Goal: Task Accomplishment & Management: Complete application form

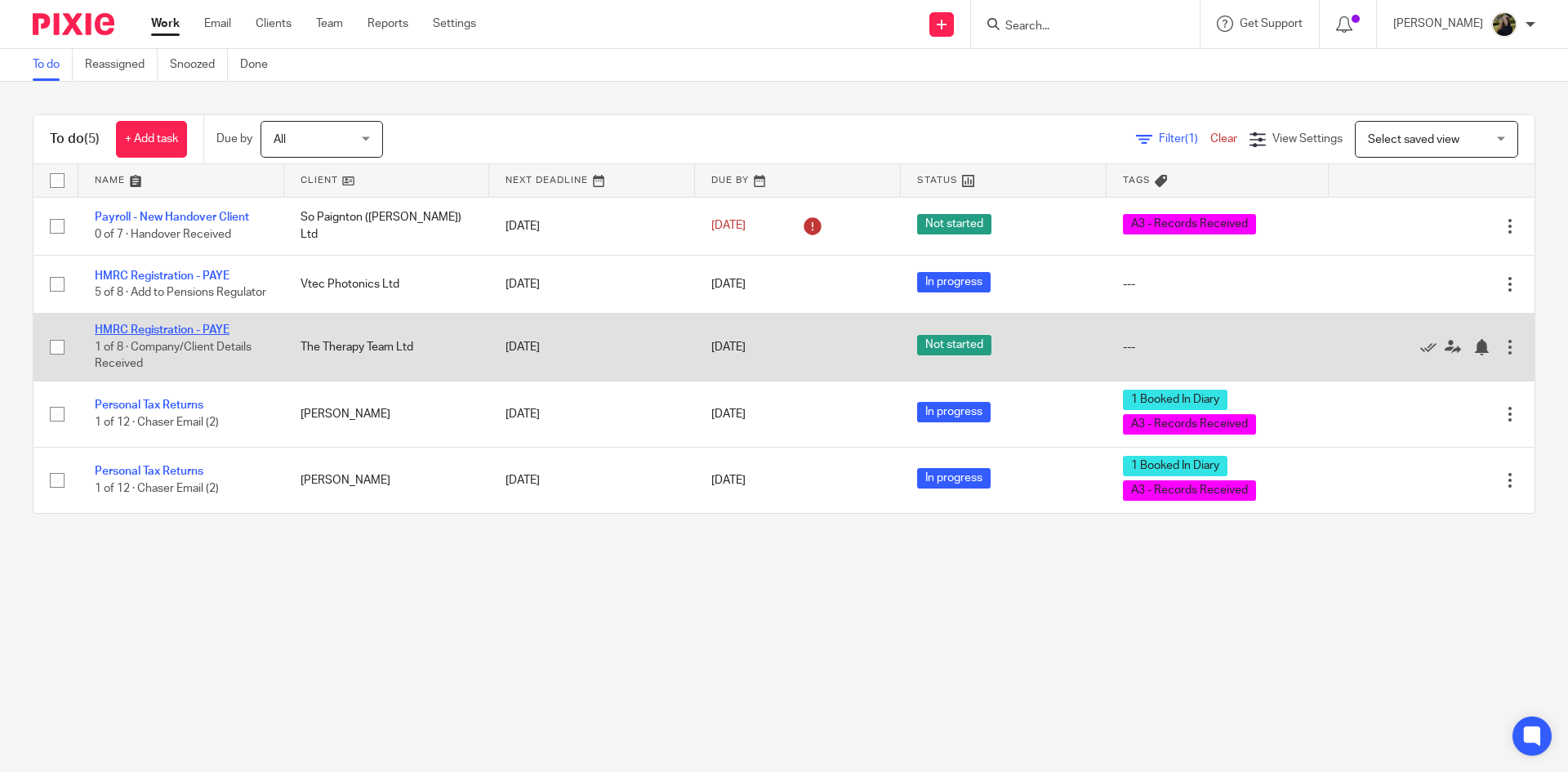
click at [217, 335] on link "HMRC Registration - PAYE" at bounding box center [162, 330] width 135 height 11
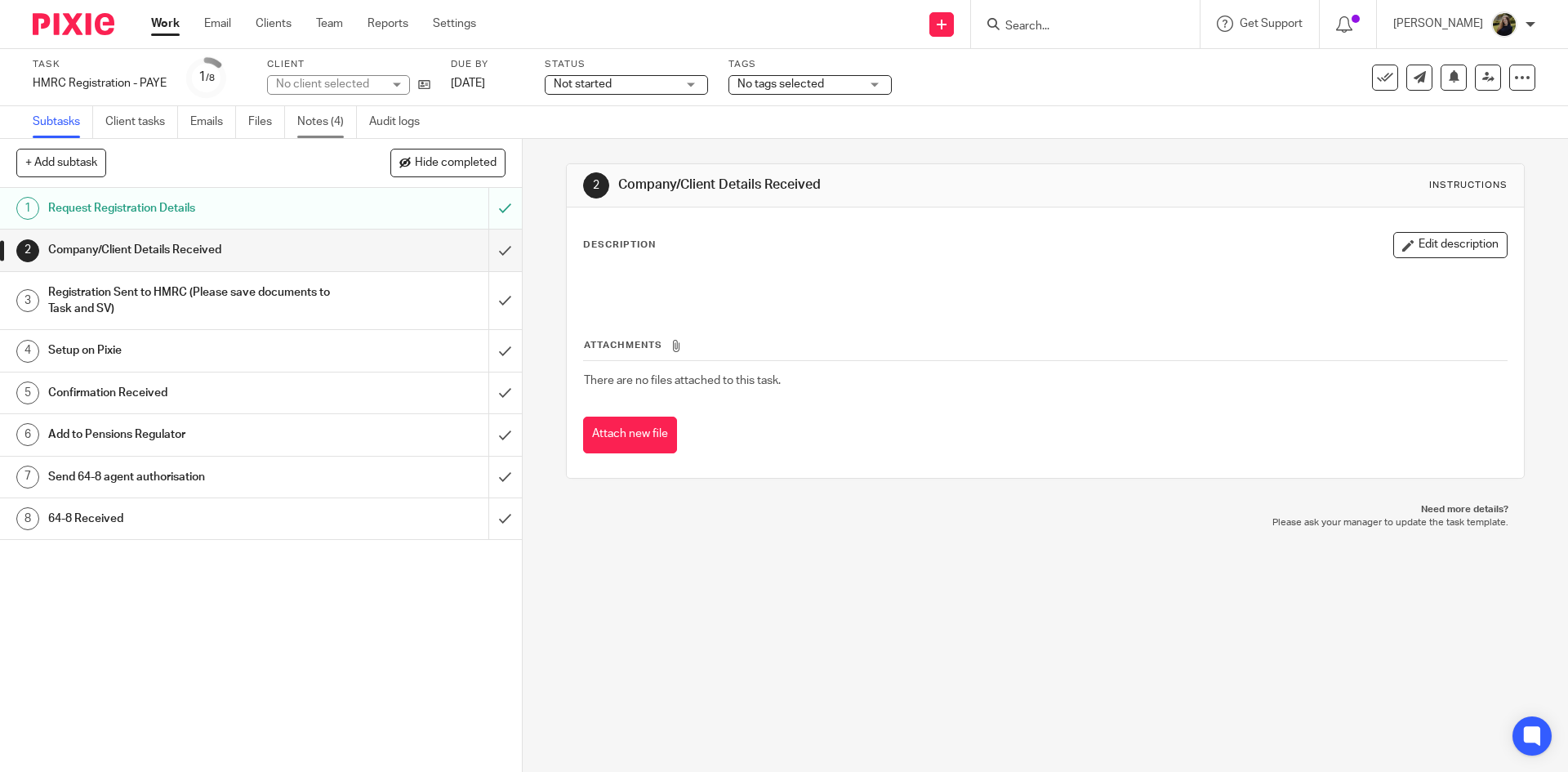
click at [340, 119] on link "Notes (4)" at bounding box center [327, 122] width 60 height 32
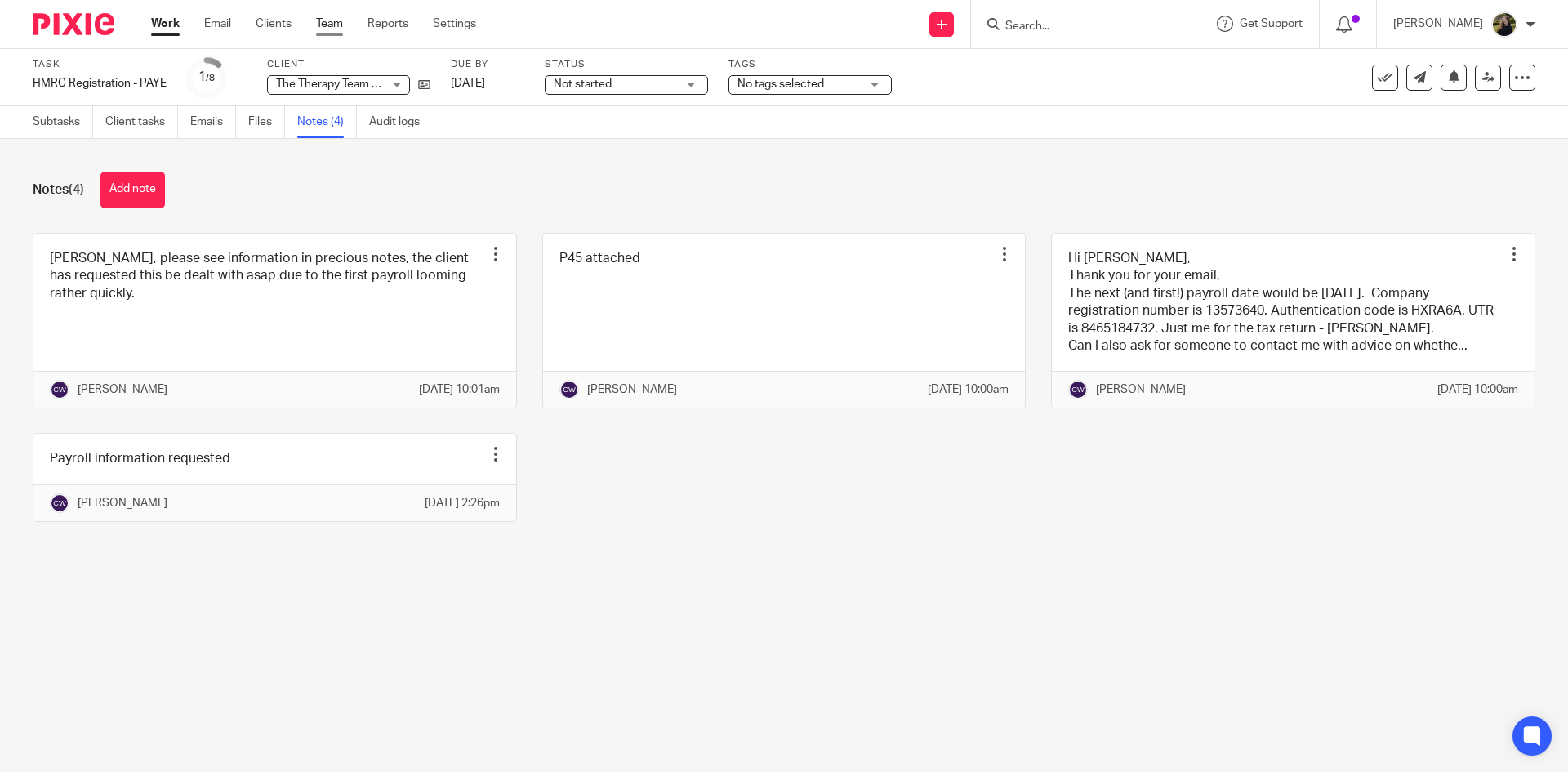
click at [340, 23] on link "Team" at bounding box center [329, 23] width 27 height 16
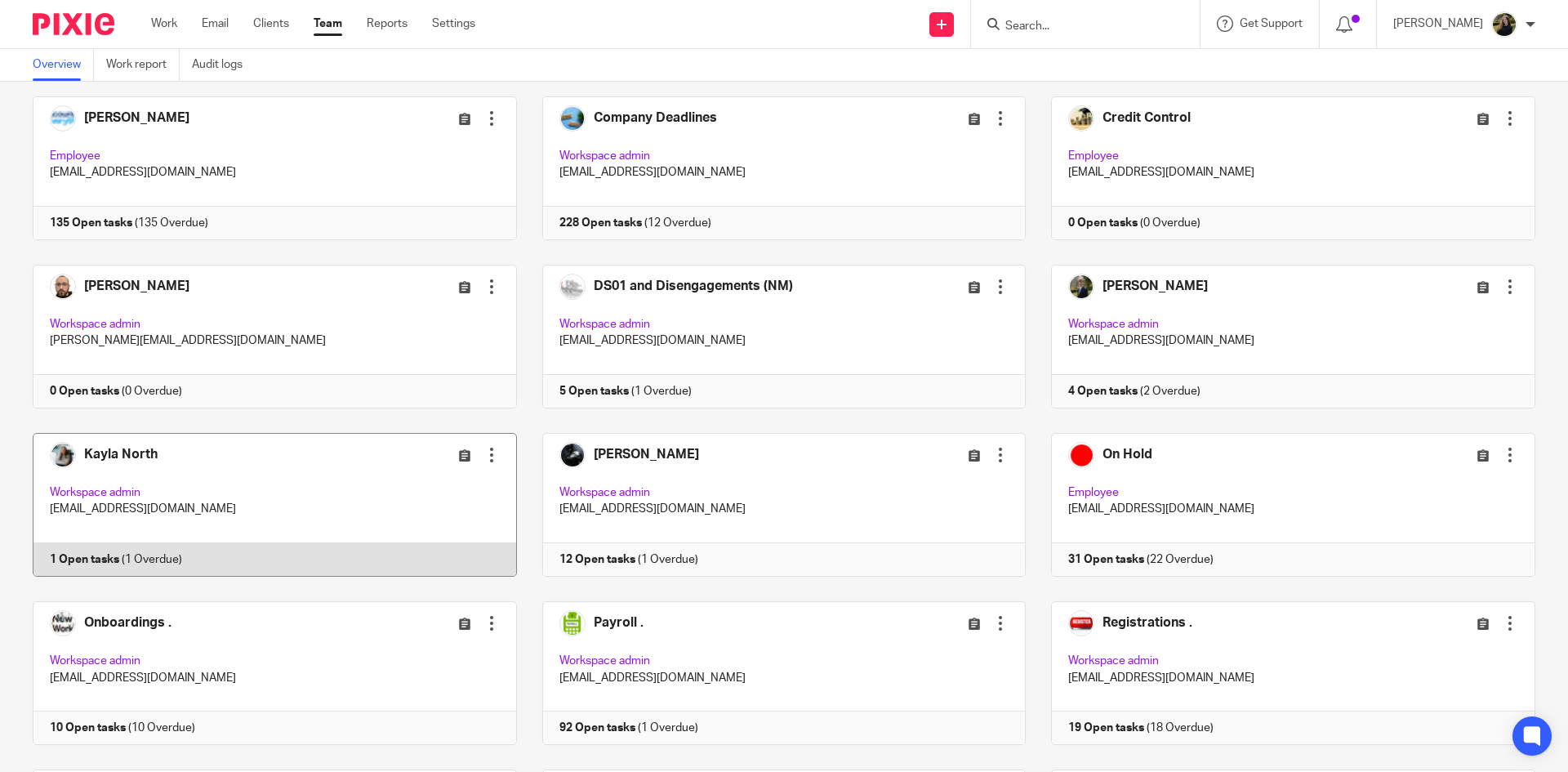
scroll to position [572, 0]
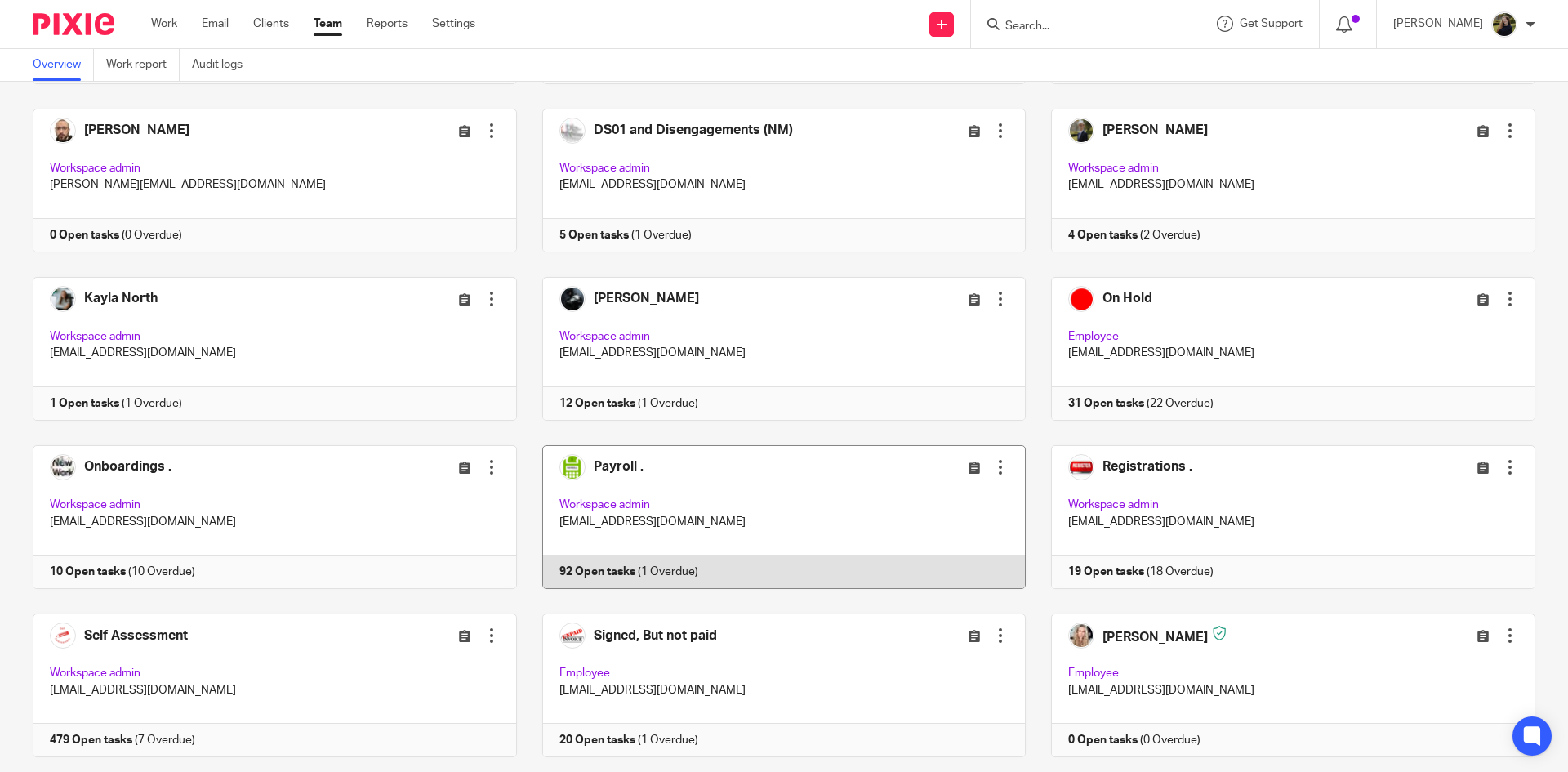
click at [712, 504] on link at bounding box center [772, 516] width 510 height 143
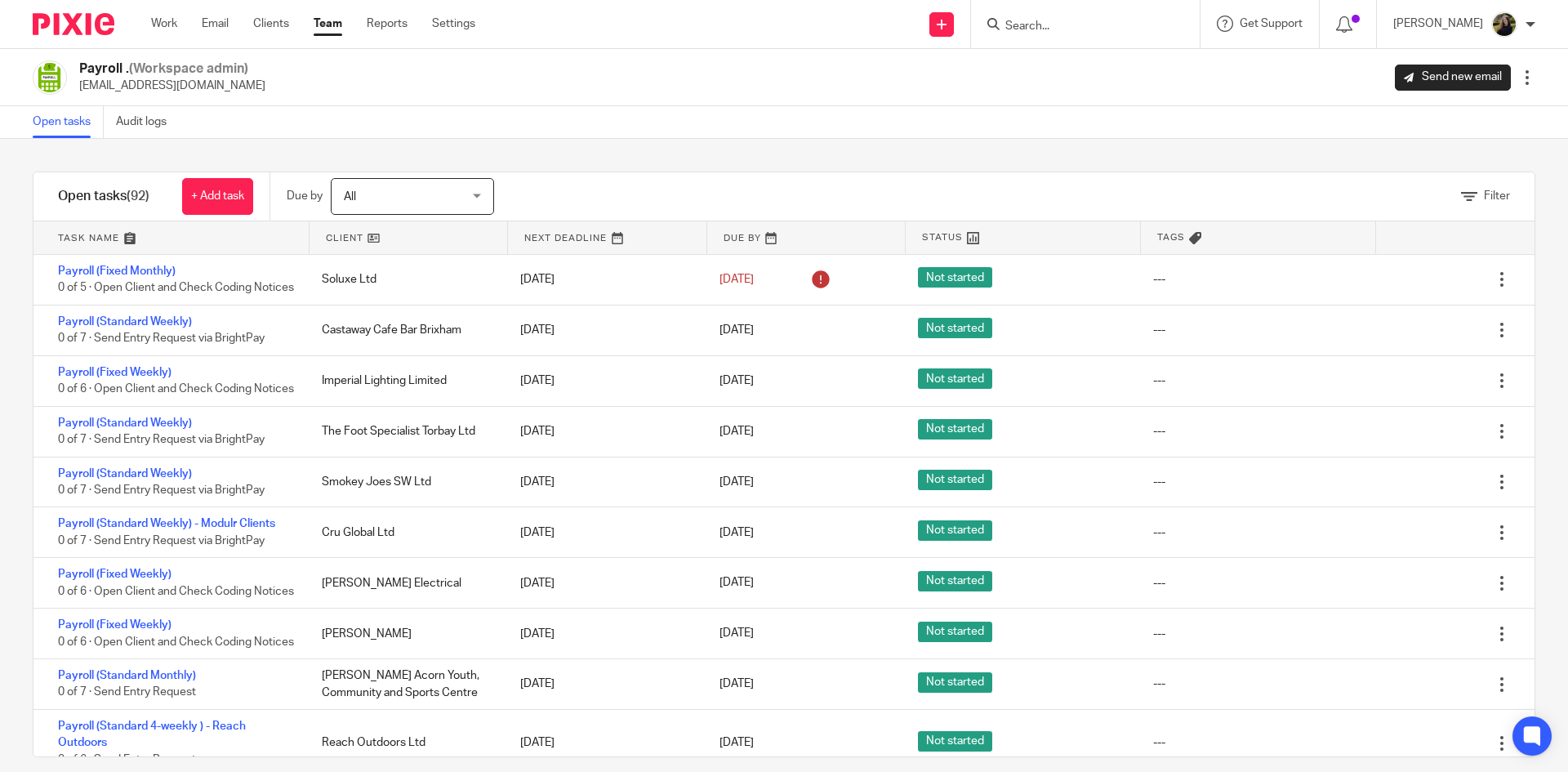
drag, startPoint x: 1071, startPoint y: 7, endPoint x: 1068, endPoint y: 17, distance: 10.4
click at [1070, 10] on div at bounding box center [1085, 23] width 229 height 48
click at [1072, 24] on input "Search" at bounding box center [1076, 27] width 147 height 15
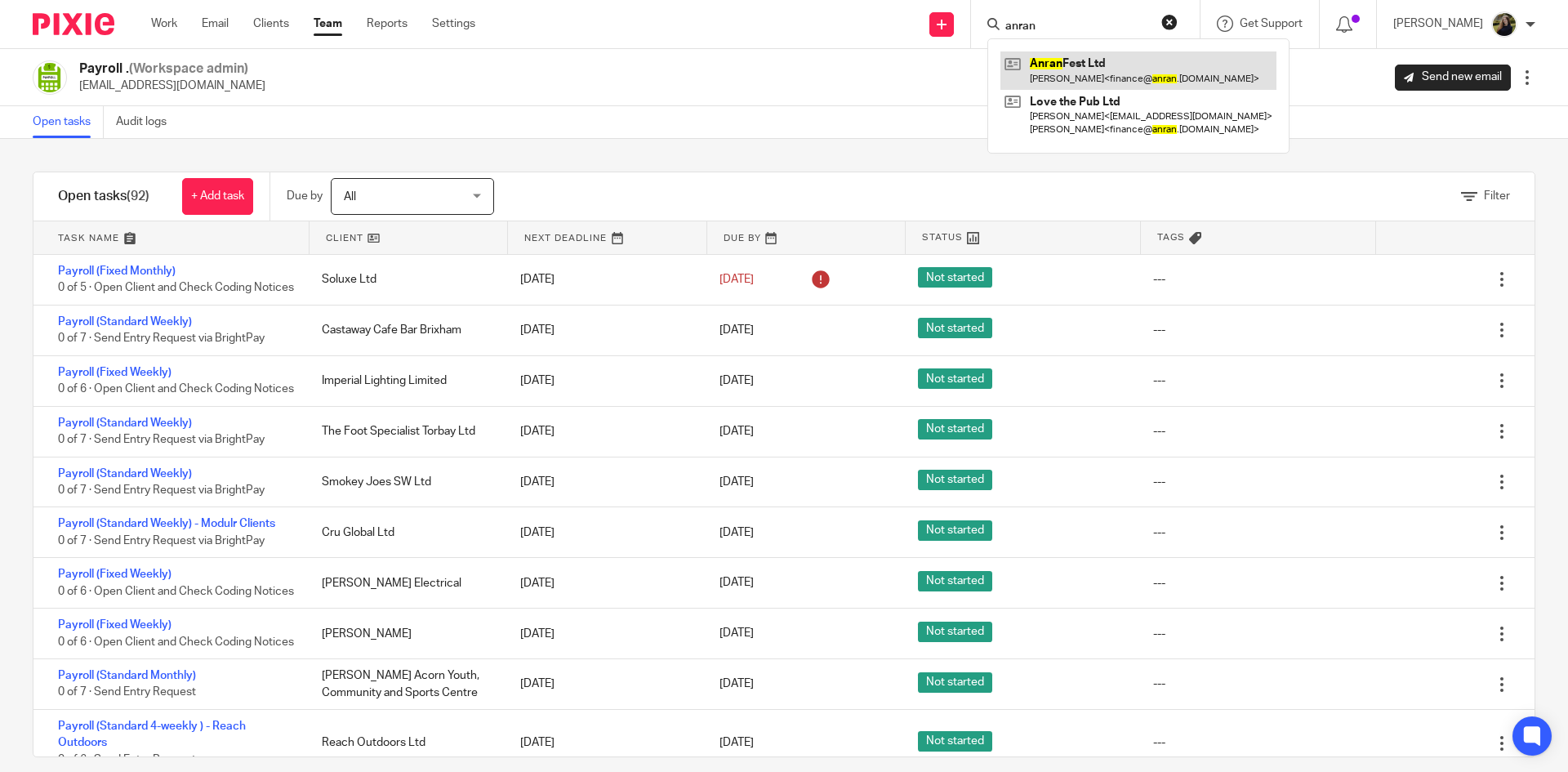
type input "anran"
click at [1109, 59] on link at bounding box center [1138, 70] width 276 height 37
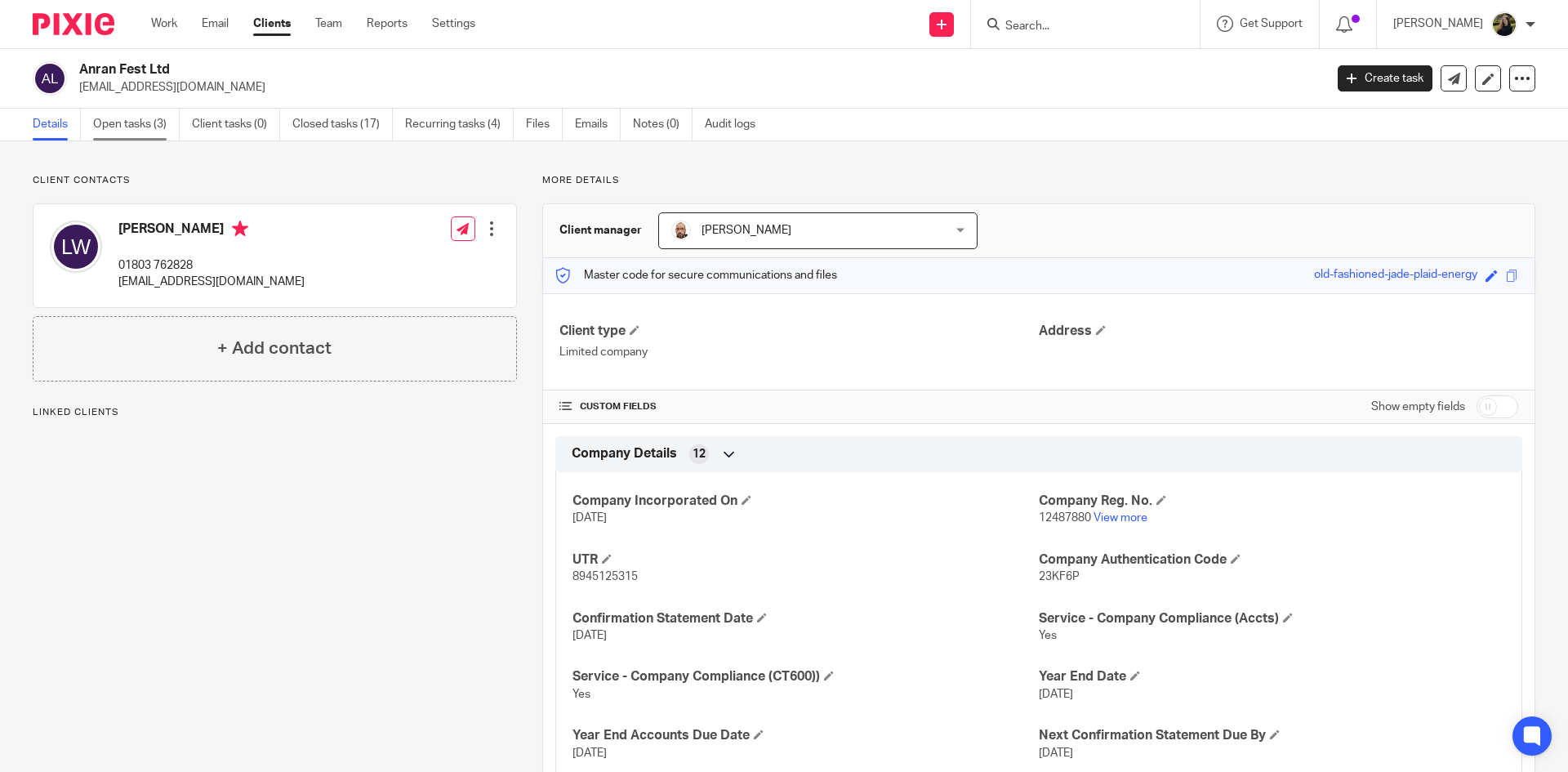
click at [149, 130] on link "Open tasks (3)" at bounding box center [136, 125] width 86 height 32
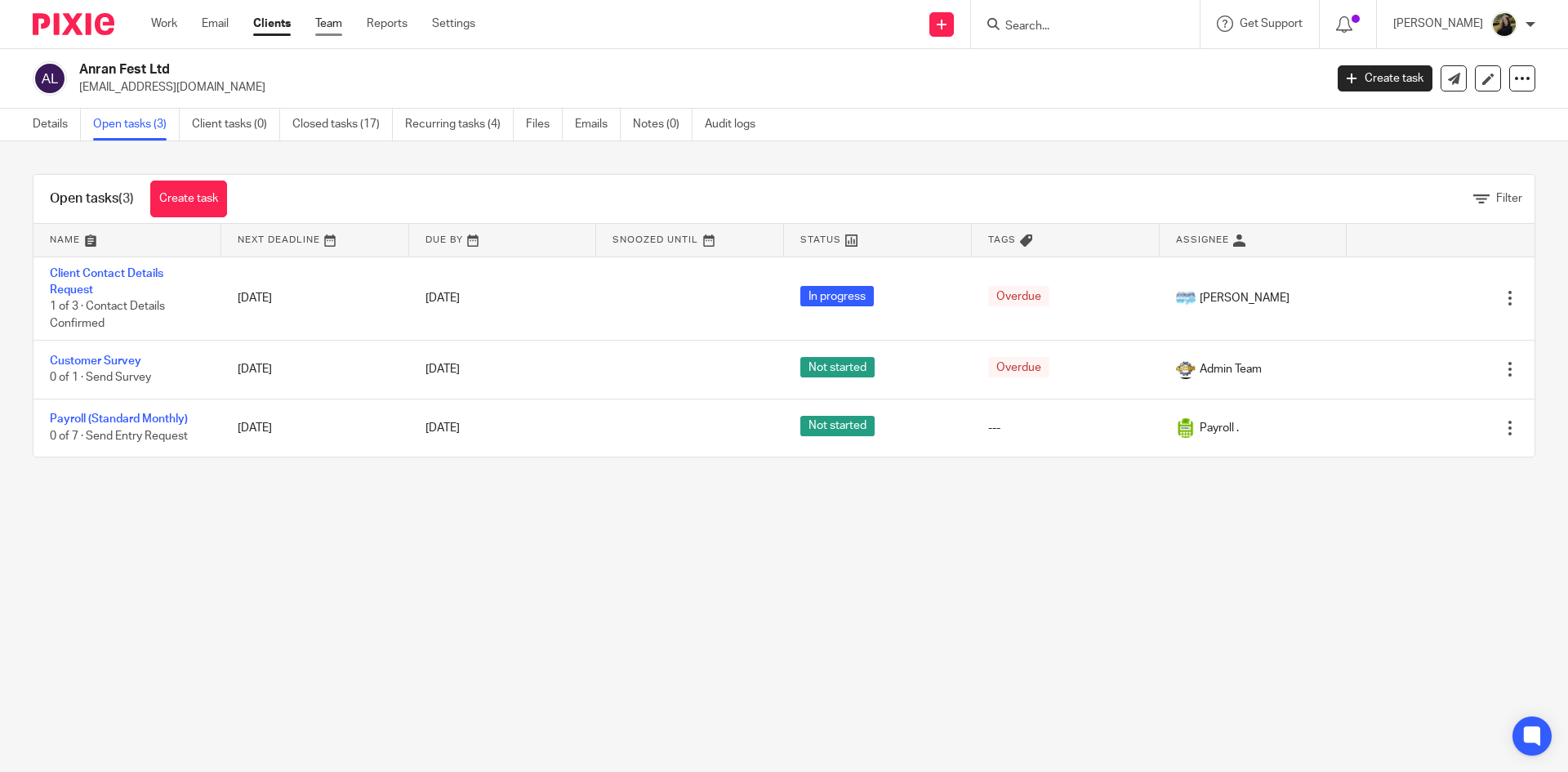
click at [325, 32] on link "Team" at bounding box center [328, 23] width 27 height 16
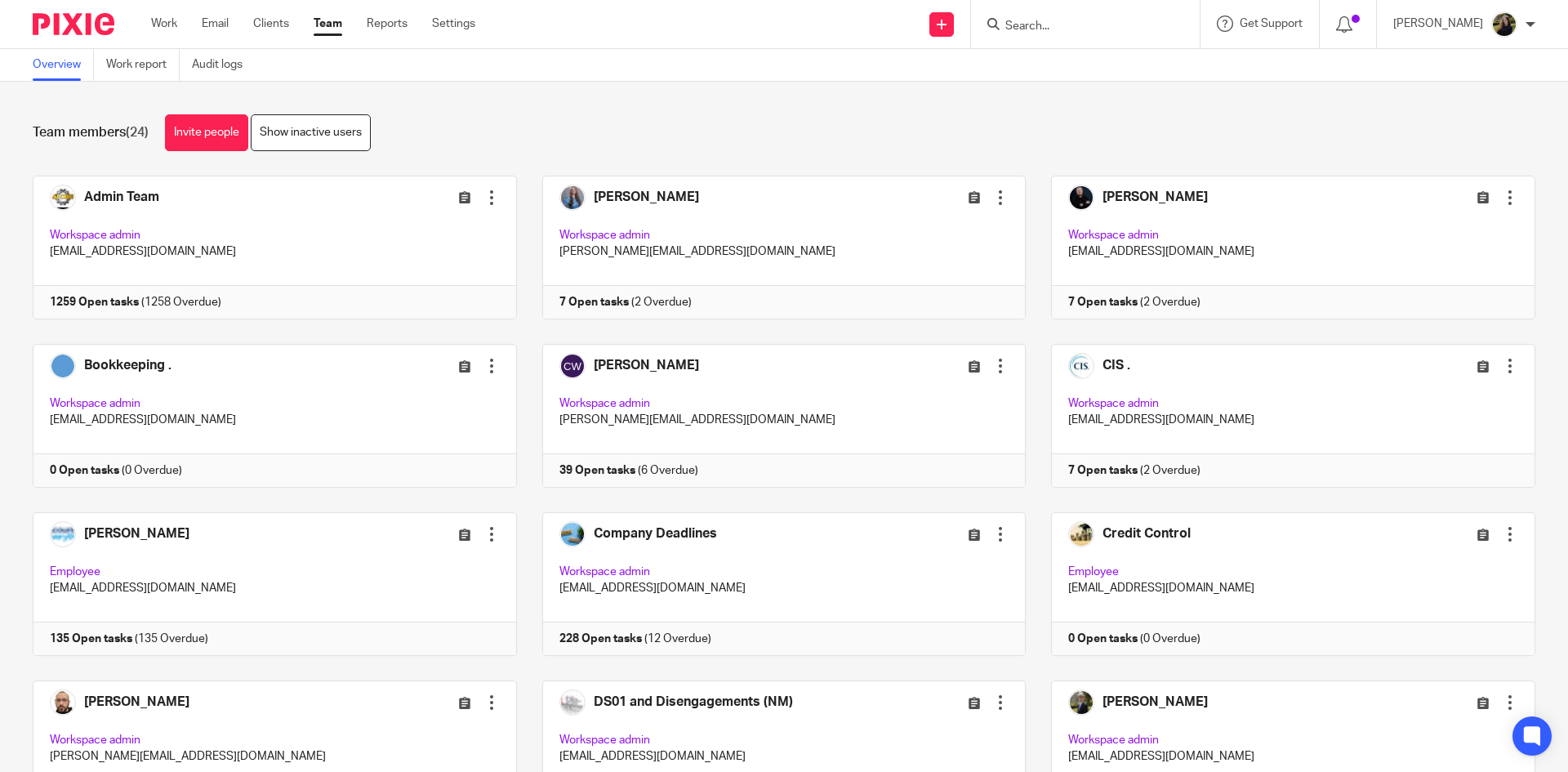
click at [1096, 29] on input "Search" at bounding box center [1076, 27] width 147 height 15
type input "cru glob"
click at [1061, 47] on div "Cru Glob al Ltd" at bounding box center [1102, 64] width 229 height 51
click at [1061, 48] on div "Cru Glob al Ltd" at bounding box center [1102, 64] width 229 height 51
click at [1067, 59] on link at bounding box center [1102, 64] width 202 height 24
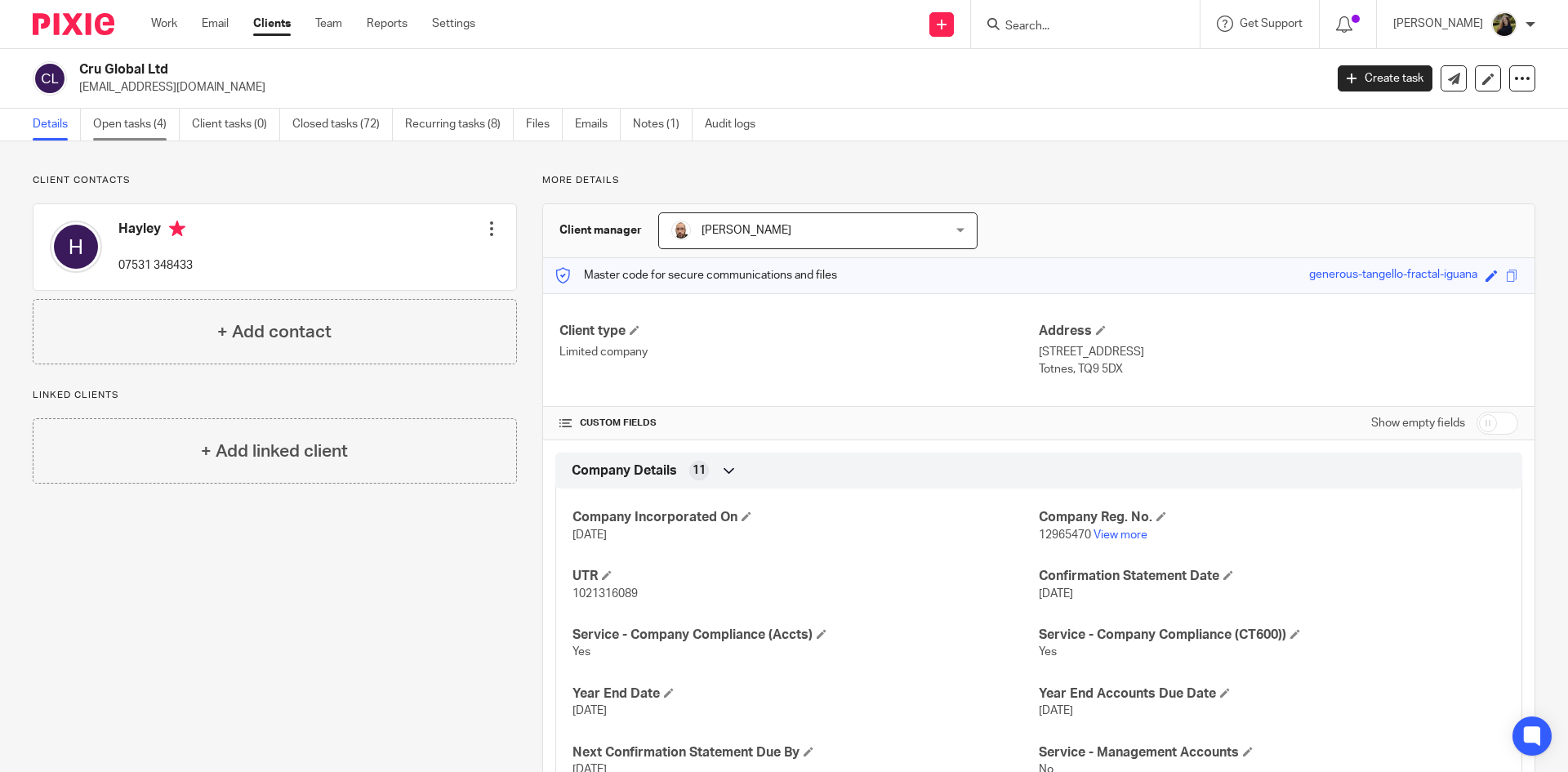
click at [101, 111] on link "Open tasks (4)" at bounding box center [136, 125] width 86 height 32
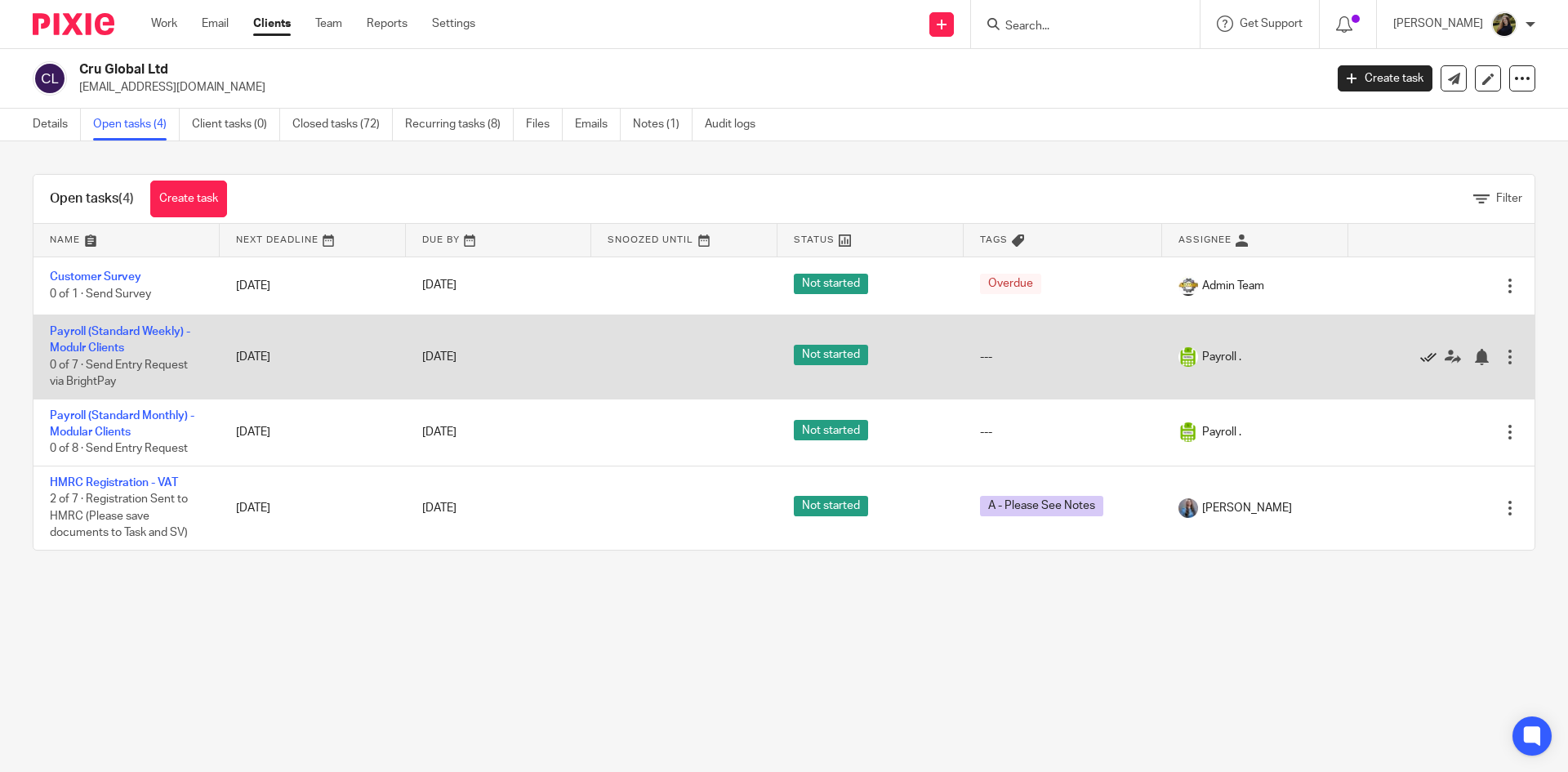
click at [1420, 353] on icon at bounding box center [1427, 356] width 16 height 16
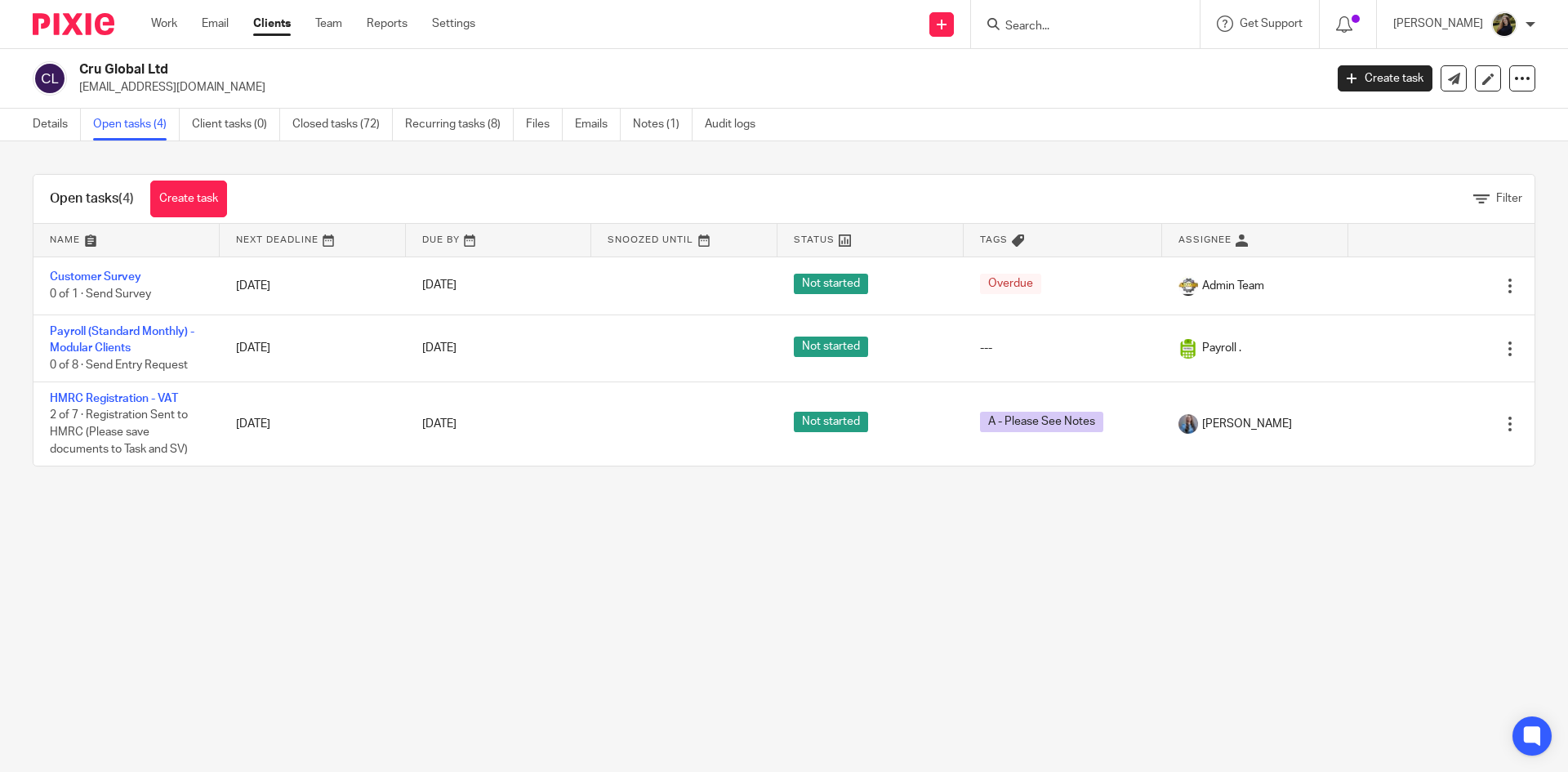
click at [1055, 21] on input "Search" at bounding box center [1076, 27] width 147 height 15
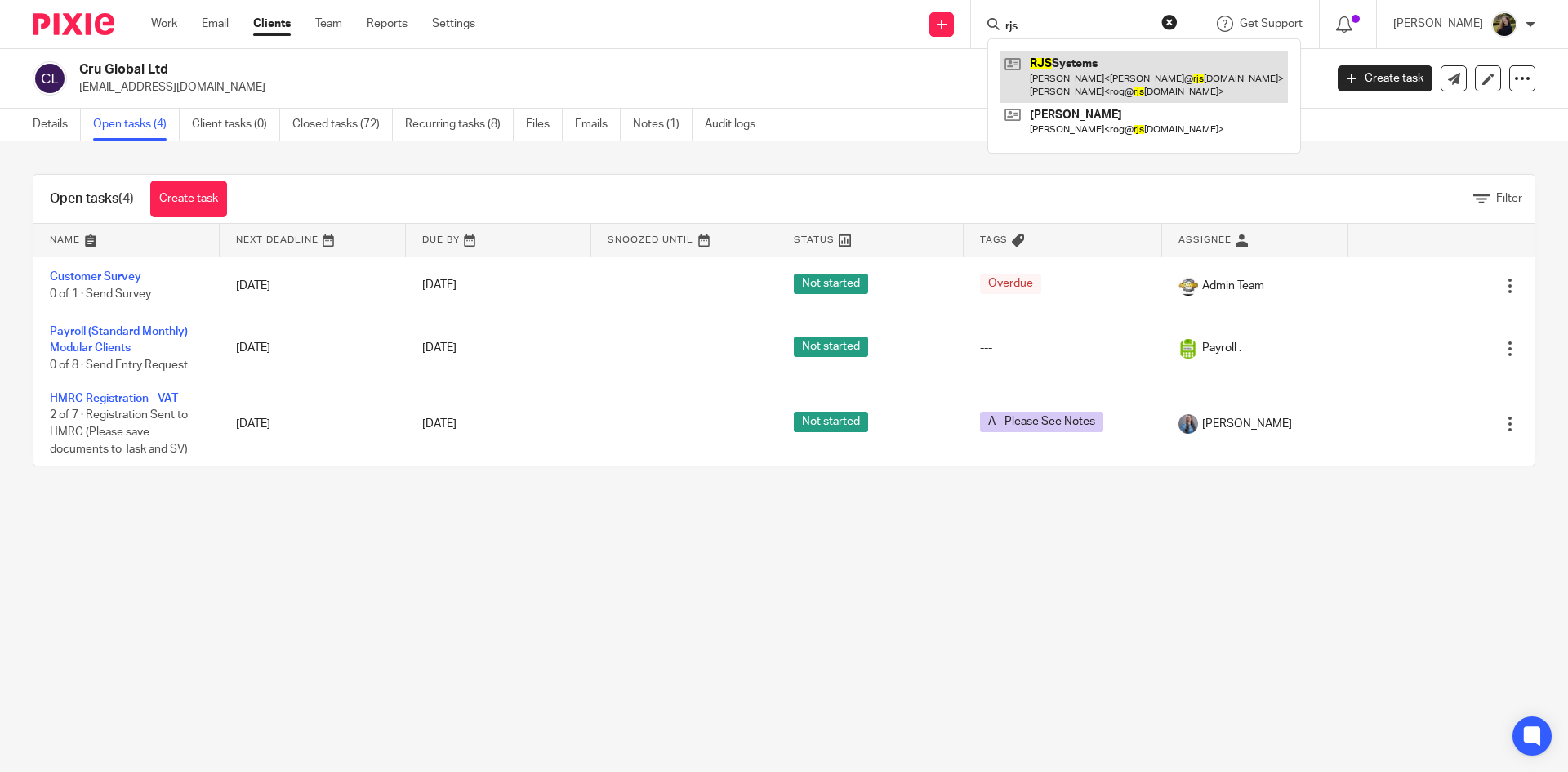
type input "rjs"
click at [1078, 65] on link at bounding box center [1144, 77] width 288 height 51
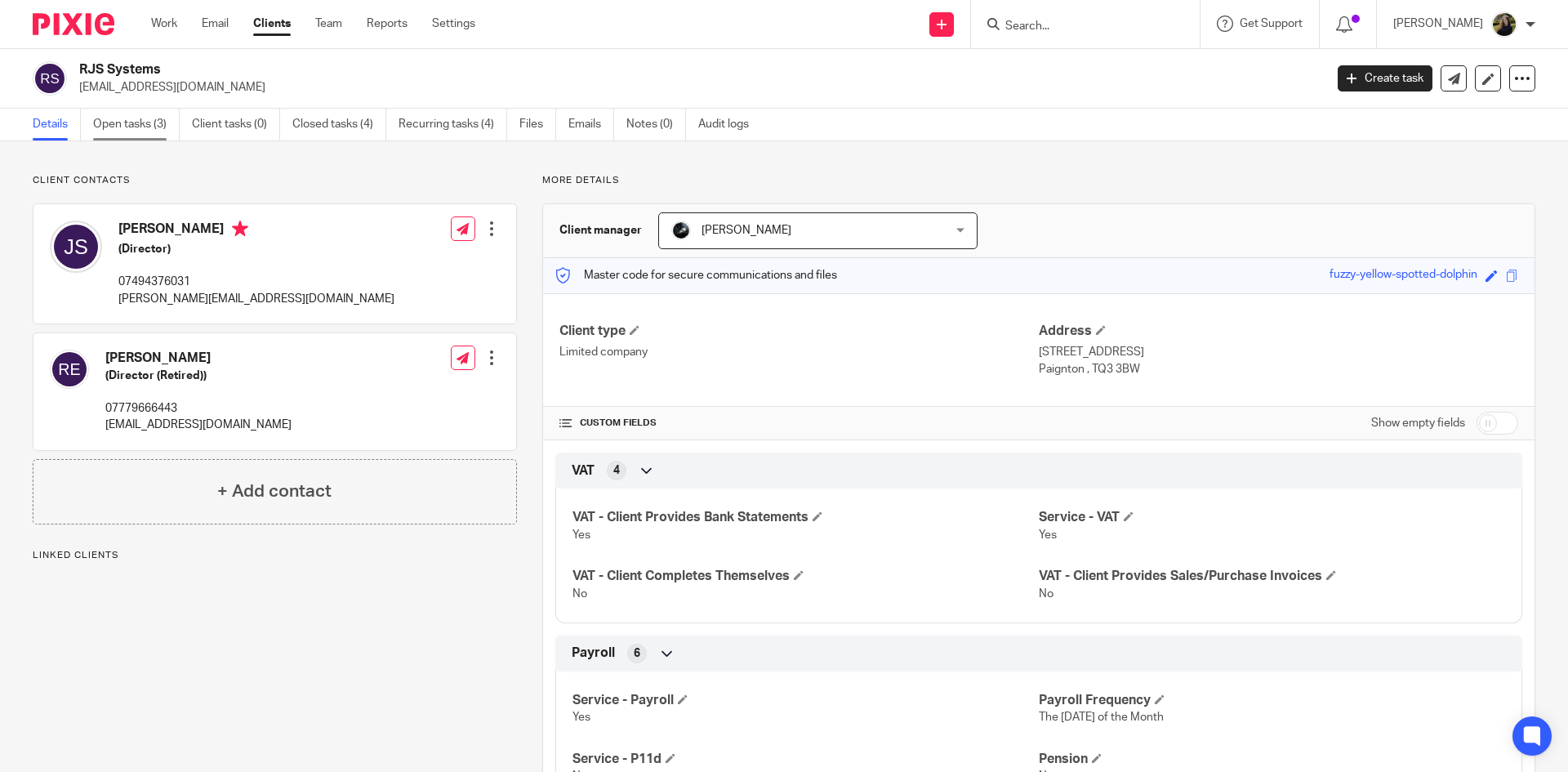
click at [98, 130] on link "Open tasks (3)" at bounding box center [136, 125] width 86 height 32
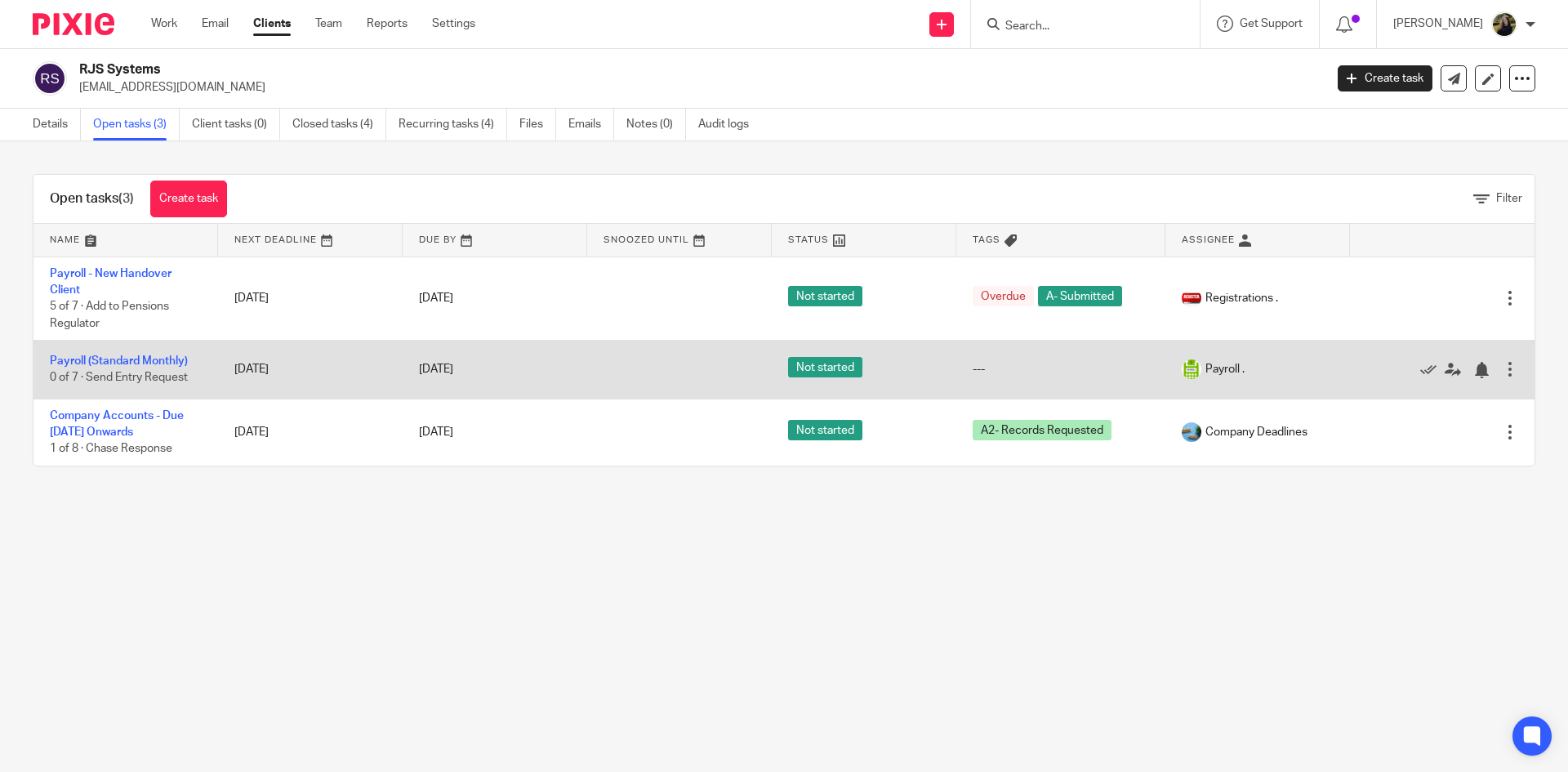
click at [1394, 364] on div at bounding box center [1433, 368] width 136 height 16
click at [1420, 363] on icon at bounding box center [1427, 369] width 16 height 16
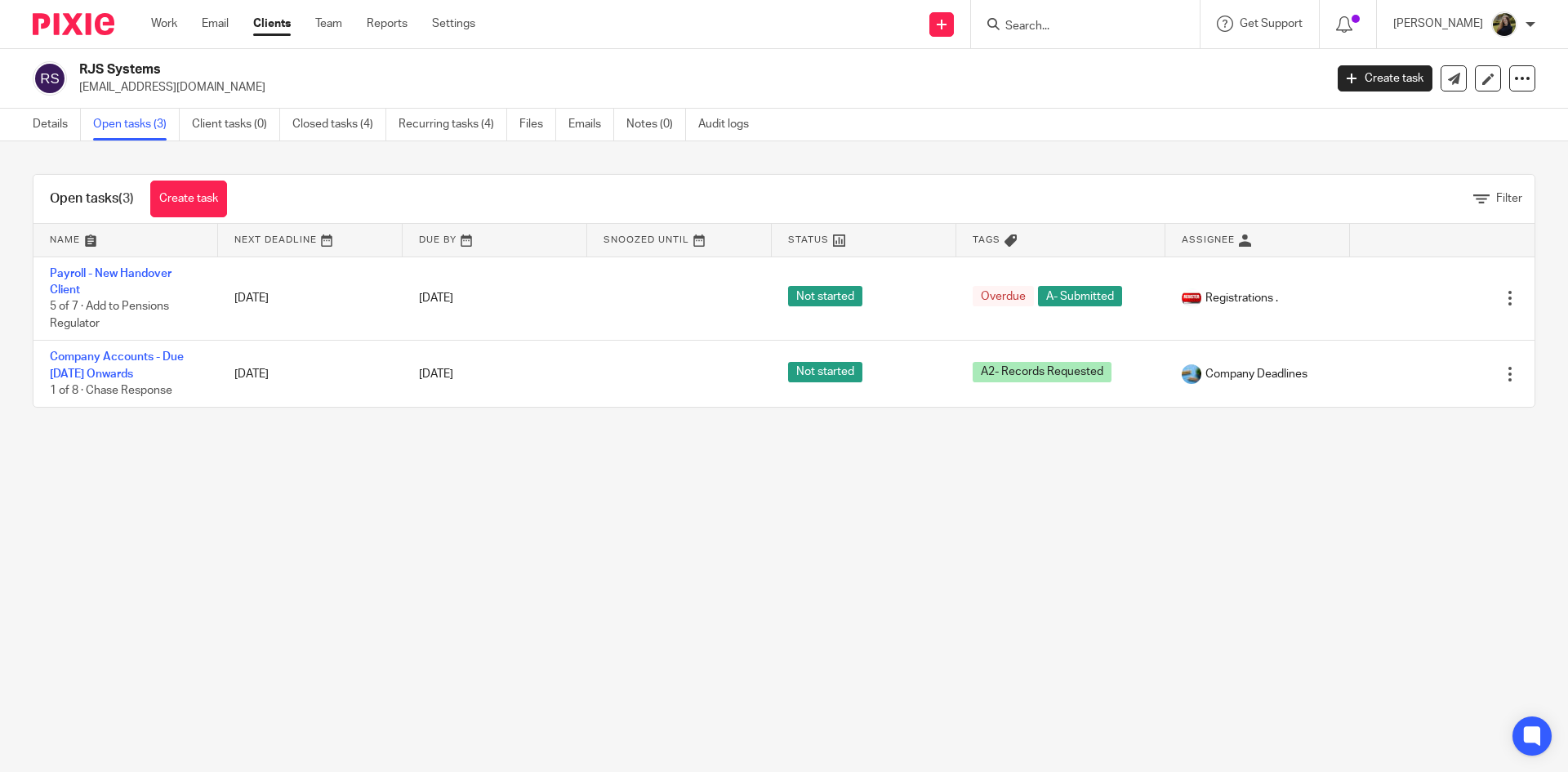
click at [59, 36] on div at bounding box center [67, 23] width 135 height 48
click at [60, 29] on img at bounding box center [73, 24] width 81 height 22
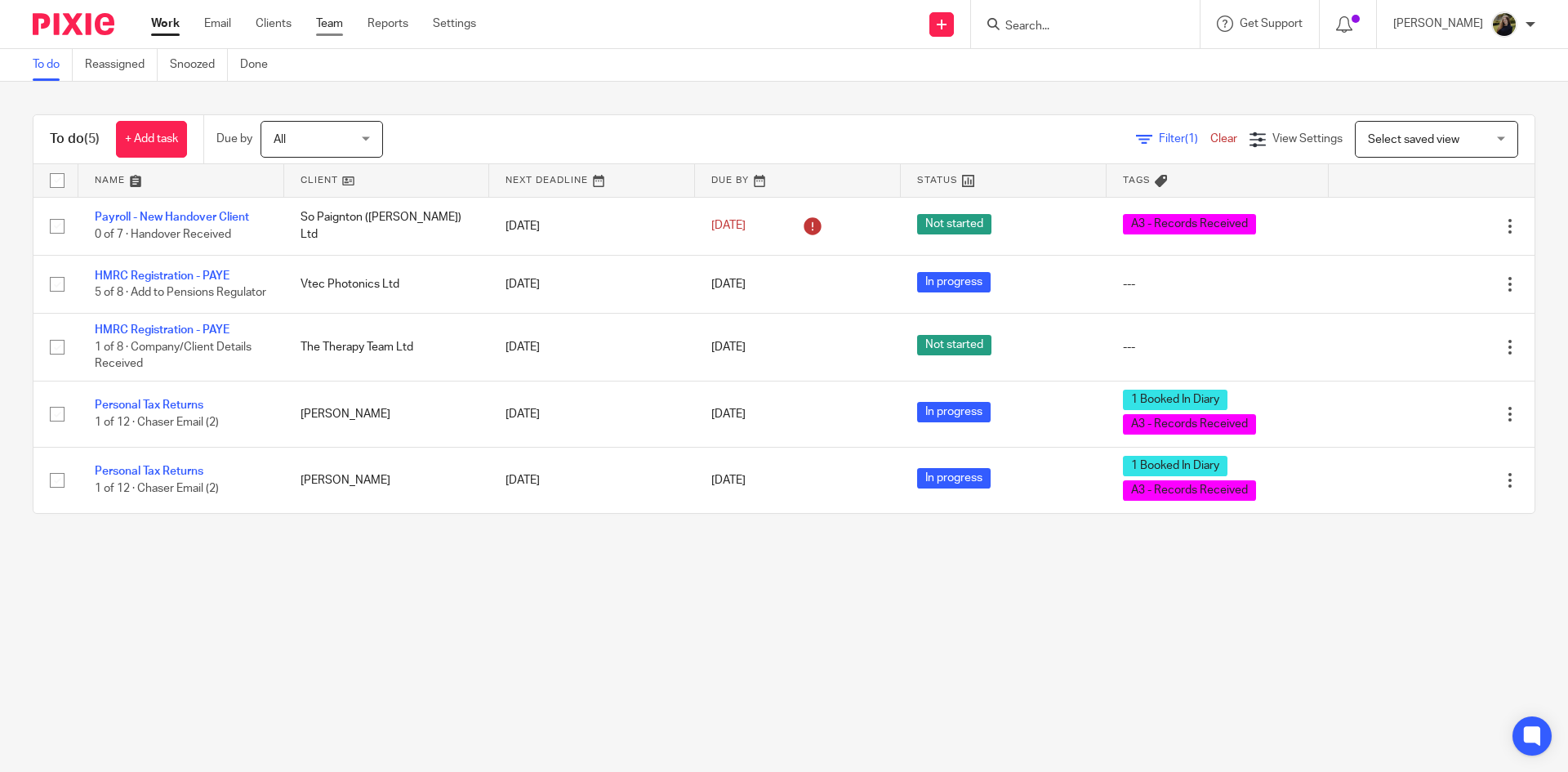
click at [331, 17] on link "Team" at bounding box center [329, 23] width 27 height 16
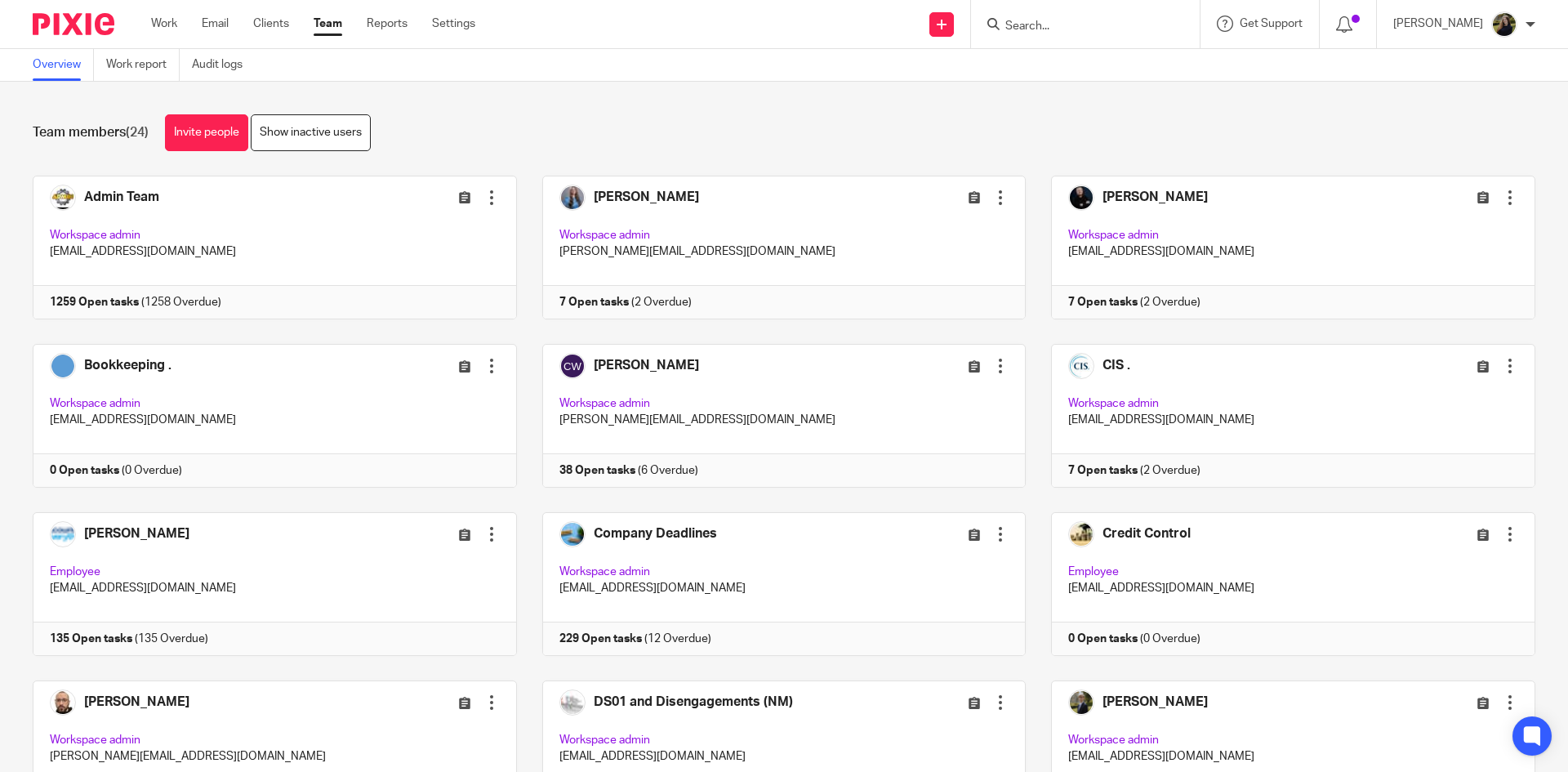
click at [319, 30] on link "Team" at bounding box center [328, 23] width 29 height 16
click at [103, 9] on div at bounding box center [67, 23] width 135 height 48
click at [109, 19] on img at bounding box center [73, 24] width 81 height 22
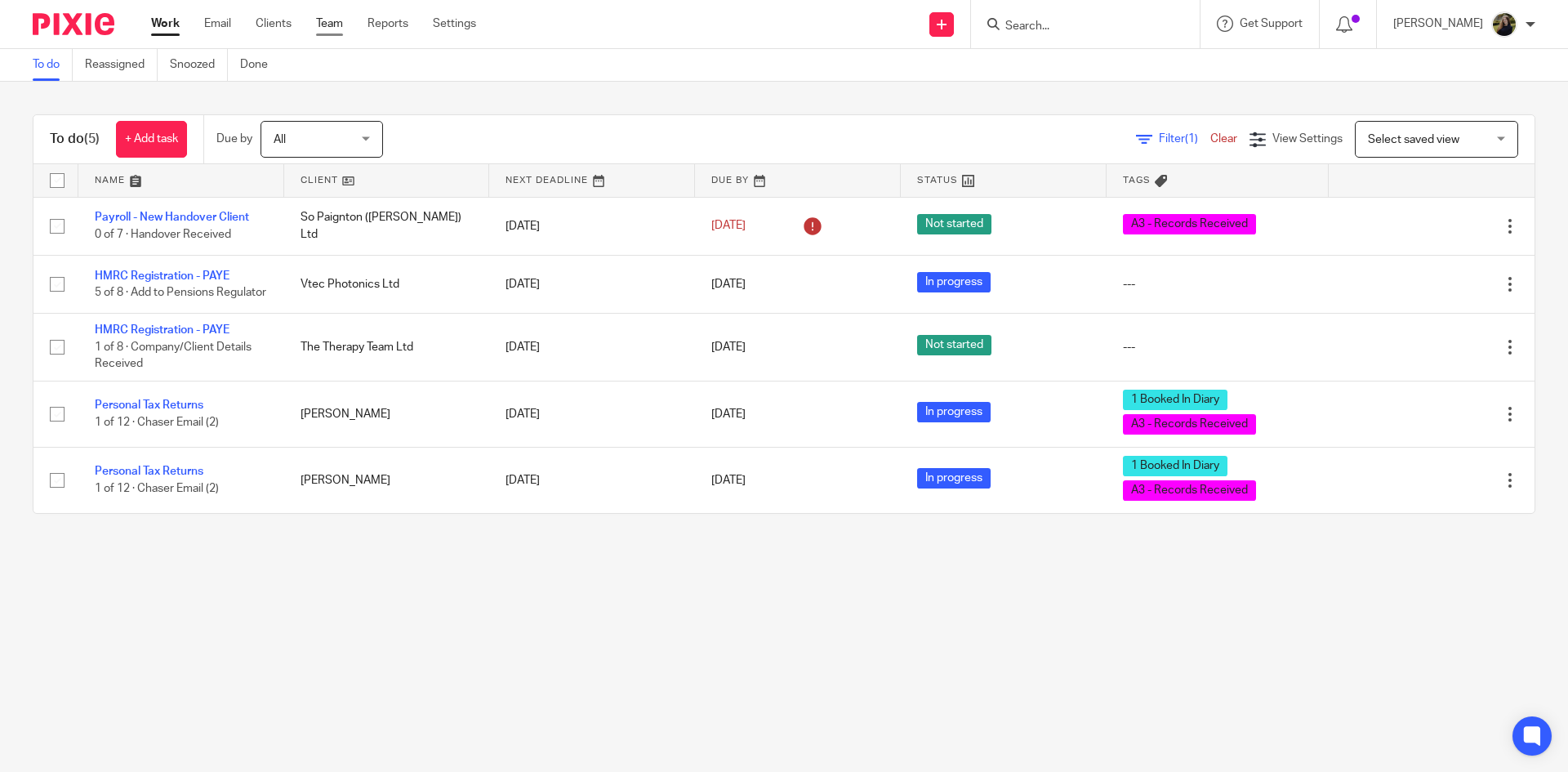
click at [322, 19] on link "Team" at bounding box center [329, 23] width 27 height 16
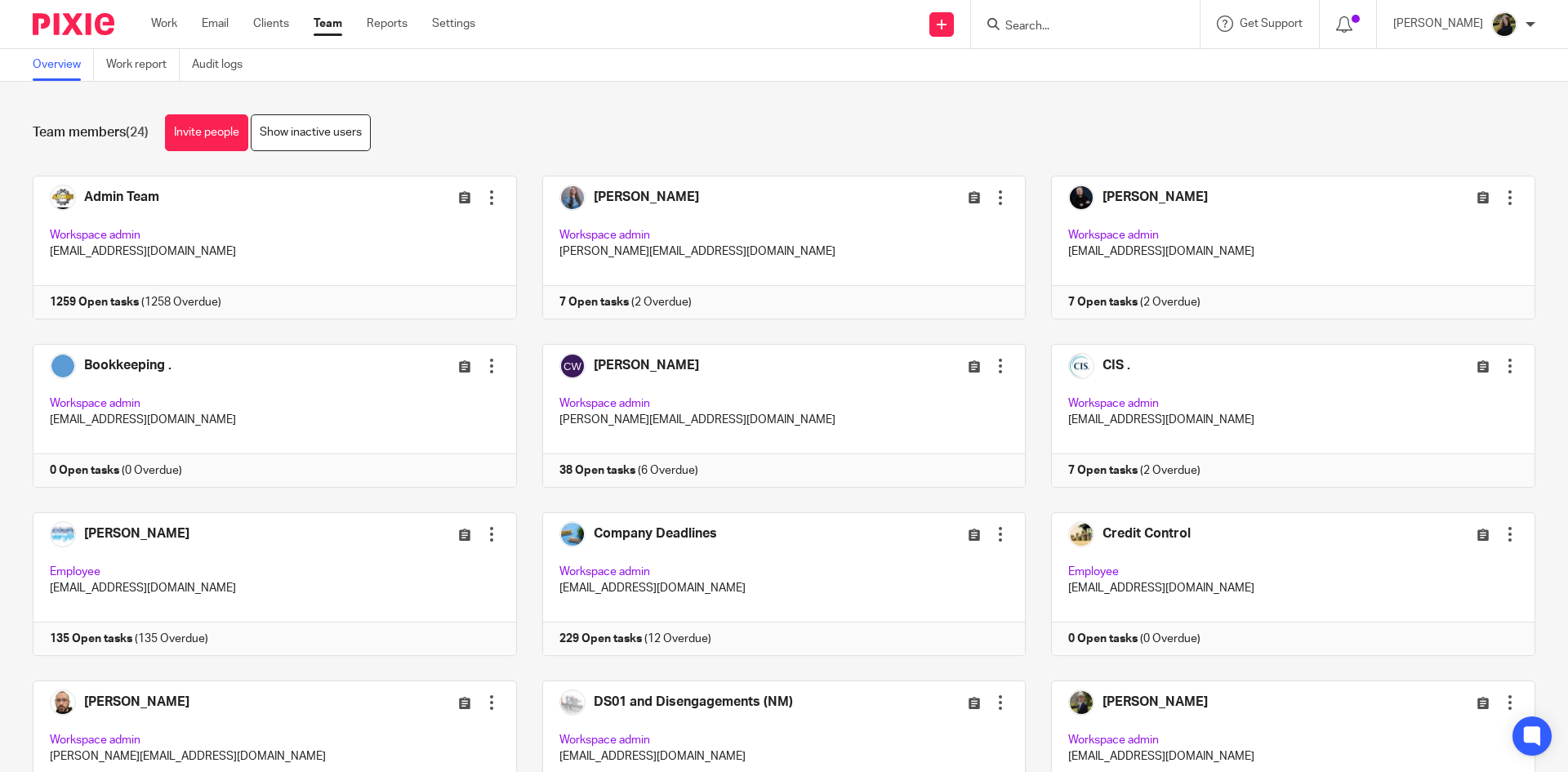
click at [84, 22] on img at bounding box center [73, 24] width 81 height 22
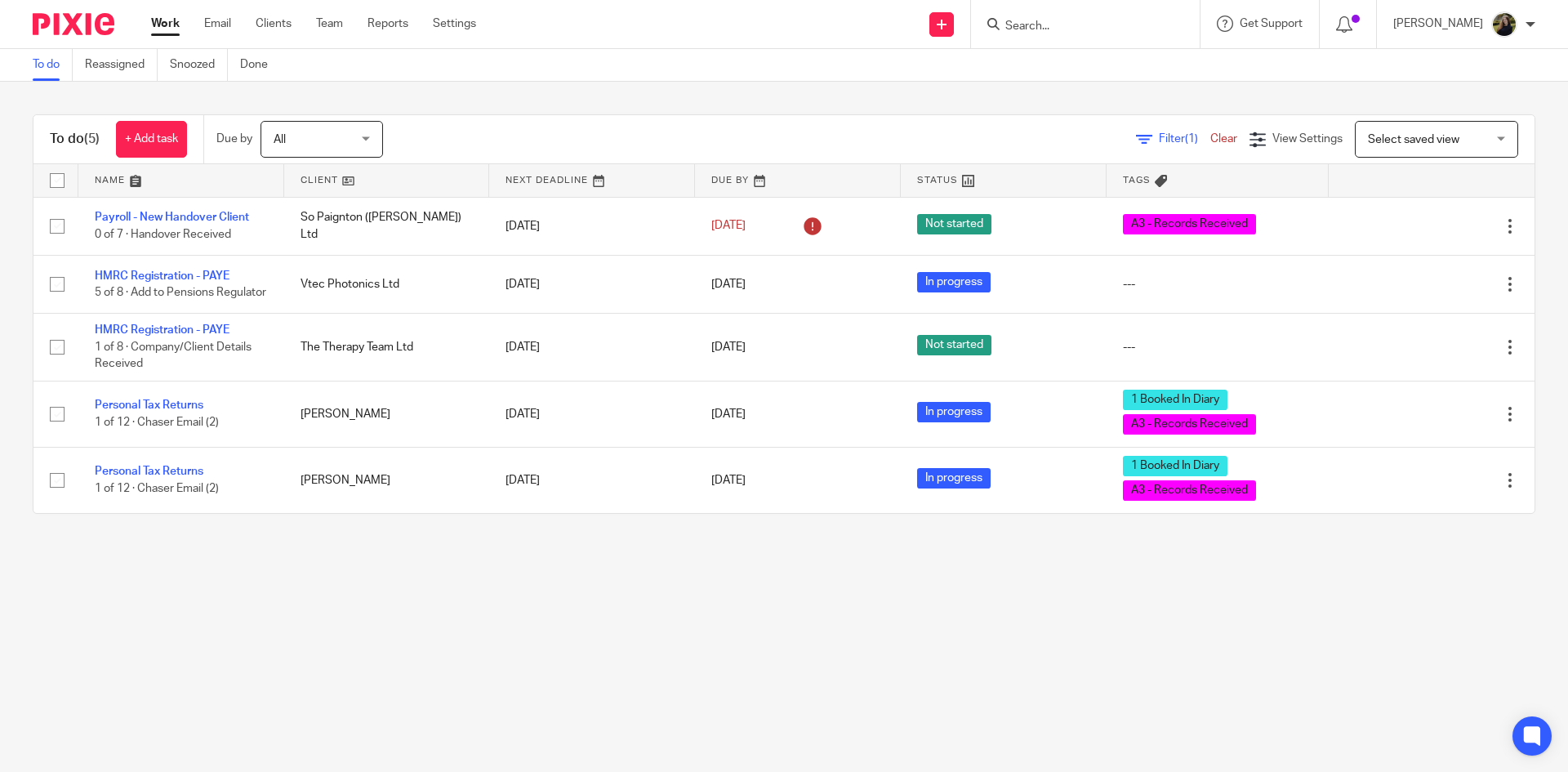
click at [1091, 35] on form at bounding box center [1090, 24] width 174 height 21
click at [1078, 32] on input "Search" at bounding box center [1076, 27] width 147 height 15
type input "the foot specialist"
drag, startPoint x: 1156, startPoint y: 36, endPoint x: 1143, endPoint y: 43, distance: 14.8
click at [1154, 37] on div "the foot specialist The Foot Specialist Torbay Ltd [PERSON_NAME] < [EMAIL_ADDRE…" at bounding box center [1085, 23] width 229 height 48
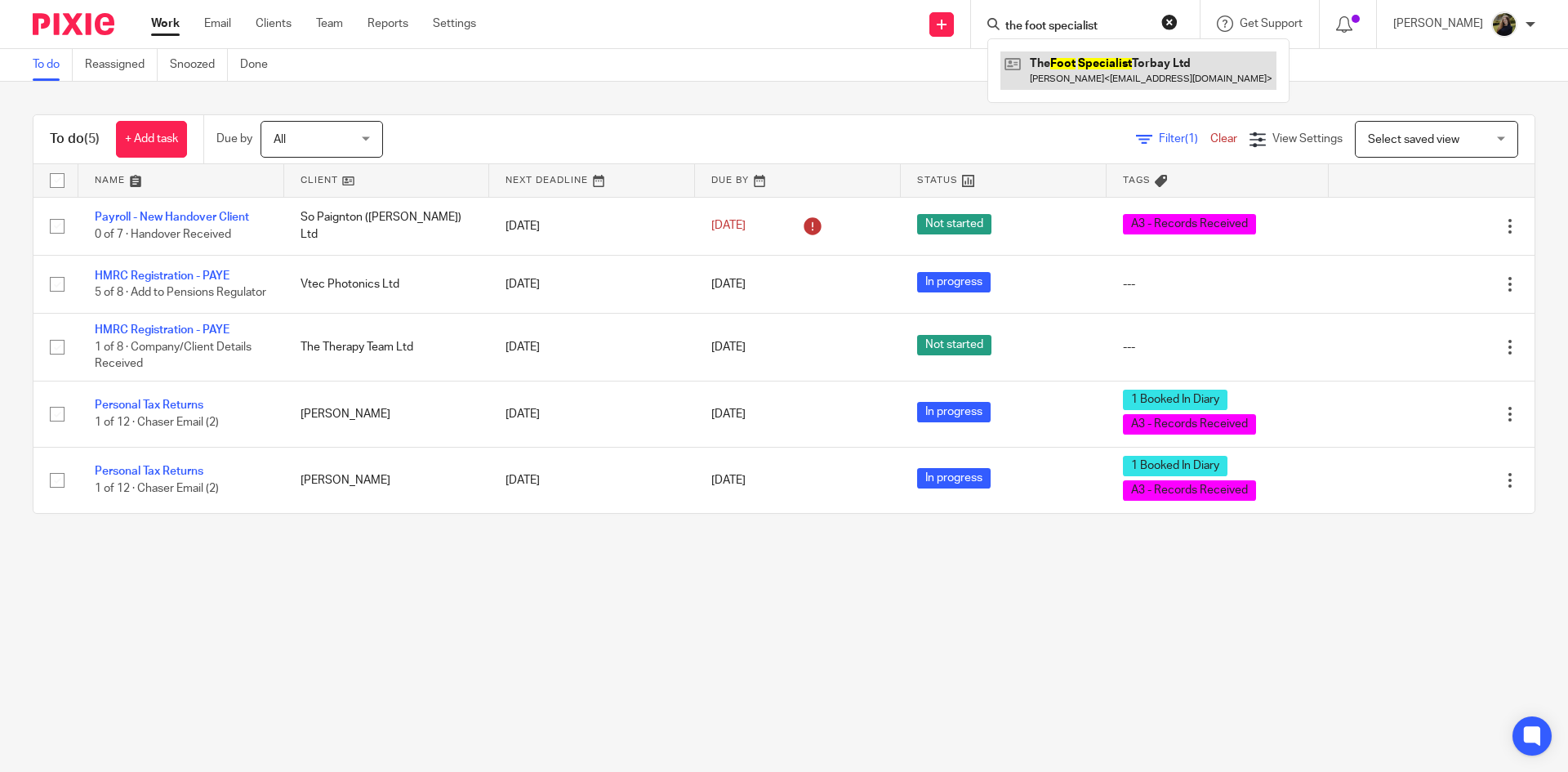
click at [1134, 52] on link at bounding box center [1138, 70] width 276 height 37
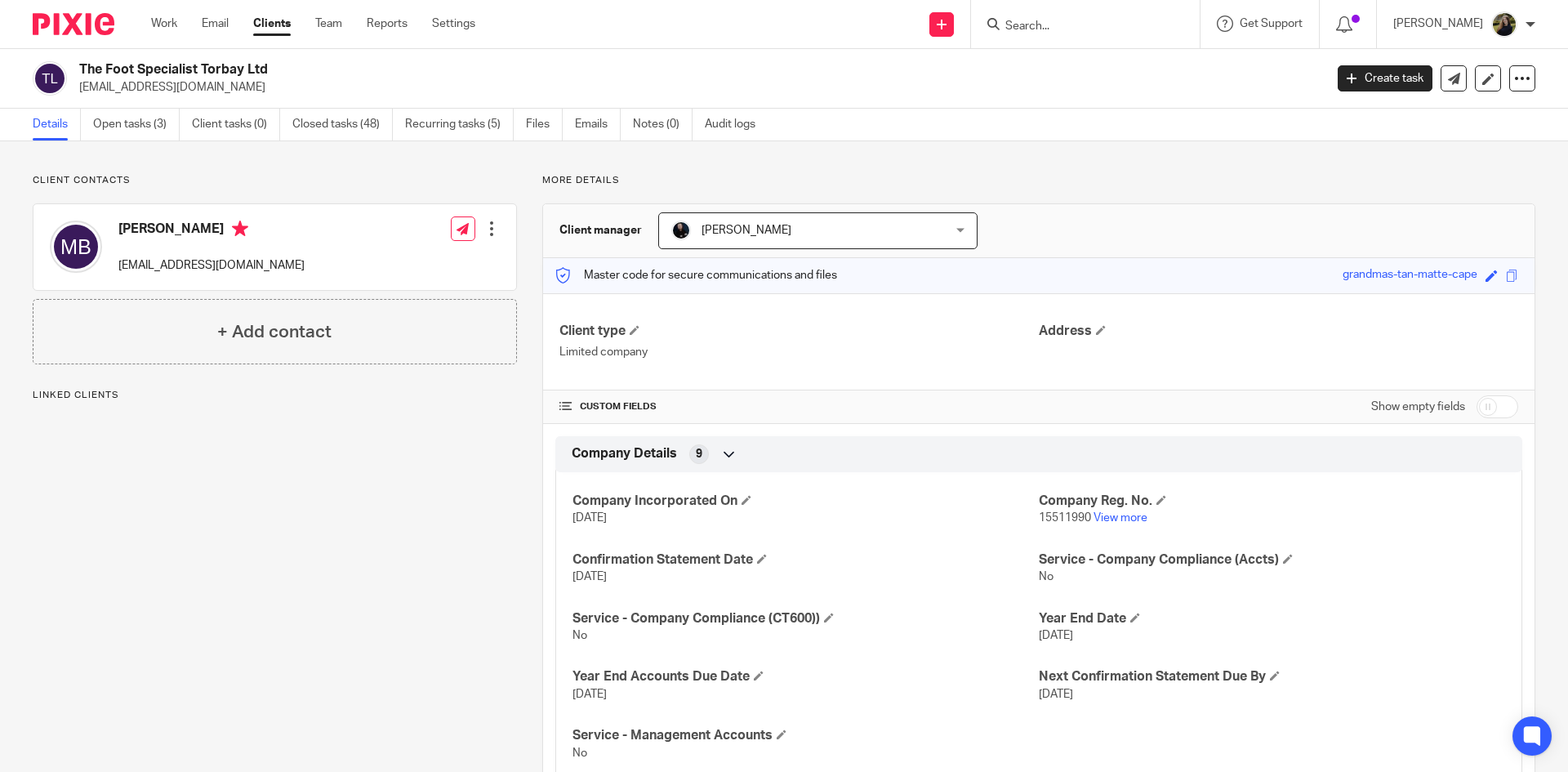
click at [137, 91] on p "[EMAIL_ADDRESS][DOMAIN_NAME]" at bounding box center [696, 87] width 1234 height 16
click at [137, 141] on div "Details Open tasks (3) Client tasks (0) Closed tasks (48) Recurring tasks (5) F…" at bounding box center [784, 125] width 1568 height 33
click at [141, 118] on link "Open tasks (3)" at bounding box center [136, 125] width 86 height 32
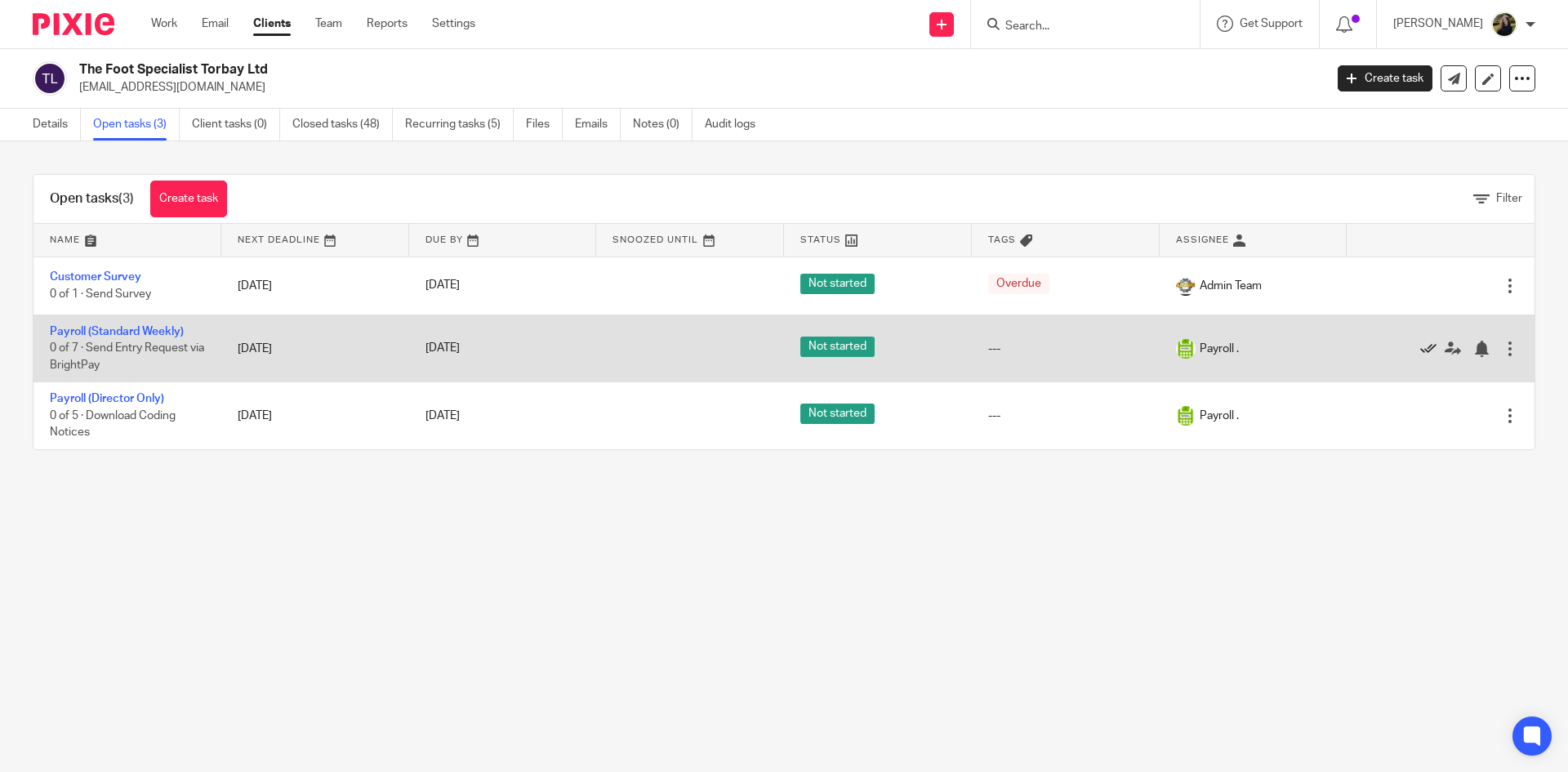
click at [1420, 340] on icon at bounding box center [1427, 348] width 16 height 16
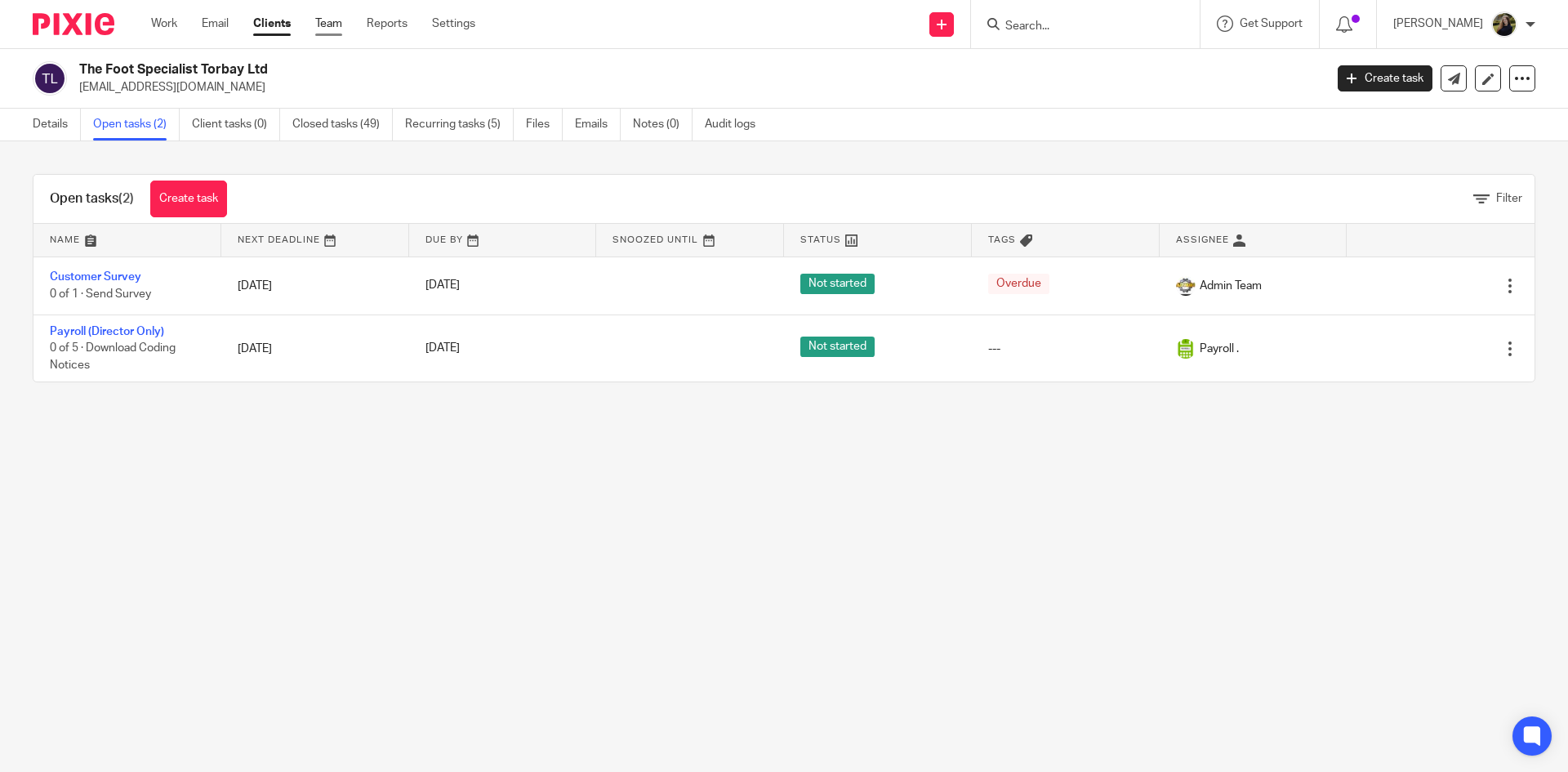
click at [337, 23] on link "Team" at bounding box center [328, 23] width 27 height 16
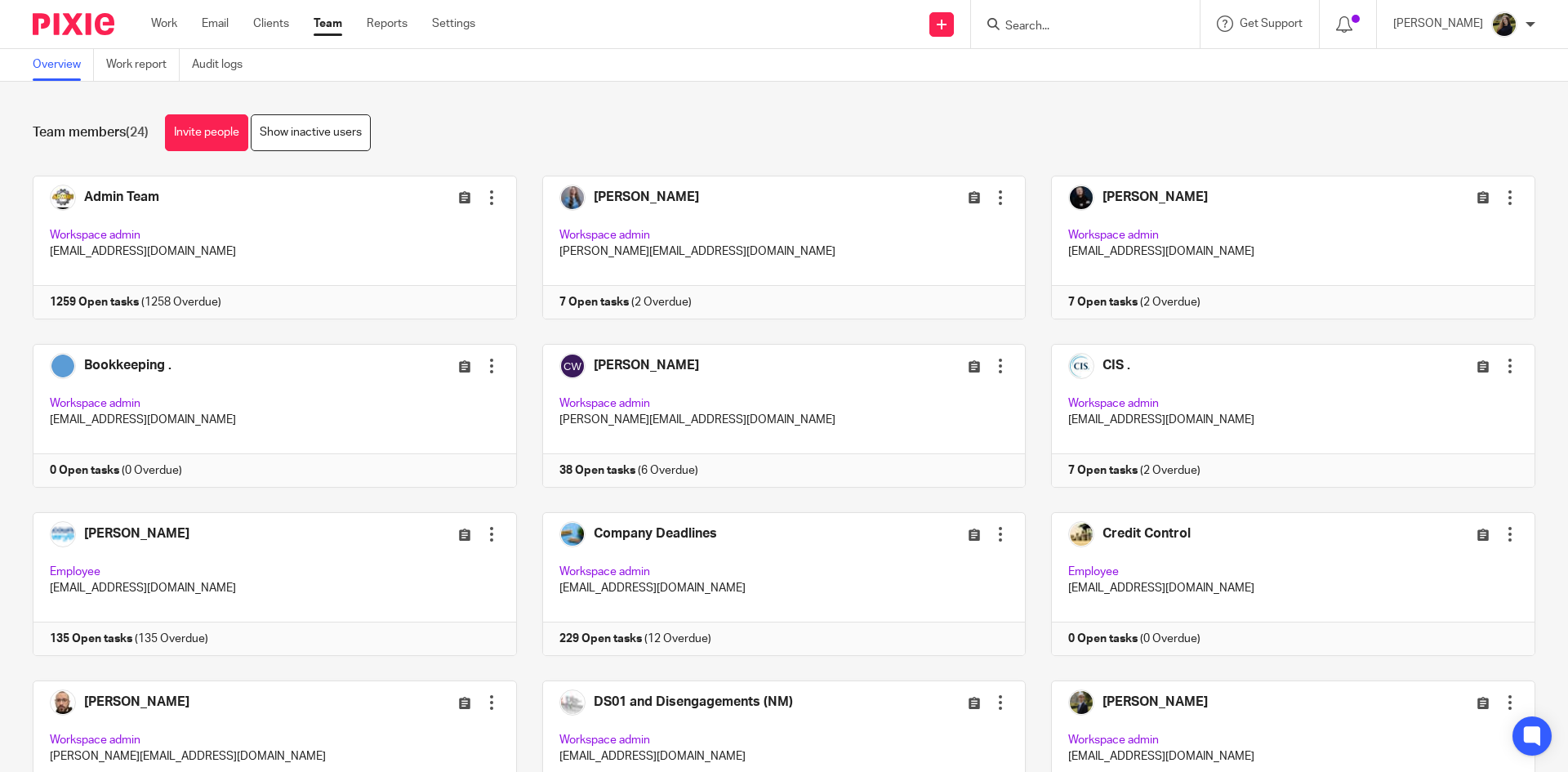
click at [1091, 30] on input "Search" at bounding box center [1076, 27] width 147 height 15
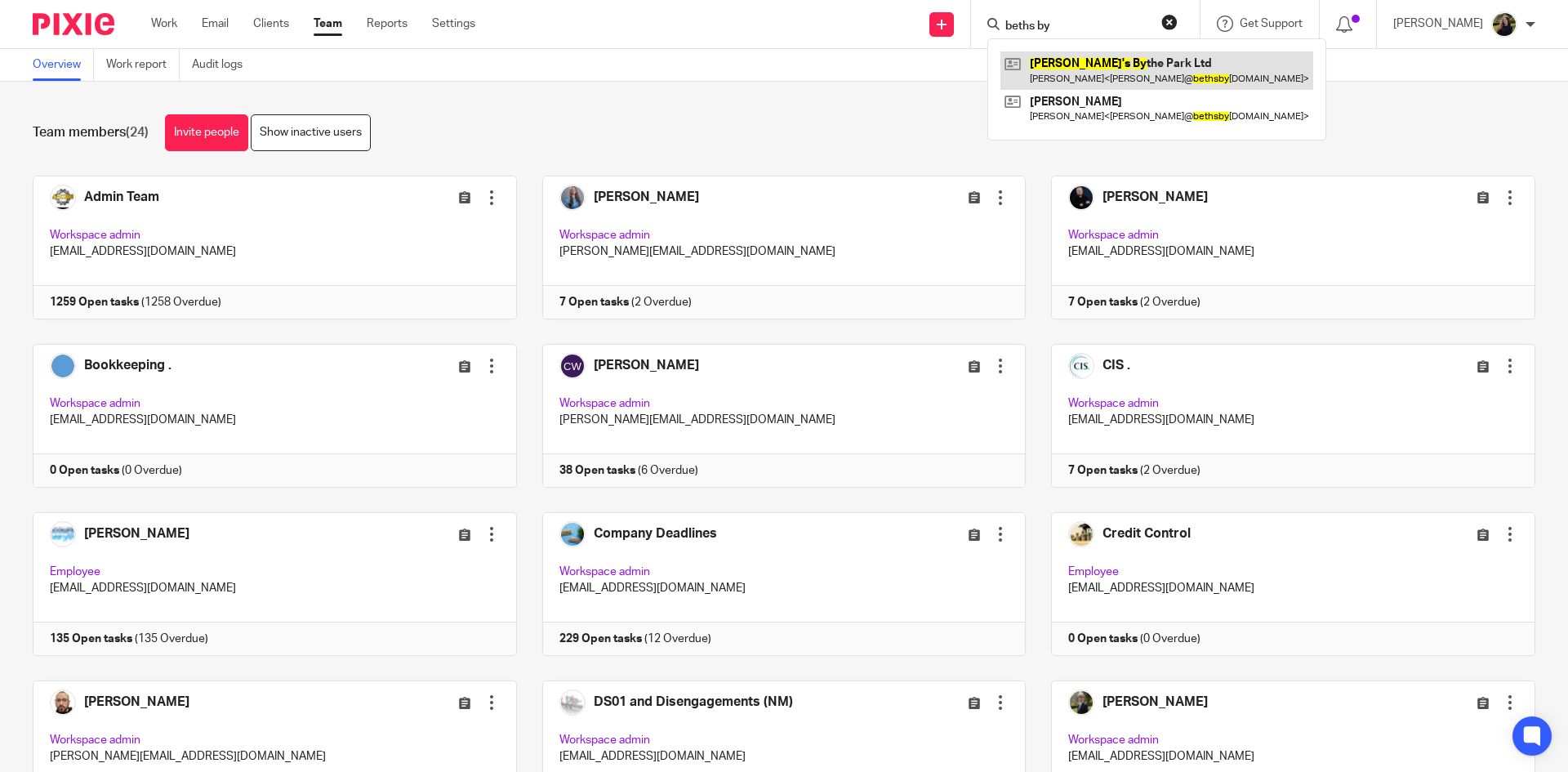
type input "beths by"
click at [1129, 62] on link at bounding box center [1157, 70] width 313 height 37
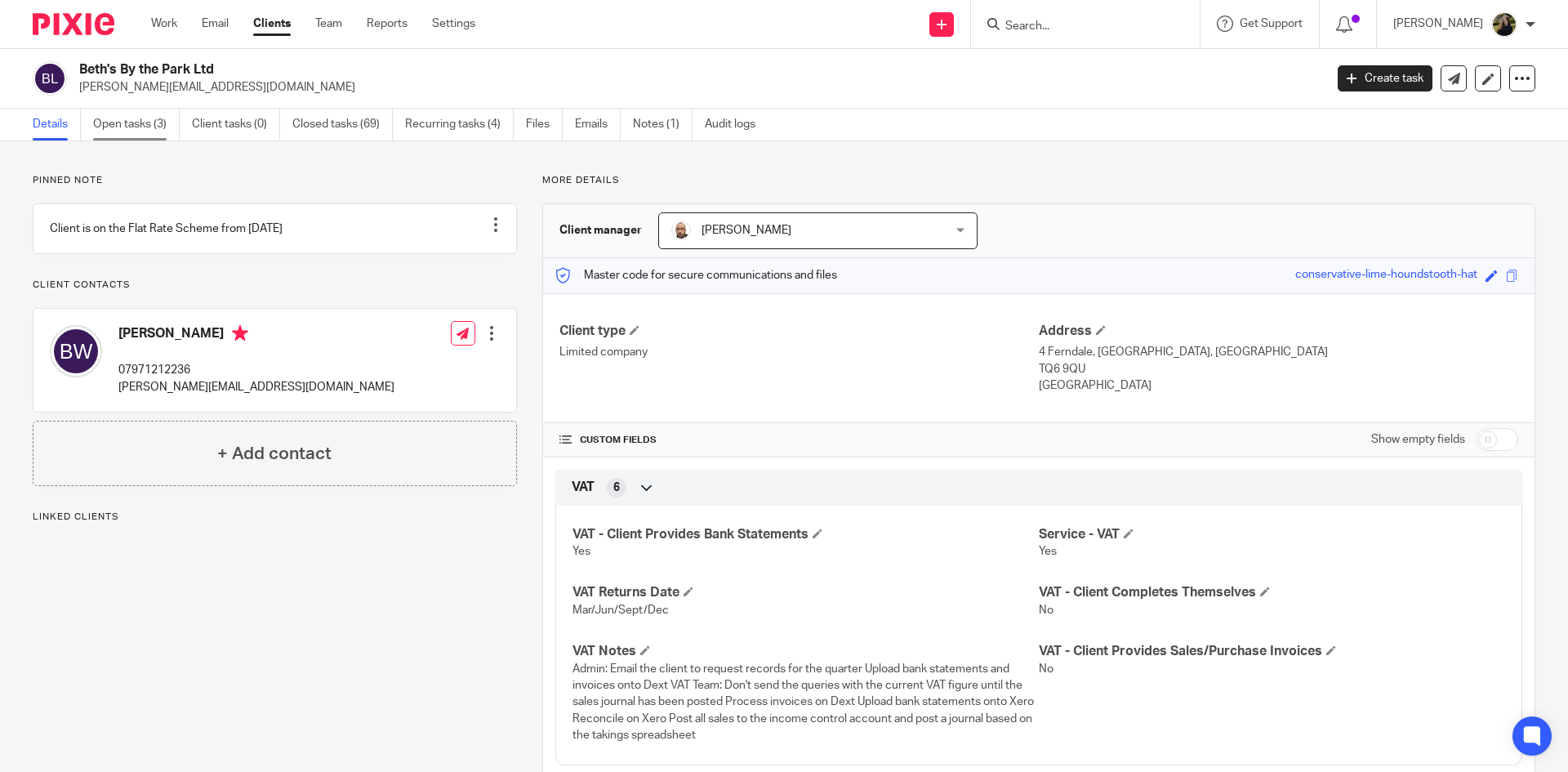
click at [173, 120] on link "Open tasks (3)" at bounding box center [136, 125] width 86 height 32
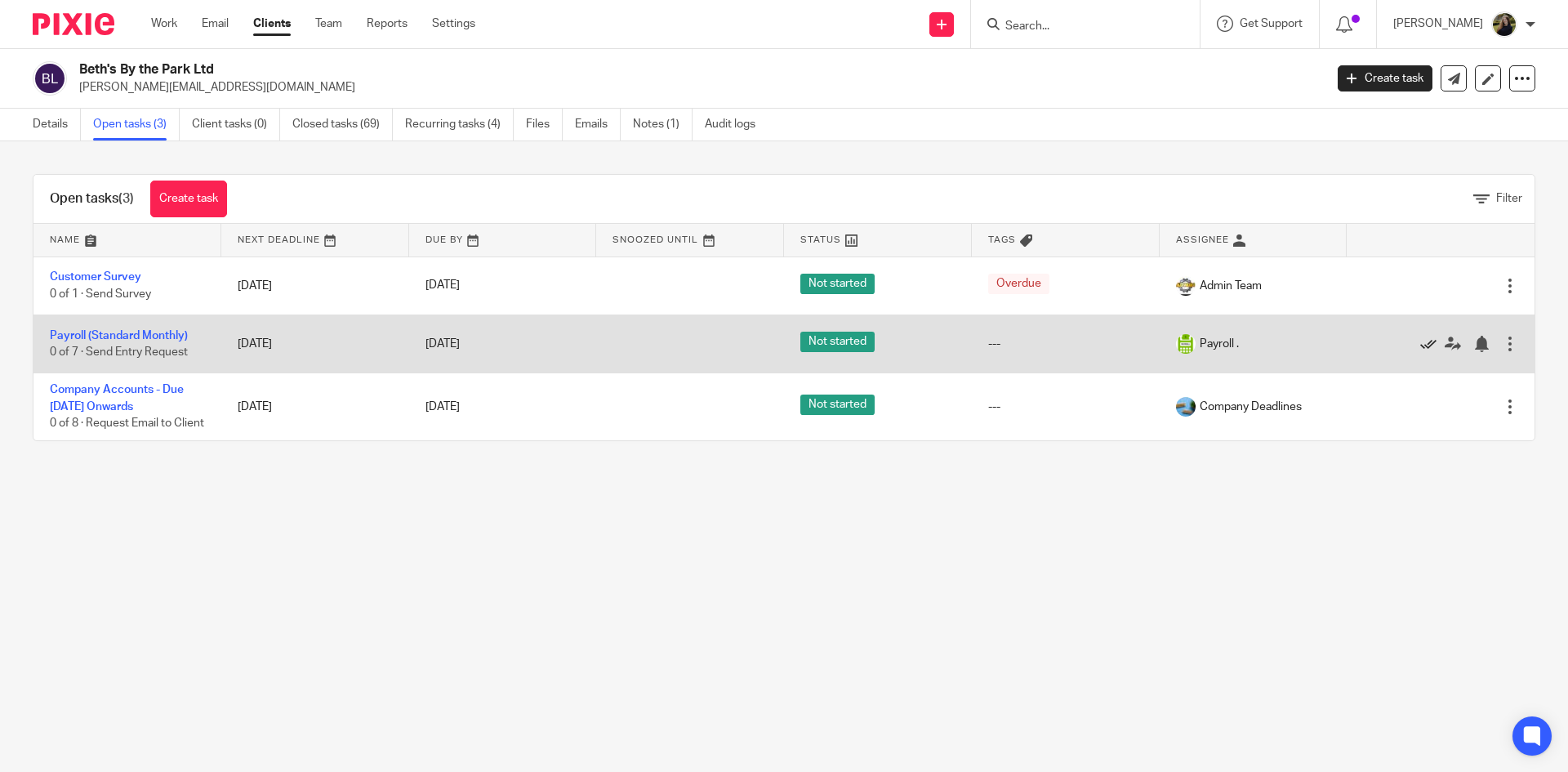
click at [1420, 346] on icon at bounding box center [1427, 343] width 16 height 16
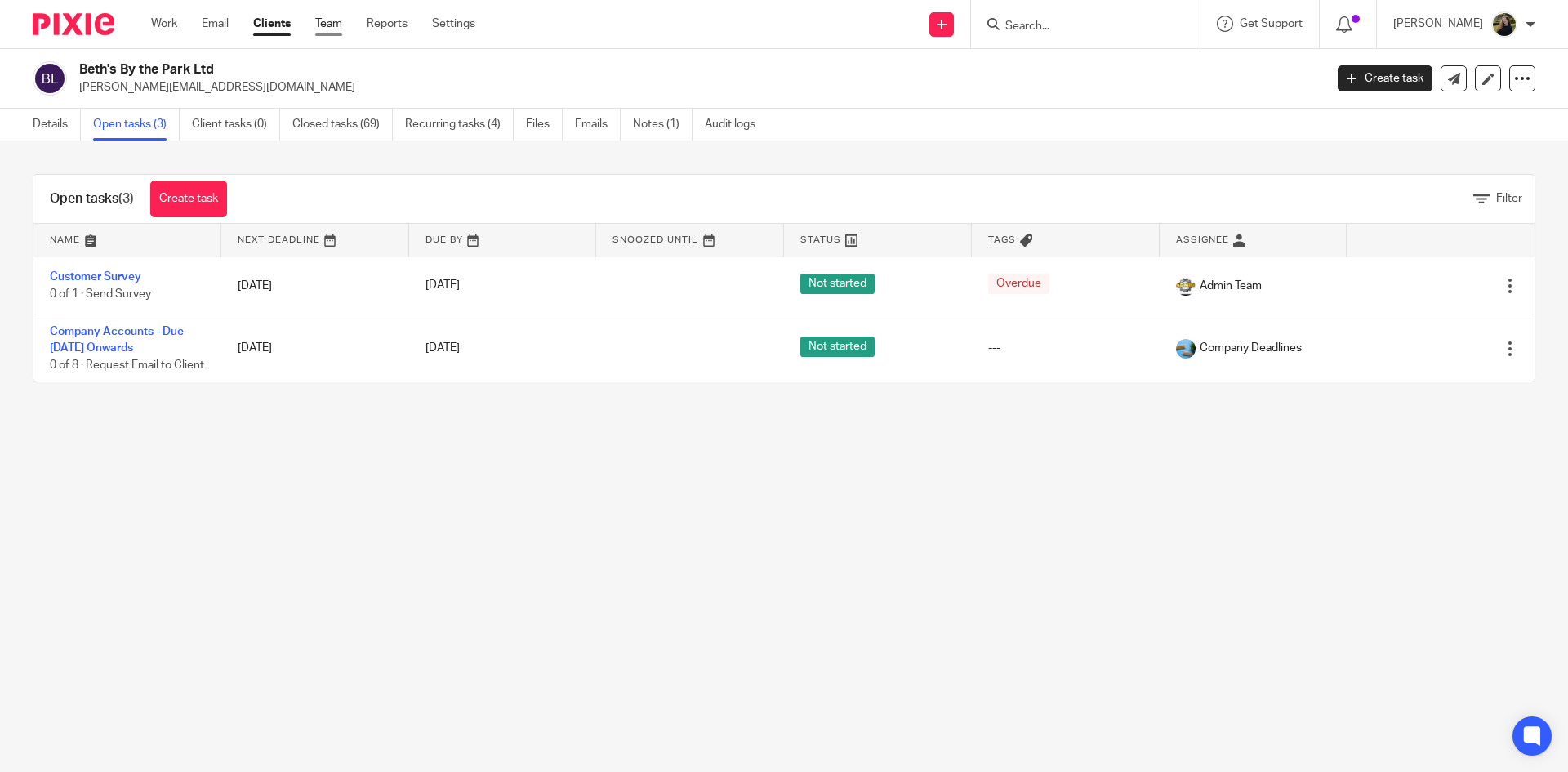
click at [328, 26] on link "Team" at bounding box center [328, 23] width 27 height 16
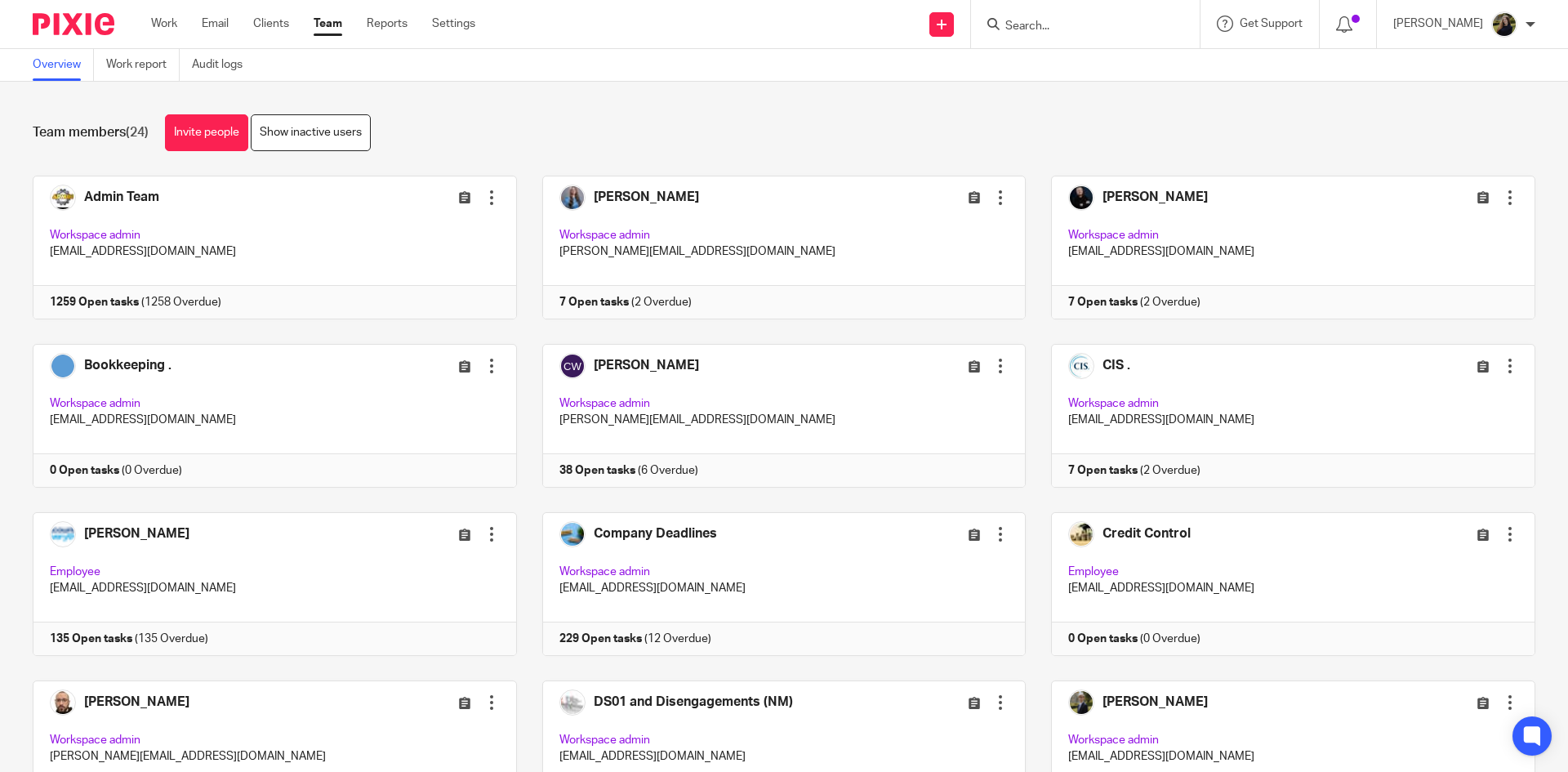
click at [331, 28] on link "Team" at bounding box center [328, 23] width 29 height 16
click at [323, 28] on link "Team" at bounding box center [328, 23] width 29 height 16
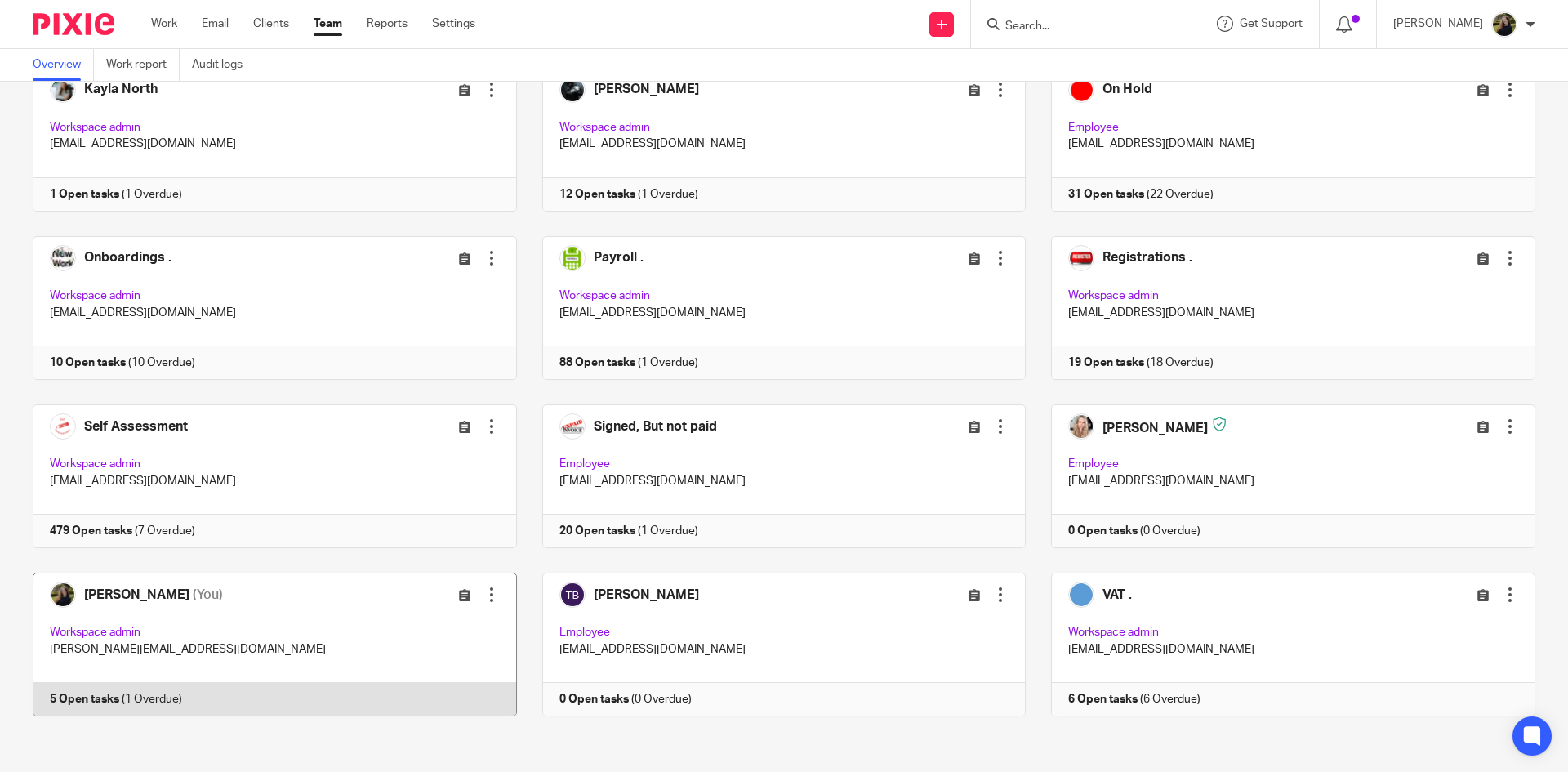
scroll to position [782, 0]
click at [274, 711] on link at bounding box center [262, 642] width 510 height 143
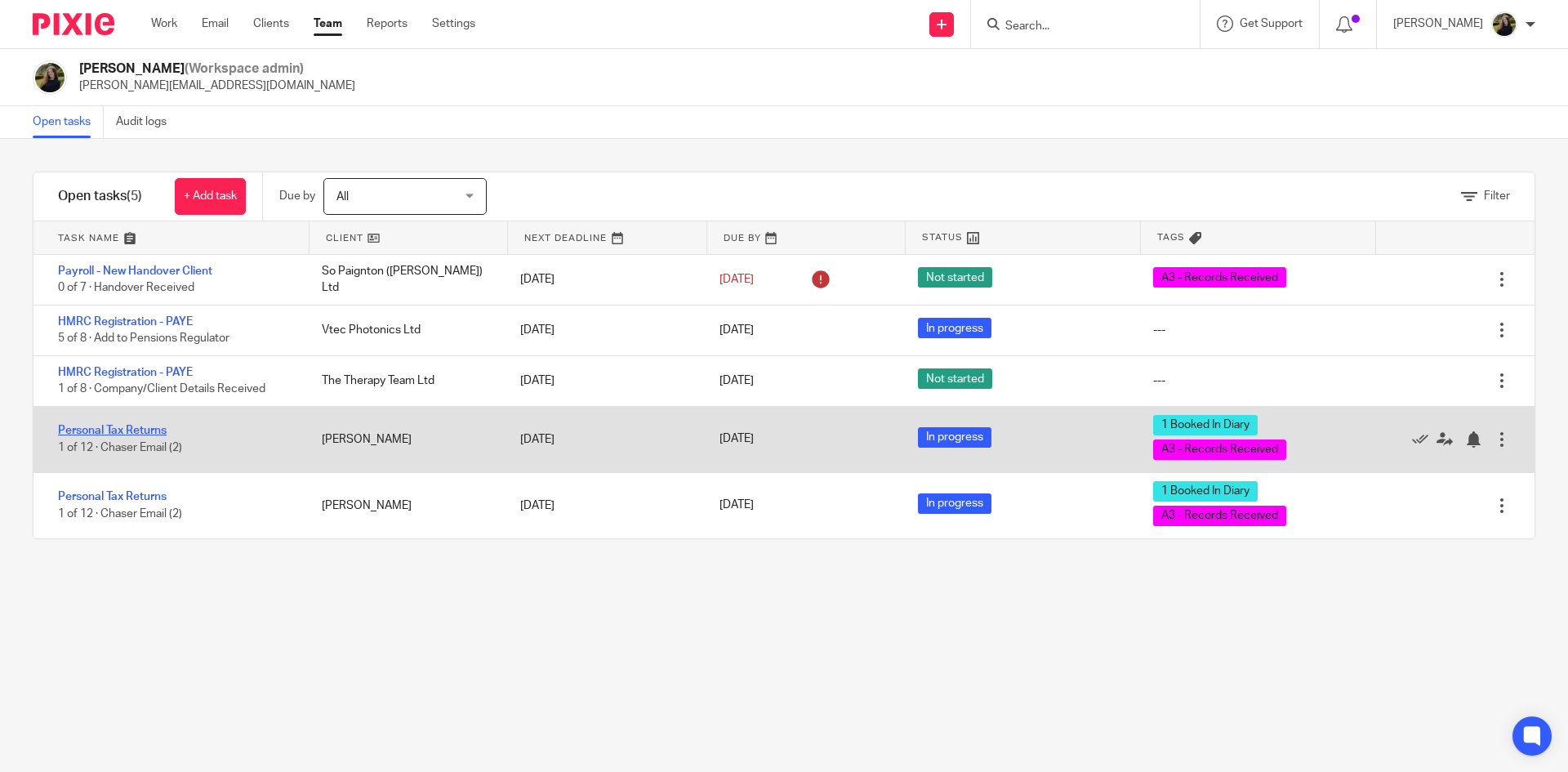
click at [135, 424] on div "Personal Tax Returns 1 of 12 · Chaser Email (2)" at bounding box center [170, 438] width 272 height 50
click at [129, 429] on link "Personal Tax Returns" at bounding box center [112, 430] width 109 height 11
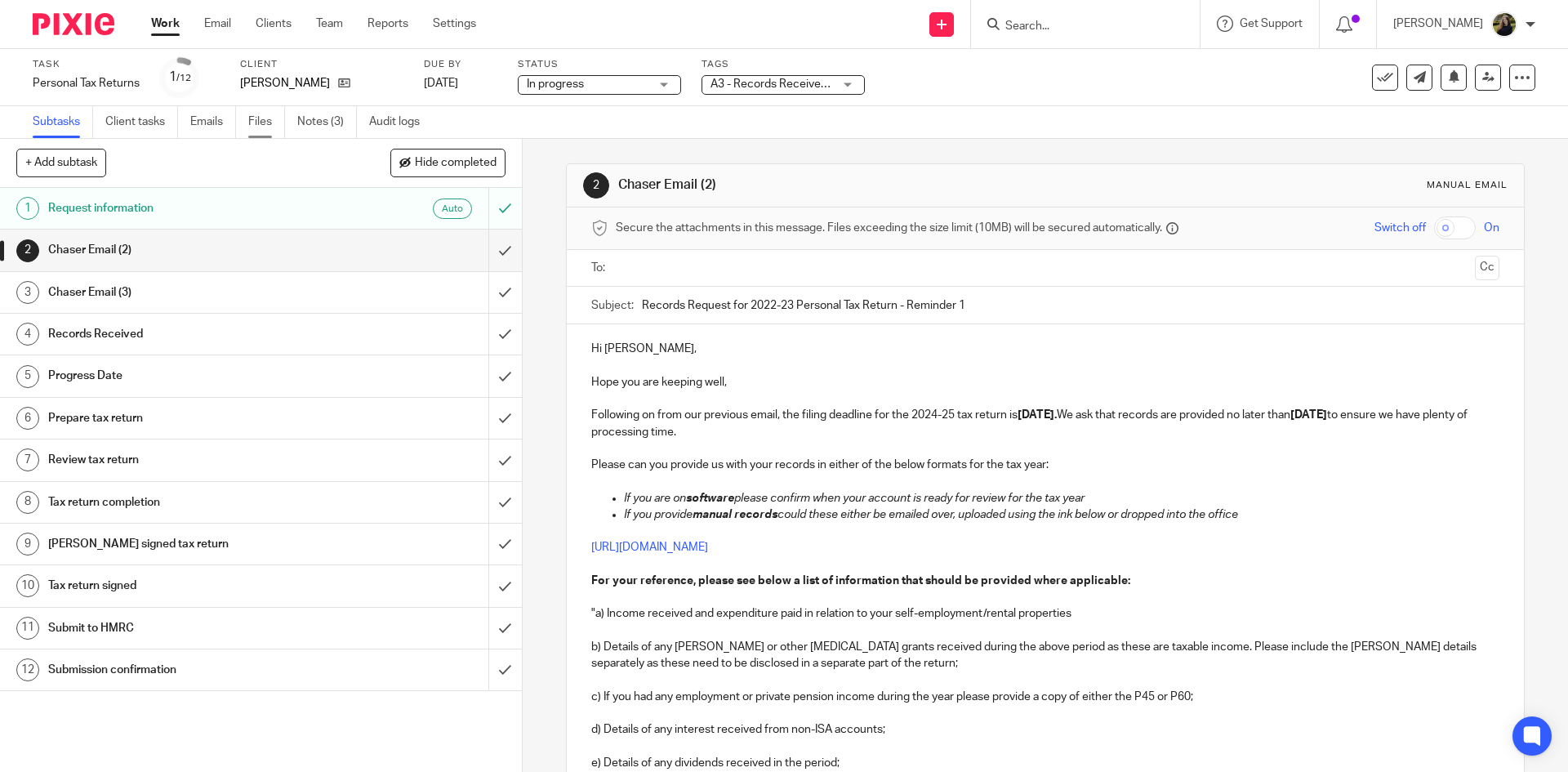
click at [272, 127] on link "Files" at bounding box center [266, 122] width 37 height 32
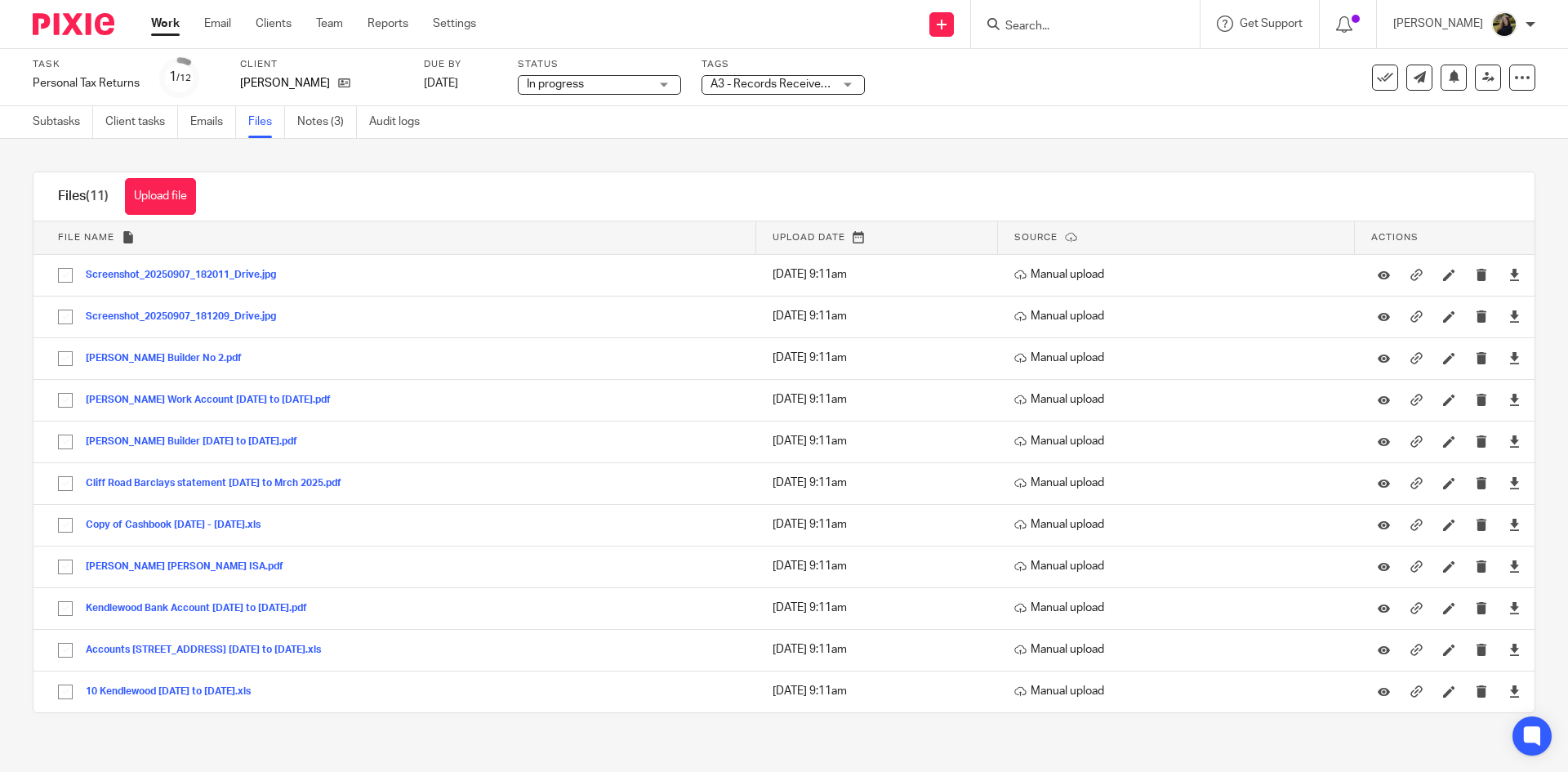
click at [838, 27] on div "Send new email Create task Add client Get Support Contact Support Help Document…" at bounding box center [1033, 23] width 1067 height 48
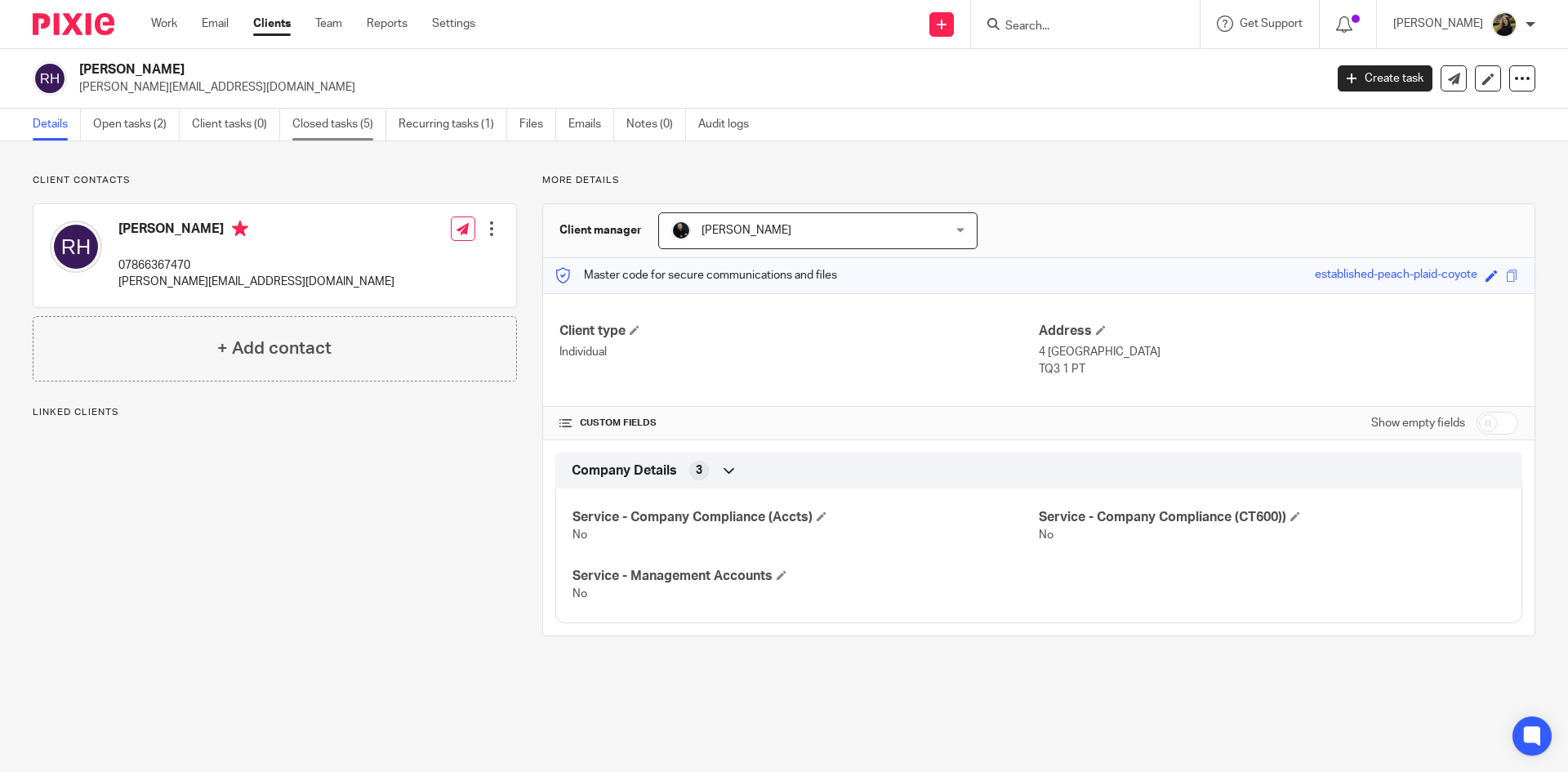
click at [295, 133] on link "Closed tasks (5)" at bounding box center [339, 125] width 94 height 32
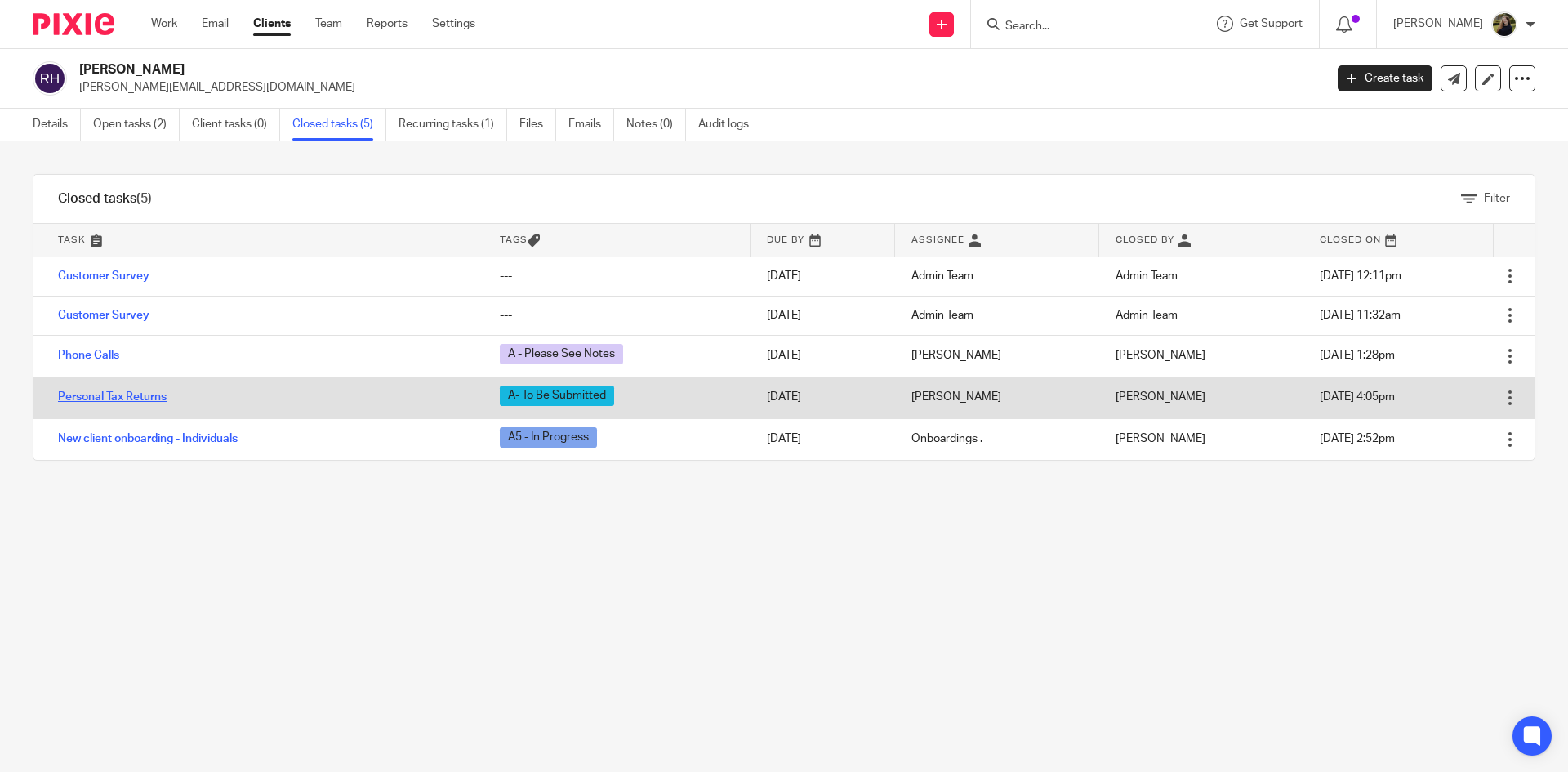
click at [139, 397] on link "Personal Tax Returns" at bounding box center [112, 397] width 109 height 11
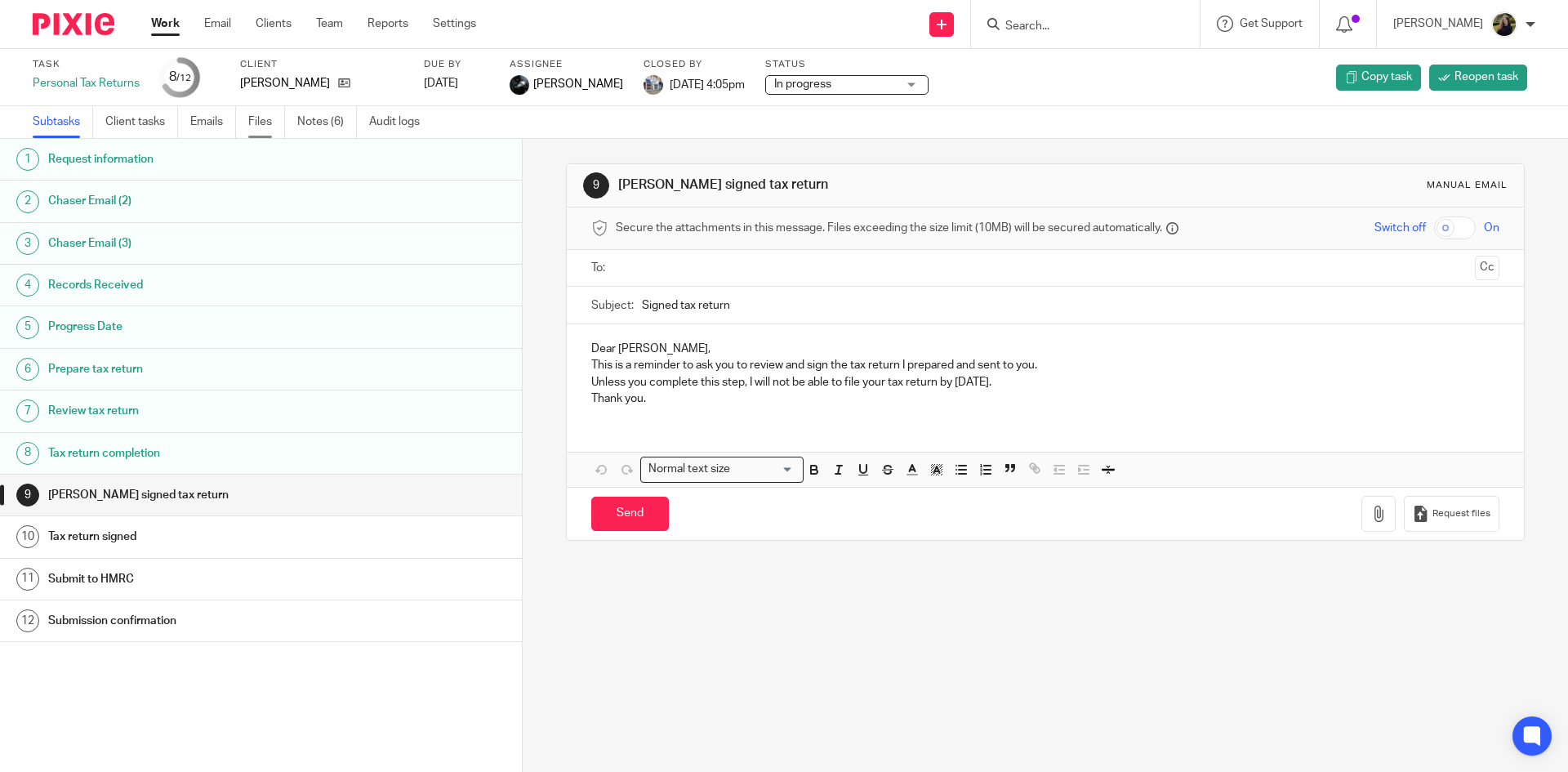
click at [252, 110] on link "Files" at bounding box center [266, 122] width 37 height 32
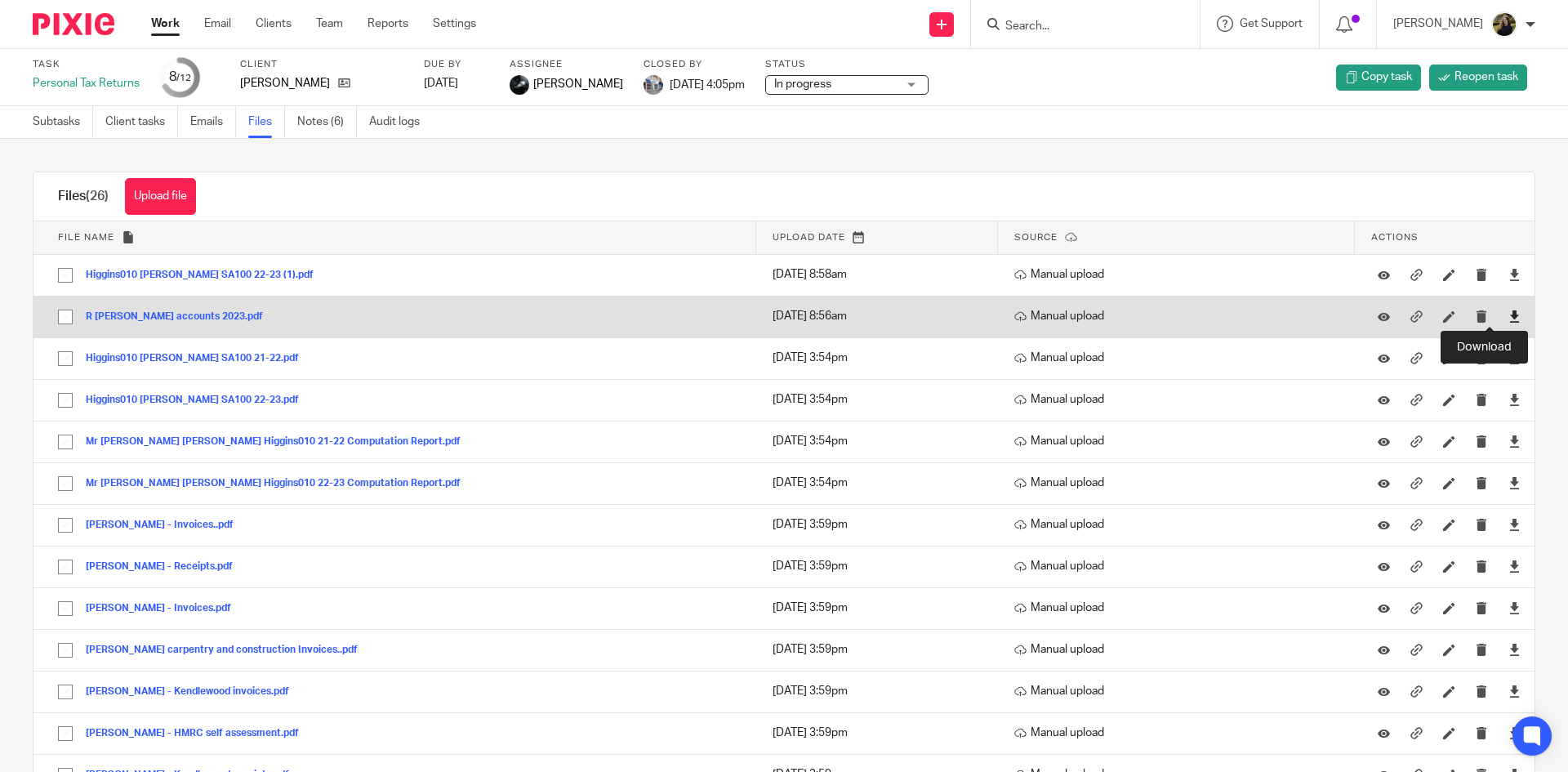
click at [1508, 319] on icon at bounding box center [1514, 316] width 12 height 12
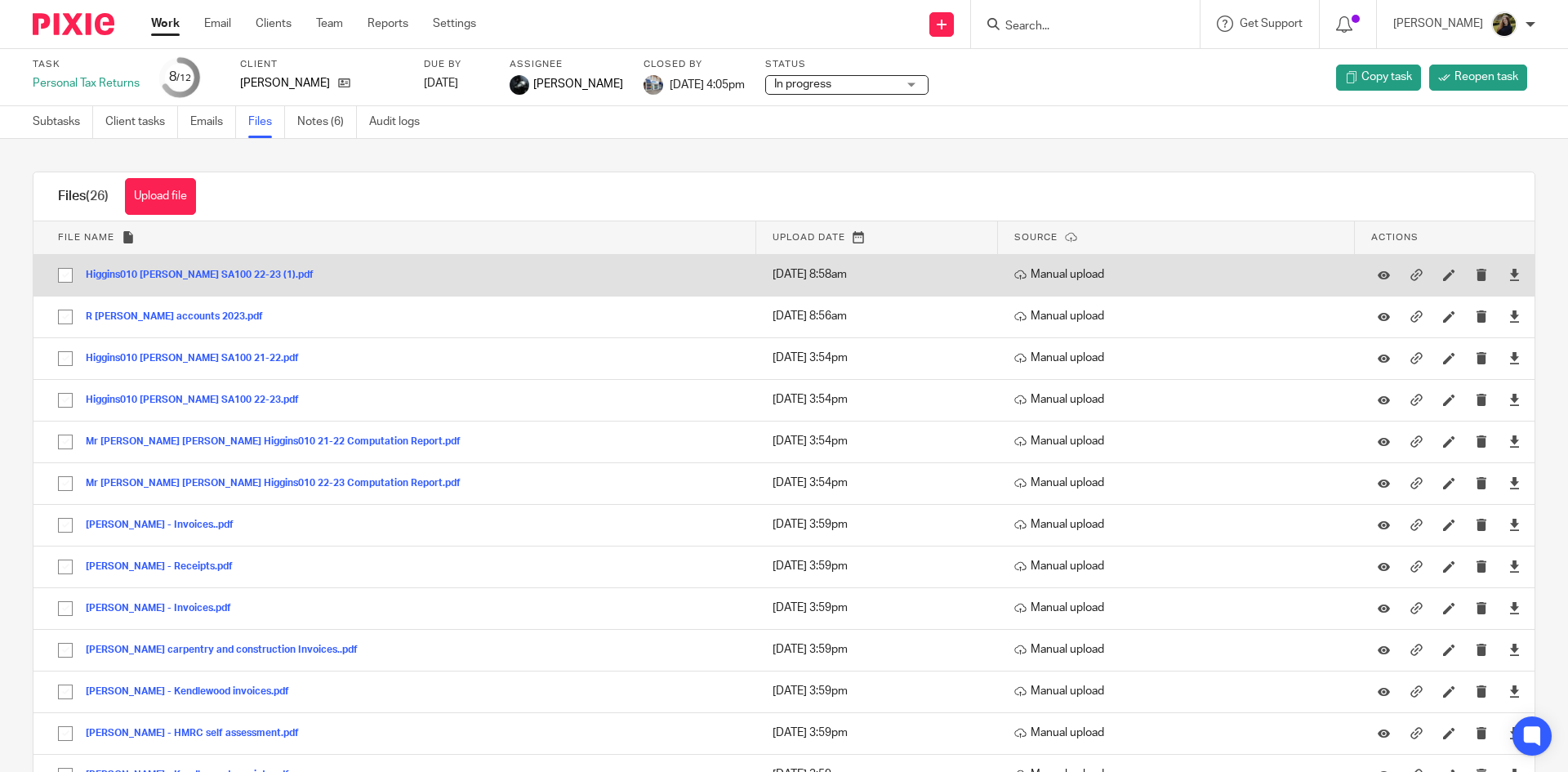
click at [222, 276] on button "Higgins010 [PERSON_NAME] SA100 22-23 (1).pdf" at bounding box center [206, 275] width 240 height 11
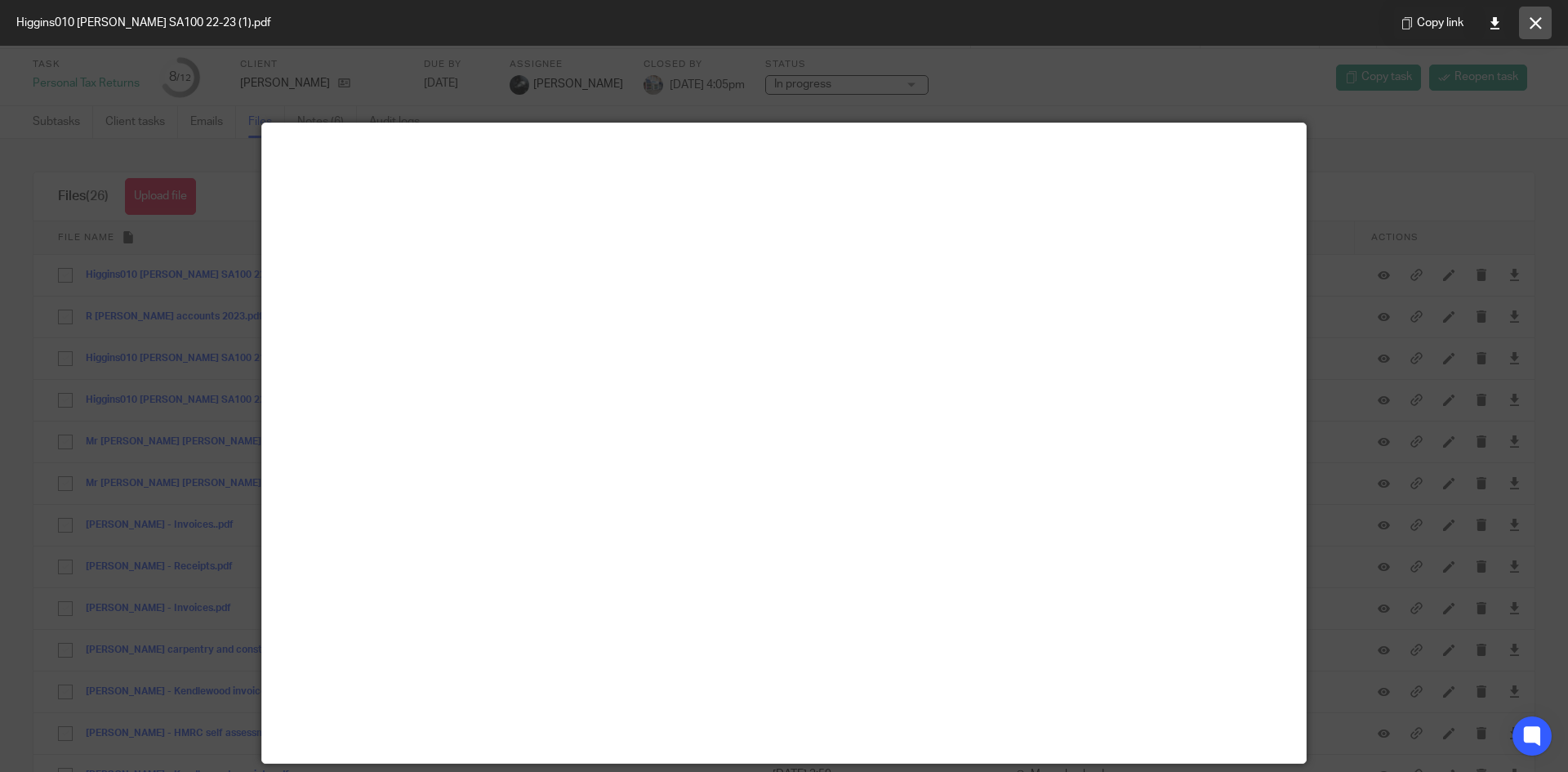
click at [1528, 15] on button at bounding box center [1534, 22] width 33 height 33
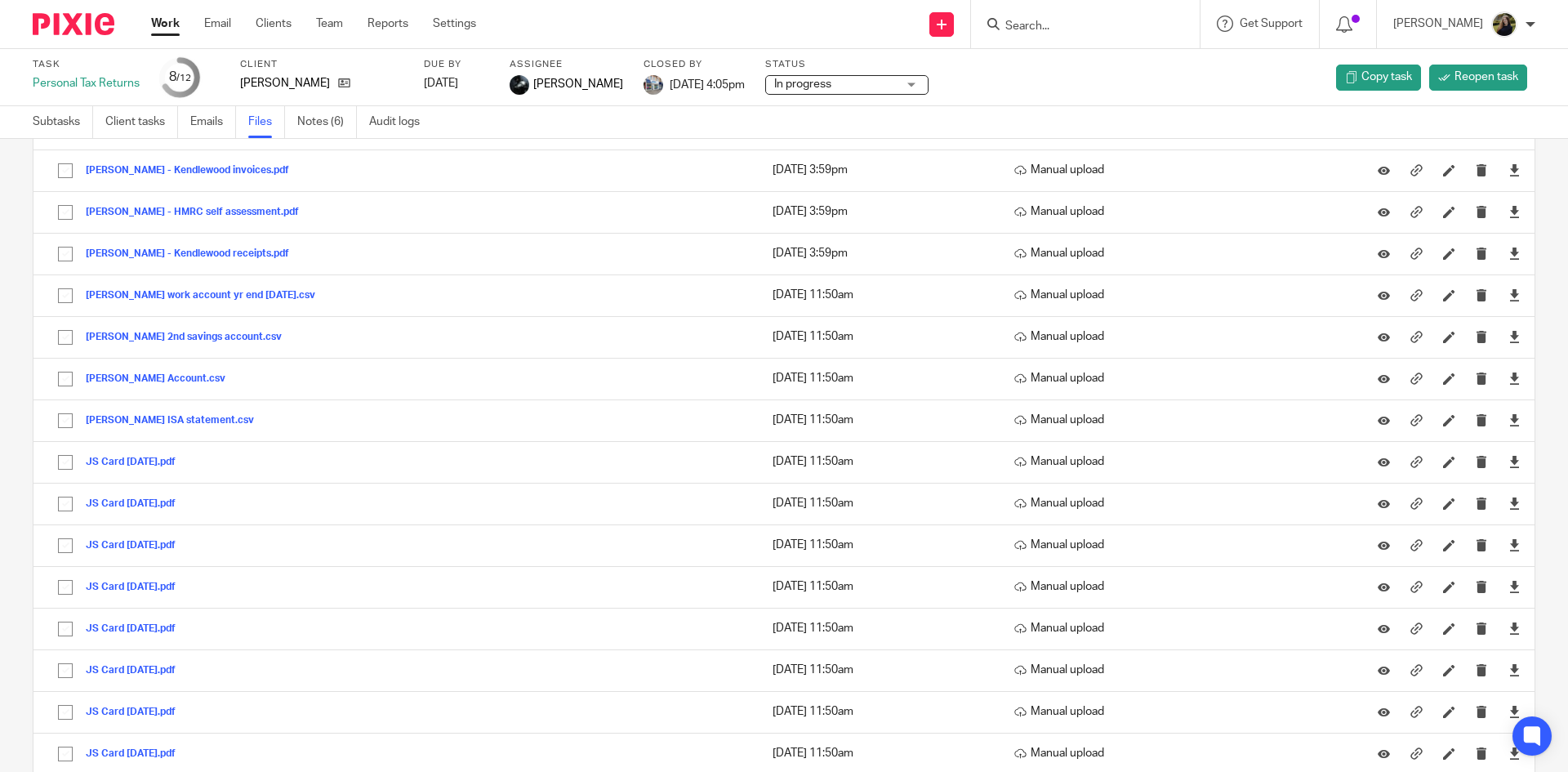
scroll to position [599, 0]
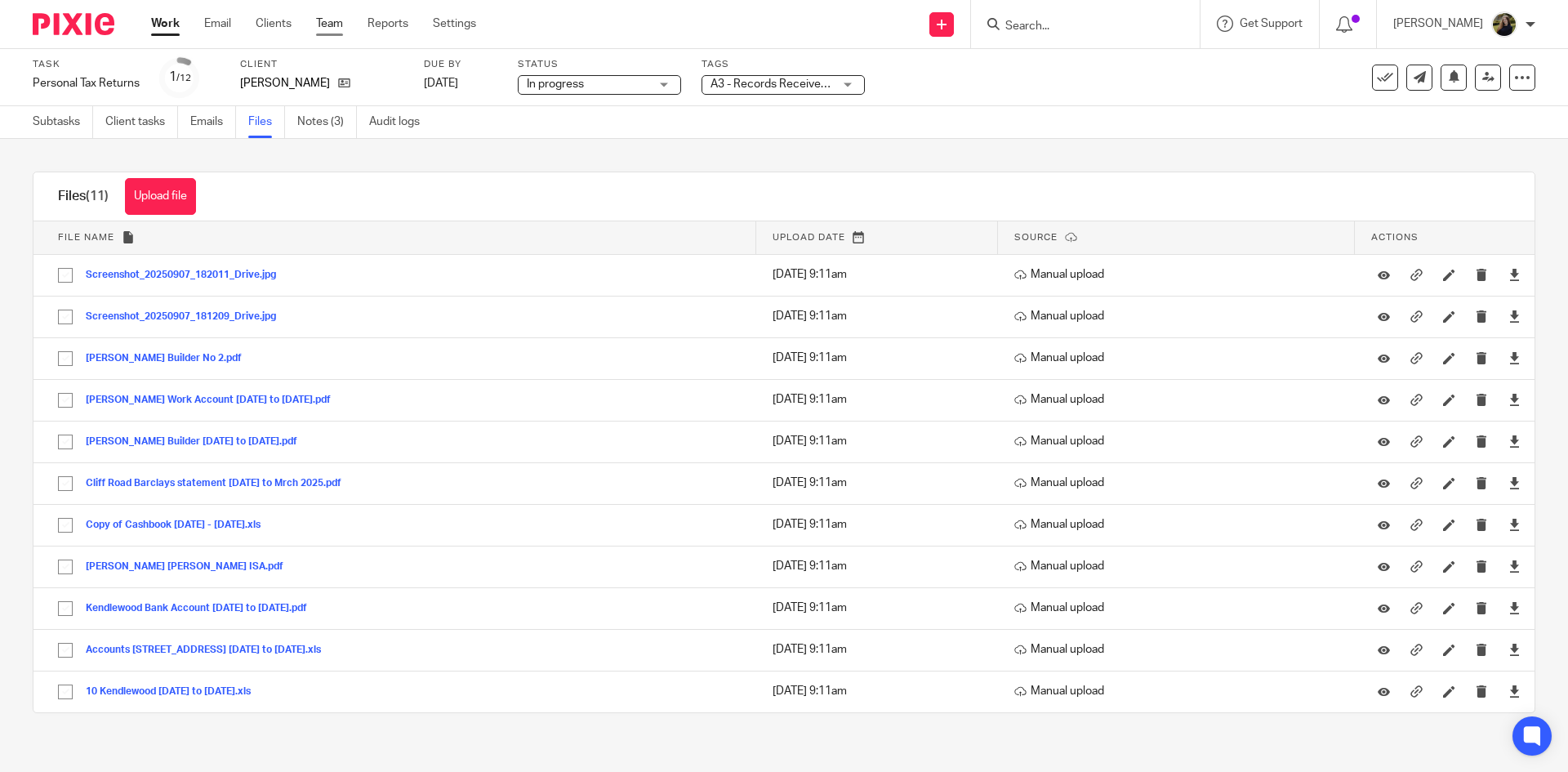
click at [328, 24] on link "Team" at bounding box center [329, 23] width 27 height 16
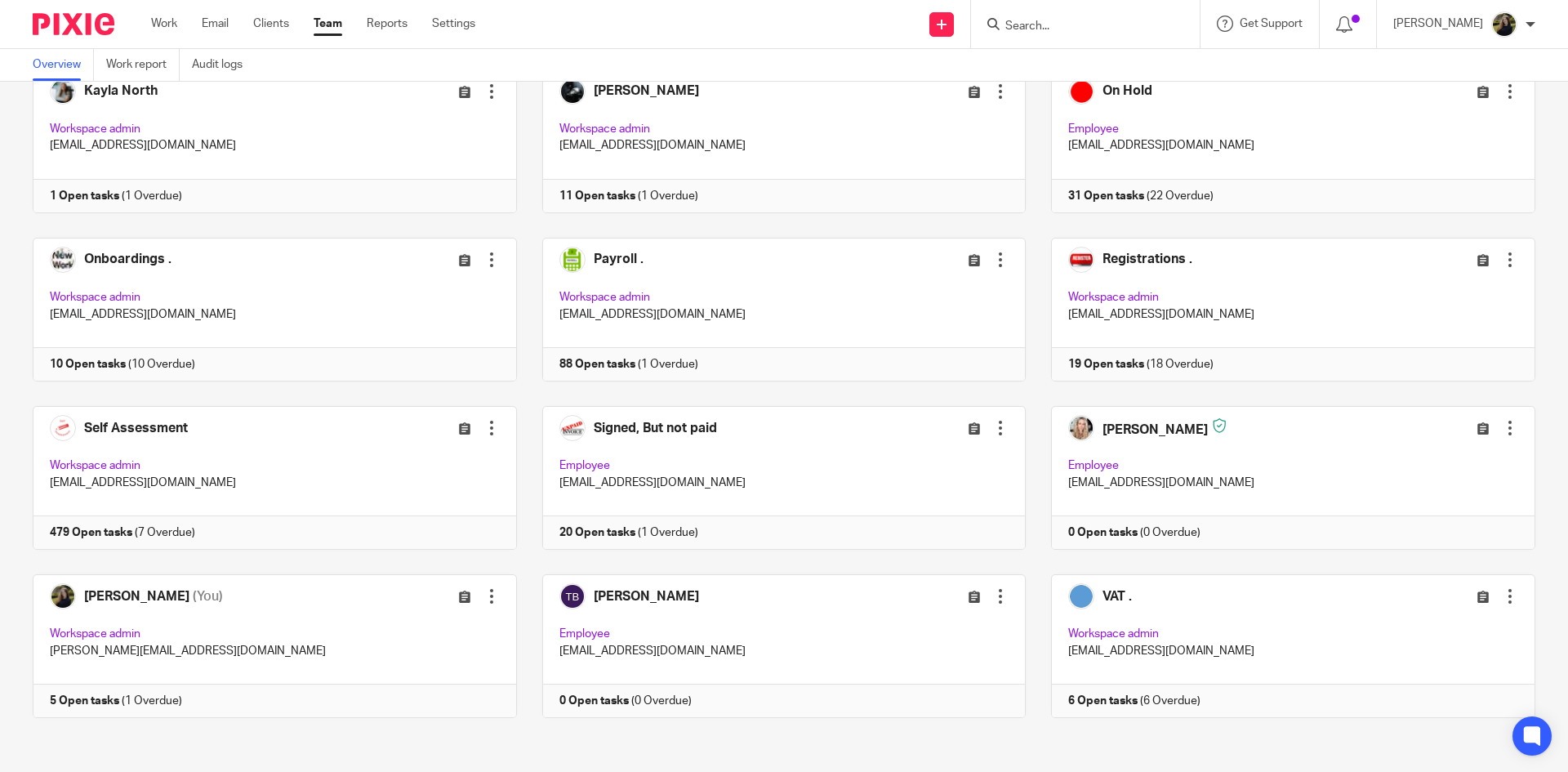
scroll to position [782, 0]
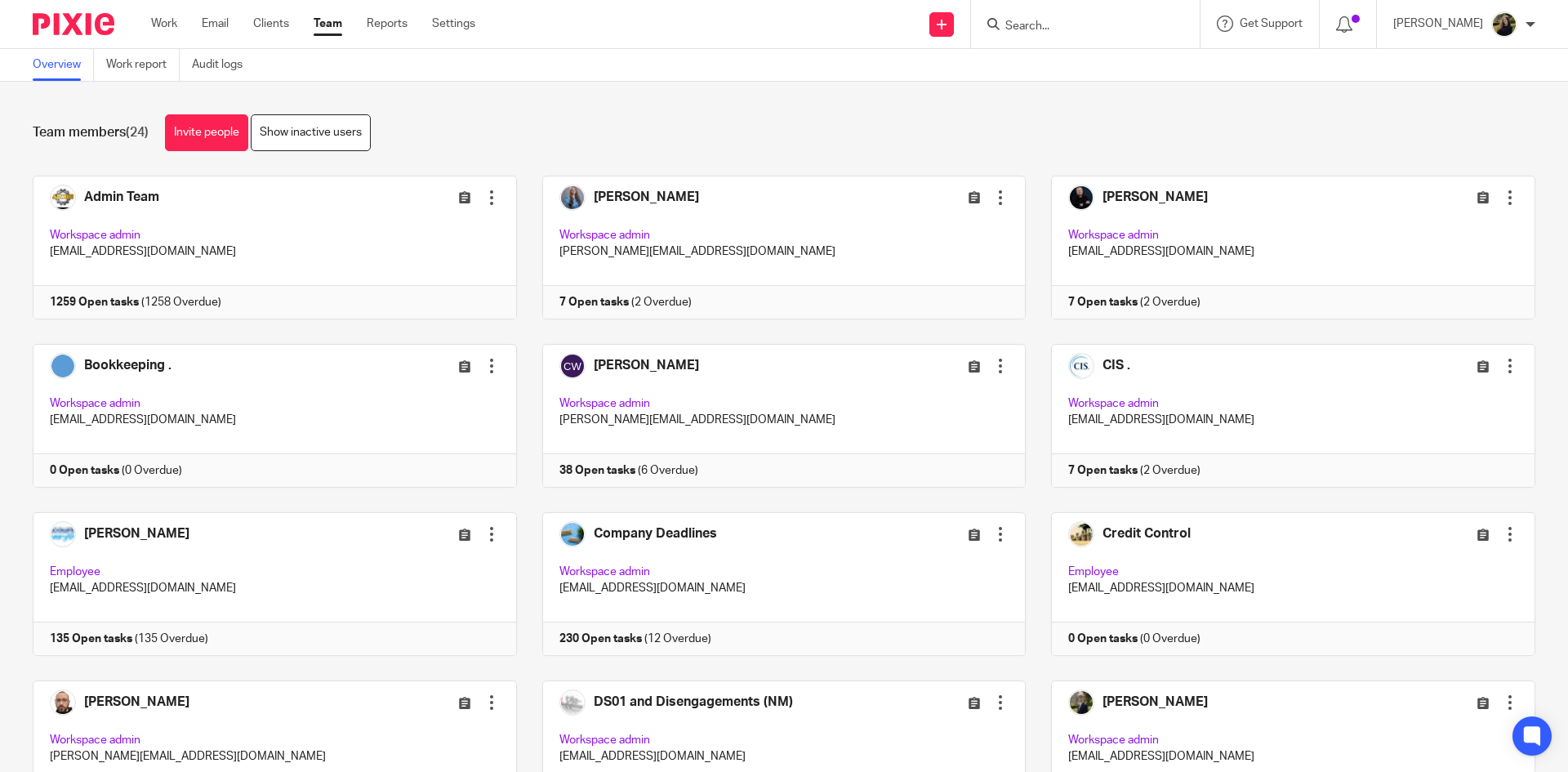
click at [1085, 15] on form at bounding box center [1090, 24] width 174 height 21
click at [1089, 22] on input "Search" at bounding box center [1076, 27] width 147 height 15
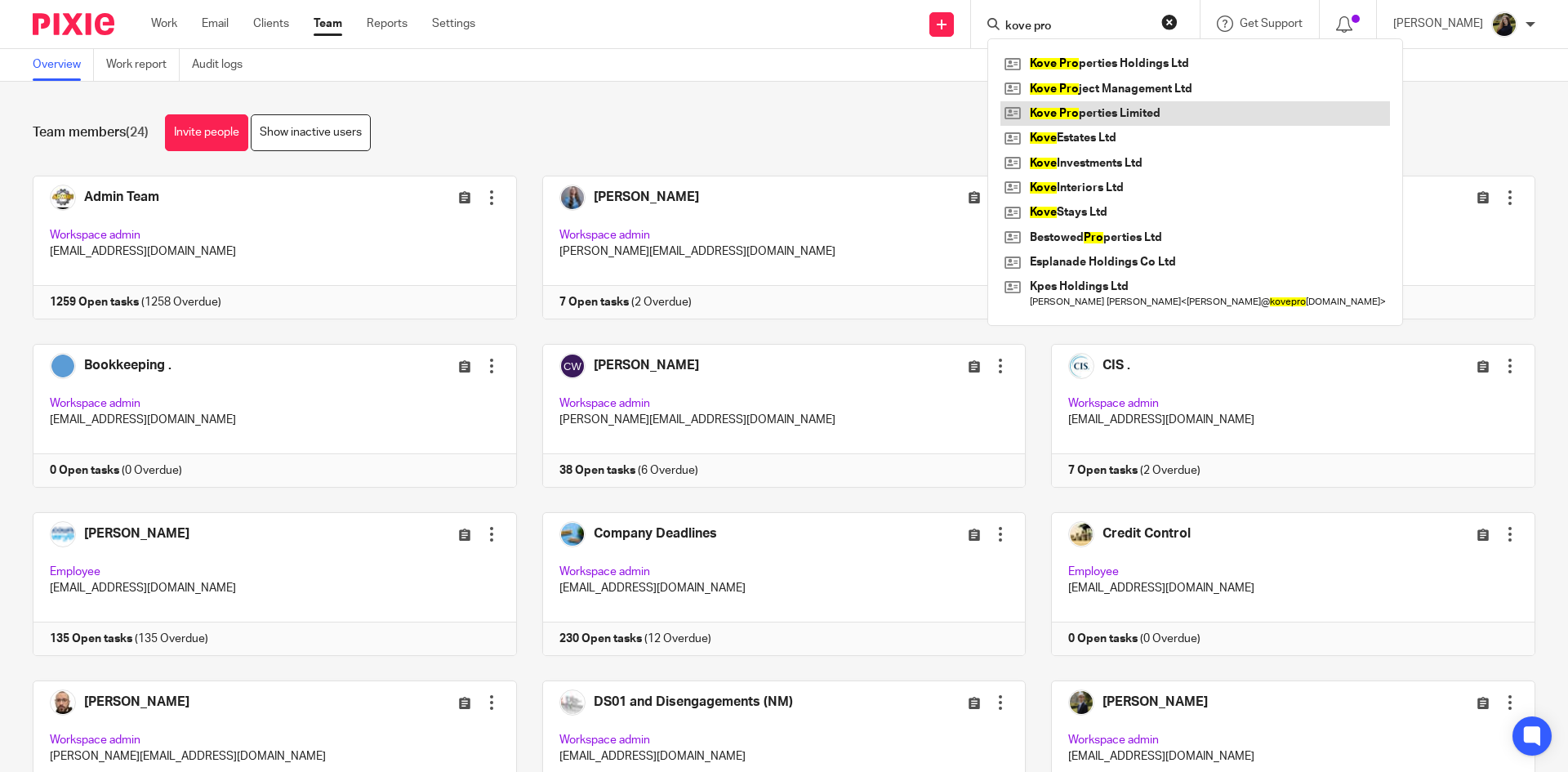
type input "kove pro"
click at [1085, 101] on link at bounding box center [1195, 113] width 390 height 24
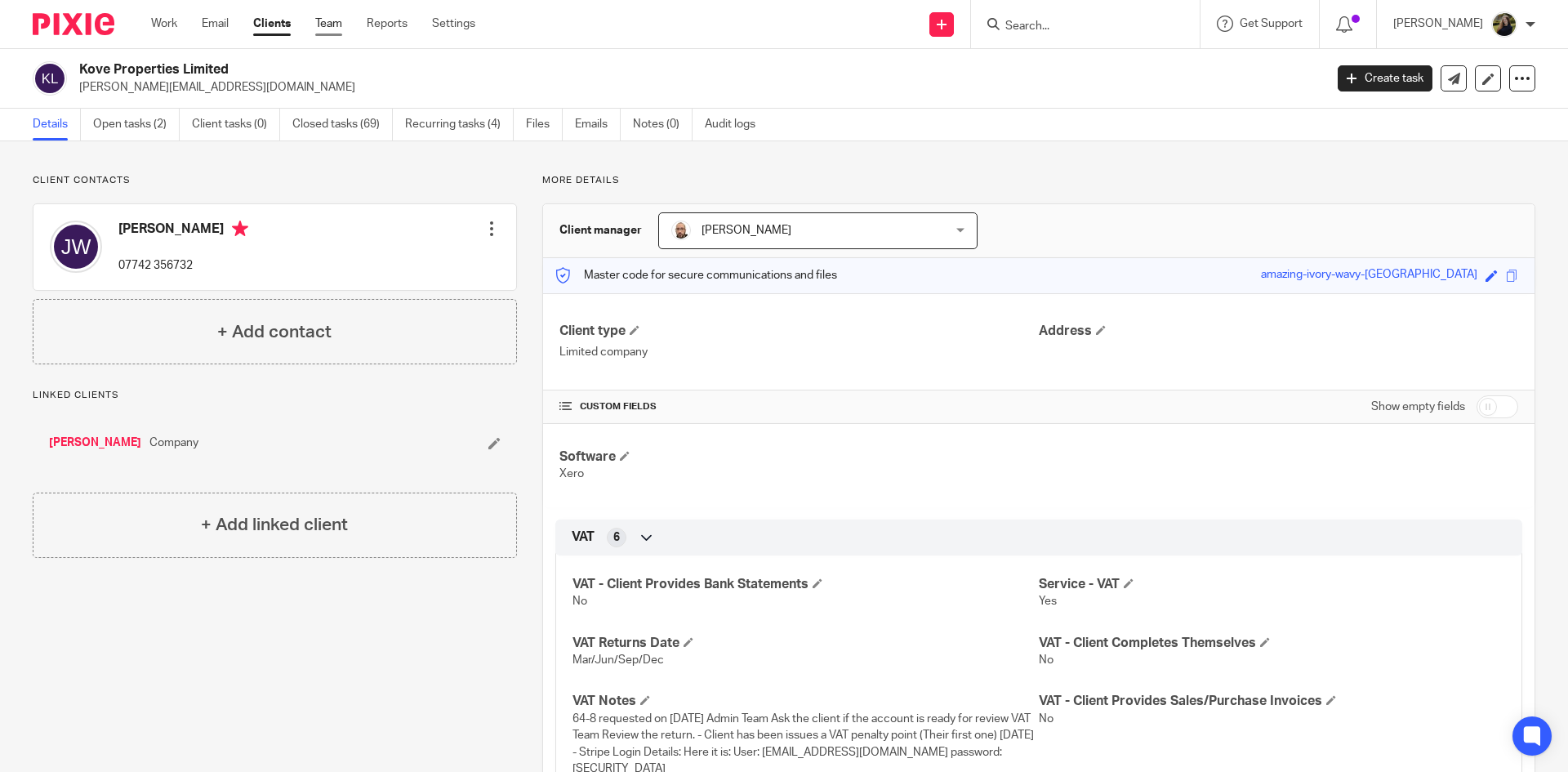
click at [332, 22] on link "Team" at bounding box center [328, 23] width 27 height 16
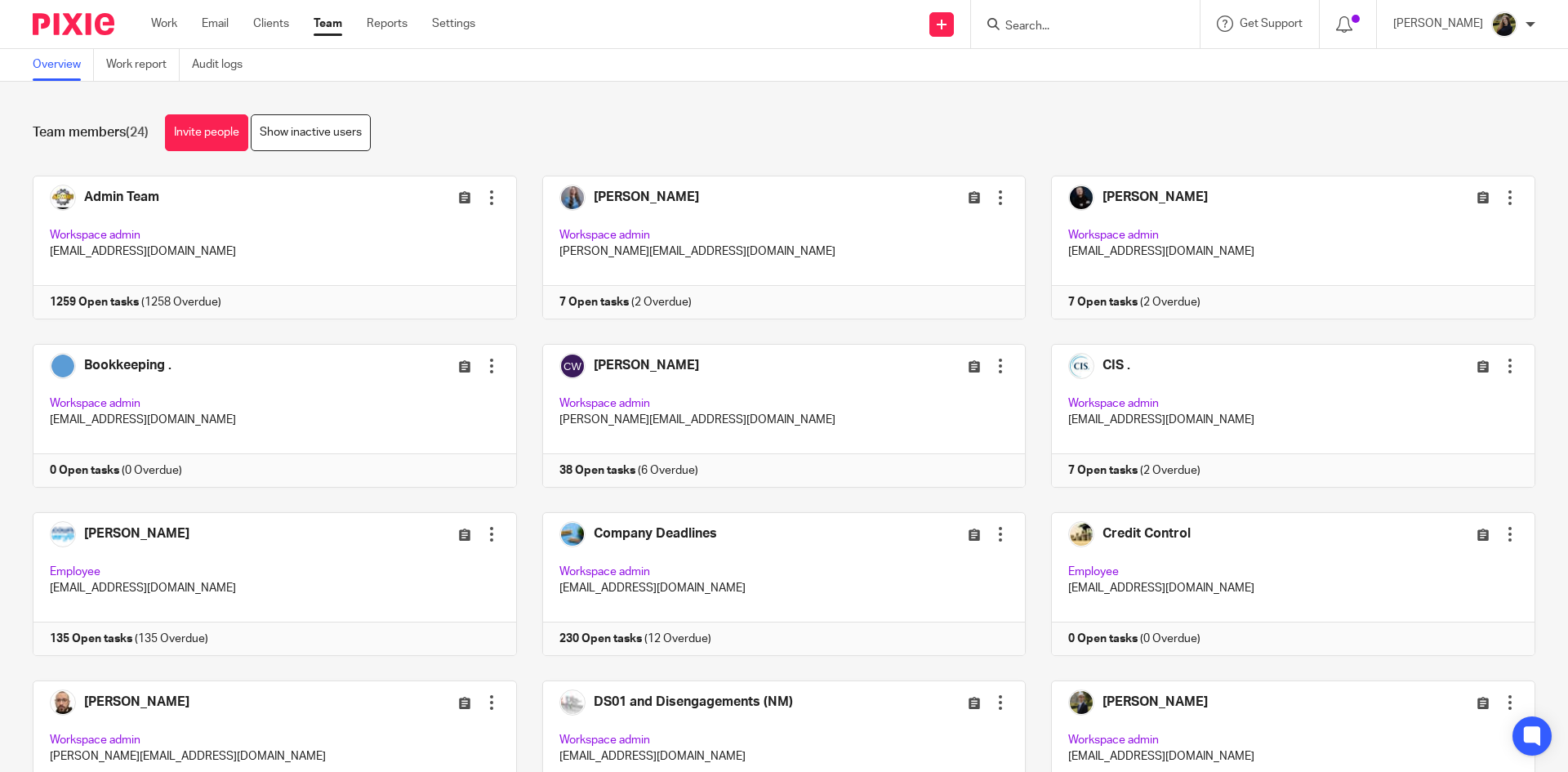
click at [1048, 22] on input "Search" at bounding box center [1076, 27] width 147 height 15
type input "[PERSON_NAME]"
click at [1084, 39] on div "[PERSON_NAME] s SW Ltd Seyhan < smokeyjoe [EMAIL_ADDRESS][DOMAIN_NAME] >" at bounding box center [1142, 70] width 309 height 64
click at [1059, 53] on link at bounding box center [1142, 70] width 283 height 37
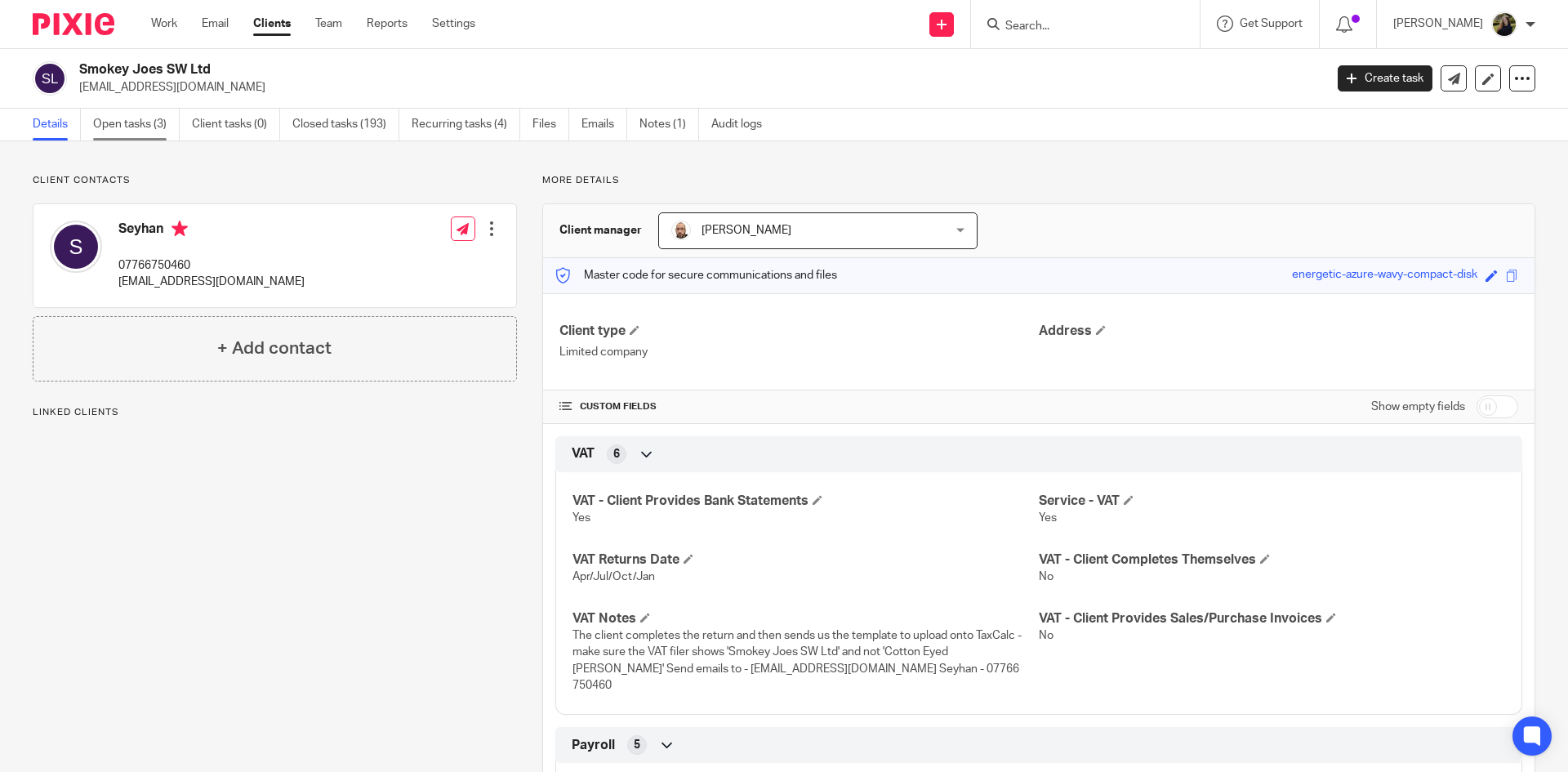
click at [153, 116] on link "Open tasks (3)" at bounding box center [136, 125] width 86 height 32
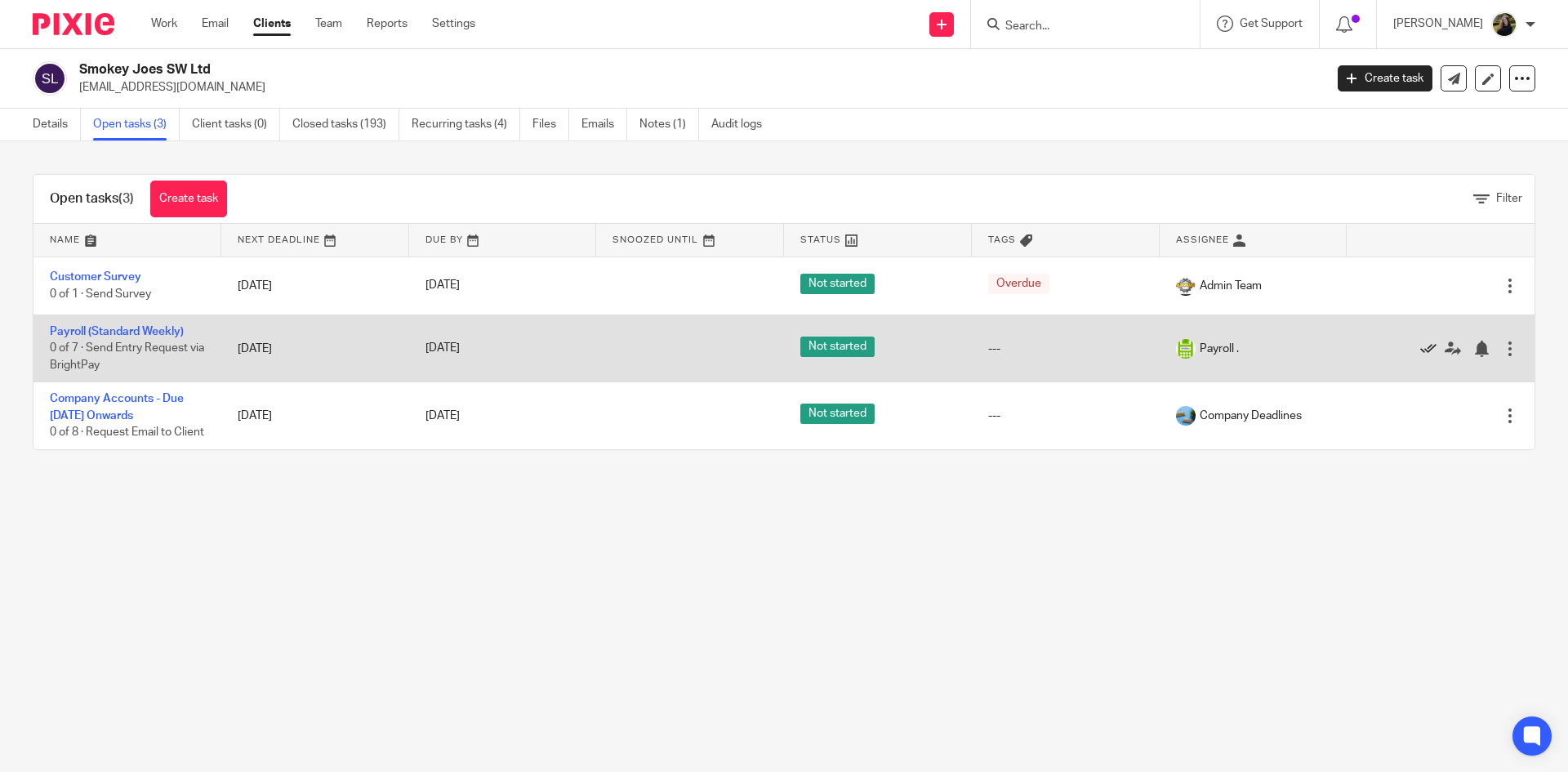
click at [1420, 347] on icon at bounding box center [1427, 348] width 16 height 16
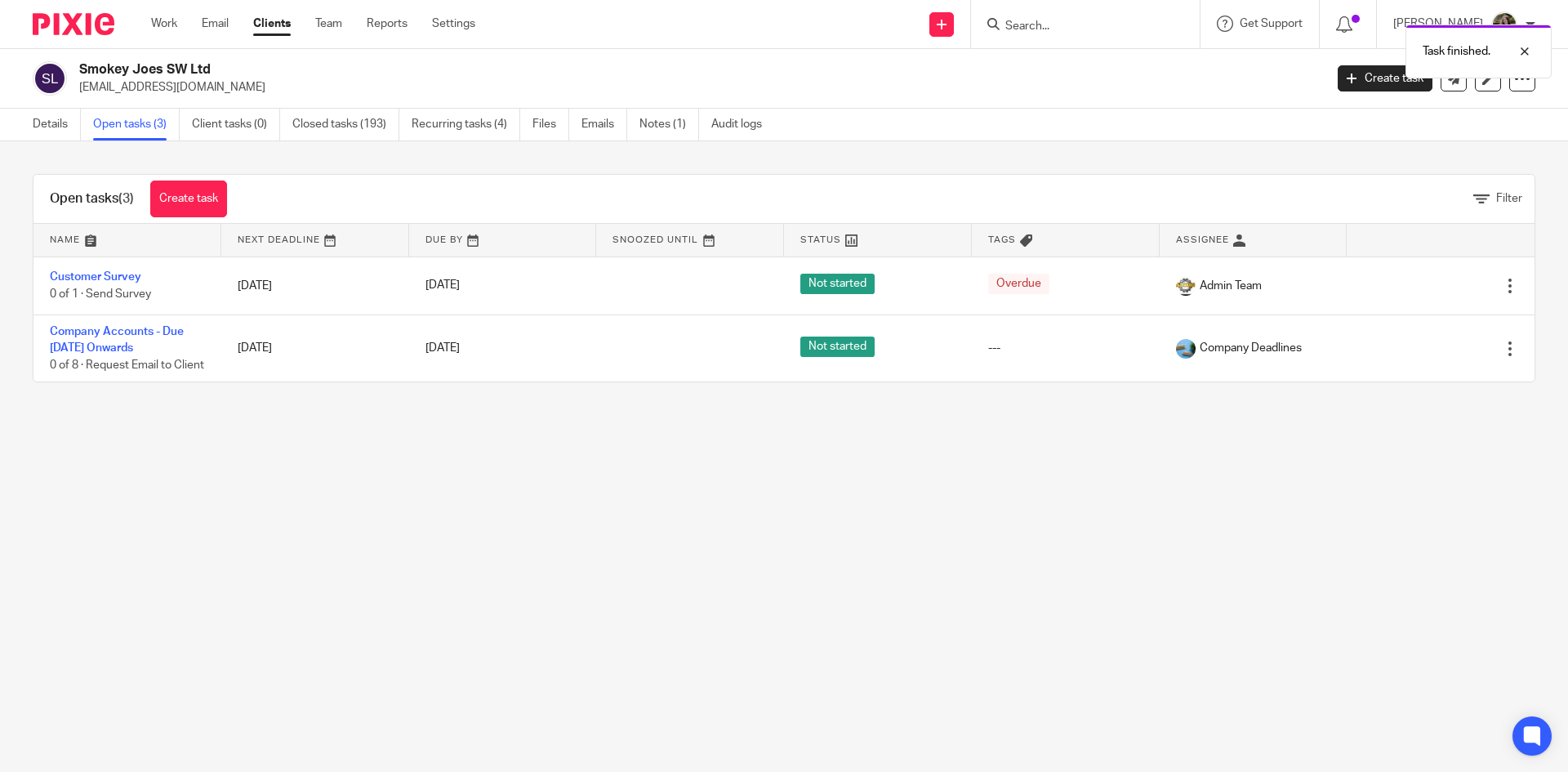
click at [105, 9] on div at bounding box center [67, 23] width 135 height 48
click at [99, 12] on div at bounding box center [67, 23] width 135 height 48
click at [1063, 30] on input "Search" at bounding box center [1076, 27] width 147 height 15
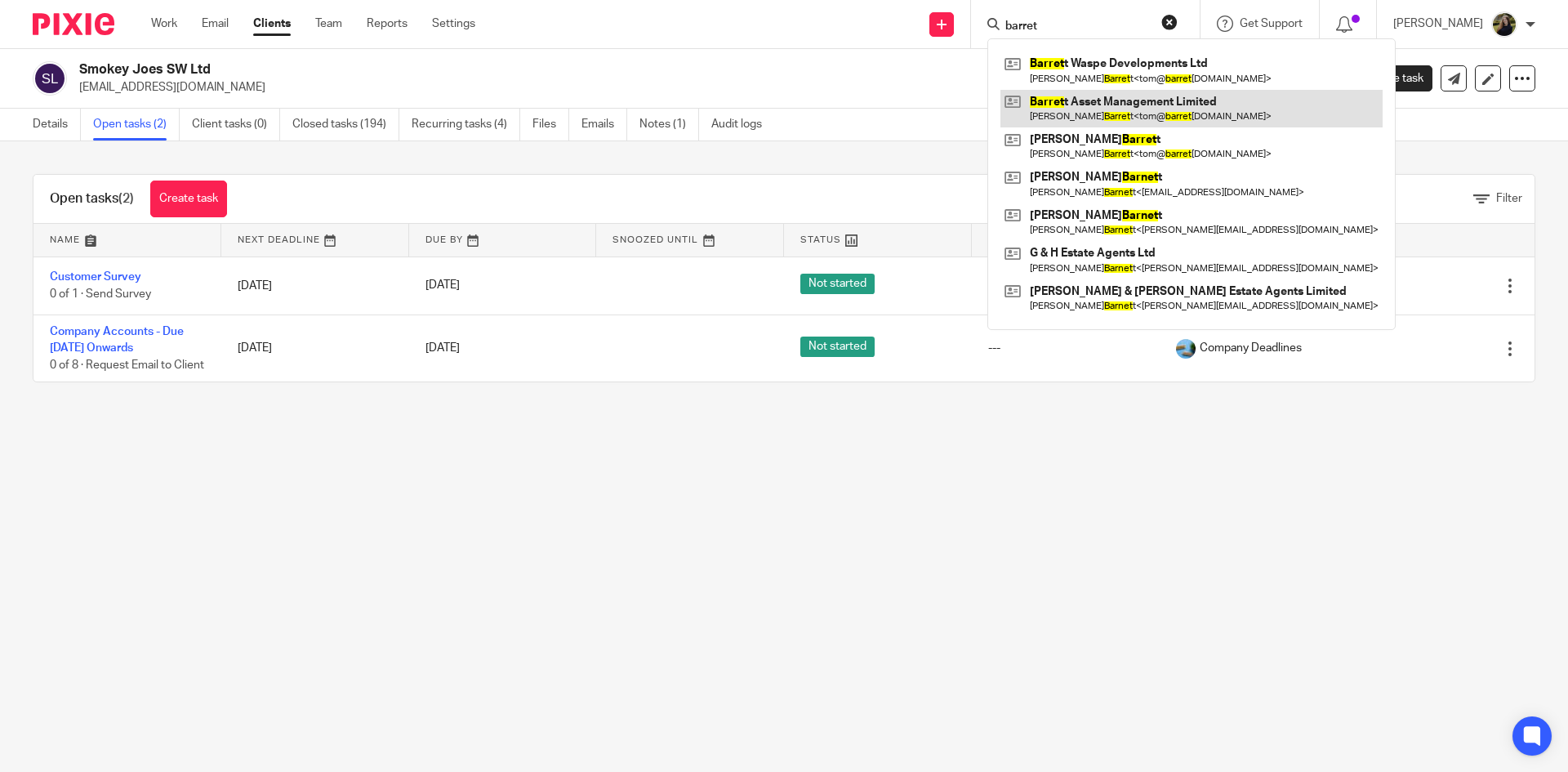
type input "barret"
click at [1068, 93] on link at bounding box center [1191, 109] width 382 height 37
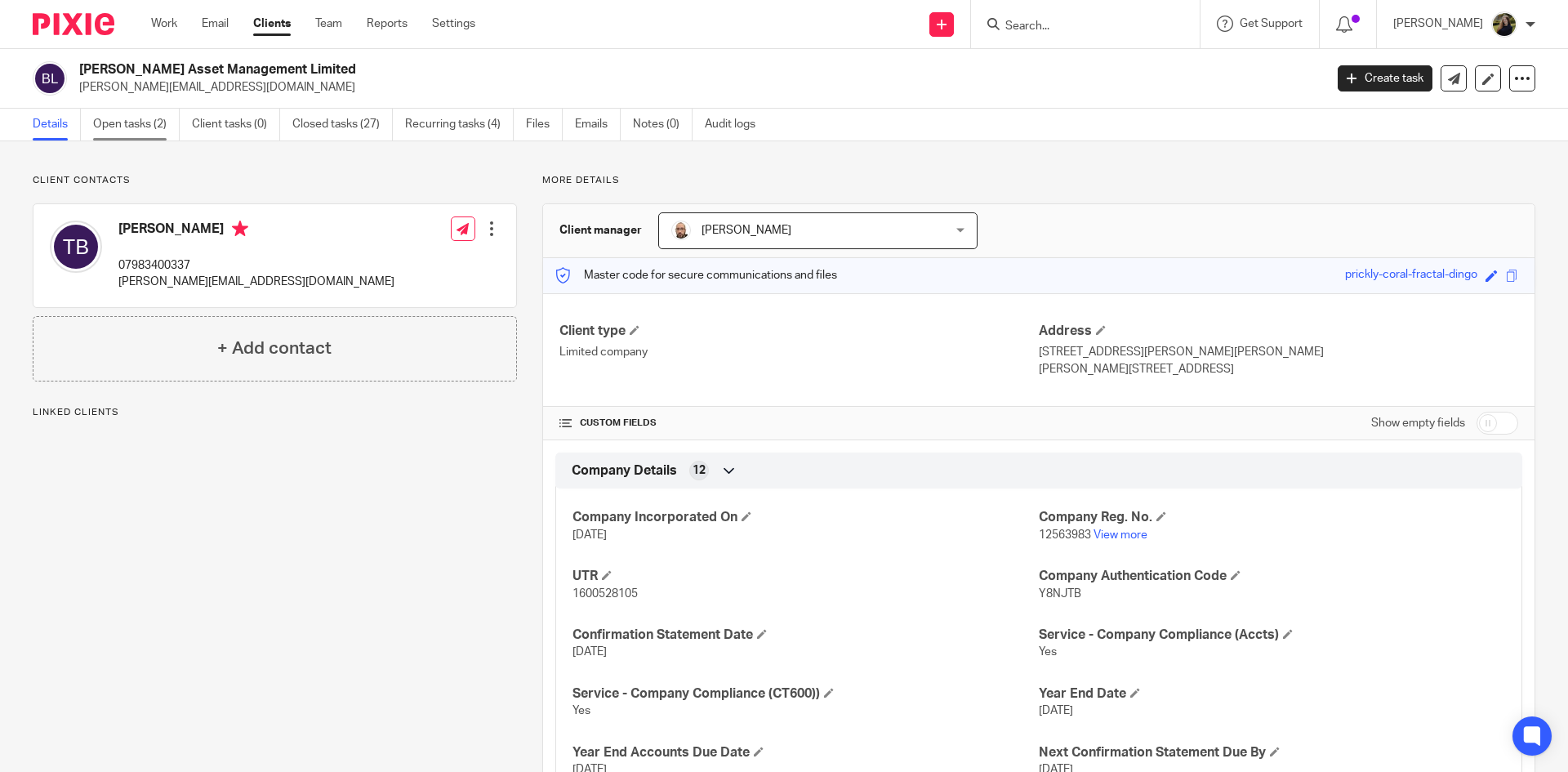
click at [102, 118] on link "Open tasks (2)" at bounding box center [136, 125] width 86 height 32
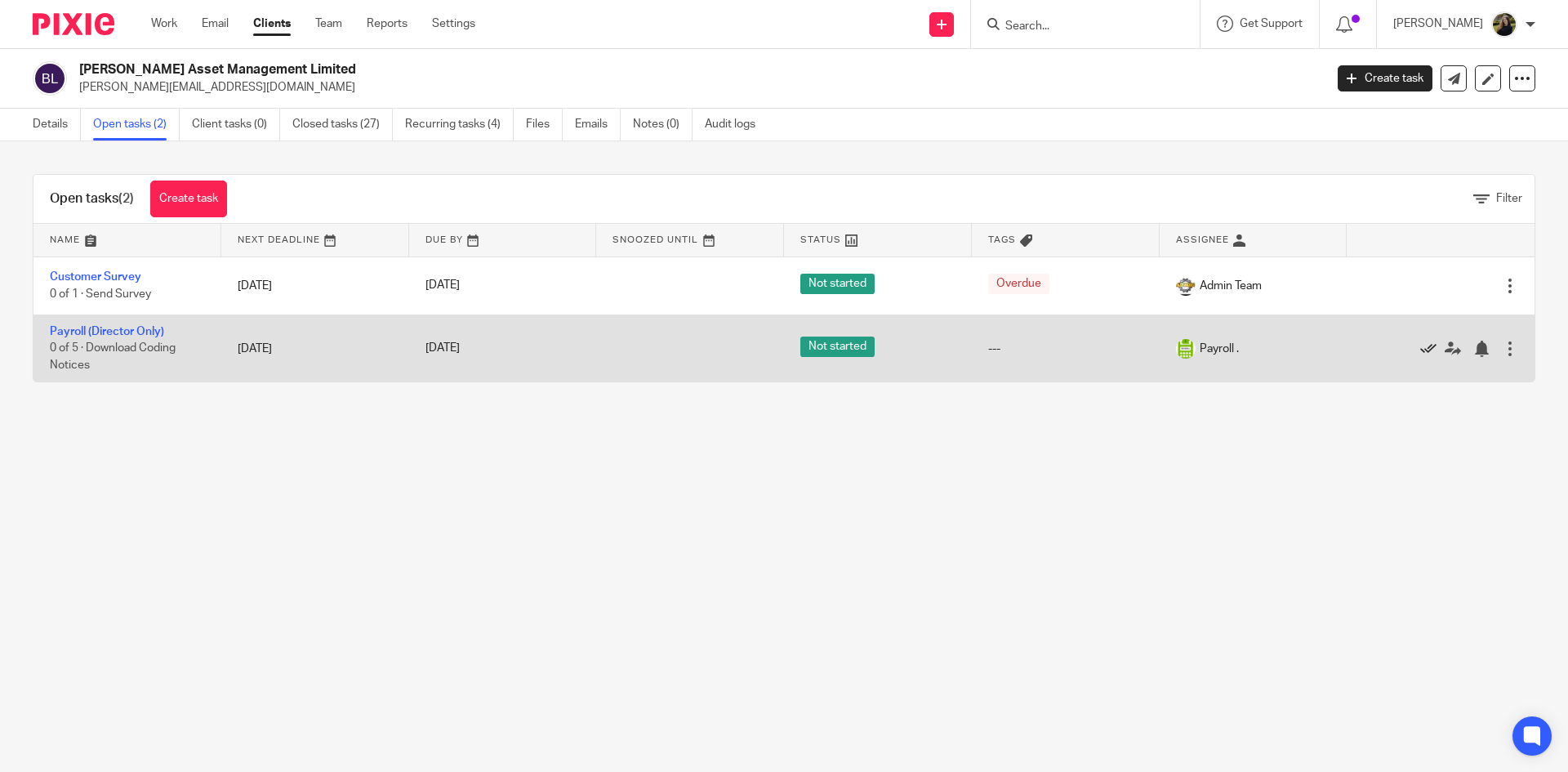
click at [1420, 348] on icon at bounding box center [1427, 348] width 16 height 16
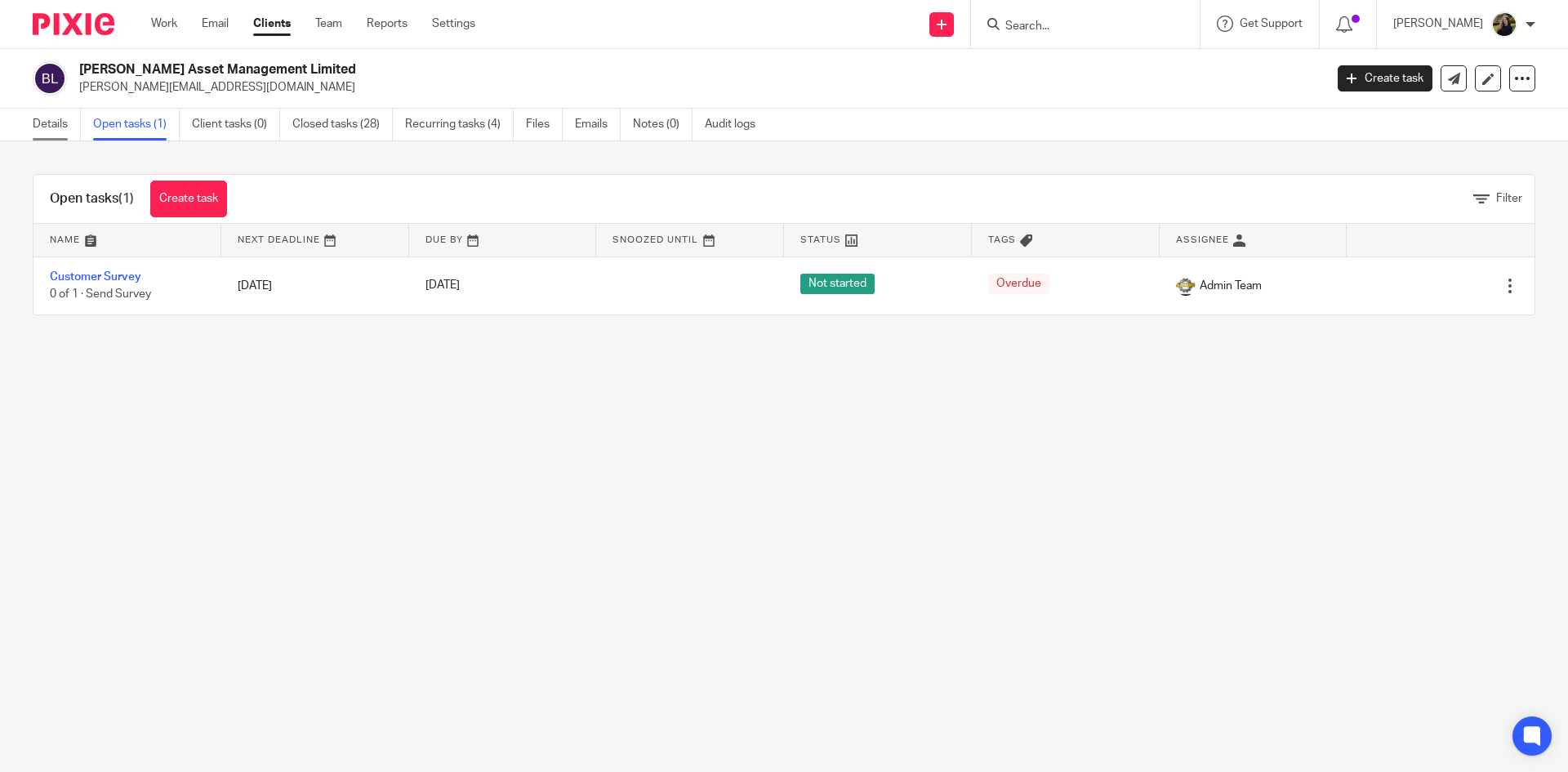
click at [61, 124] on link "Details" at bounding box center [56, 125] width 48 height 32
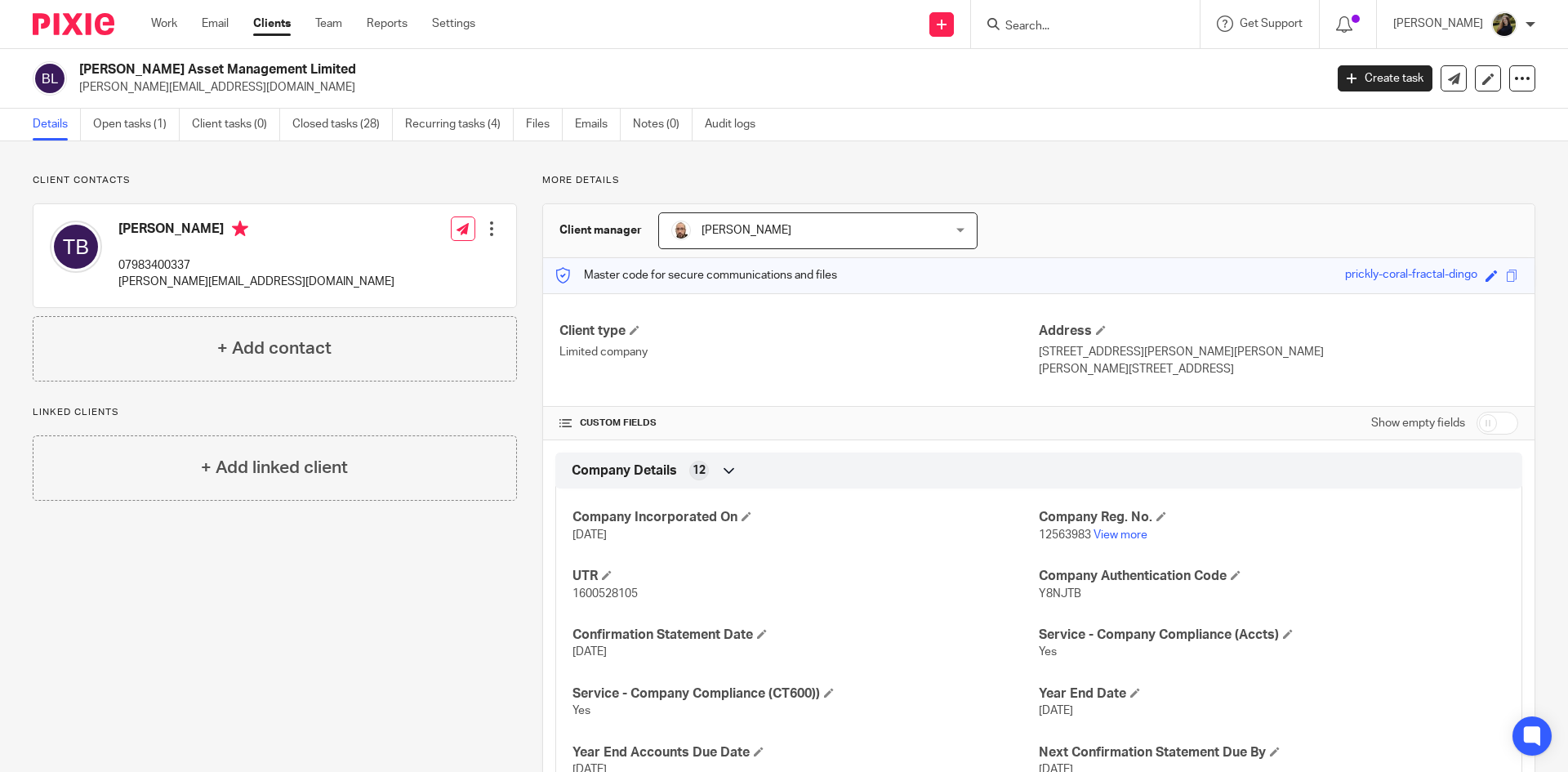
click at [1110, 25] on input "Search" at bounding box center [1076, 27] width 147 height 15
type input "cavendish"
click at [1053, 67] on link at bounding box center [1102, 64] width 202 height 24
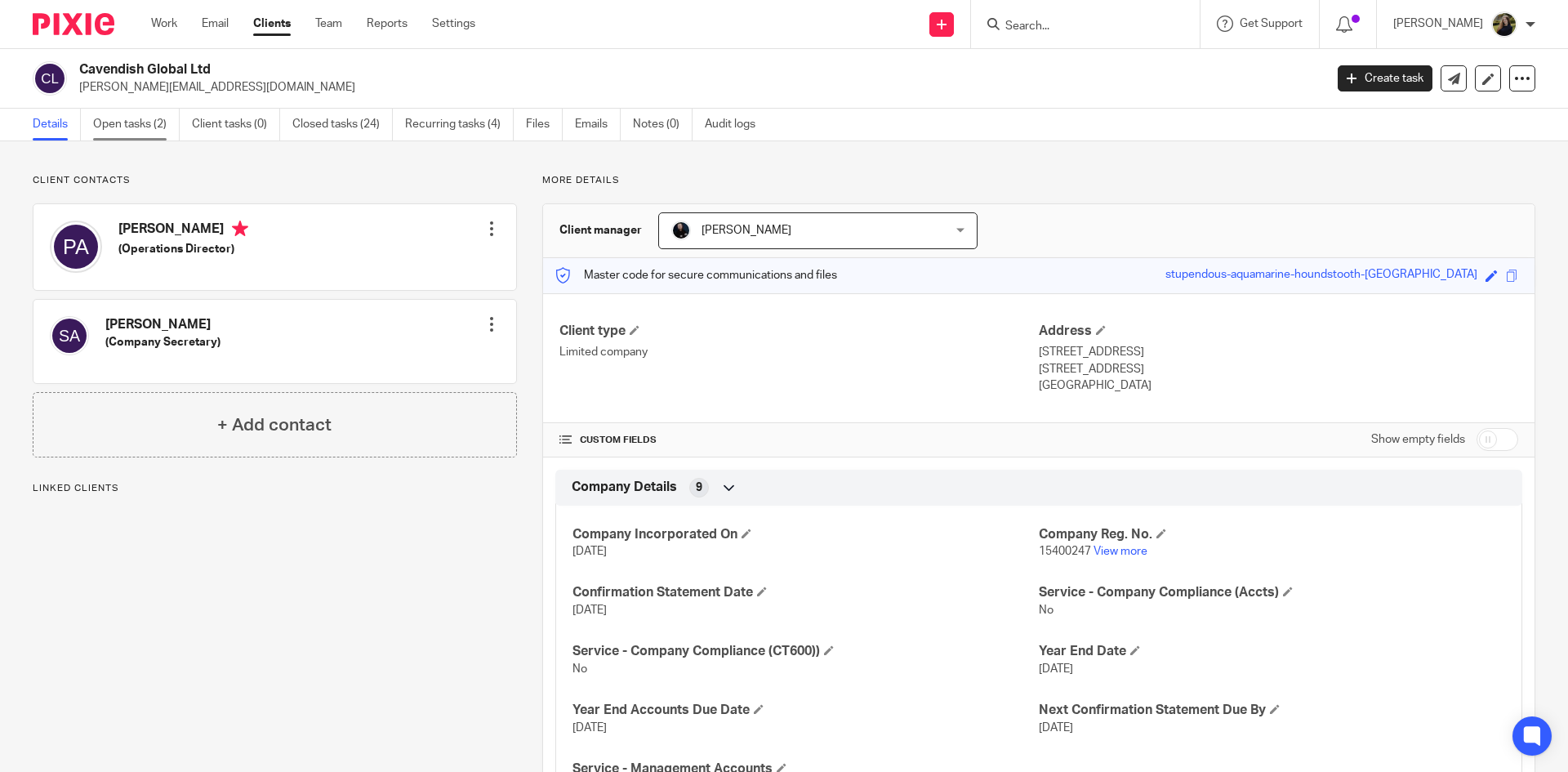
click at [175, 124] on link "Open tasks (2)" at bounding box center [136, 125] width 86 height 32
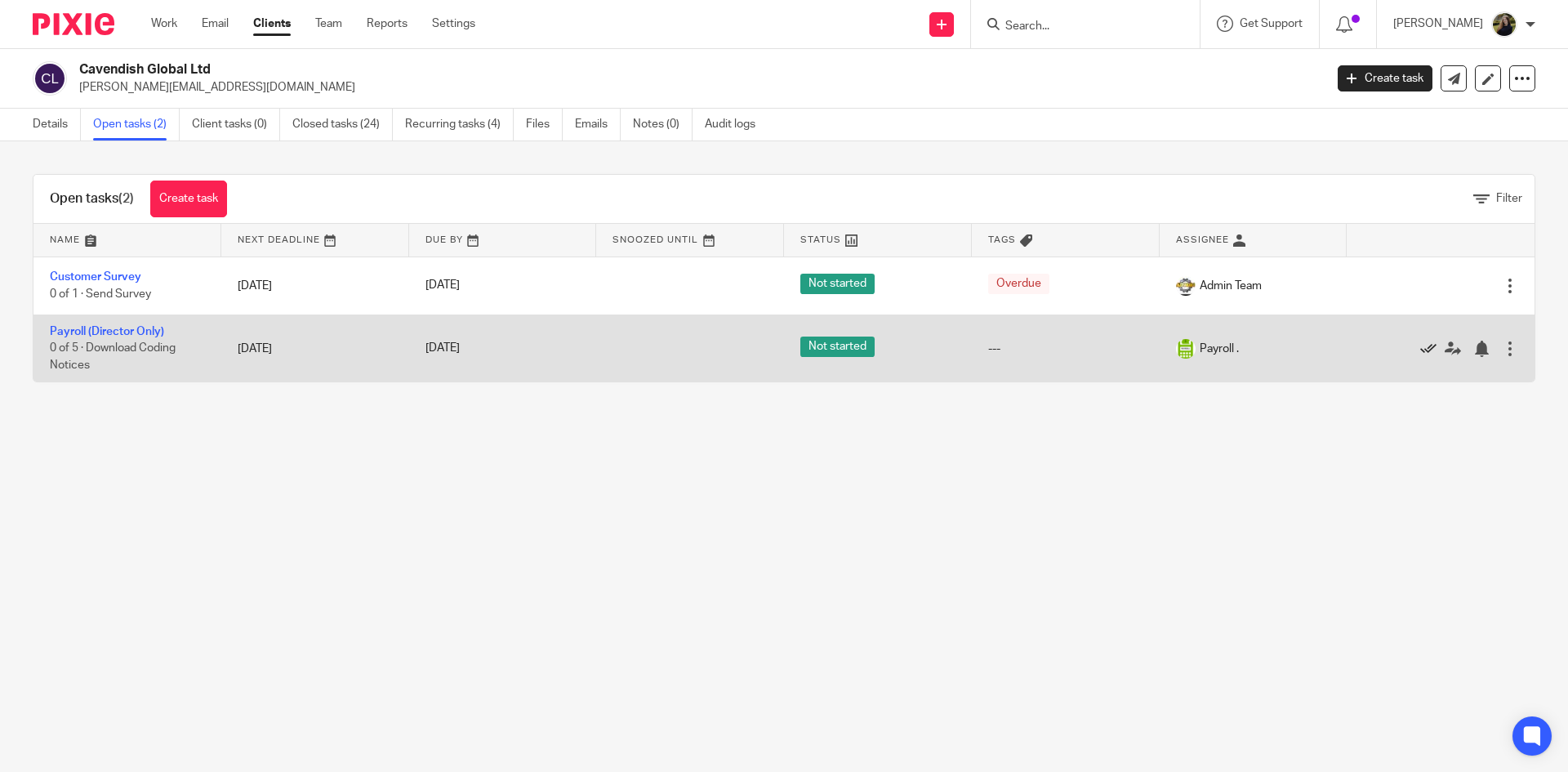
click at [1420, 347] on icon at bounding box center [1427, 348] width 16 height 16
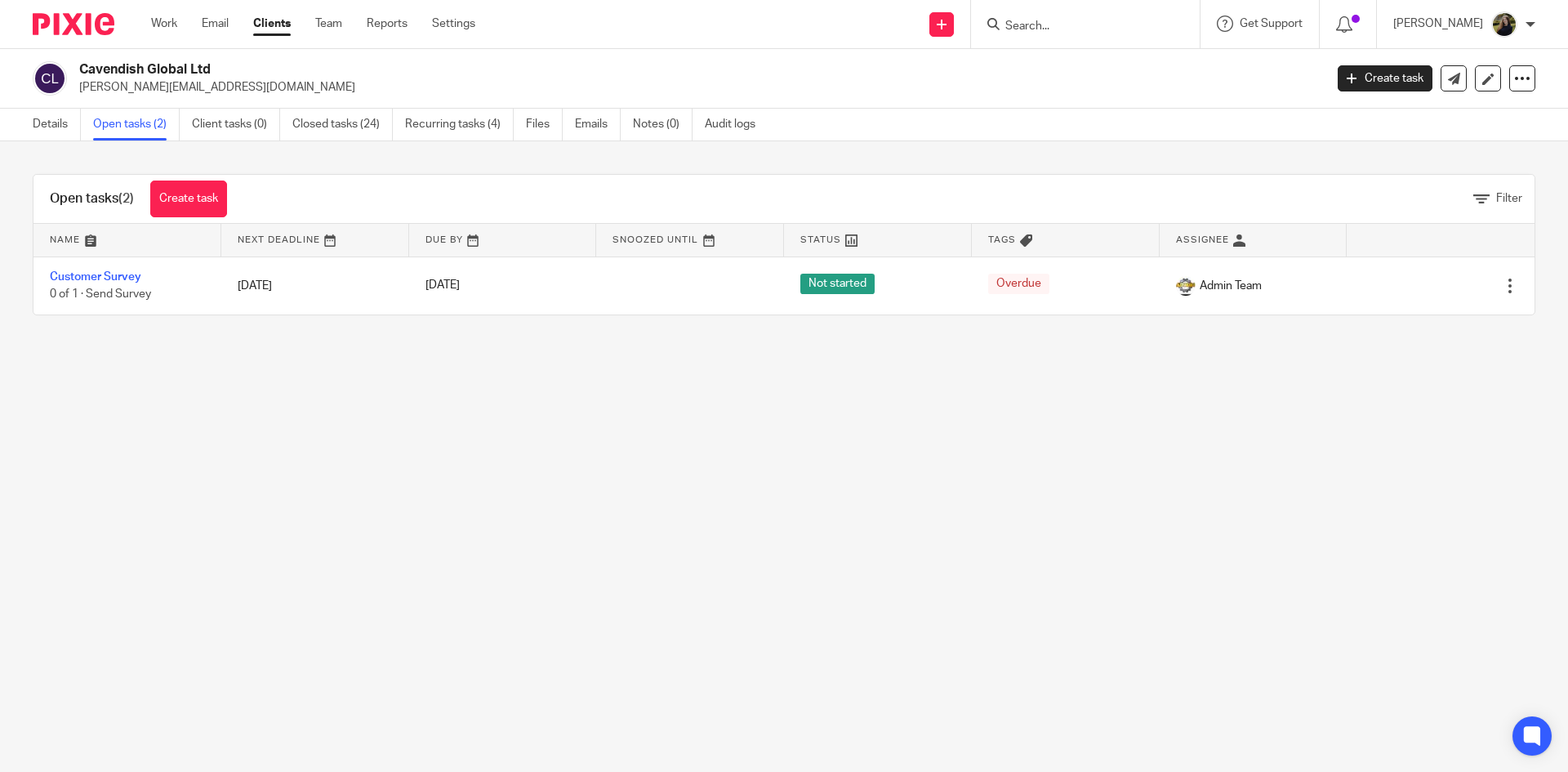
click at [1111, 22] on input "Search" at bounding box center [1076, 27] width 147 height 15
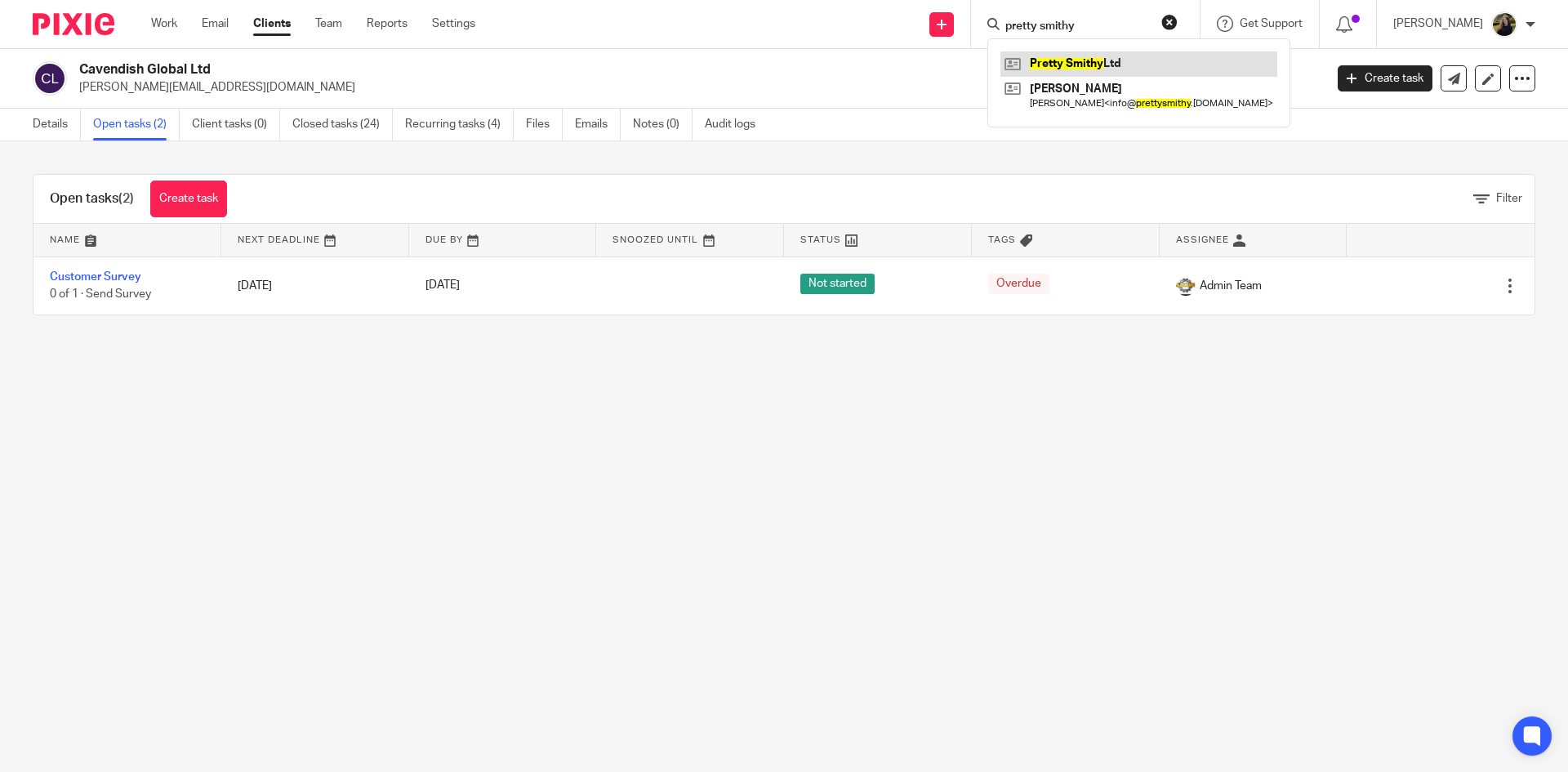
type input "pretty smithy"
click at [1117, 57] on link at bounding box center [1138, 64] width 276 height 24
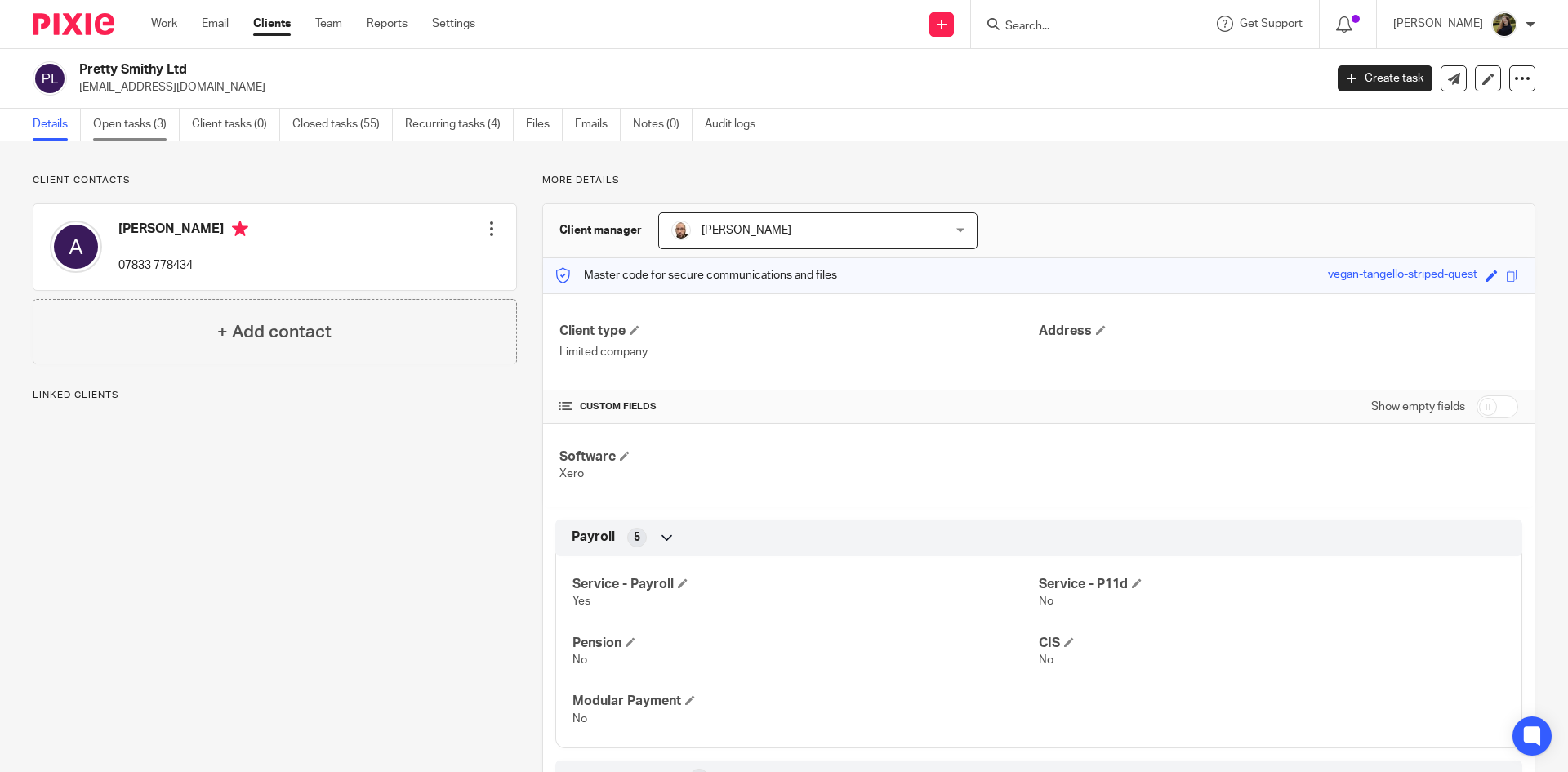
click at [131, 109] on link "Open tasks (3)" at bounding box center [136, 125] width 86 height 32
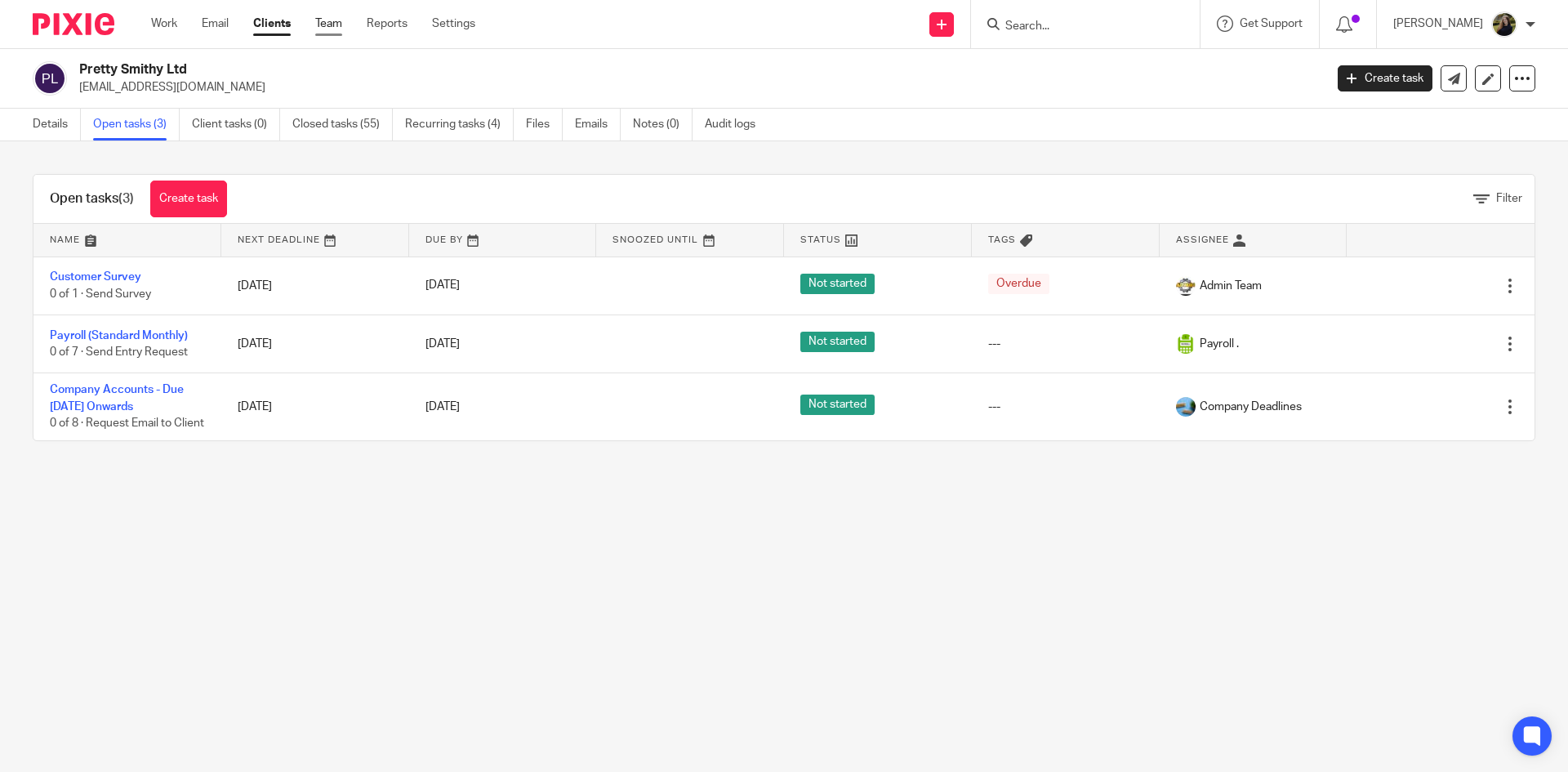
click at [335, 28] on link "Team" at bounding box center [328, 23] width 27 height 16
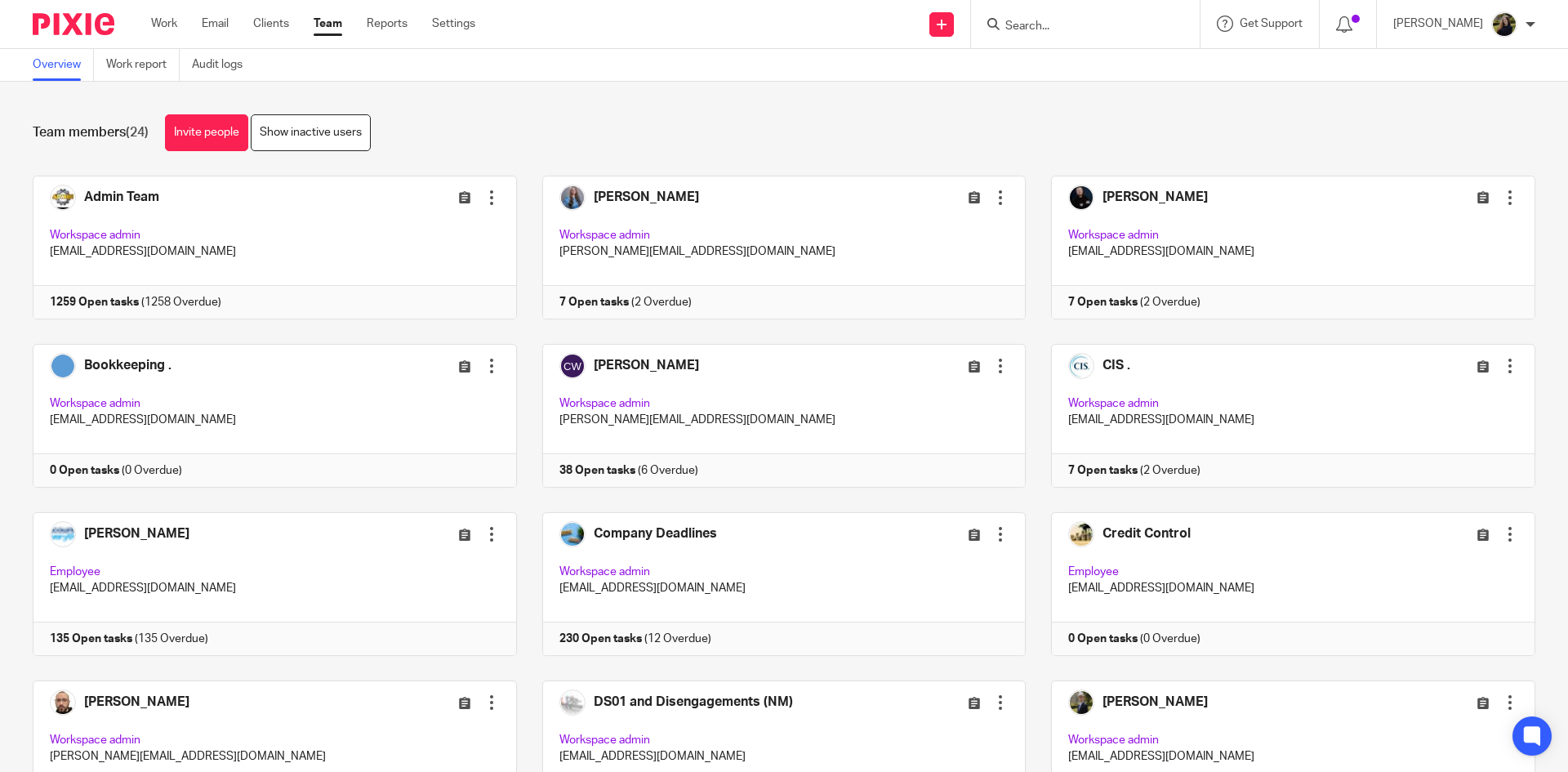
click at [330, 22] on link "Team" at bounding box center [328, 23] width 29 height 16
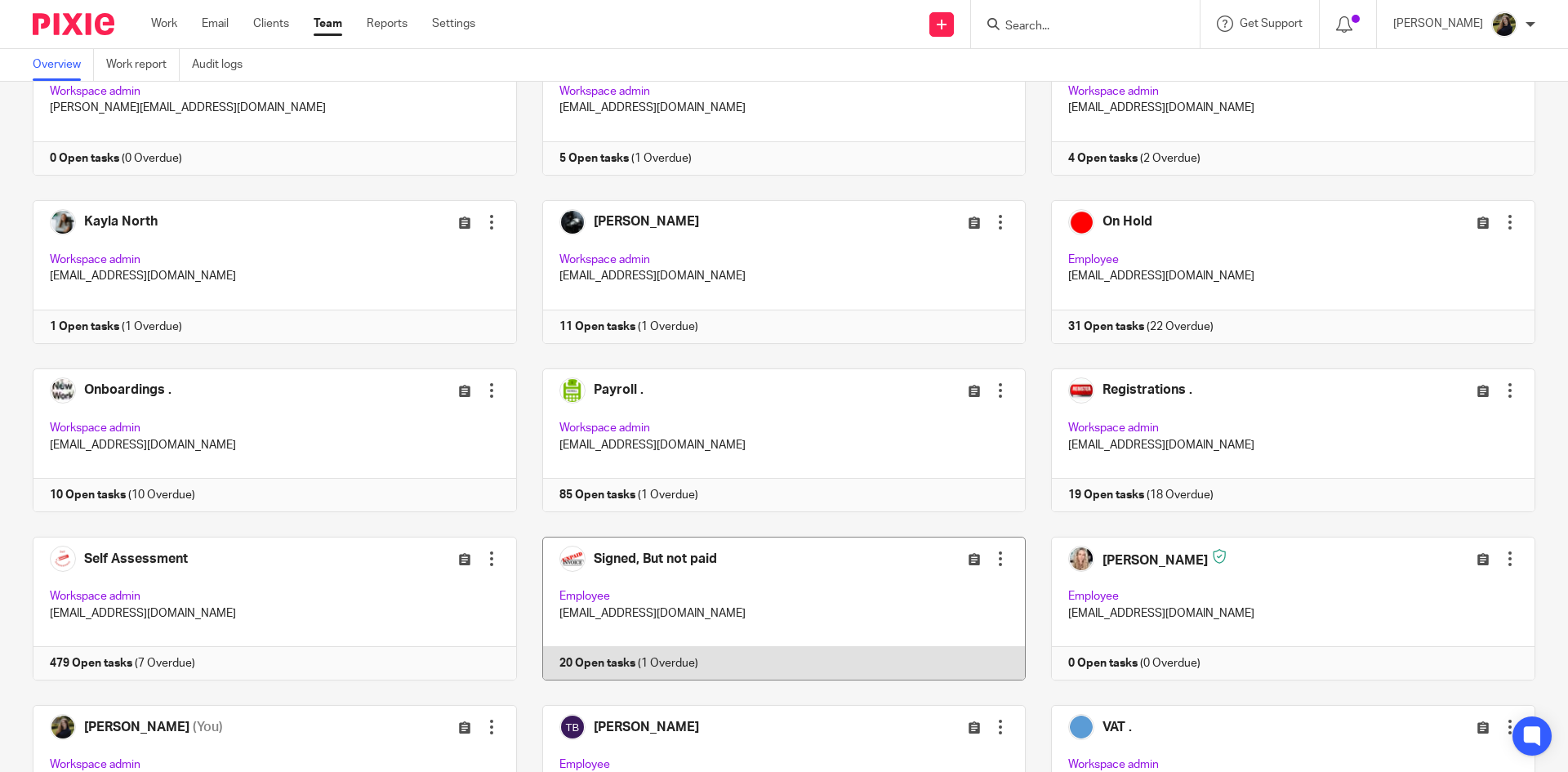
scroll to position [619, 0]
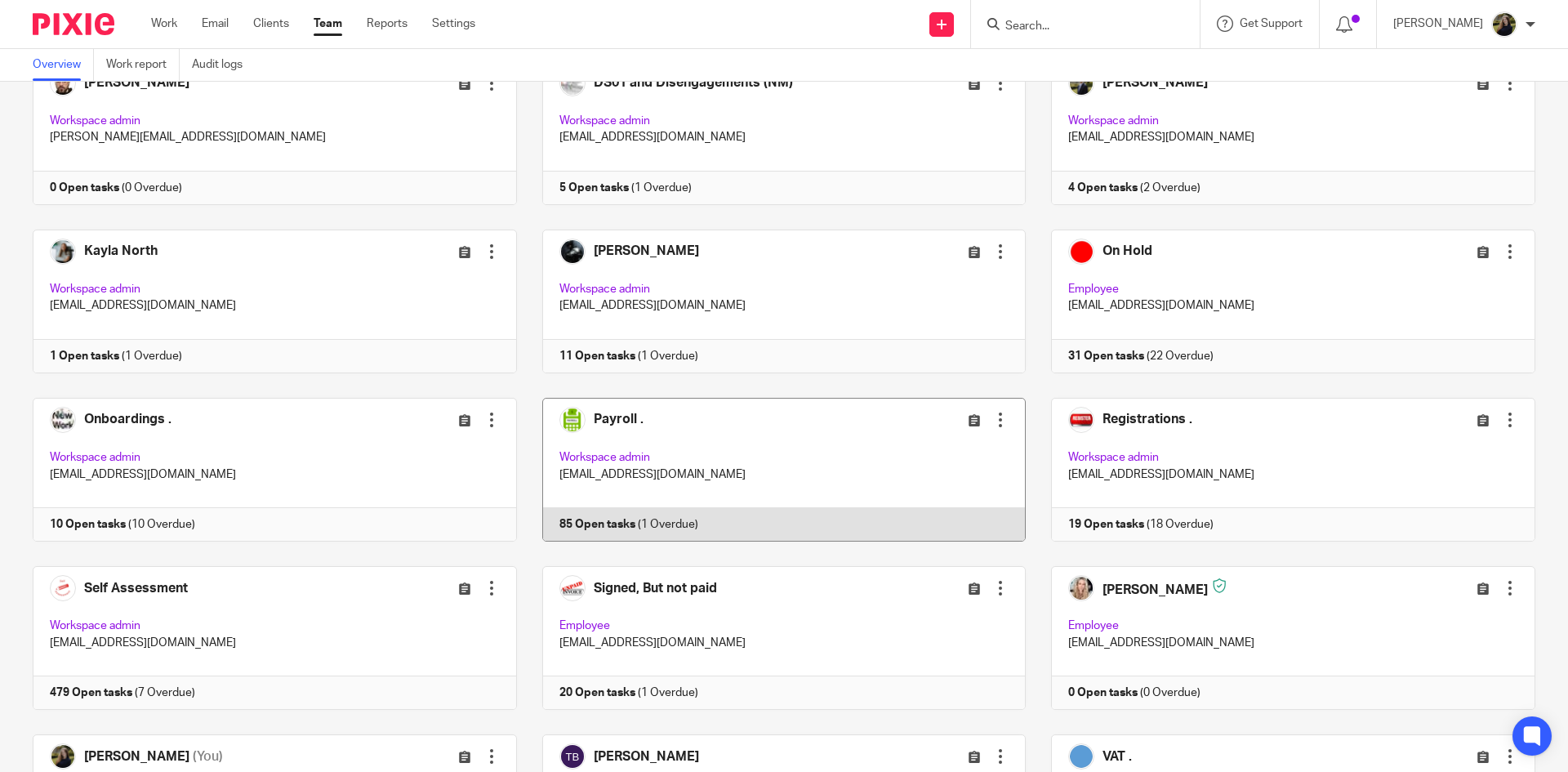
click at [678, 447] on link at bounding box center [772, 468] width 510 height 143
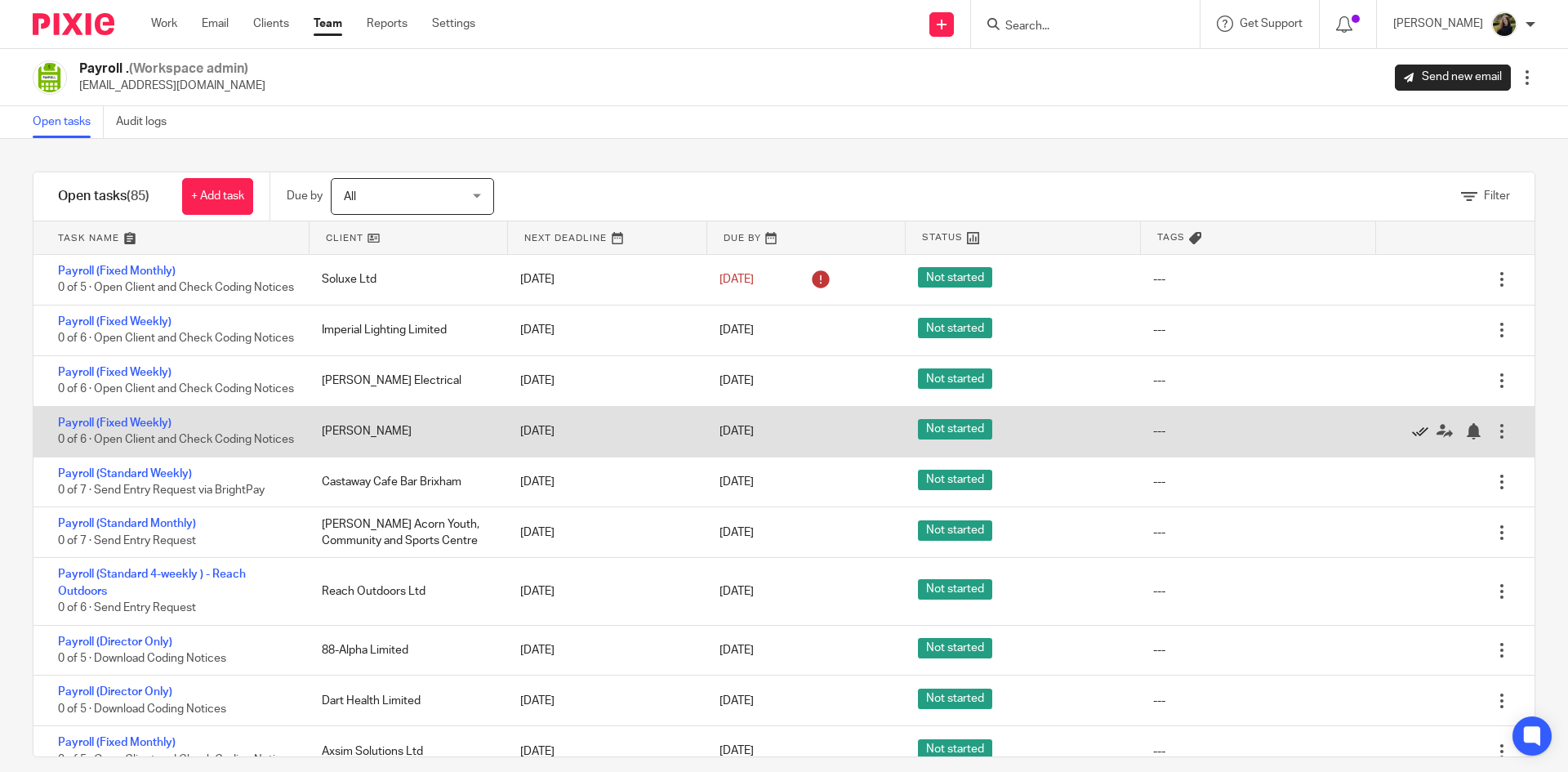
click at [1412, 439] on icon at bounding box center [1419, 431] width 16 height 16
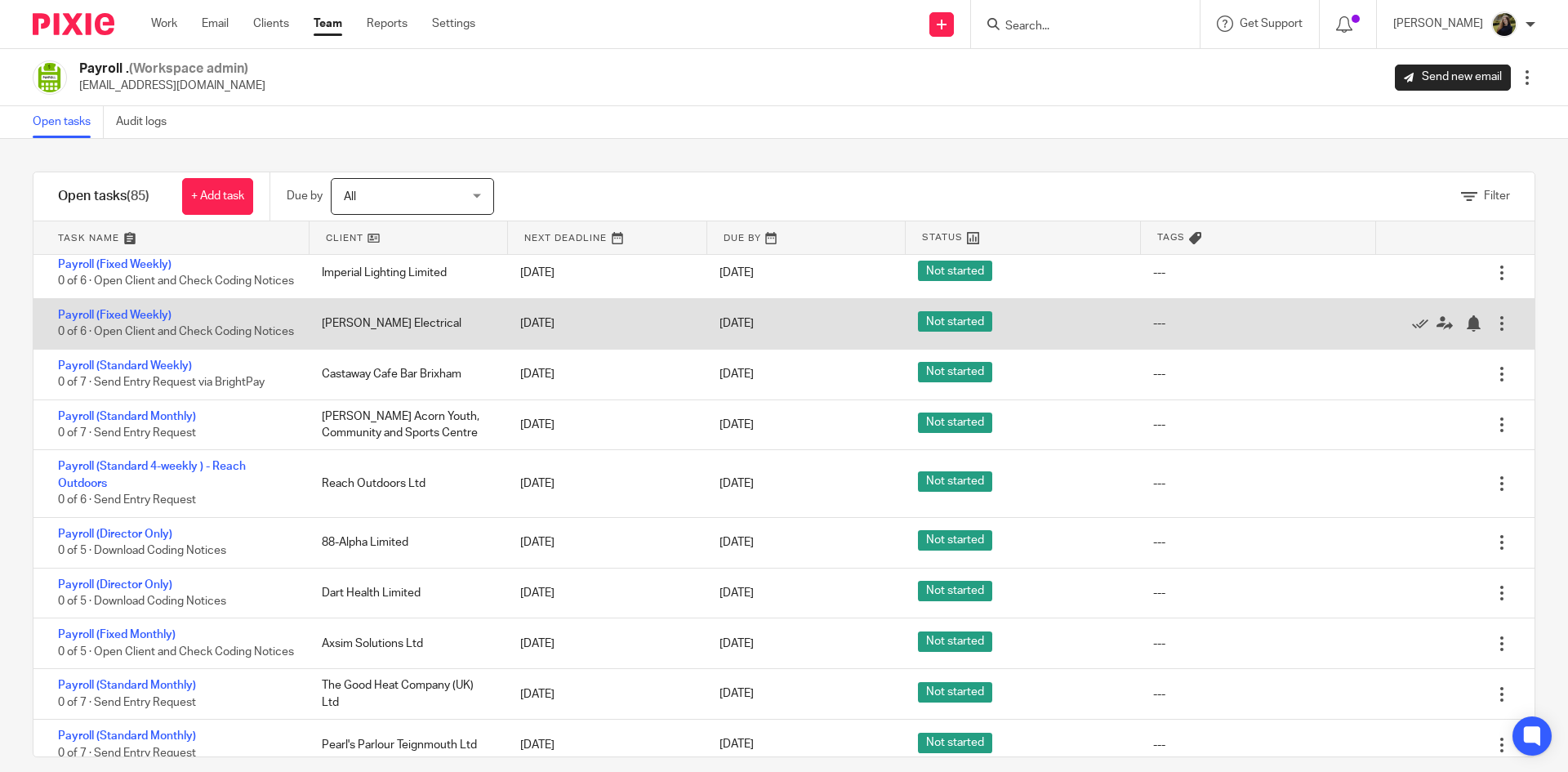
scroll to position [82, 0]
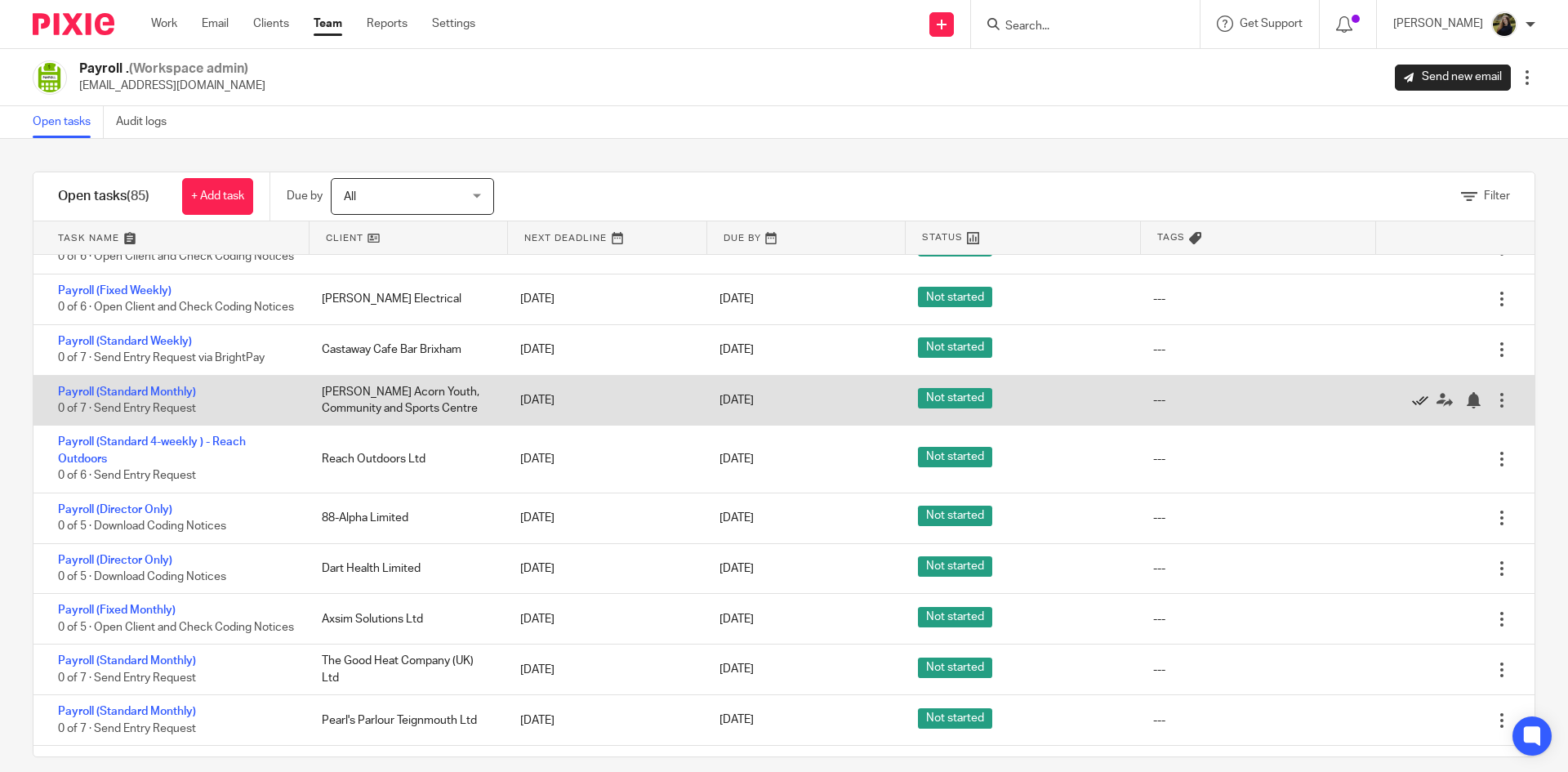
click at [1412, 408] on icon at bounding box center [1419, 399] width 16 height 16
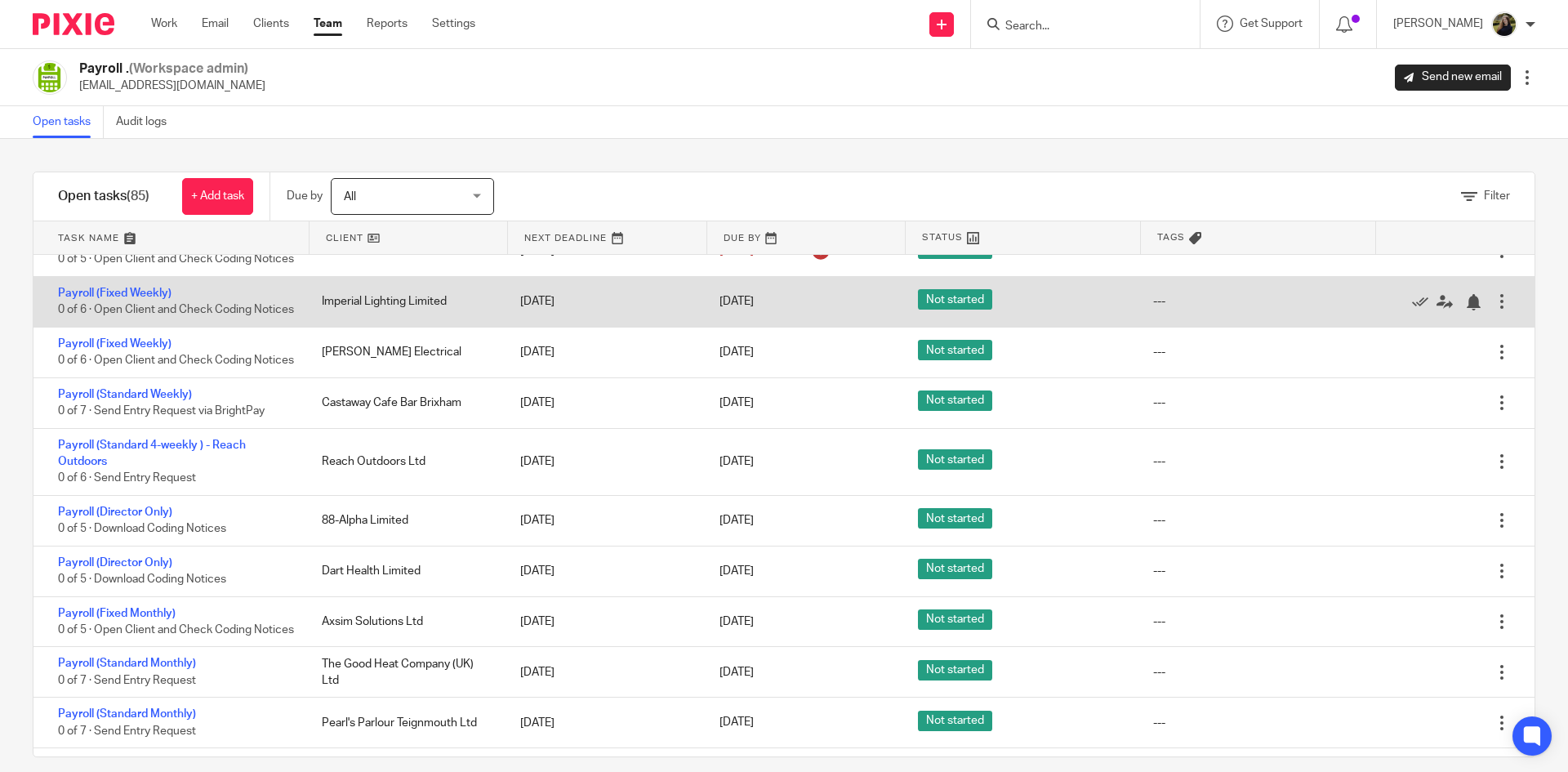
scroll to position [0, 0]
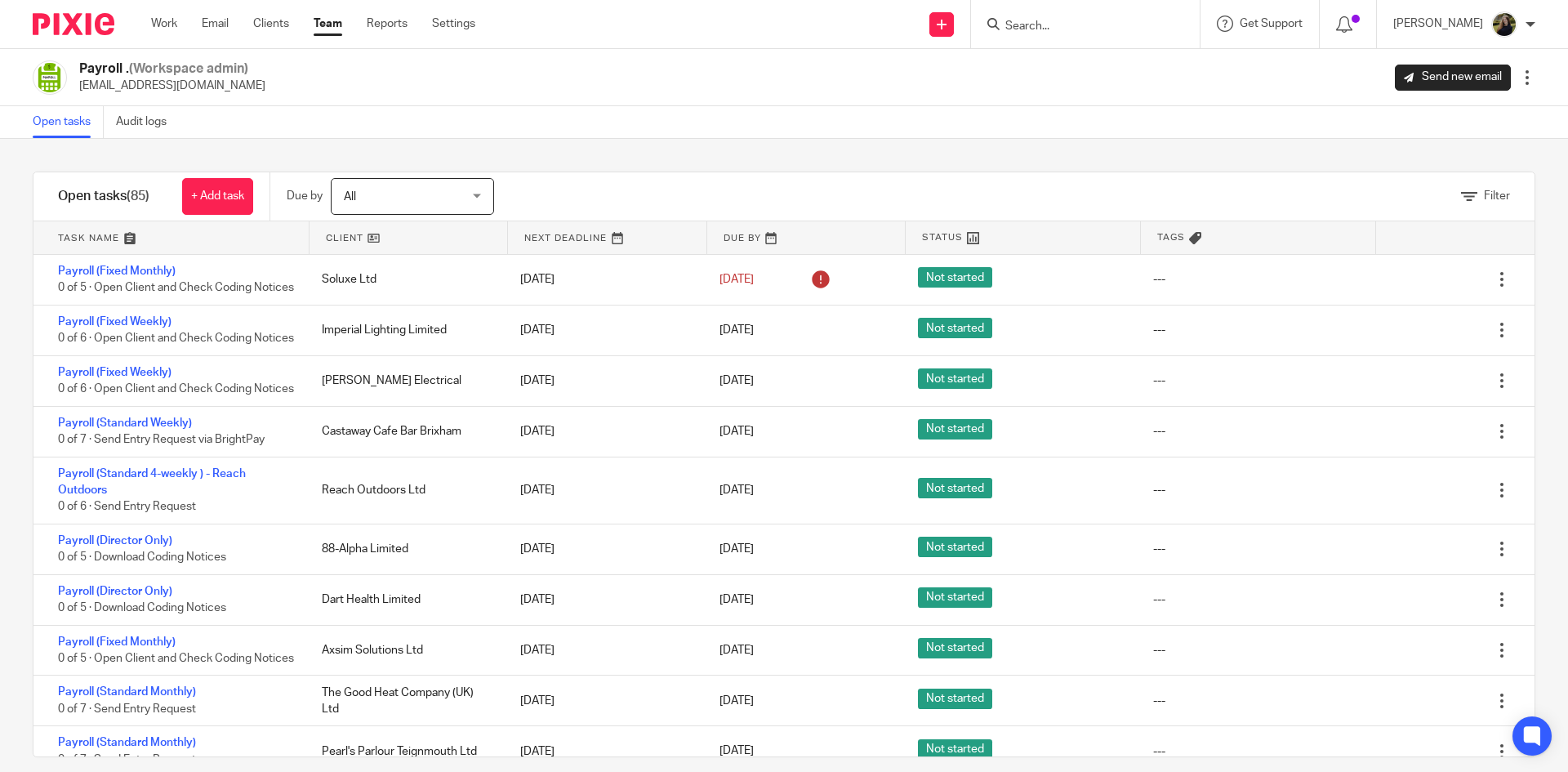
click at [948, 152] on div "Filter tasks Only show tasks matching all of these conditions 1 Client name Is …" at bounding box center [784, 455] width 1568 height 633
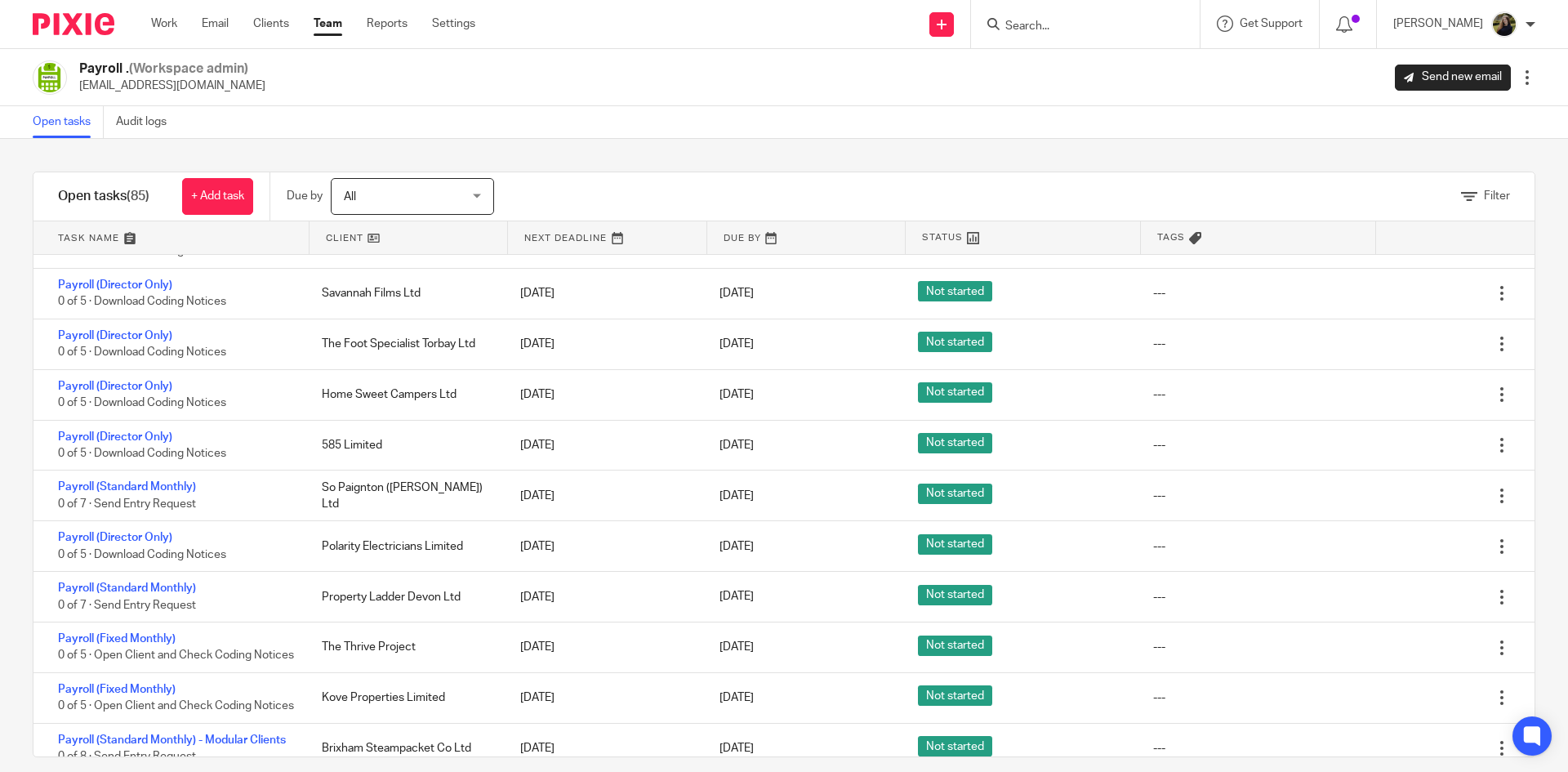
scroll to position [1143, 0]
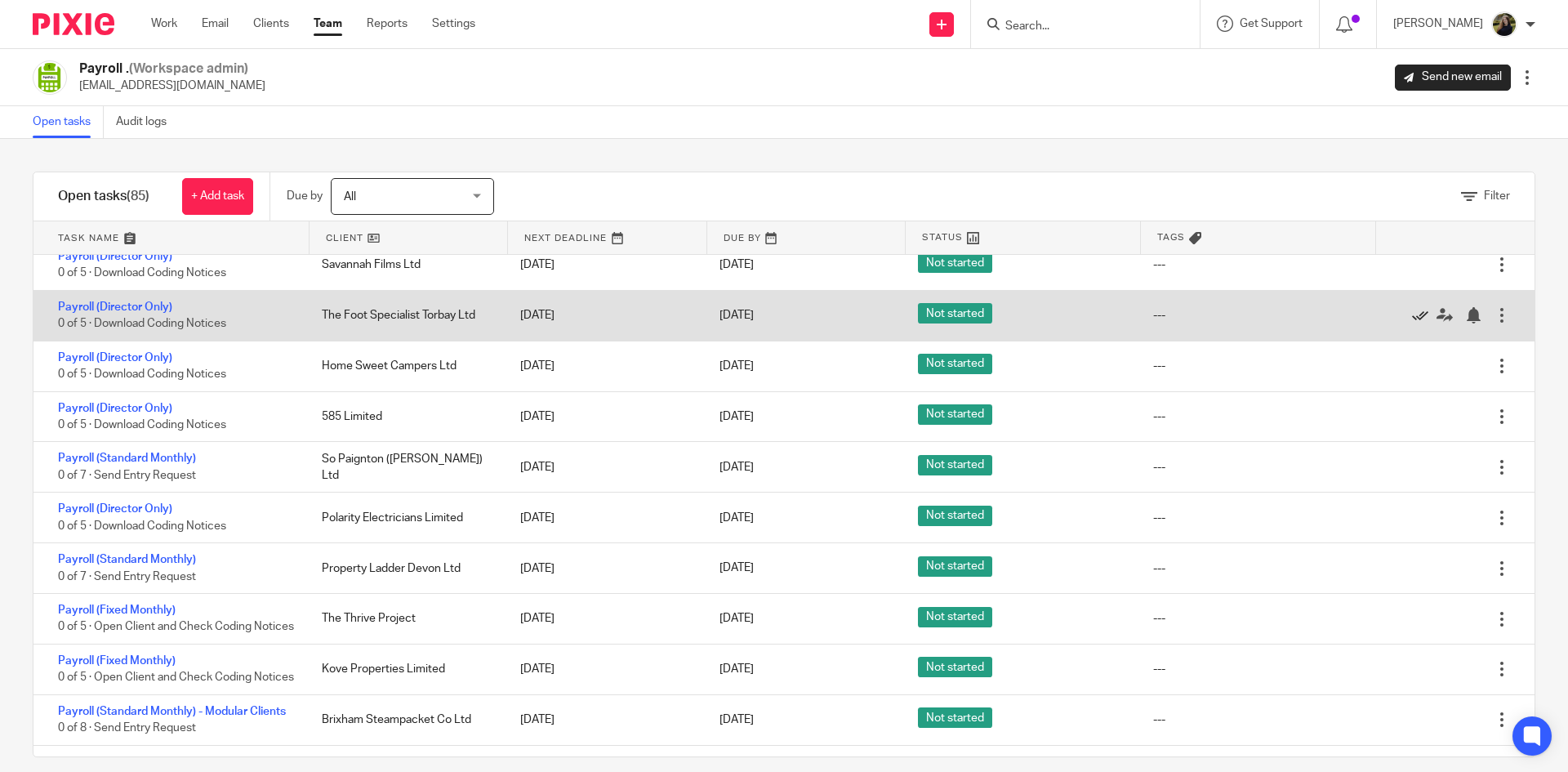
click at [1412, 323] on icon at bounding box center [1419, 315] width 16 height 16
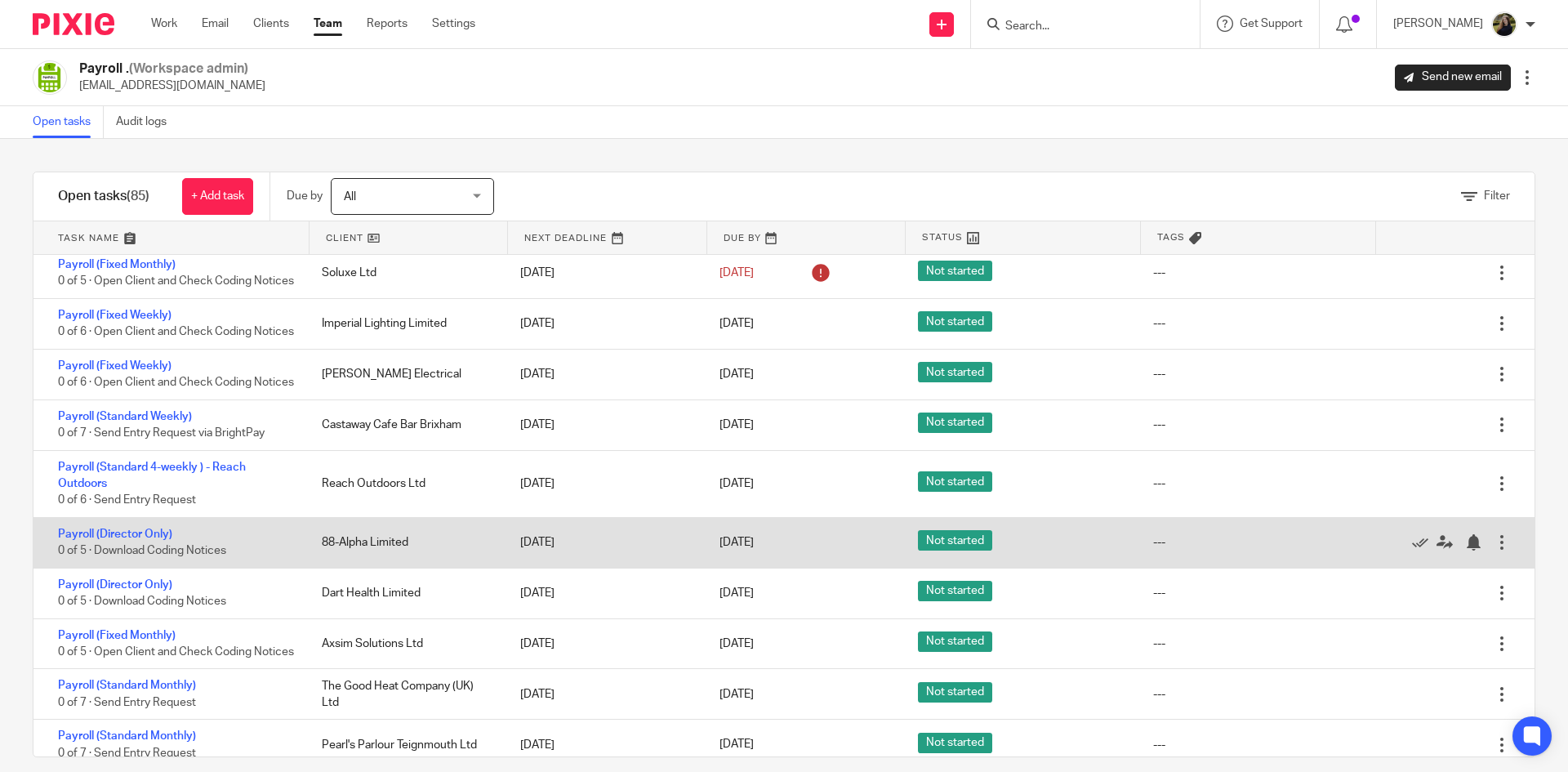
scroll to position [0, 0]
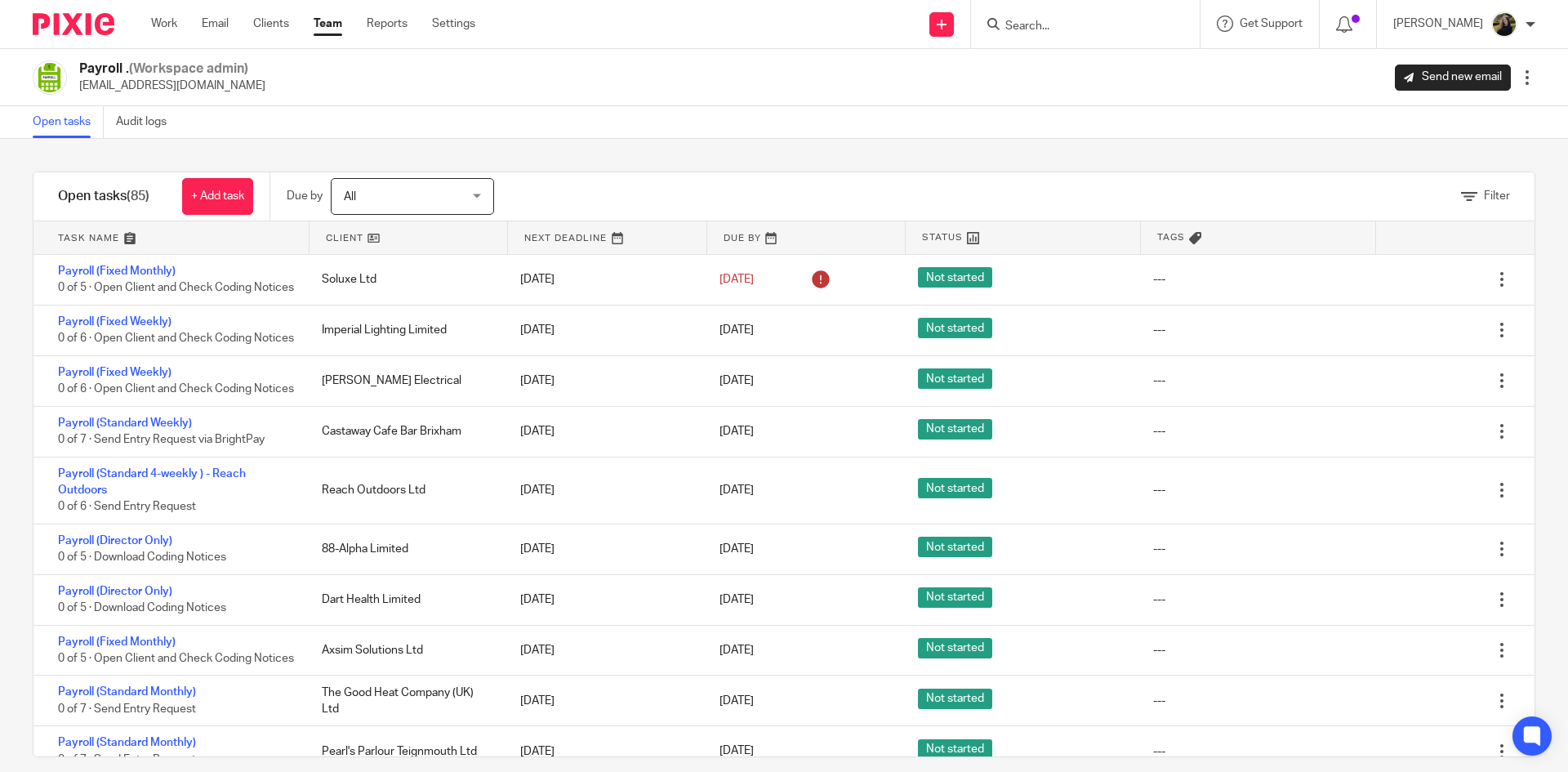
click at [1136, 29] on input "Search" at bounding box center [1076, 27] width 147 height 15
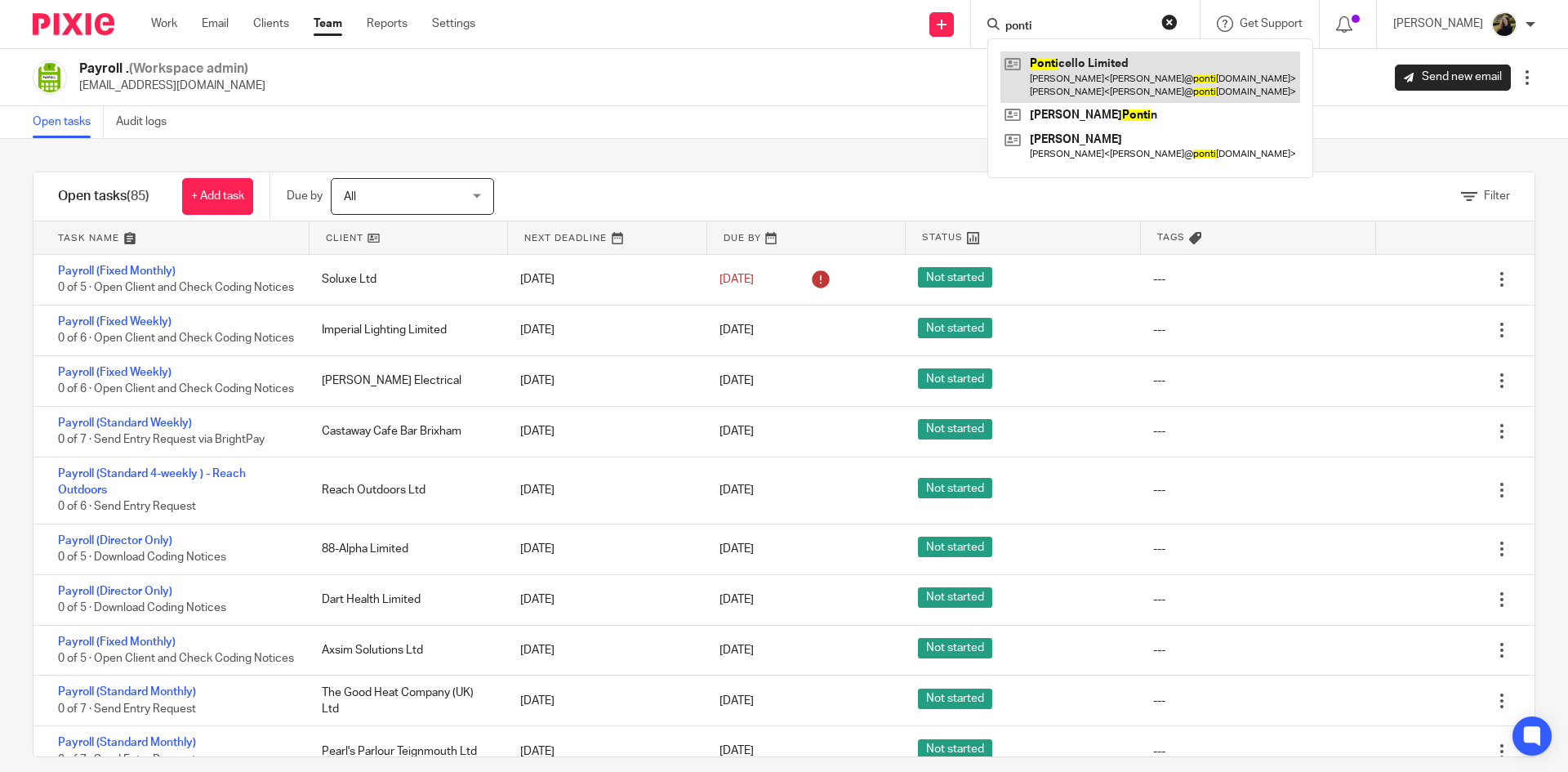
type input "ponti"
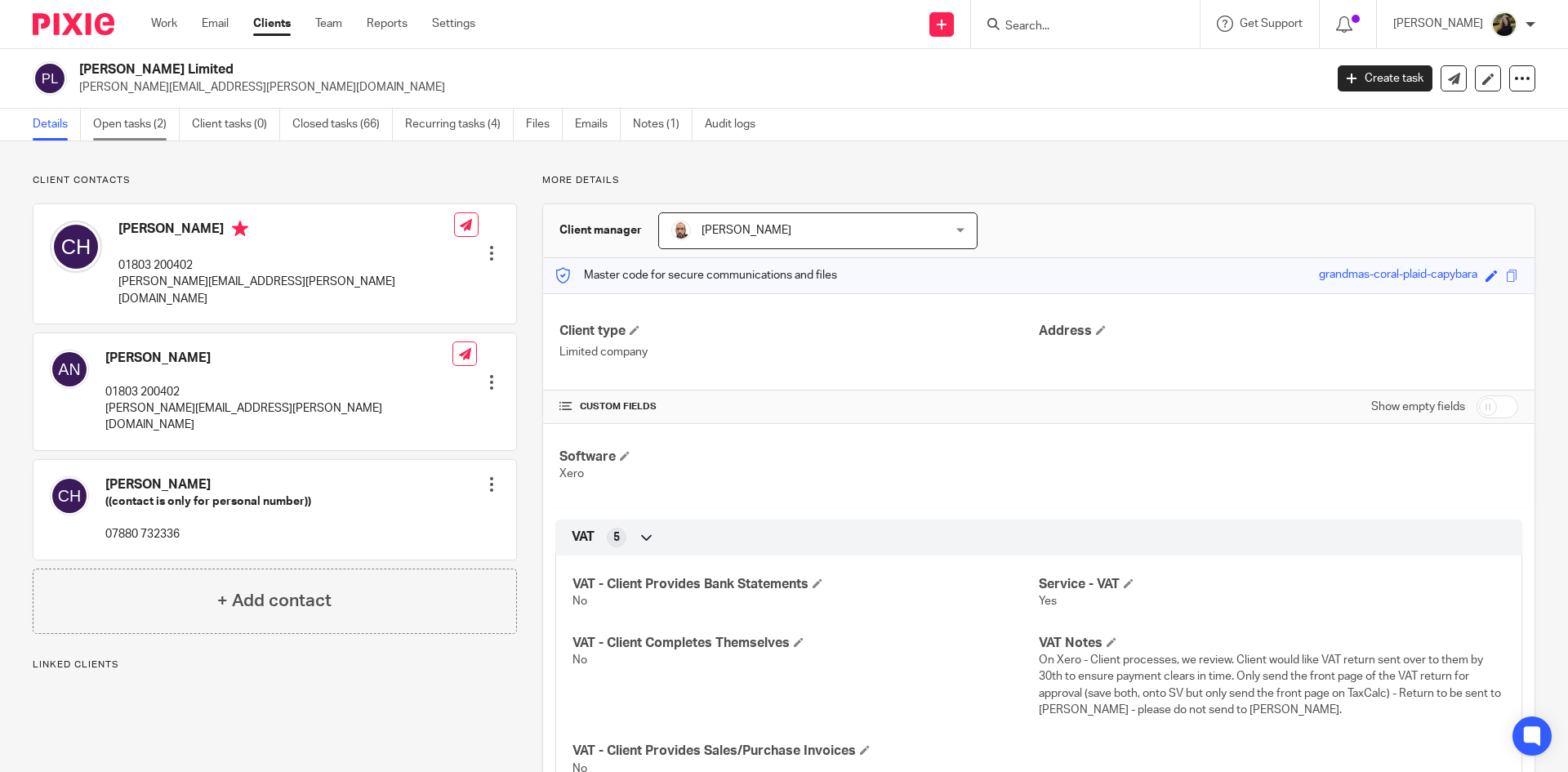
click at [155, 117] on link "Open tasks (2)" at bounding box center [136, 125] width 86 height 32
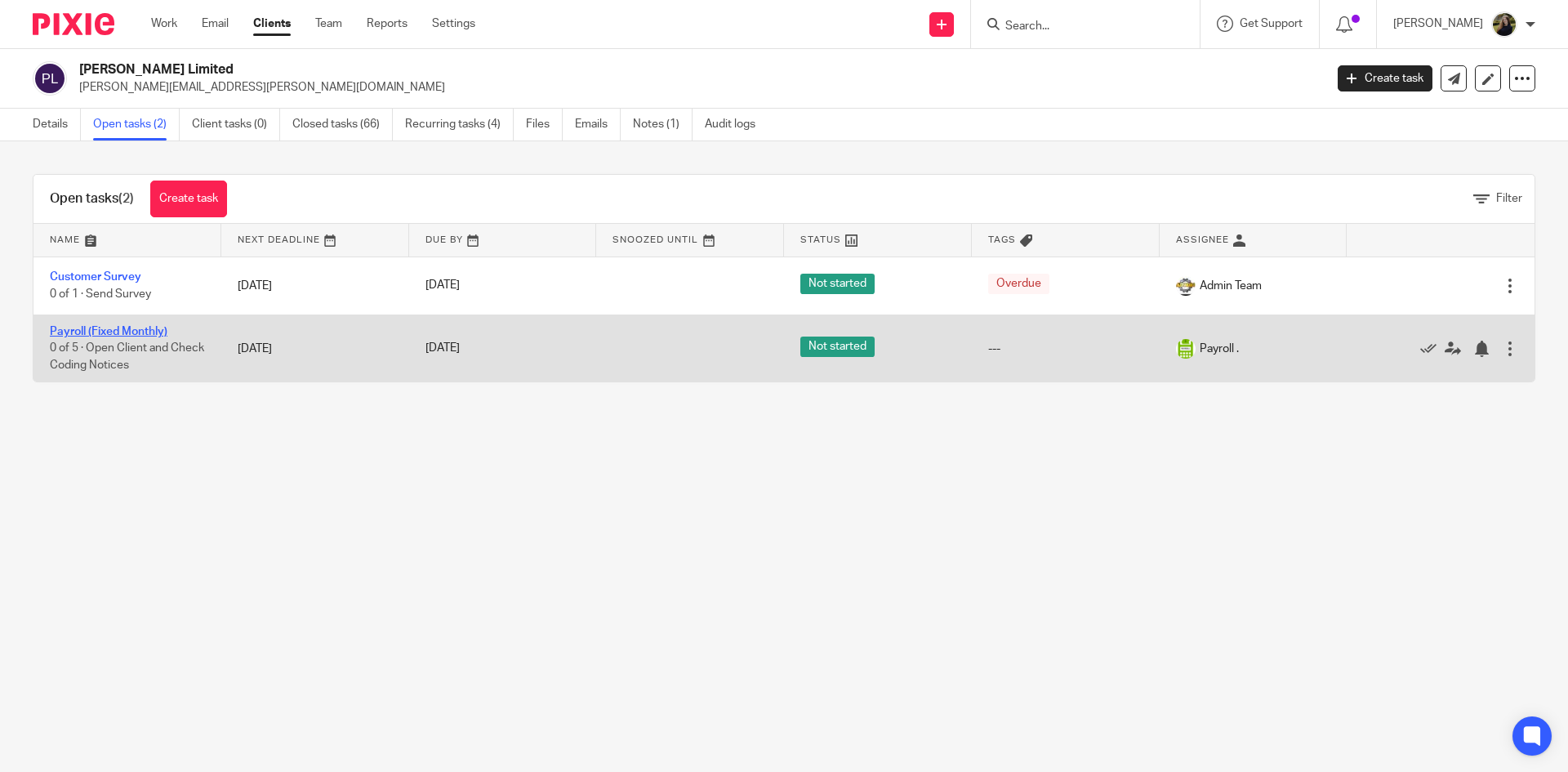
click at [137, 328] on link "Payroll (Fixed Monthly)" at bounding box center [109, 332] width 118 height 11
click at [1420, 348] on icon at bounding box center [1427, 348] width 16 height 16
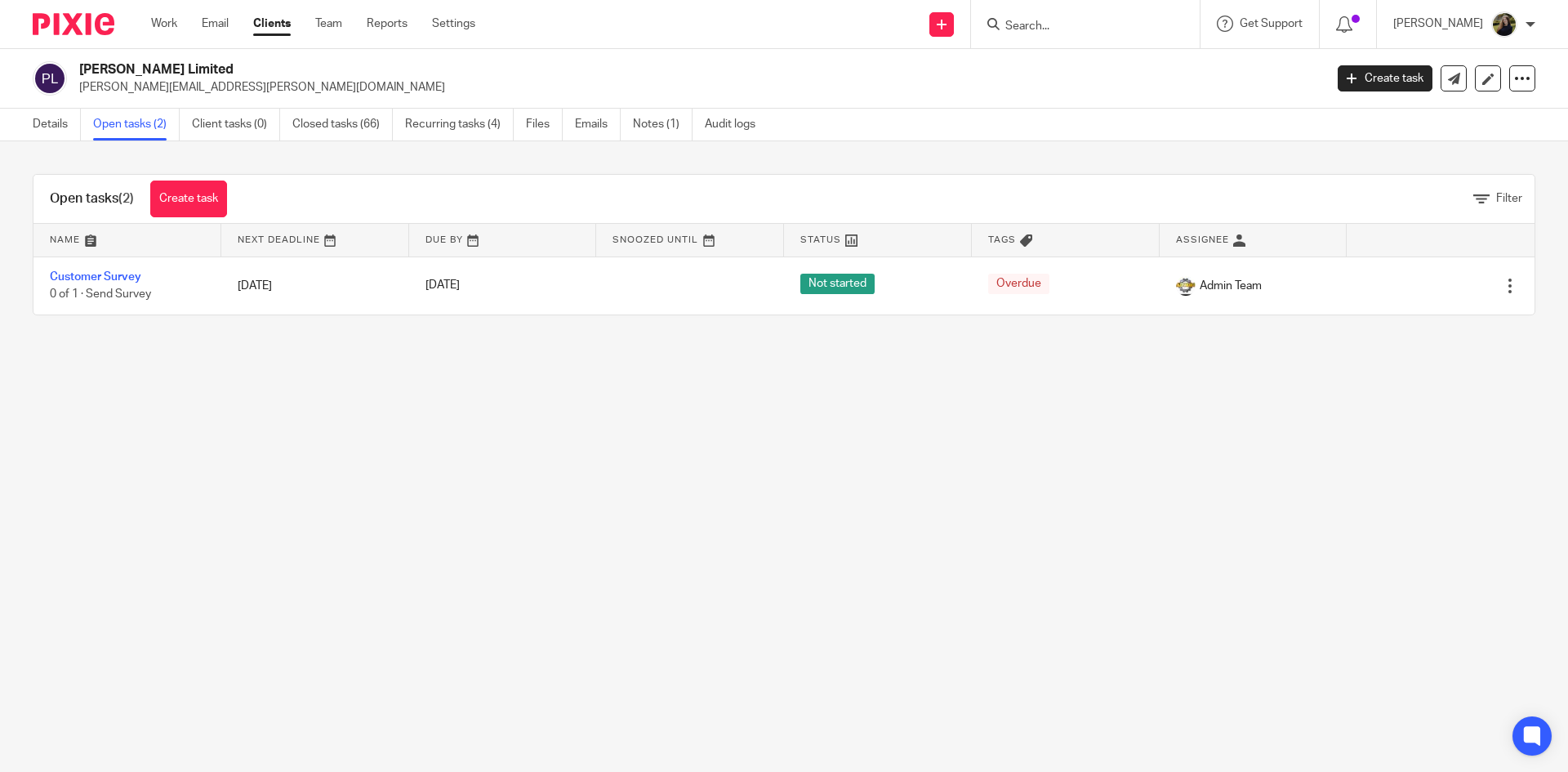
click at [103, 9] on div at bounding box center [67, 23] width 135 height 48
click at [82, 16] on img at bounding box center [73, 24] width 81 height 22
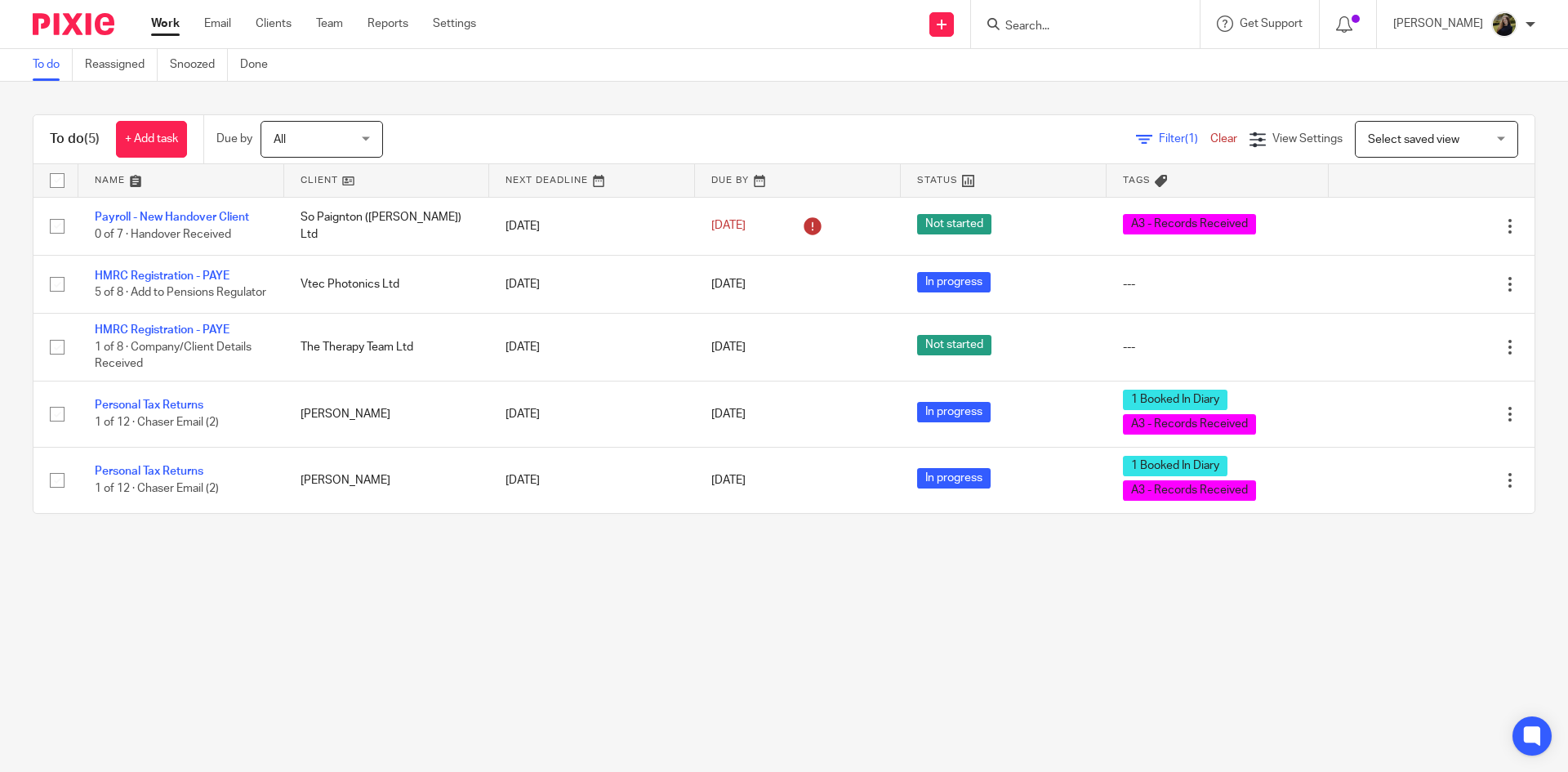
click at [1106, 24] on input "Search" at bounding box center [1076, 27] width 147 height 15
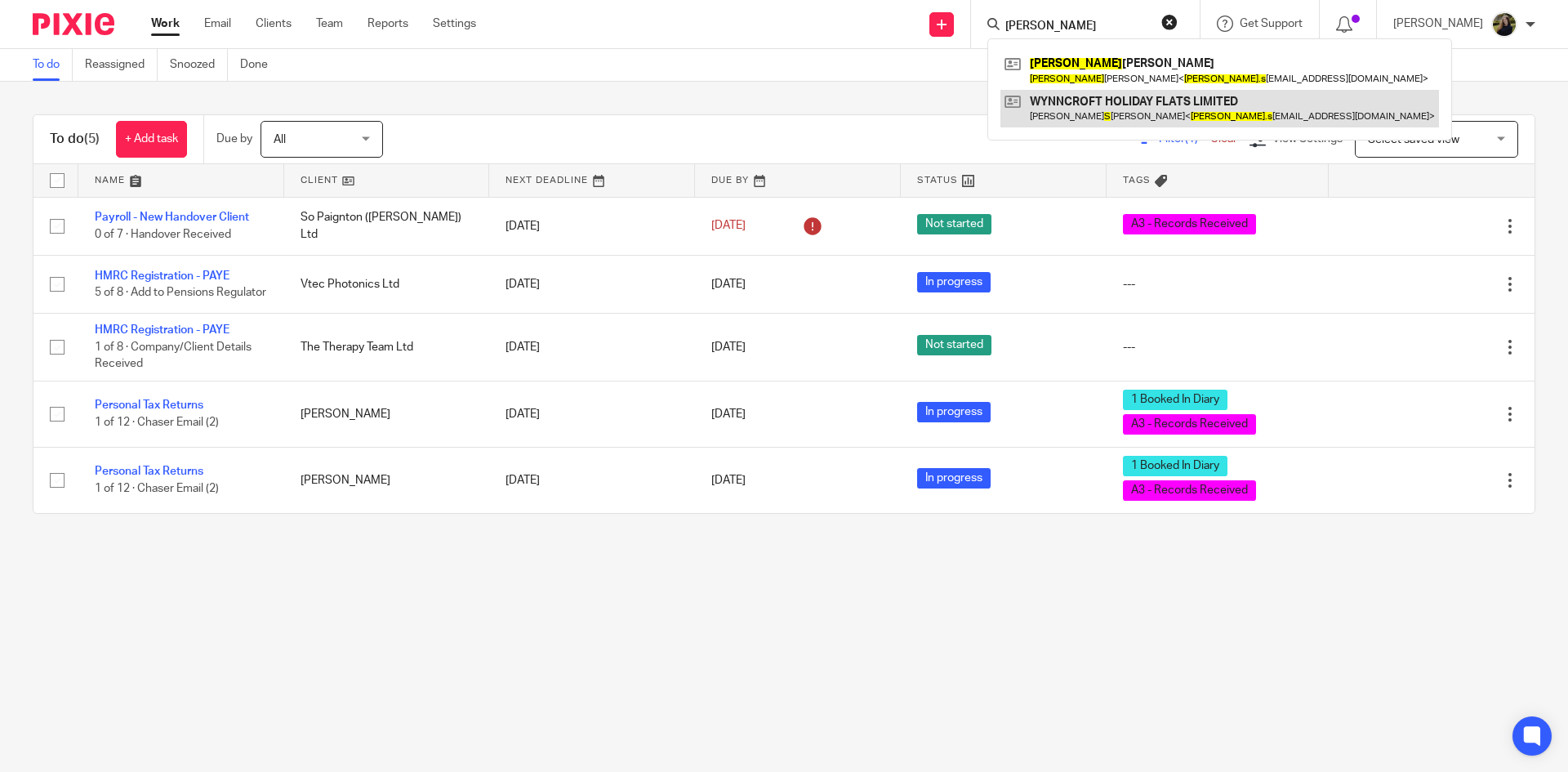
type input "vicki s"
click at [1218, 102] on link at bounding box center [1220, 109] width 438 height 37
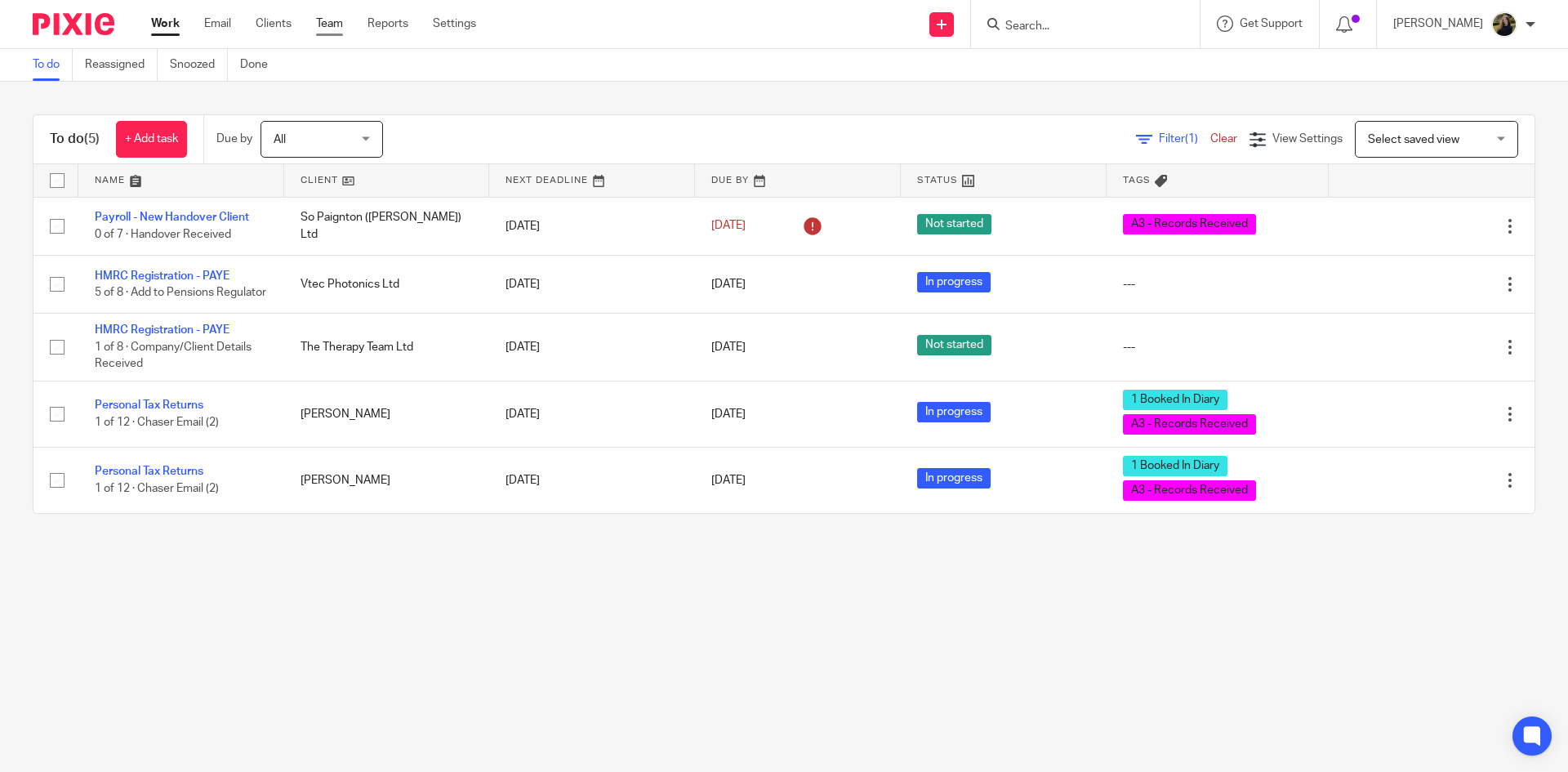
click at [325, 19] on link "Team" at bounding box center [329, 23] width 27 height 16
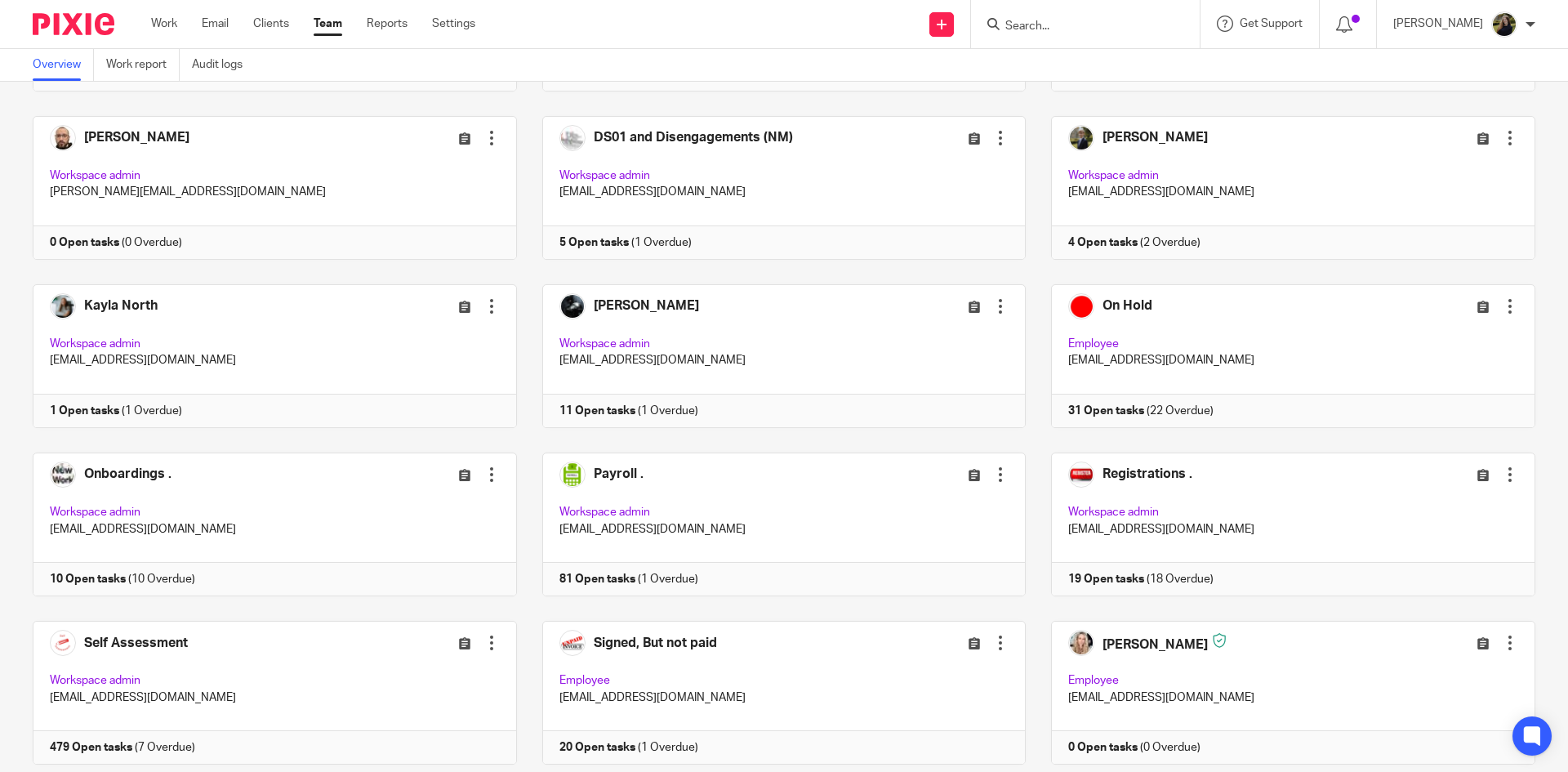
scroll to position [572, 0]
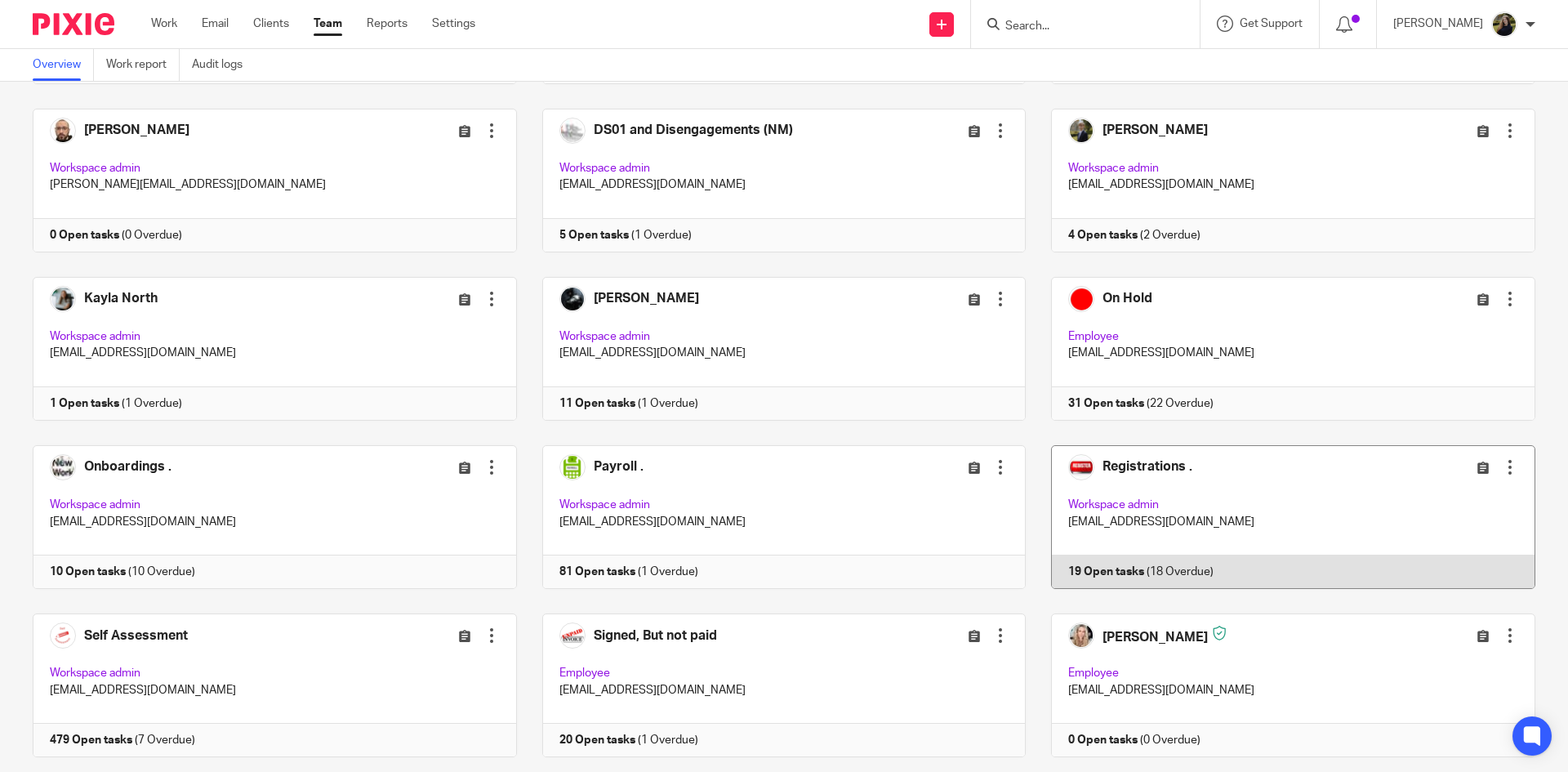
click at [1112, 444] on div "Admin Team Edit user Transfer Deactivate user Workspace admin [EMAIL_ADDRESS][D…" at bounding box center [771, 276] width 1528 height 1346
click at [1205, 474] on link at bounding box center [1280, 516] width 510 height 143
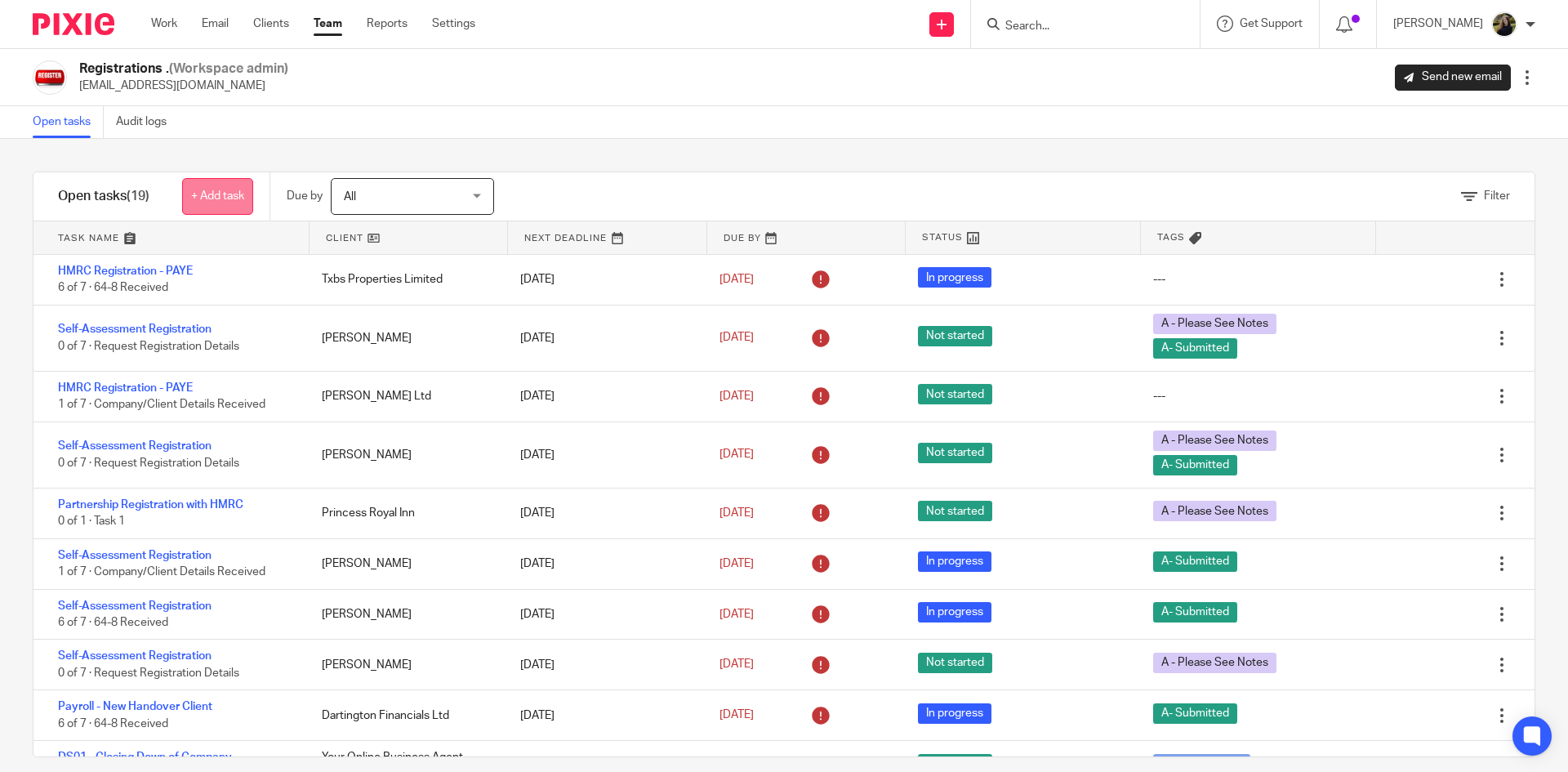
click at [195, 194] on link "+ Add task" at bounding box center [217, 196] width 71 height 37
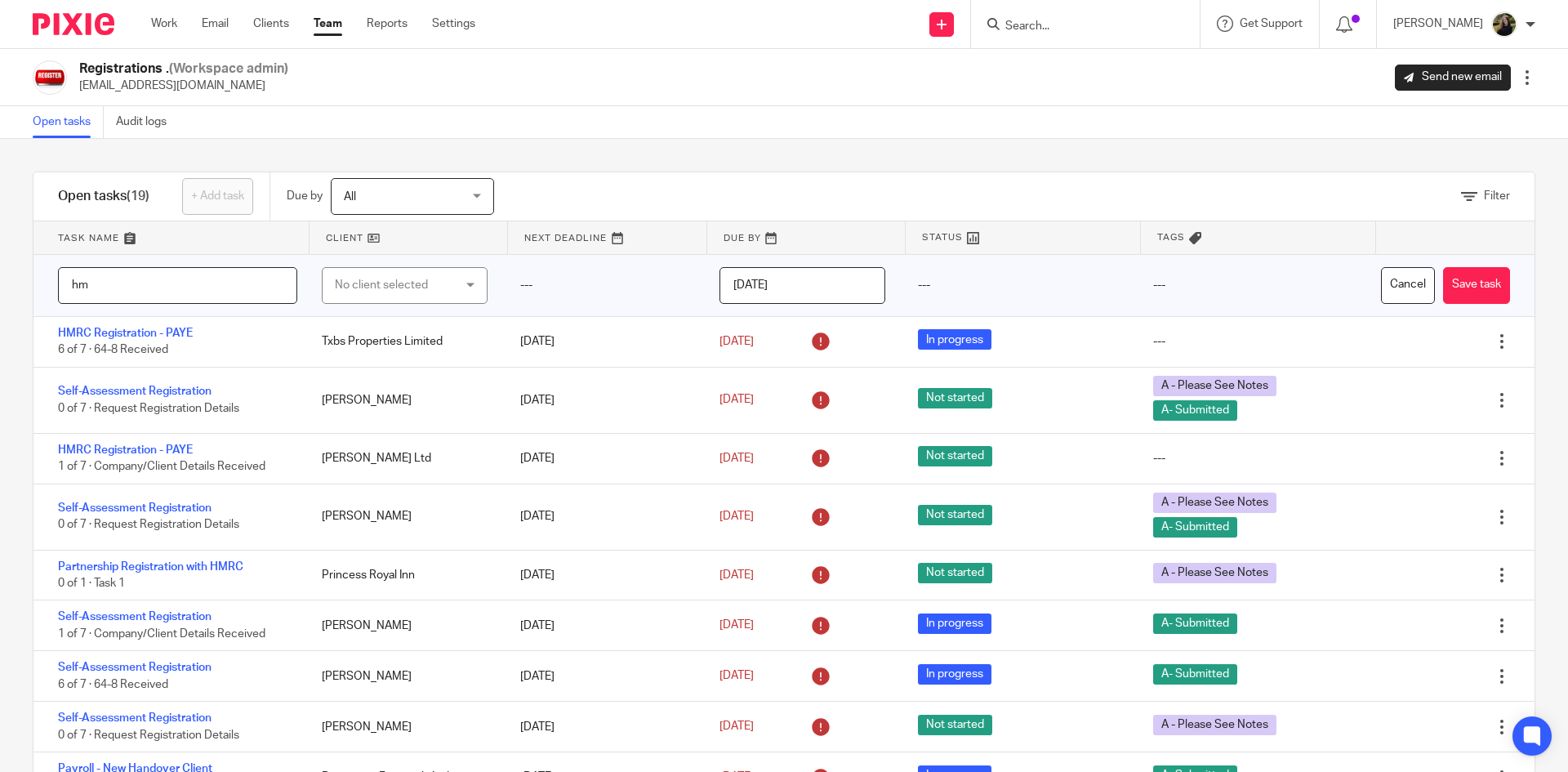
type input "h"
click at [17, 276] on div "Filter tasks Only show tasks matching all of these conditions 1 Client name Is …" at bounding box center [784, 455] width 1568 height 633
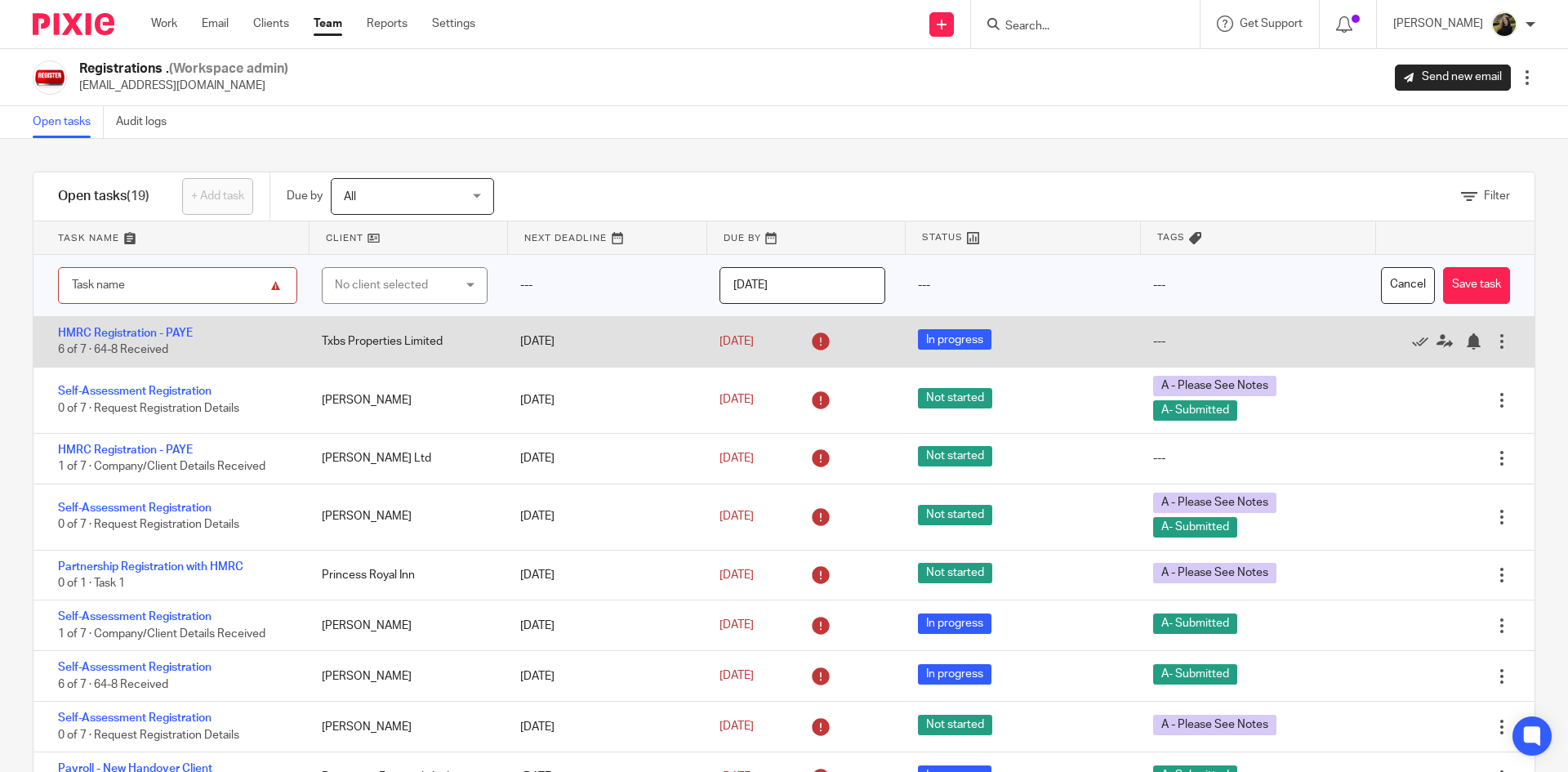
click at [1390, 275] on button "Cancel" at bounding box center [1408, 285] width 54 height 37
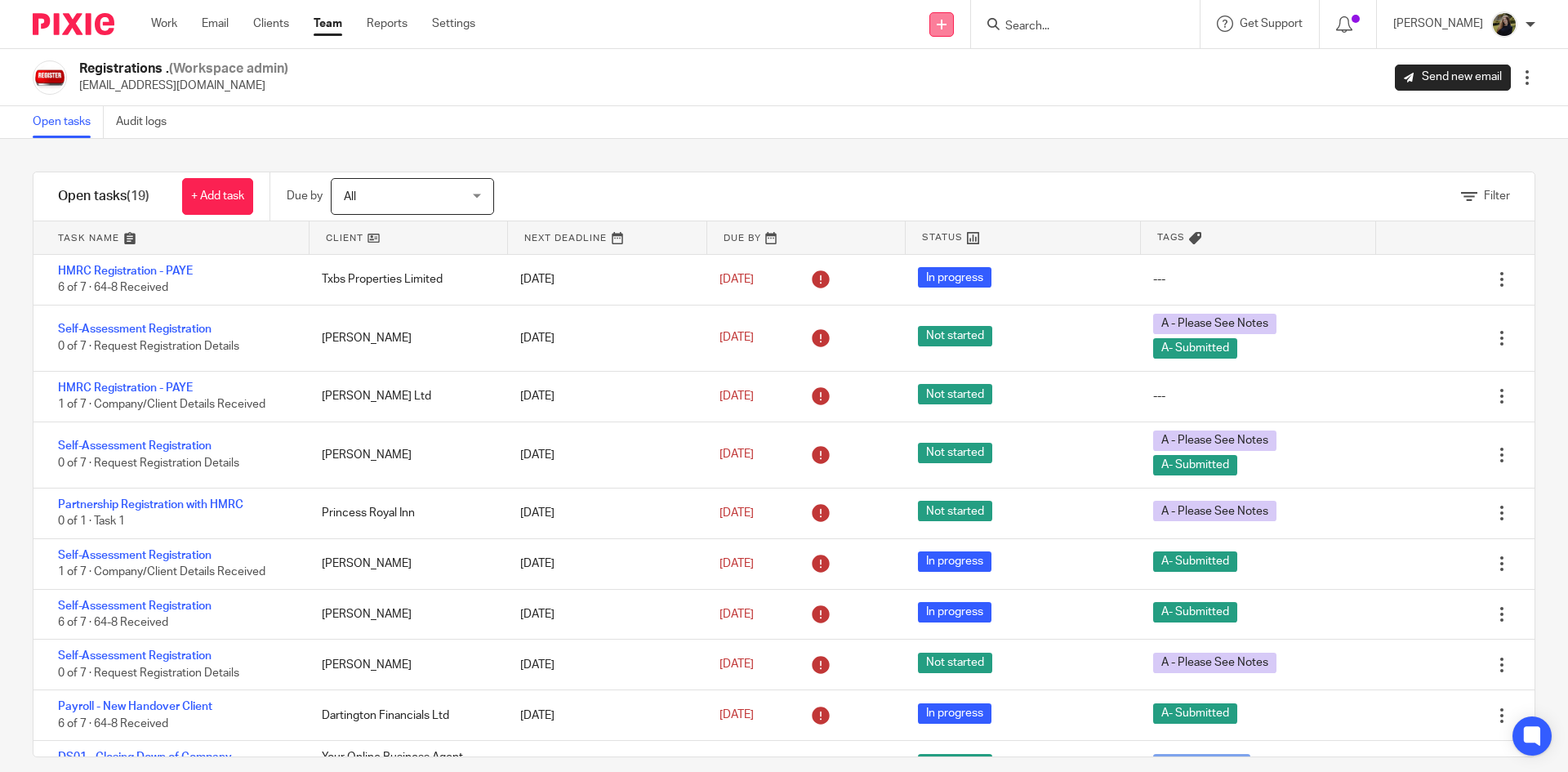
click at [954, 26] on link at bounding box center [941, 24] width 24 height 24
click at [932, 92] on link "Create task" at bounding box center [957, 99] width 100 height 23
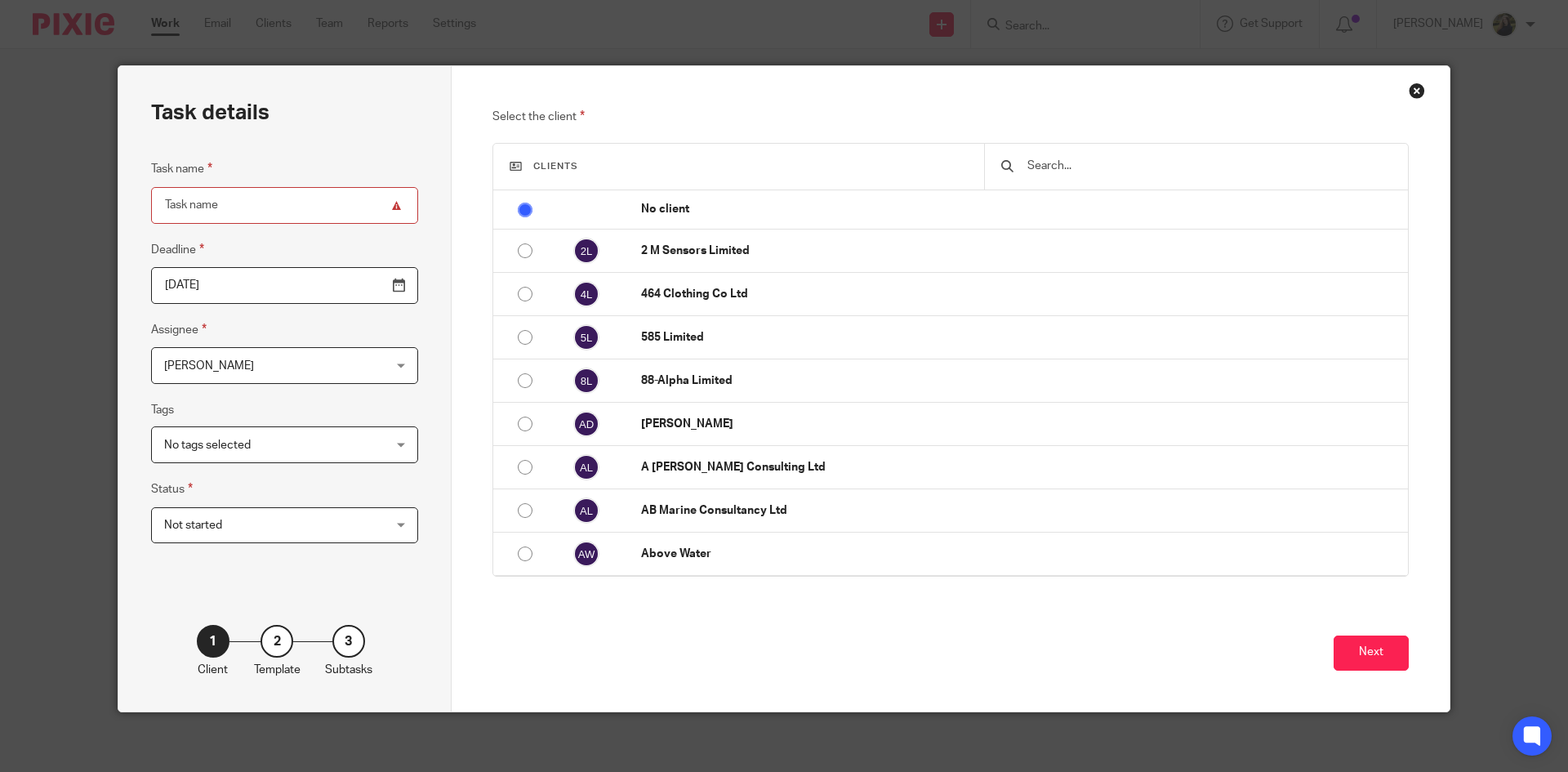
click at [265, 649] on div "2" at bounding box center [276, 641] width 33 height 33
click at [187, 185] on fieldset "Task name" at bounding box center [284, 191] width 267 height 64
click at [187, 200] on input "Task name" at bounding box center [284, 205] width 267 height 37
type input "HMRC Registration - PAYE"
click at [247, 283] on input "2025-09-26" at bounding box center [284, 285] width 267 height 37
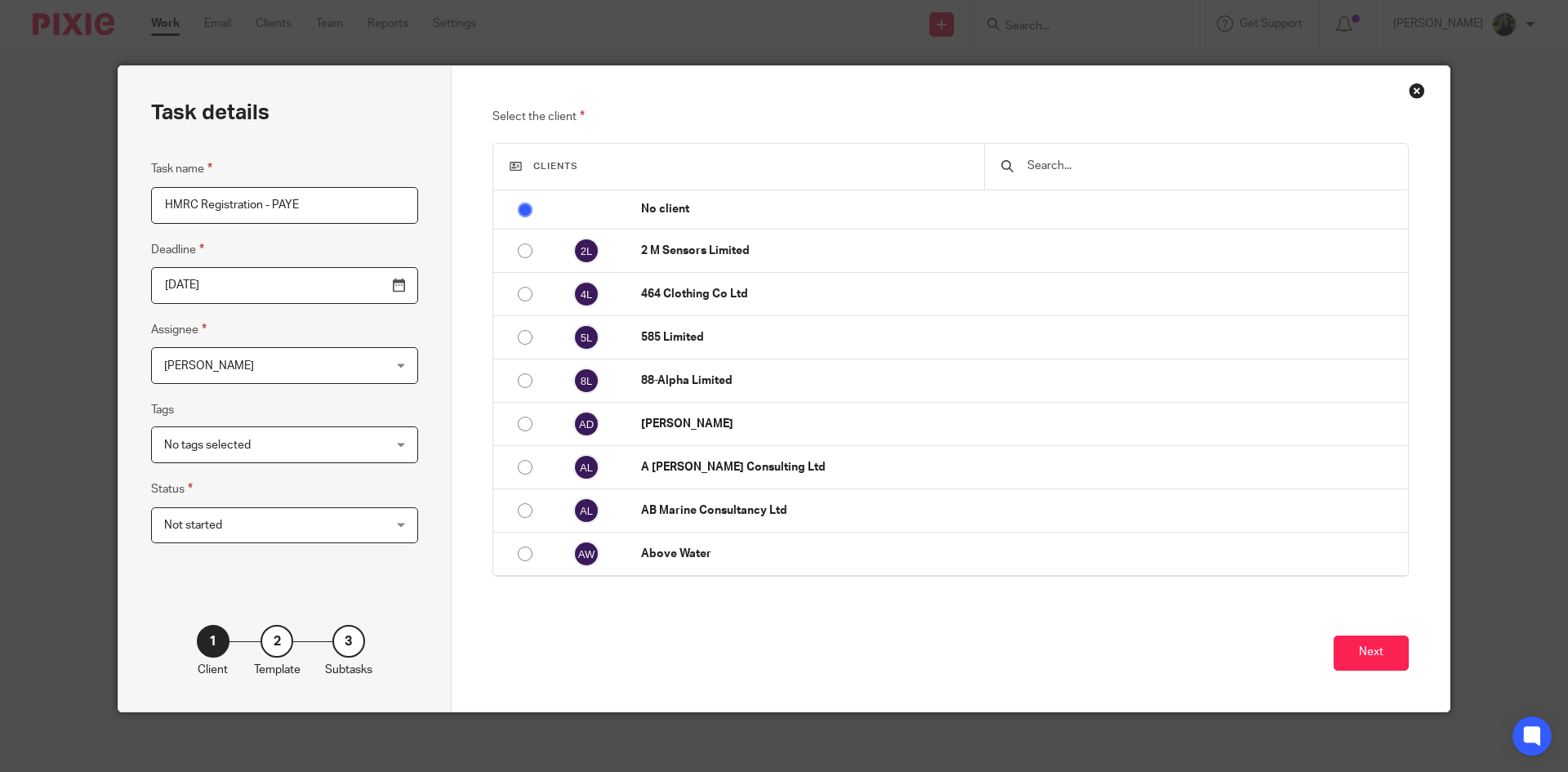
click at [423, 305] on div "Task details Task name HMRC Registration - PAYE Deadline 2025-09-26 Assignee Ti…" at bounding box center [285, 389] width 333 height 646
click at [287, 364] on span "[PERSON_NAME]" at bounding box center [265, 364] width 202 height 35
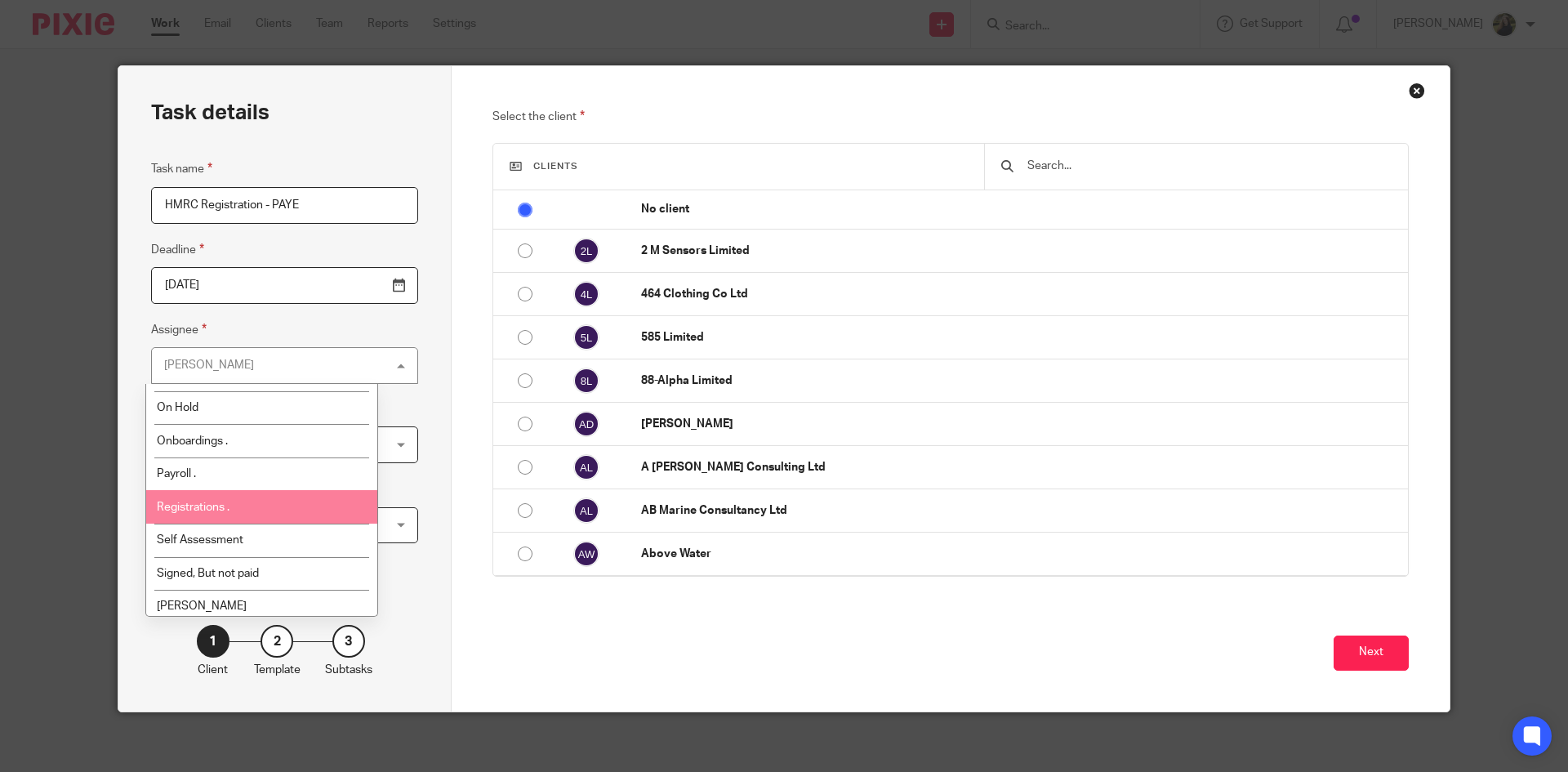
click at [240, 505] on li "Registrations ." at bounding box center [261, 507] width 231 height 34
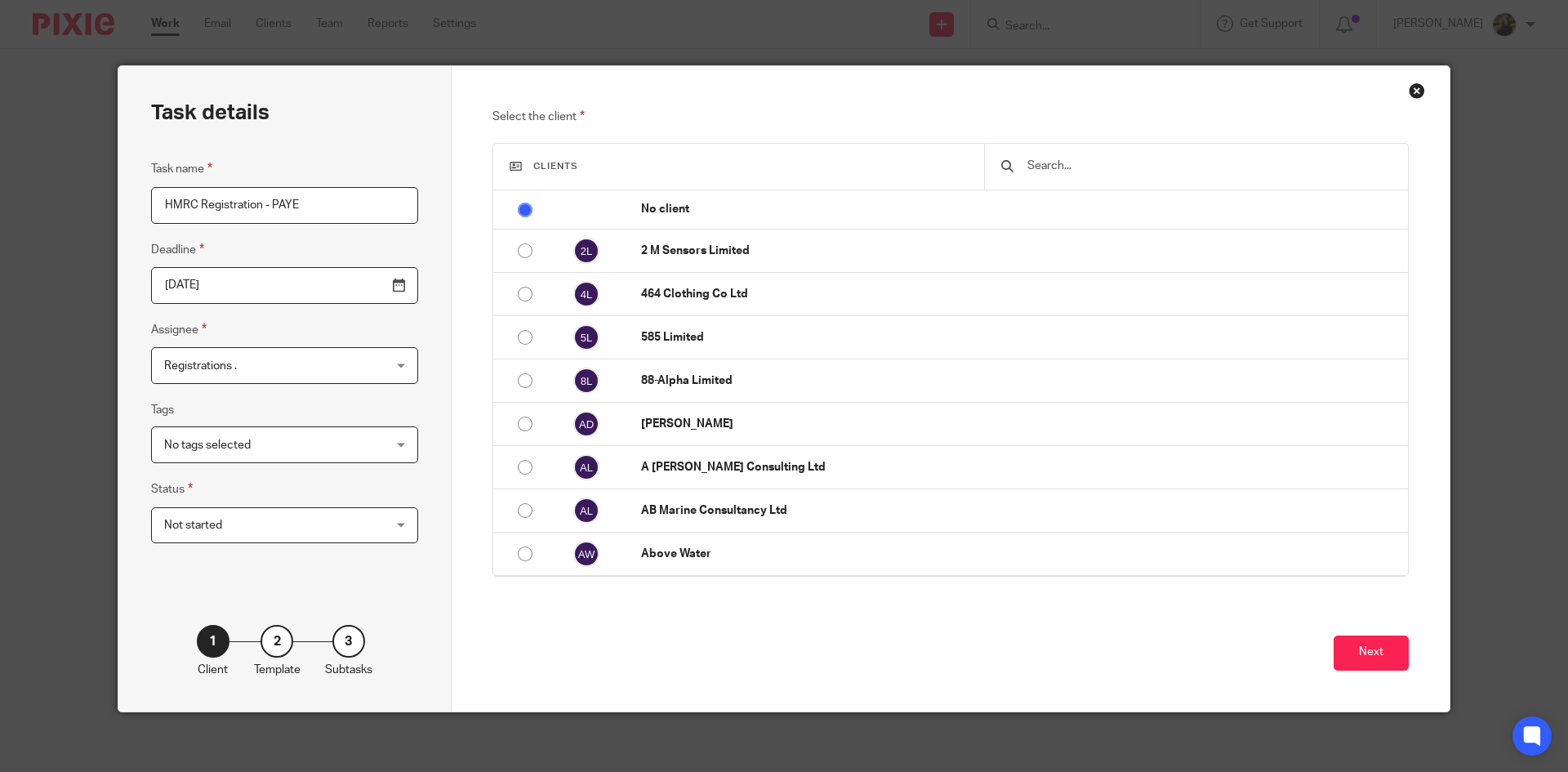
click at [458, 523] on div "Select the client Clients No client 2 M Sensors Limited 464 Clothing Co Ltd 585…" at bounding box center [951, 389] width 998 height 646
click at [288, 541] on span "Not started" at bounding box center [265, 525] width 202 height 35
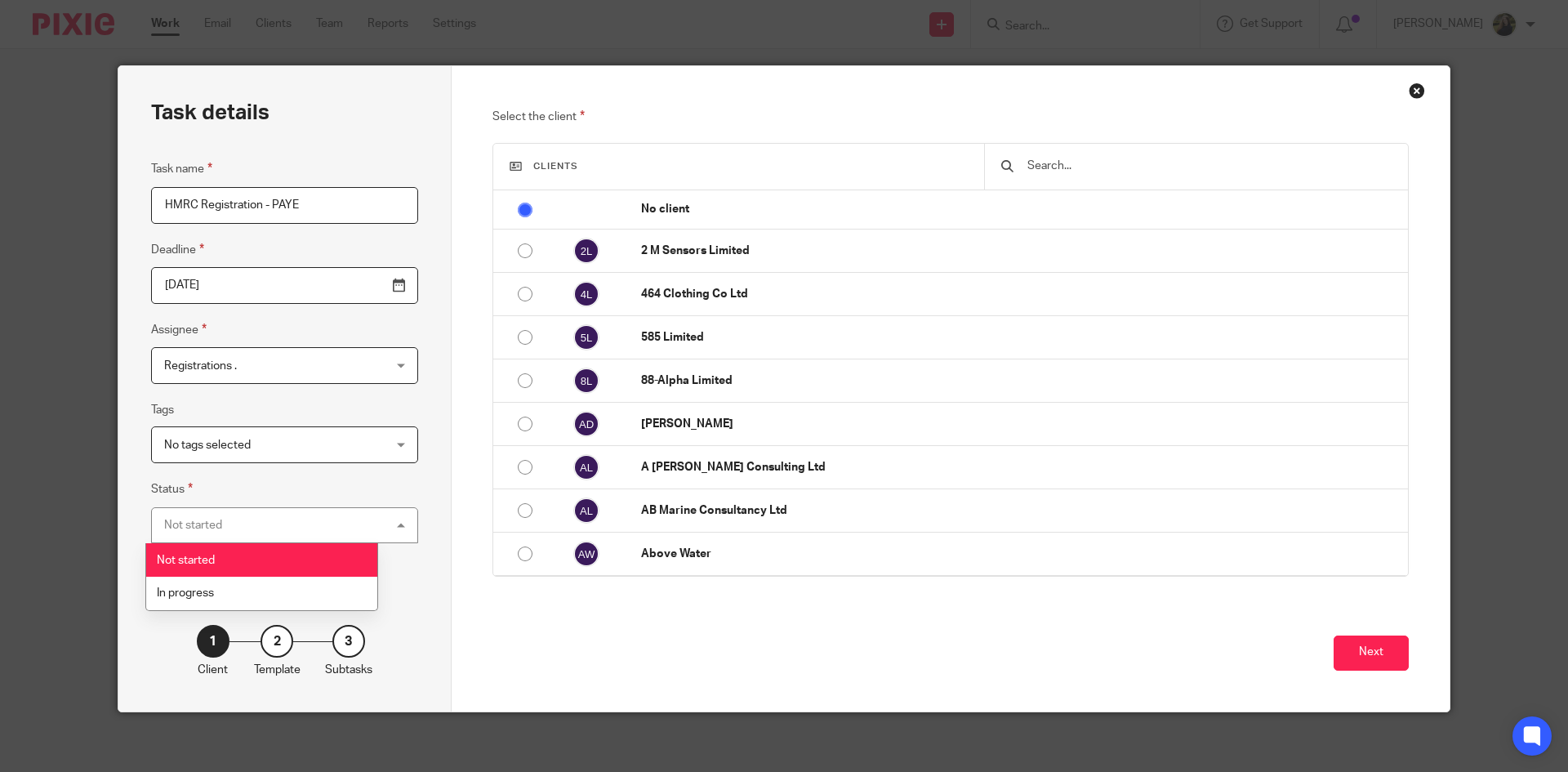
click at [470, 516] on div "Select the client Clients No client 2 M Sensors Limited 464 Clothing Co Ltd 585…" at bounding box center [951, 389] width 998 height 646
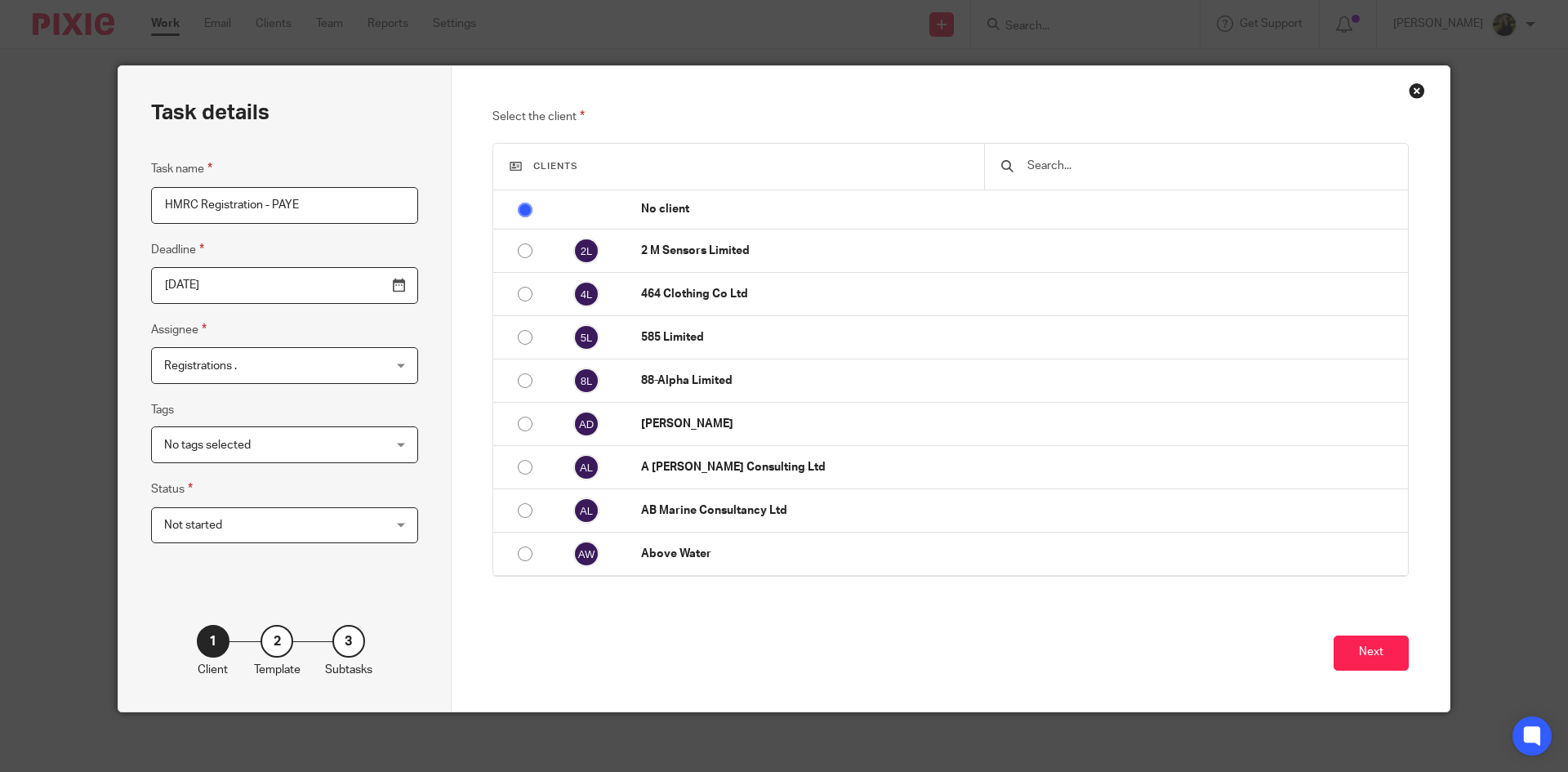
click at [1070, 174] on input "text" at bounding box center [1208, 165] width 365 height 18
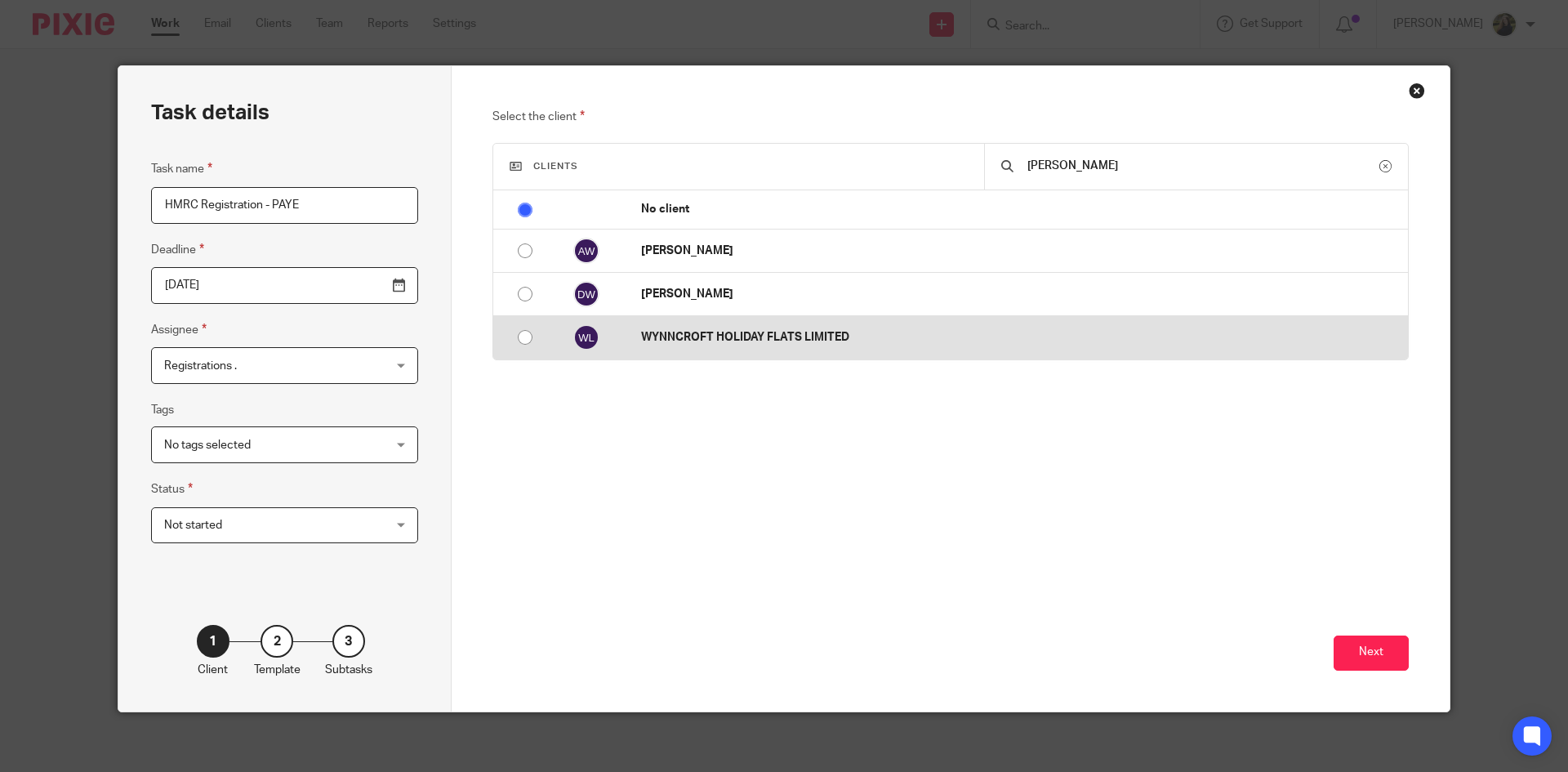
type input "wynn"
click at [665, 328] on td "WYNNCROFT HOLIDAY FLATS LIMITED" at bounding box center [1016, 337] width 783 height 43
radio input "false"
radio input "true"
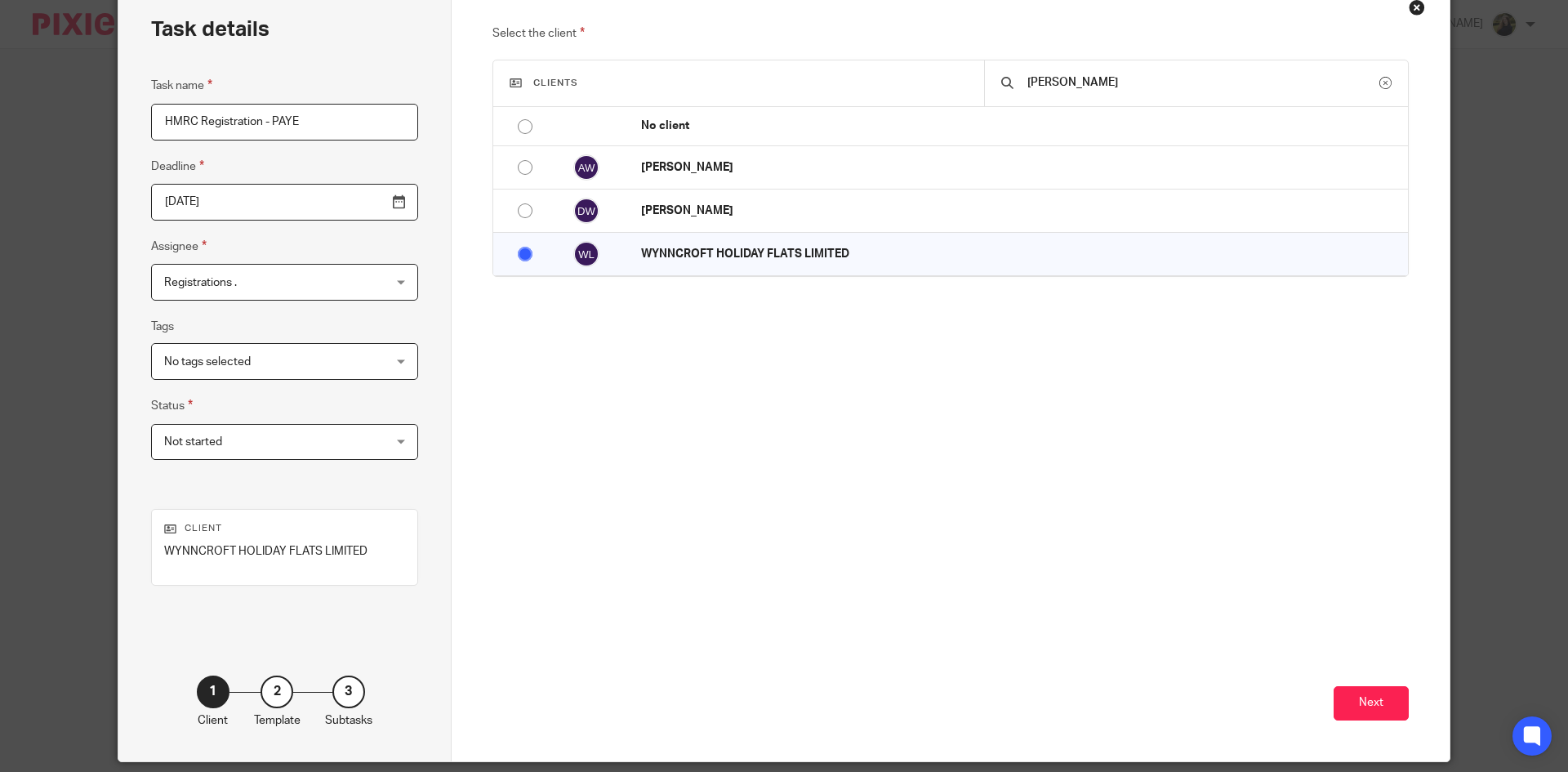
scroll to position [139, 0]
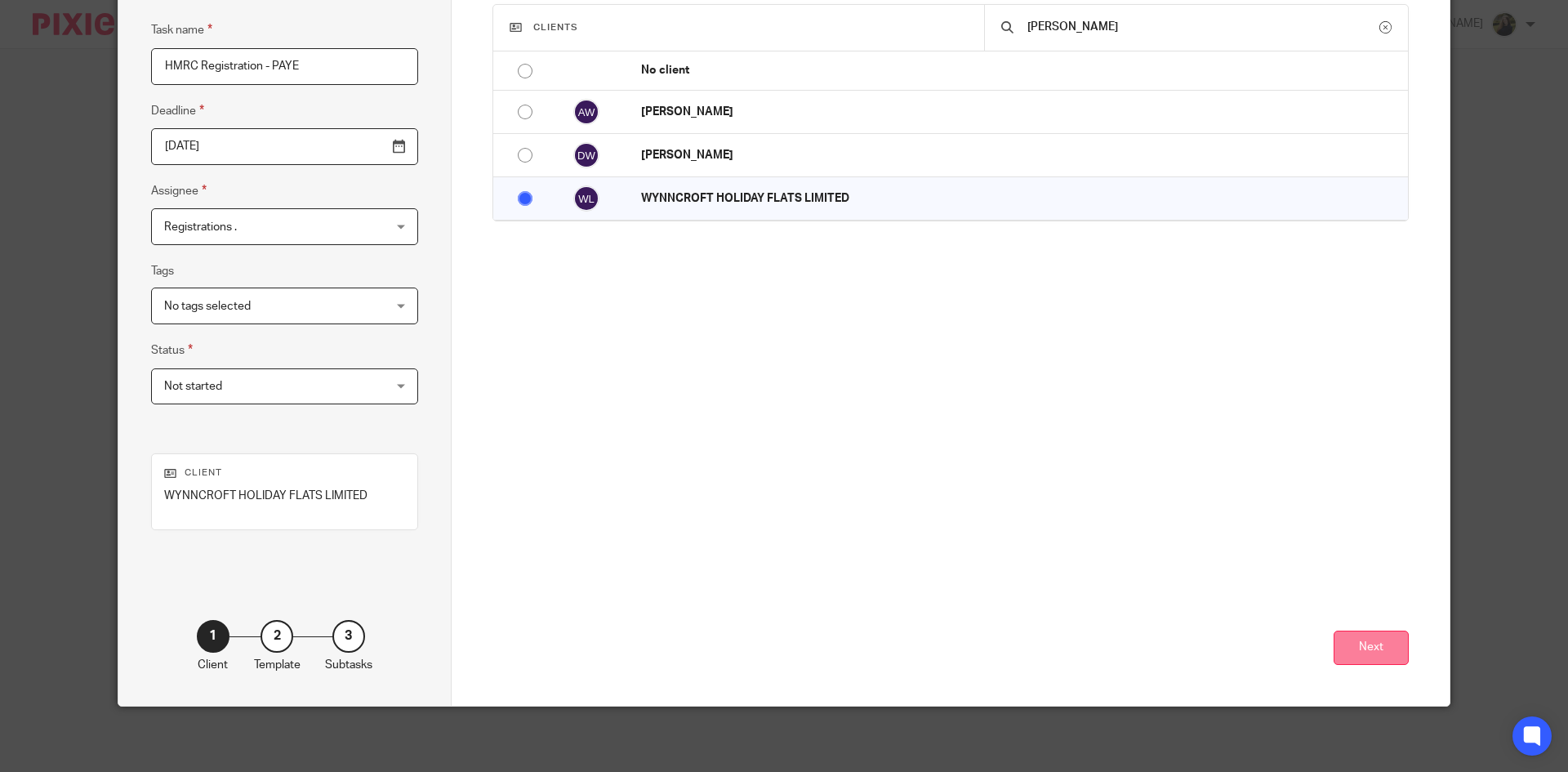
click at [1375, 639] on button "Next" at bounding box center [1370, 647] width 75 height 35
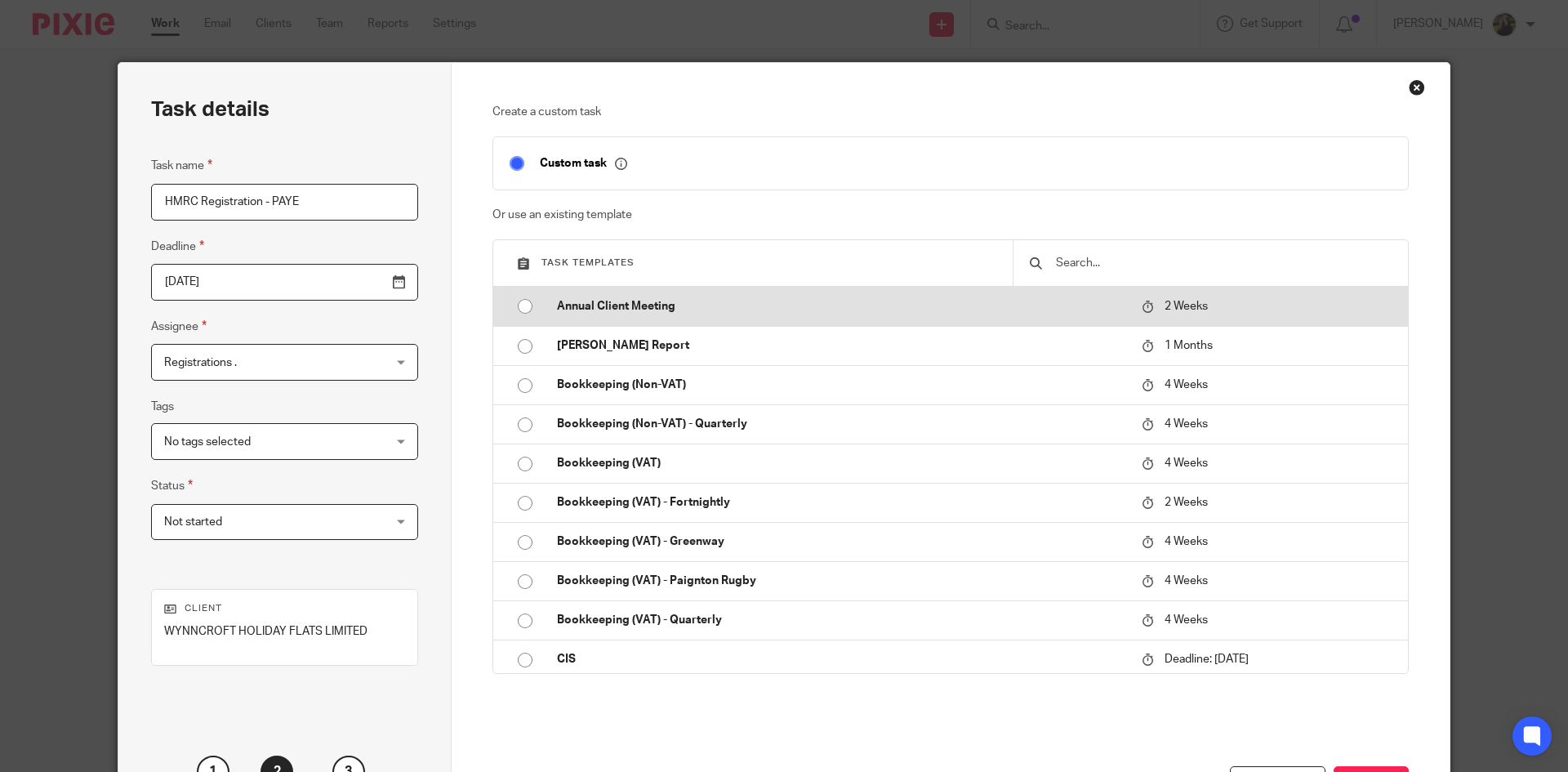
scroll to position [0, 0]
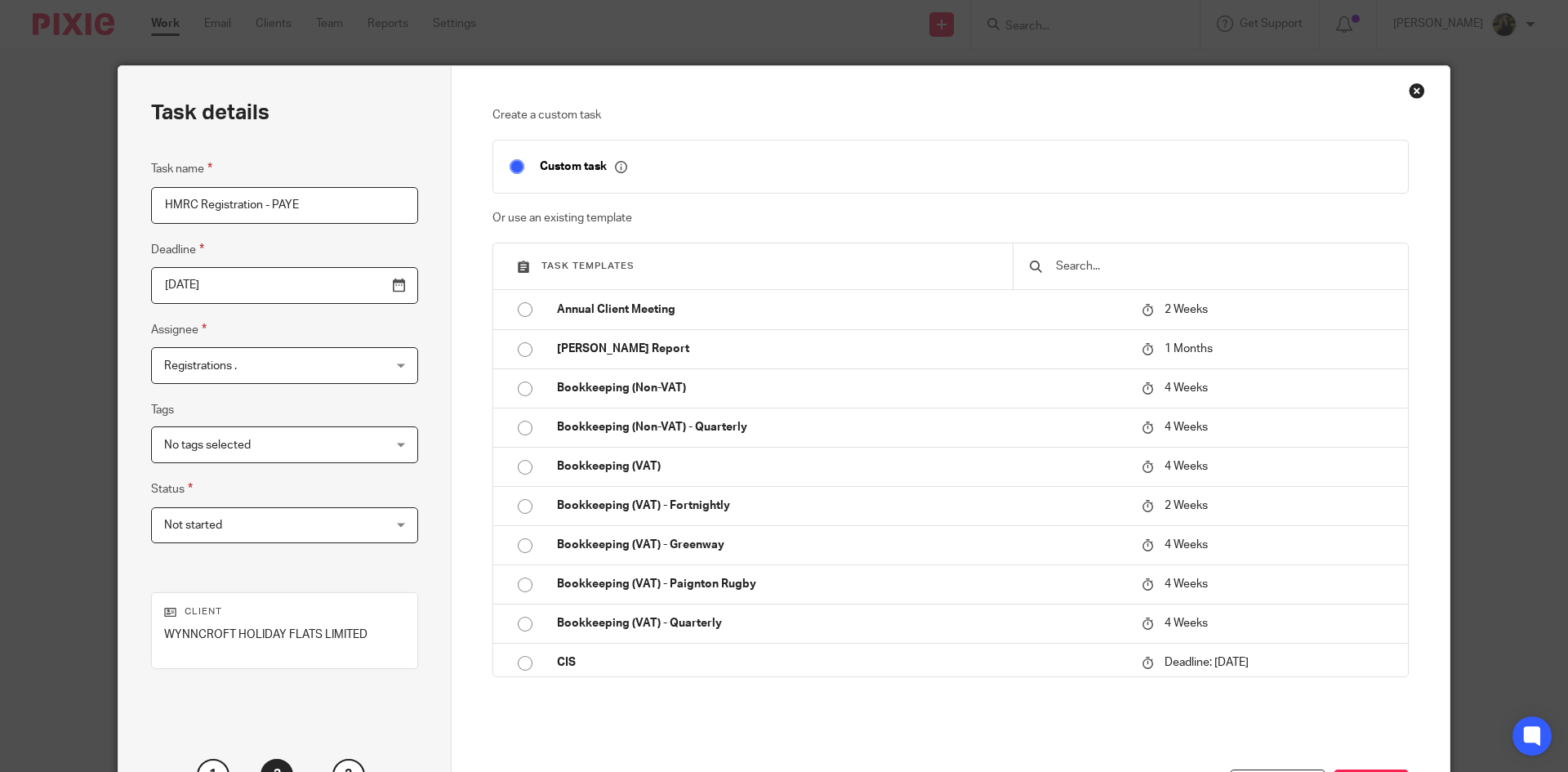
click at [1089, 285] on div at bounding box center [1210, 266] width 395 height 46
click at [1081, 269] on input "text" at bounding box center [1222, 266] width 337 height 18
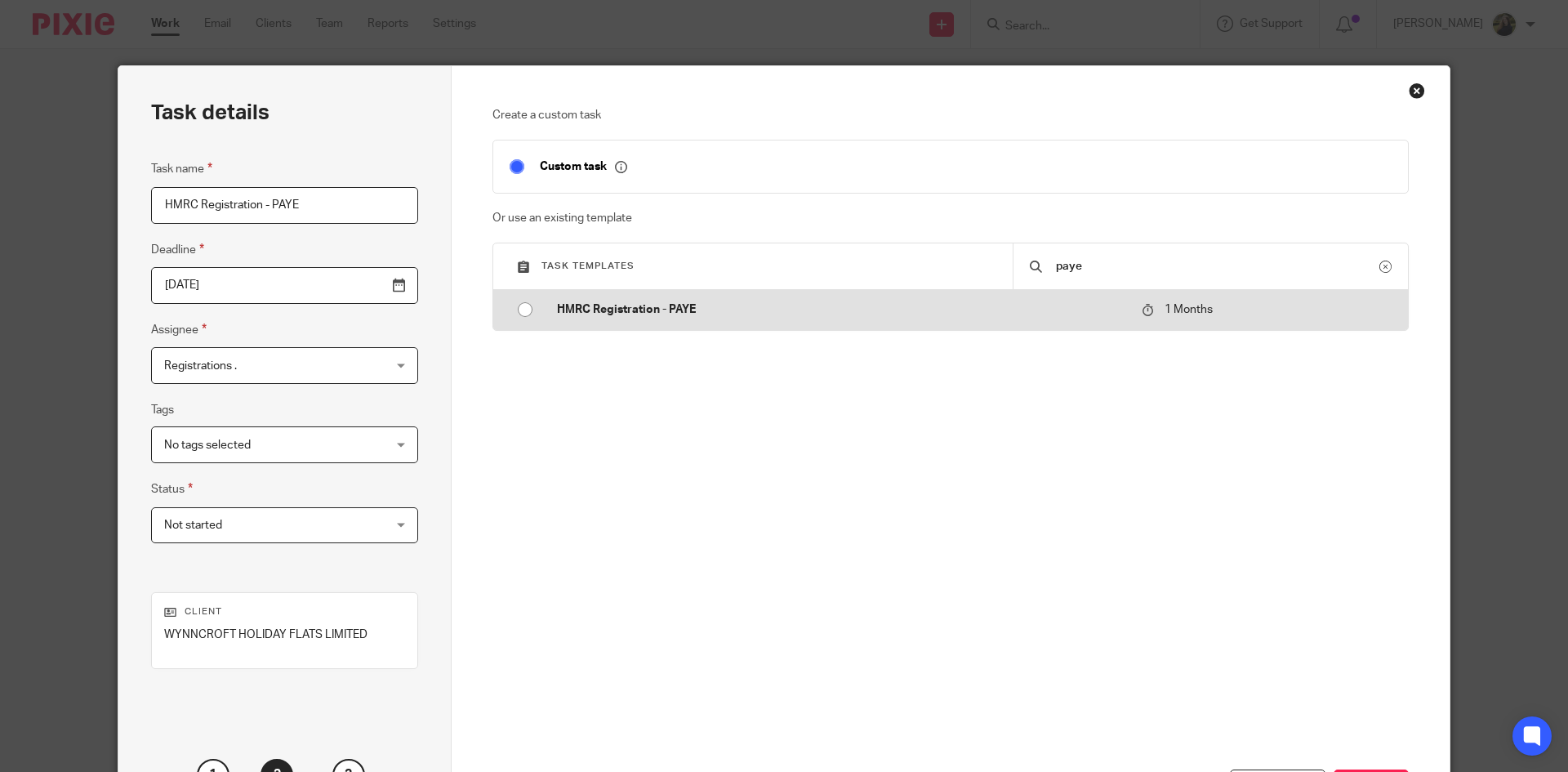
type input "paye"
click at [1015, 320] on td "HMRC Registration - PAYE" at bounding box center [836, 309] width 593 height 39
type input "2025-10-26"
checkbox input "false"
radio input "true"
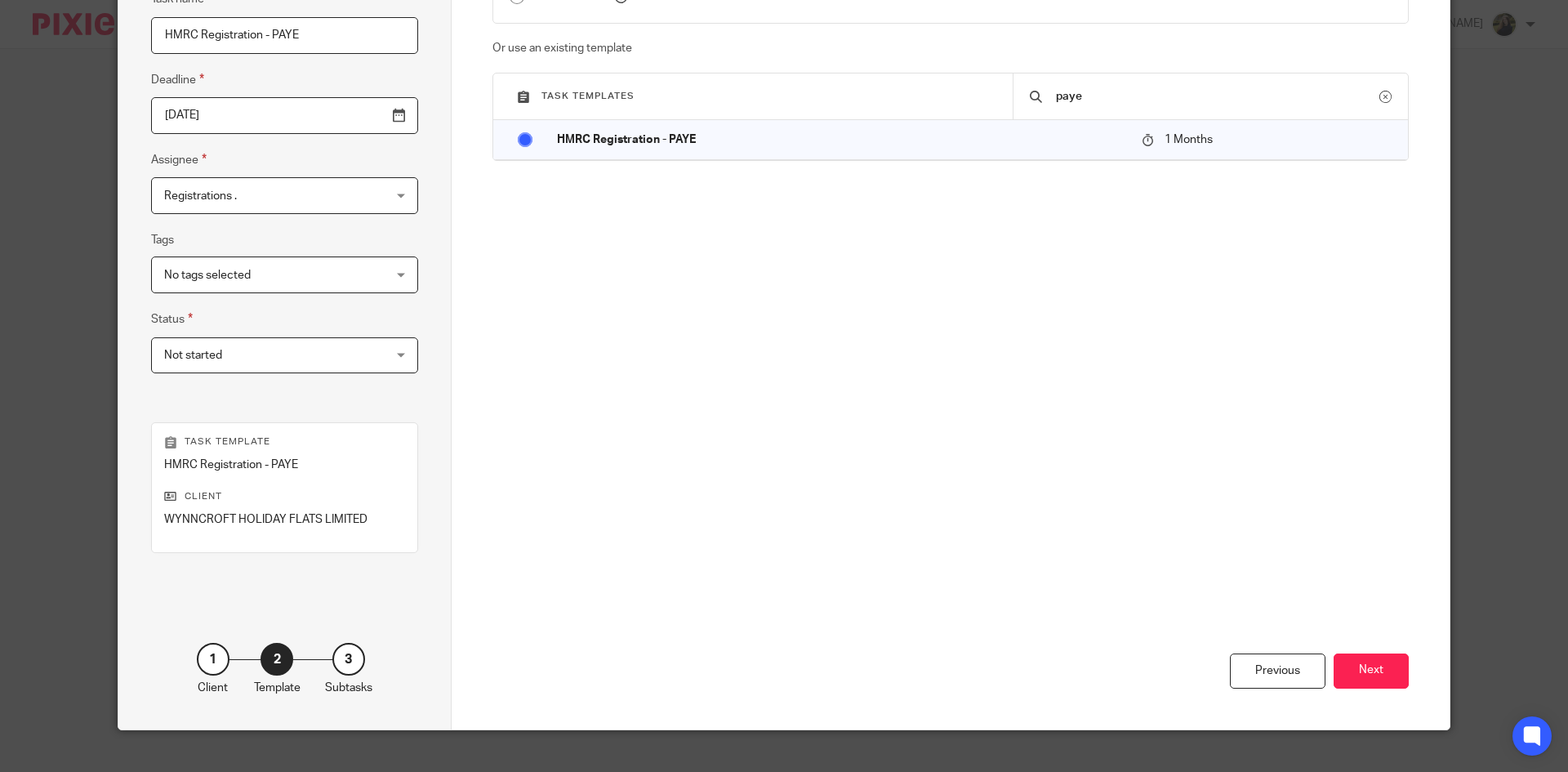
scroll to position [194, 0]
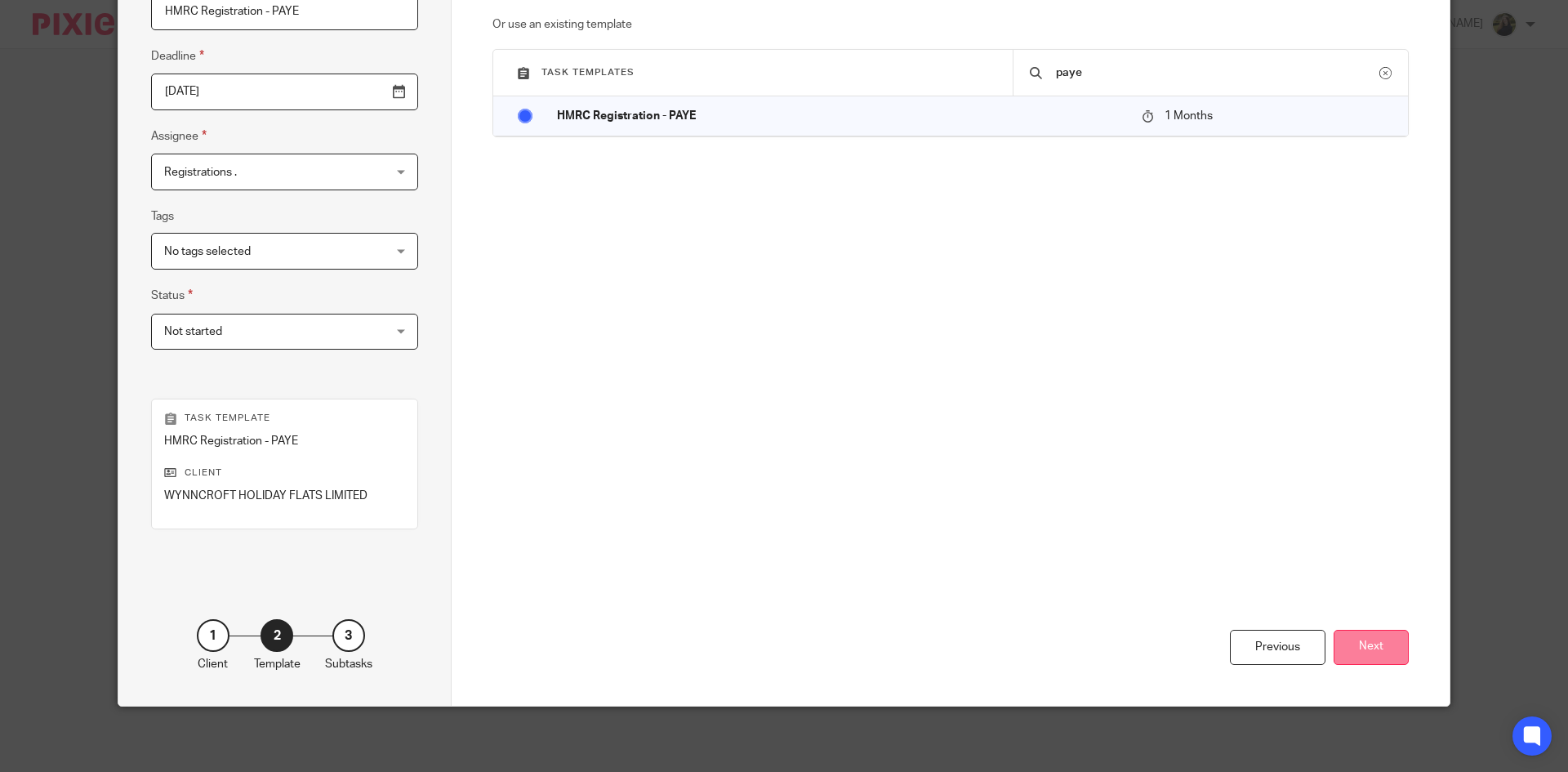
click at [1357, 636] on button "Next" at bounding box center [1370, 646] width 75 height 35
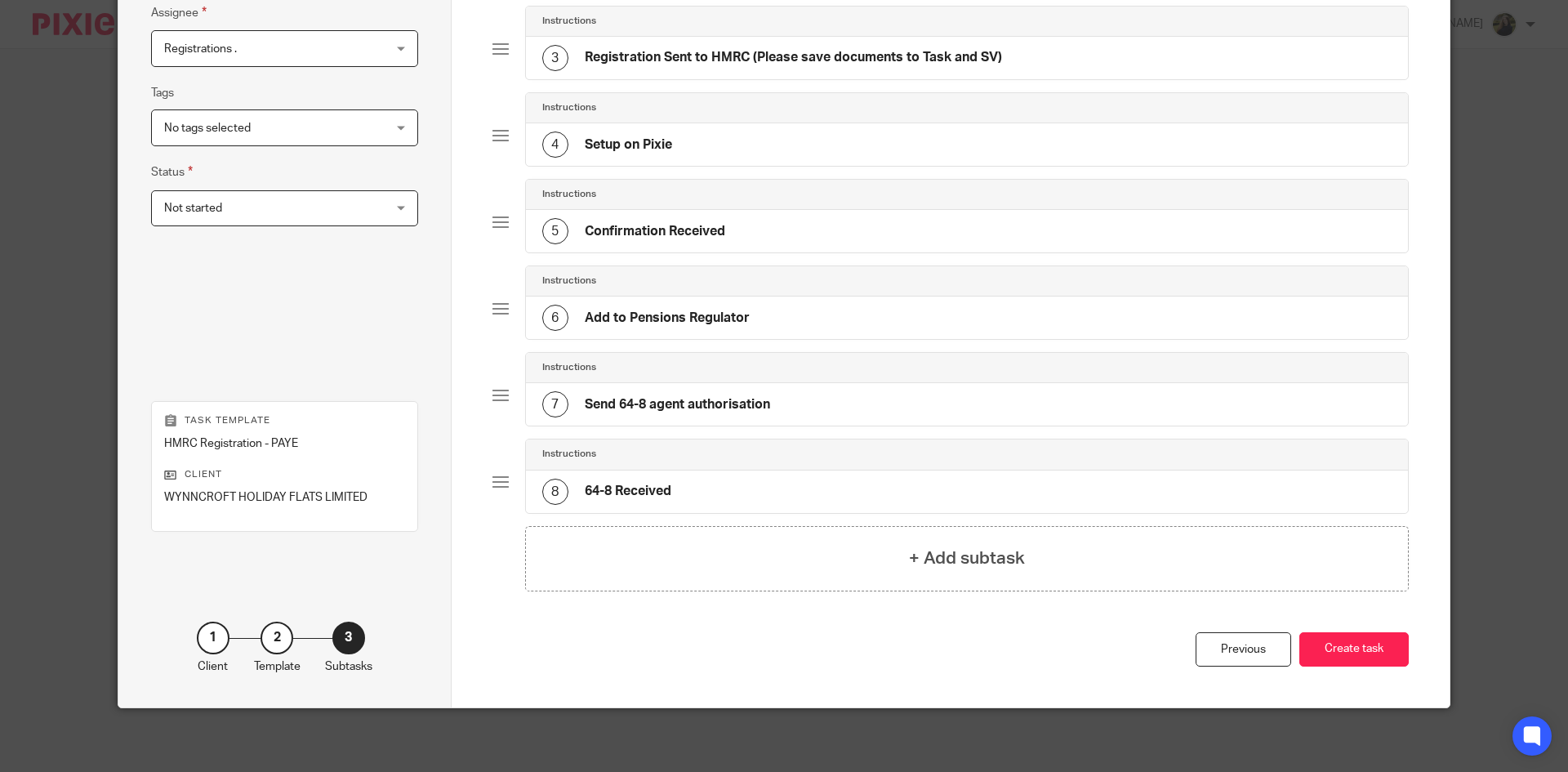
scroll to position [319, 0]
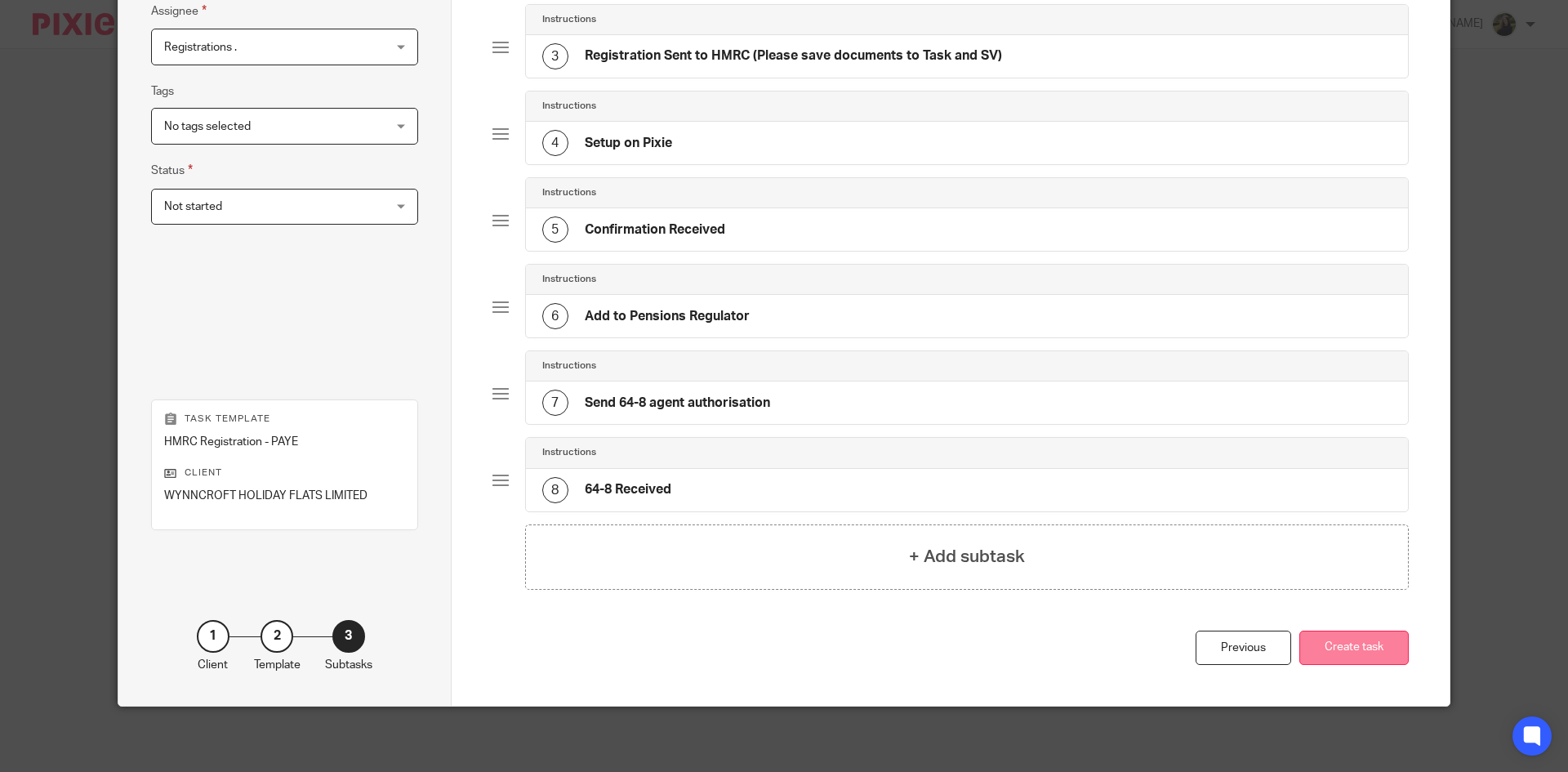
click at [1370, 644] on button "Create task" at bounding box center [1354, 647] width 110 height 35
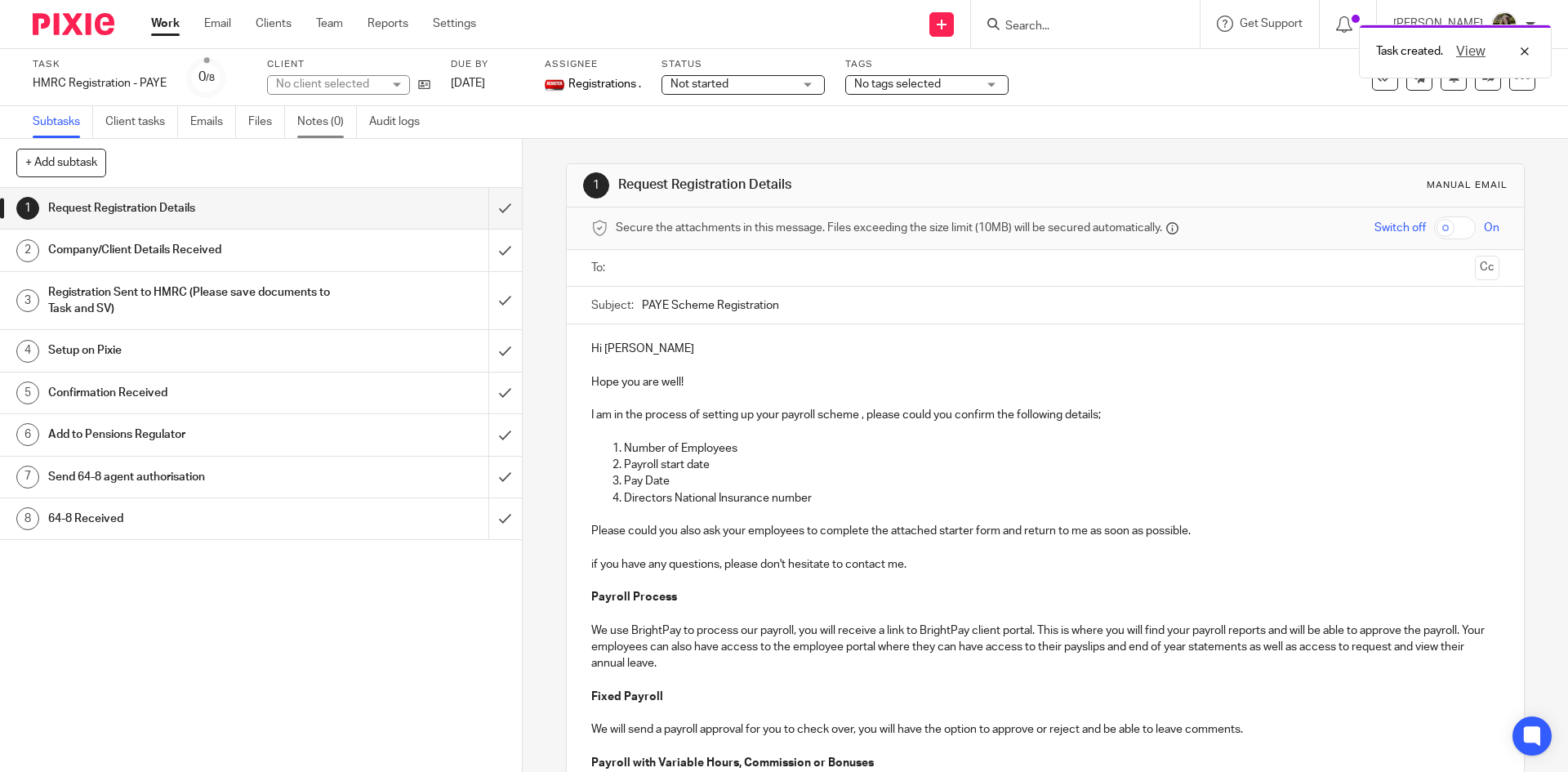
click at [338, 116] on link "Notes (0)" at bounding box center [327, 122] width 60 height 32
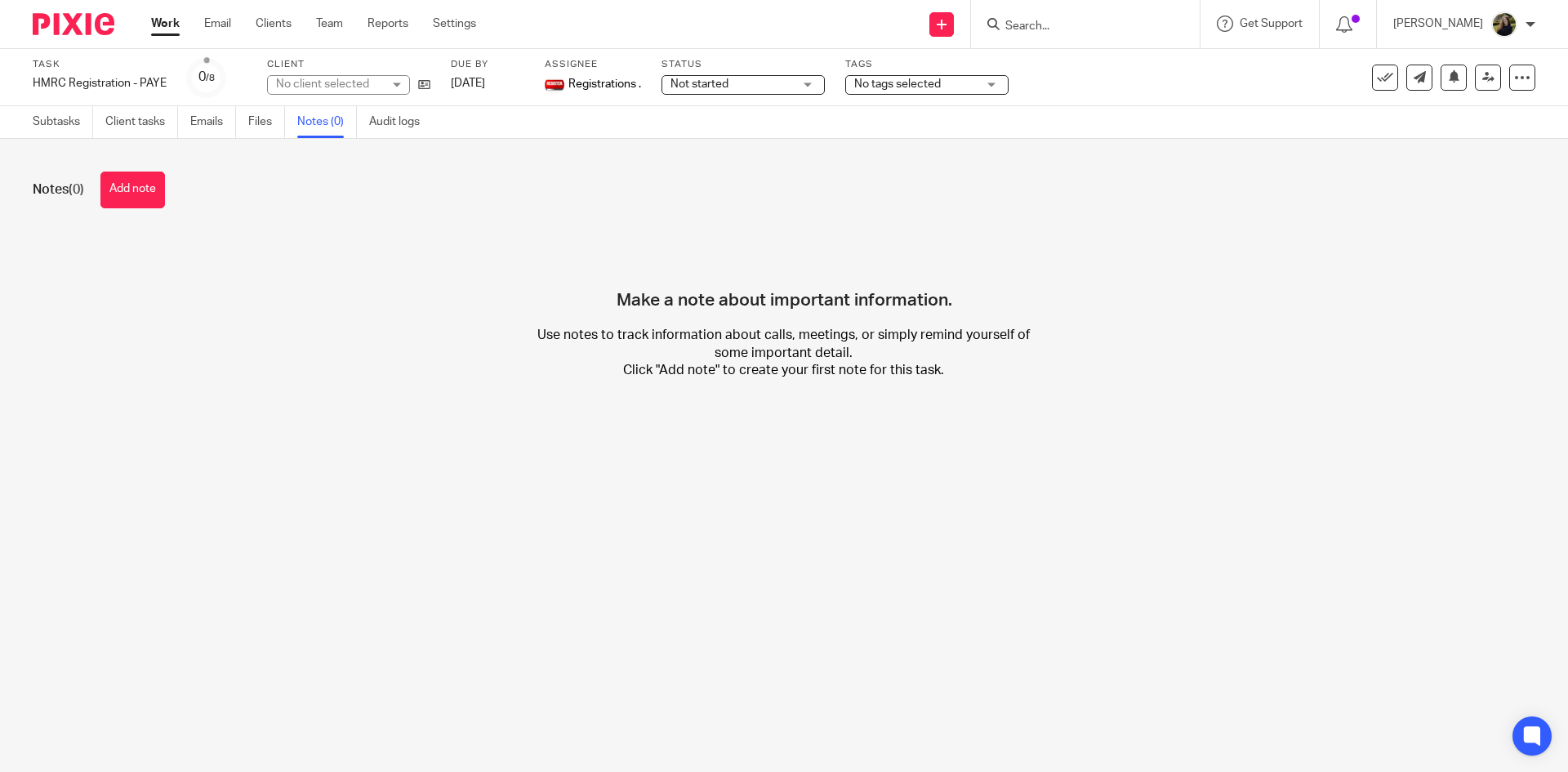
click at [118, 190] on button "Add note" at bounding box center [132, 189] width 65 height 37
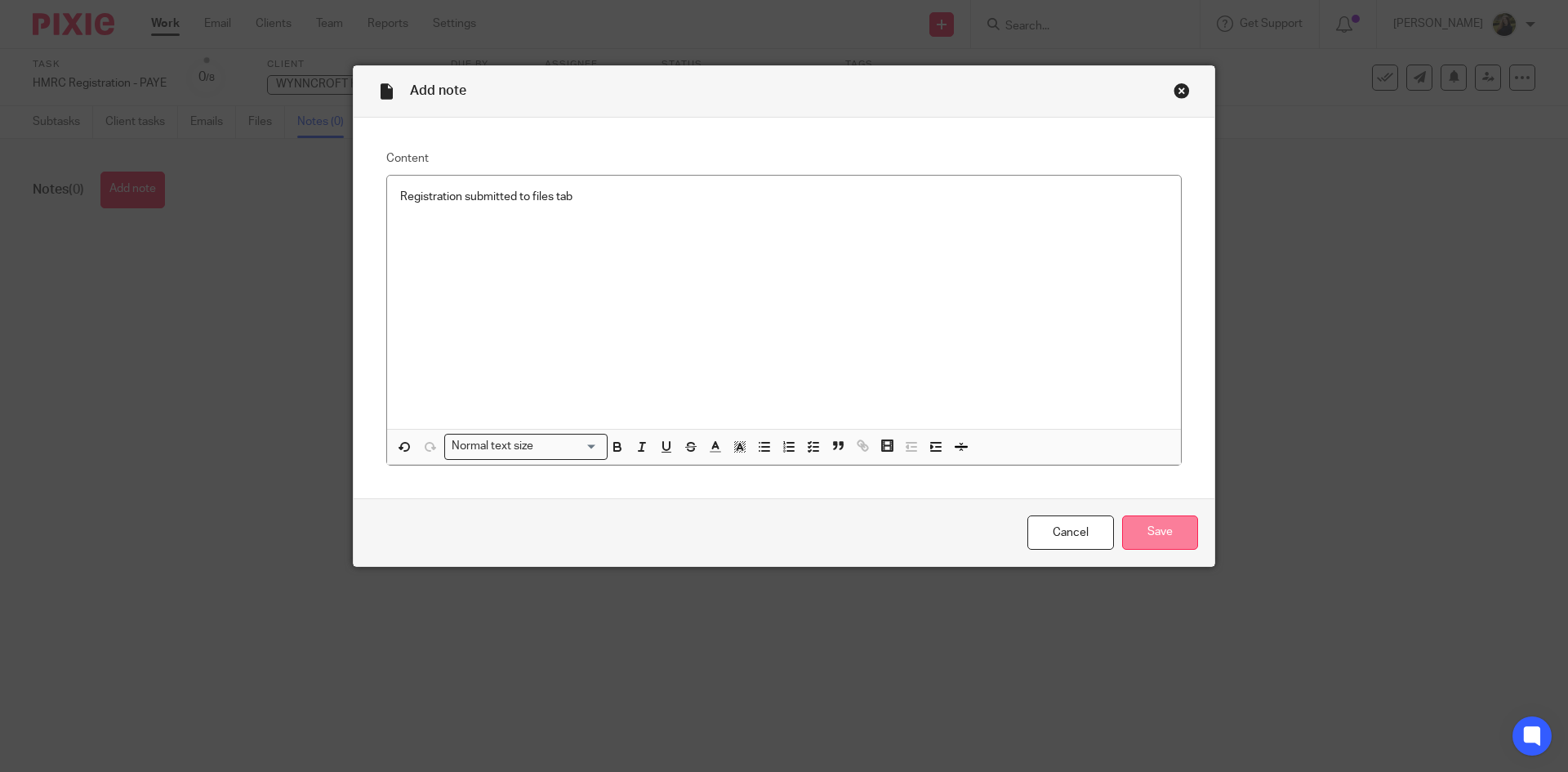
click at [1122, 536] on input "Save" at bounding box center [1160, 532] width 76 height 35
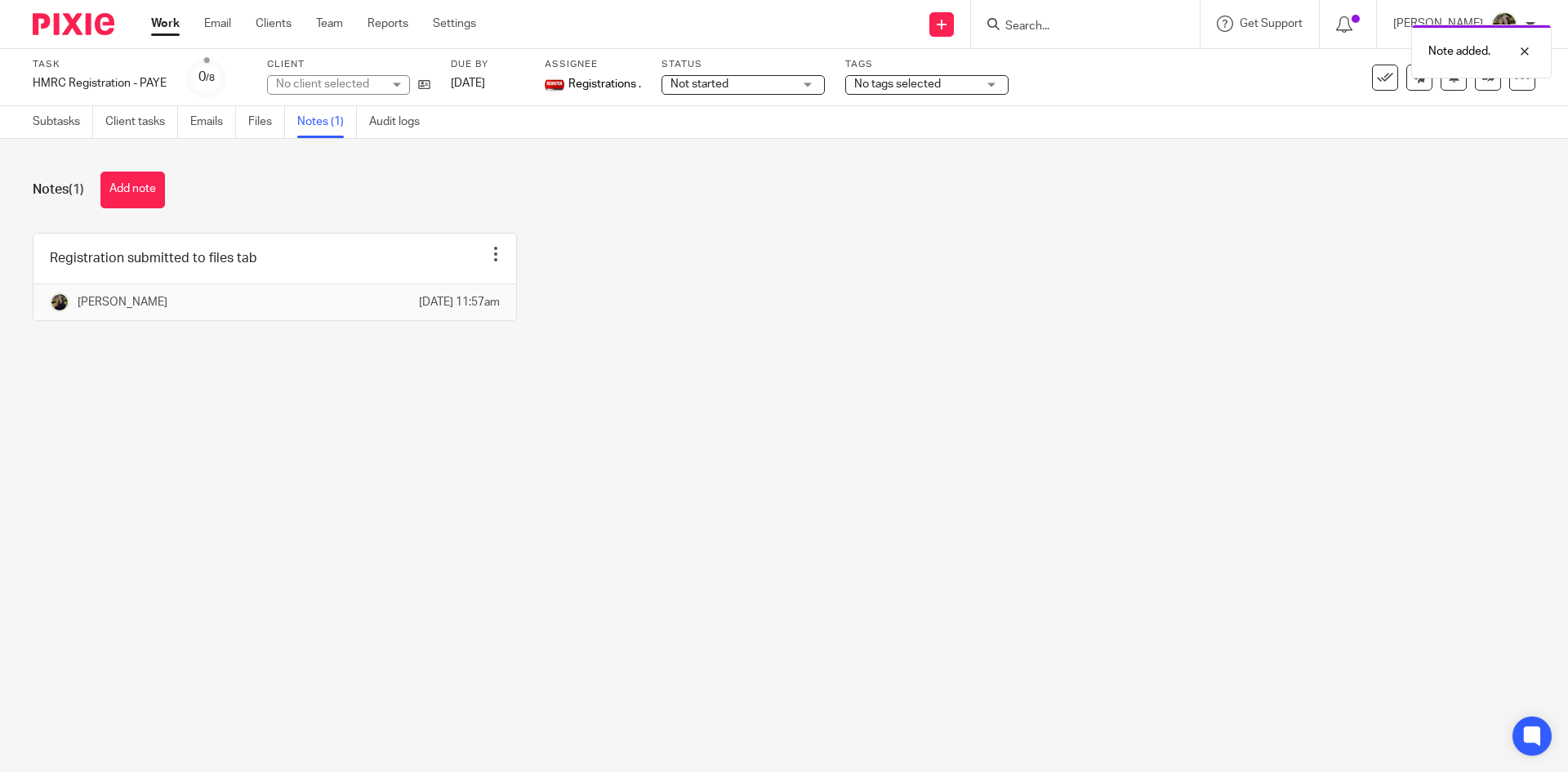
click at [242, 137] on ul "Subtasks Client tasks Emails Files Notes (1) Audit logs" at bounding box center [238, 122] width 411 height 32
click at [265, 118] on link "Files" at bounding box center [266, 122] width 37 height 32
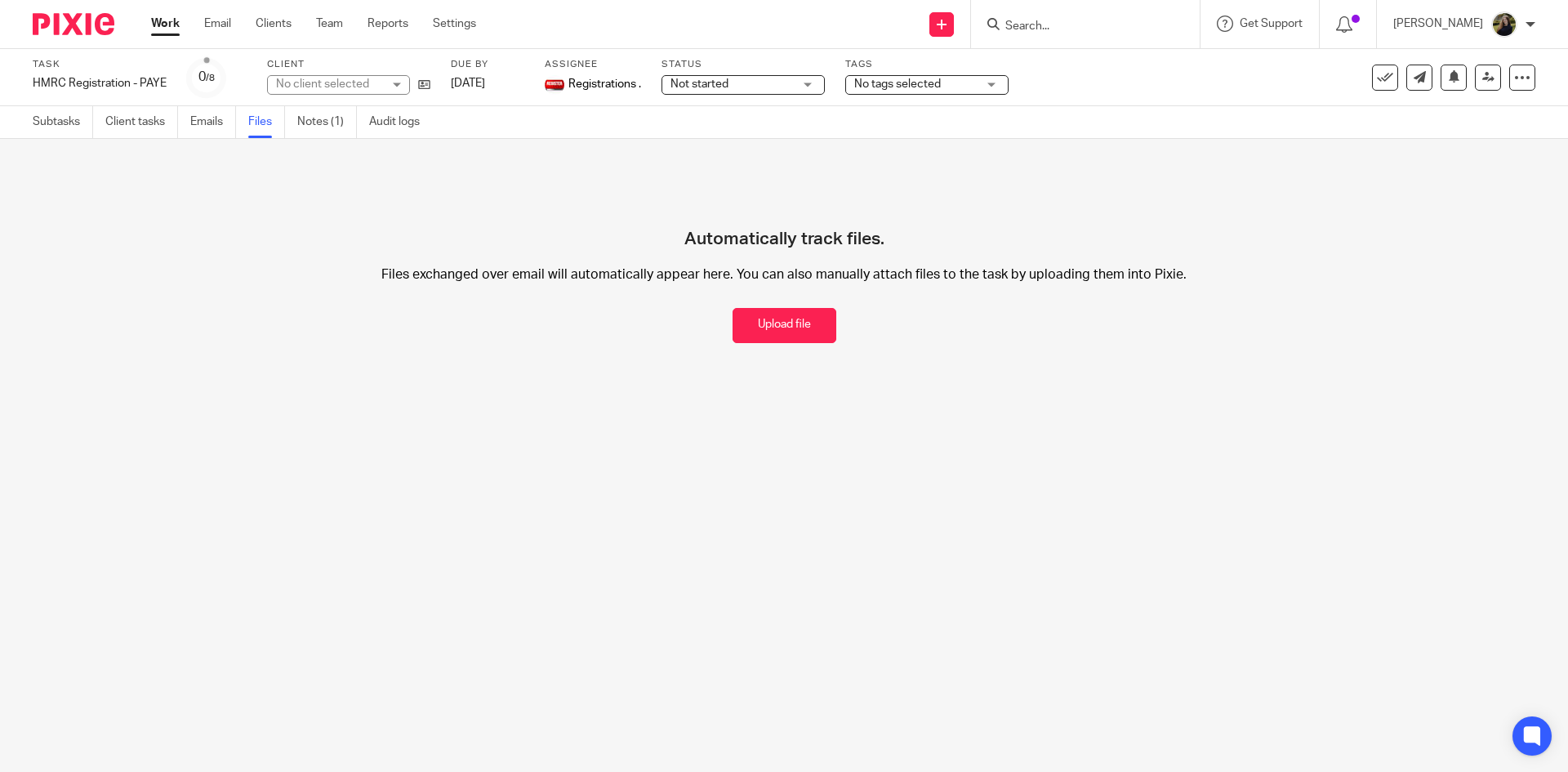
click at [754, 313] on button "Upload file" at bounding box center [784, 325] width 104 height 35
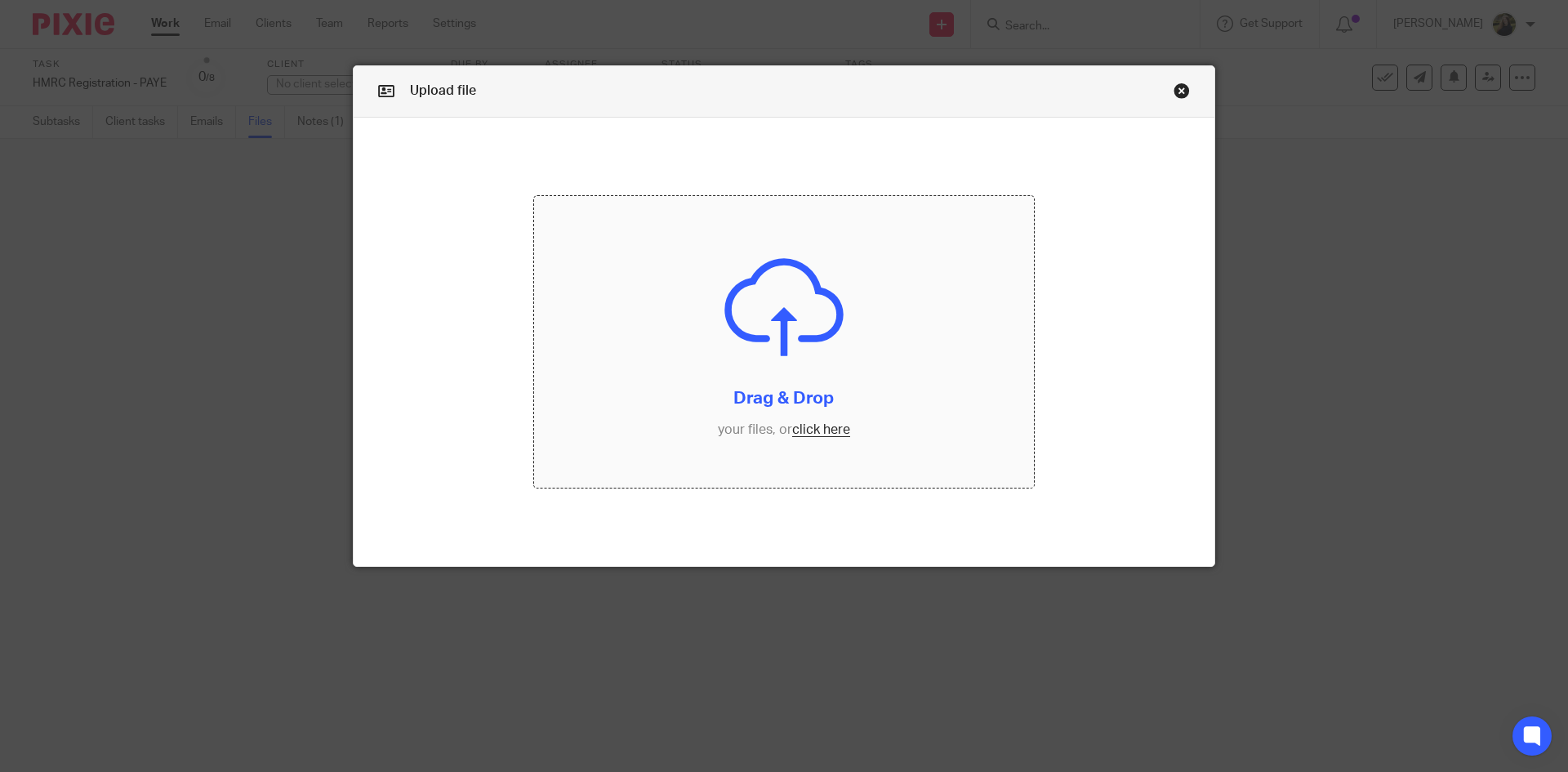
click at [754, 314] on input "file" at bounding box center [784, 342] width 500 height 292
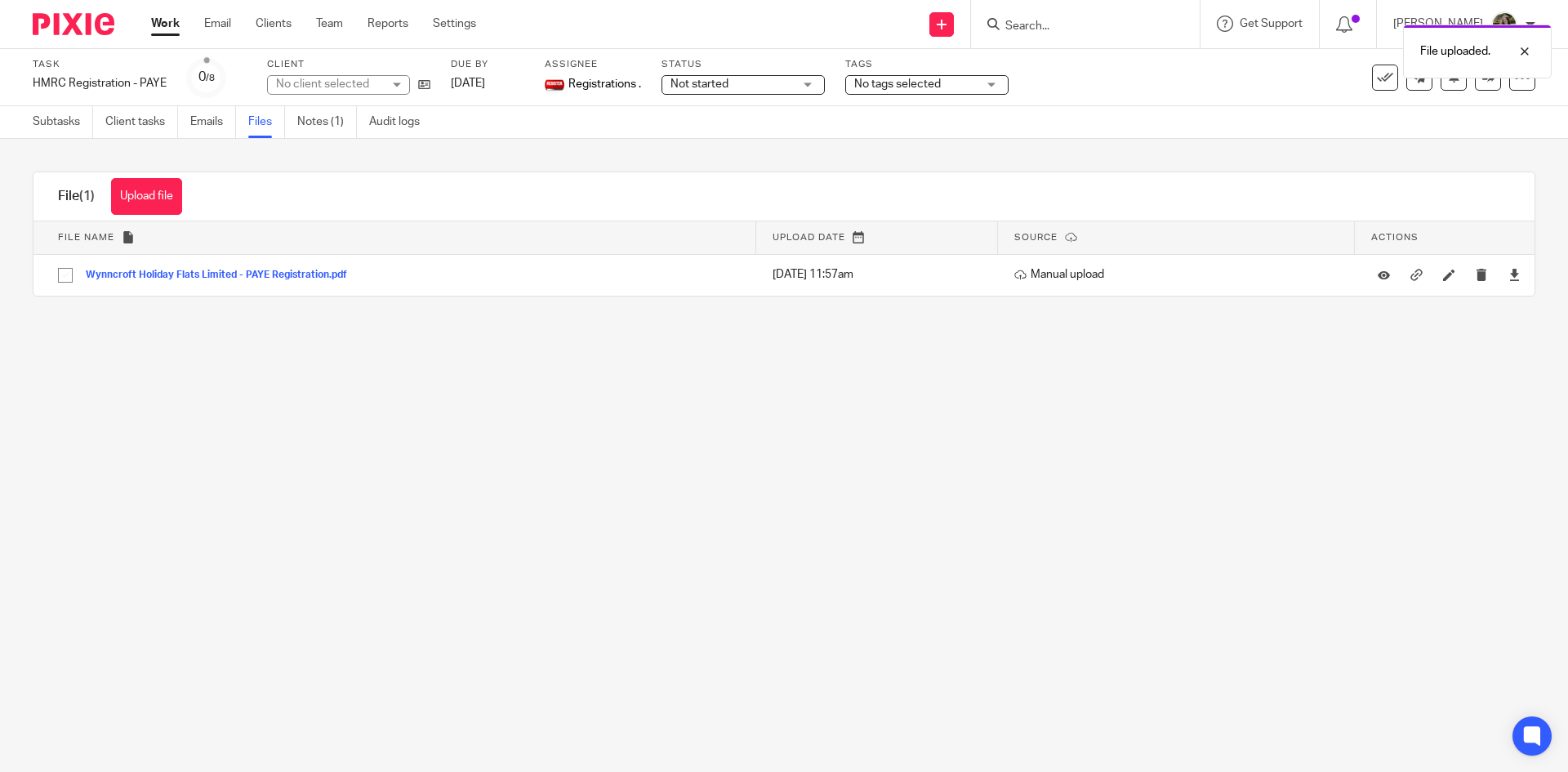
click at [46, 139] on div "Upload file Drag & Drop your files, or click here Files uploading... File (1) U…" at bounding box center [784, 233] width 1568 height 190
click at [67, 113] on link "Subtasks" at bounding box center [63, 122] width 61 height 32
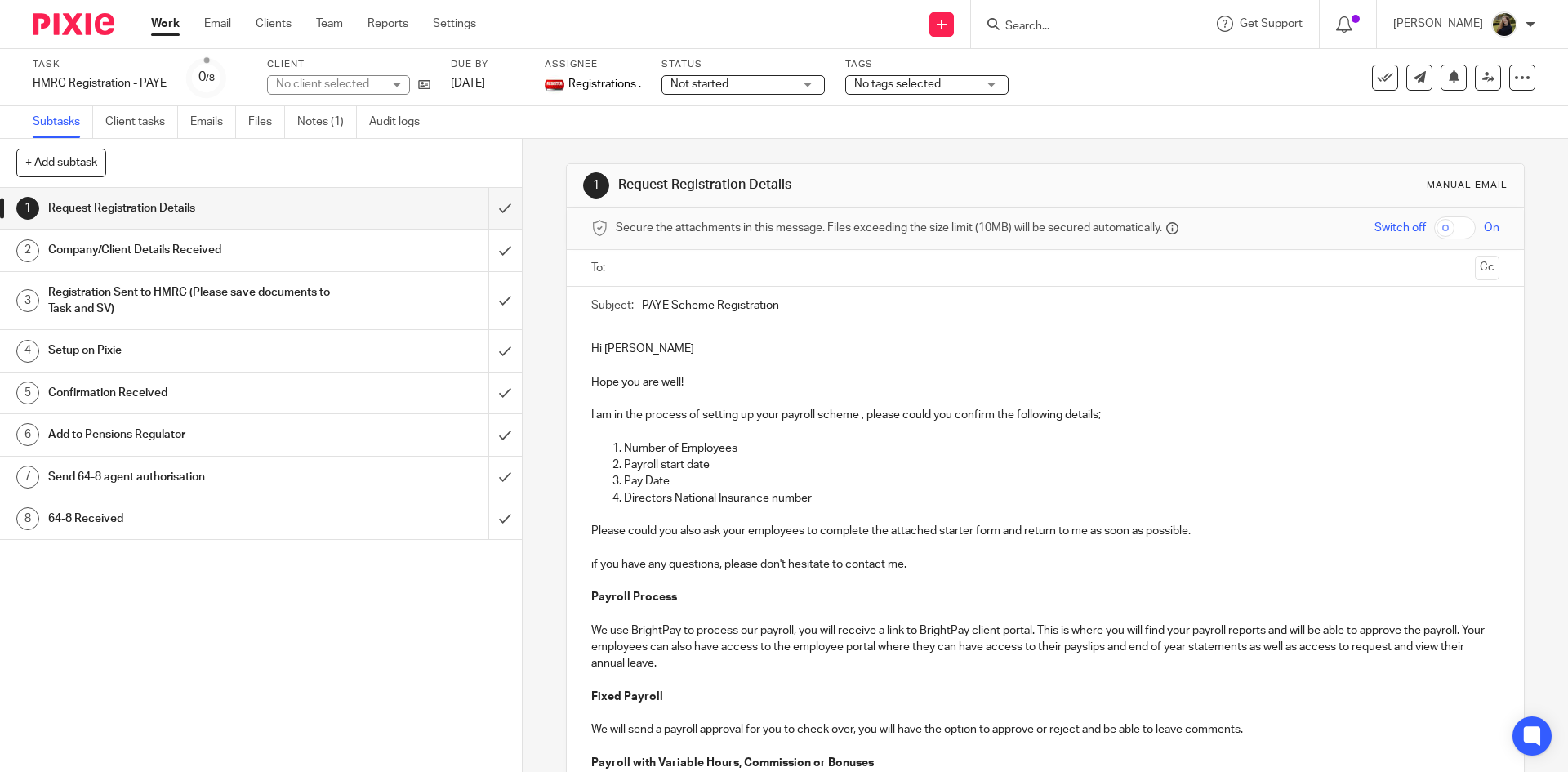
click at [885, 86] on span "No tags selected" at bounding box center [897, 84] width 86 height 11
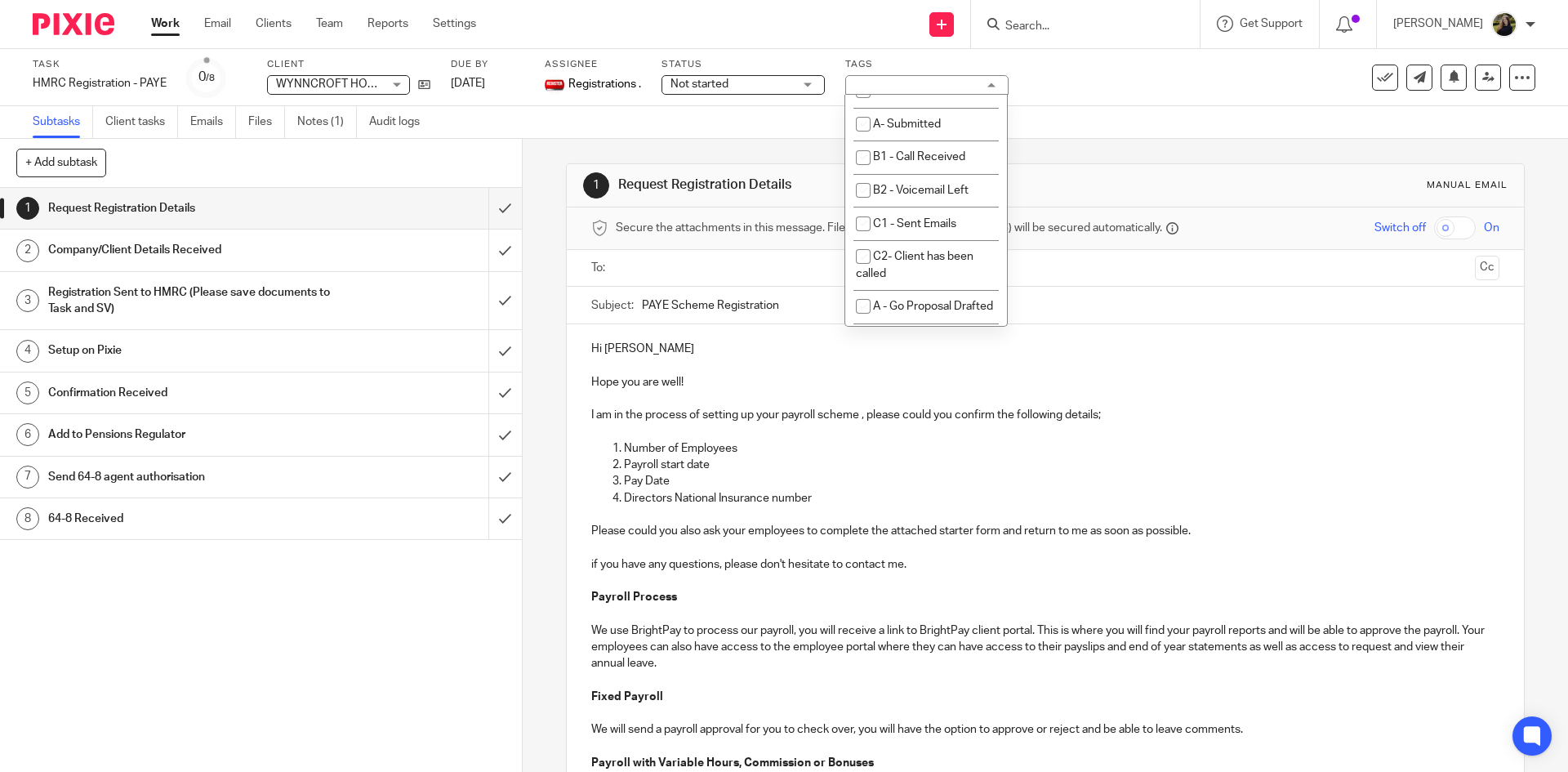
scroll to position [1143, 0]
click at [907, 53] on span "A- Submitted" at bounding box center [907, 47] width 67 height 11
checkbox input "true"
click at [725, 86] on span "Not started" at bounding box center [700, 84] width 58 height 11
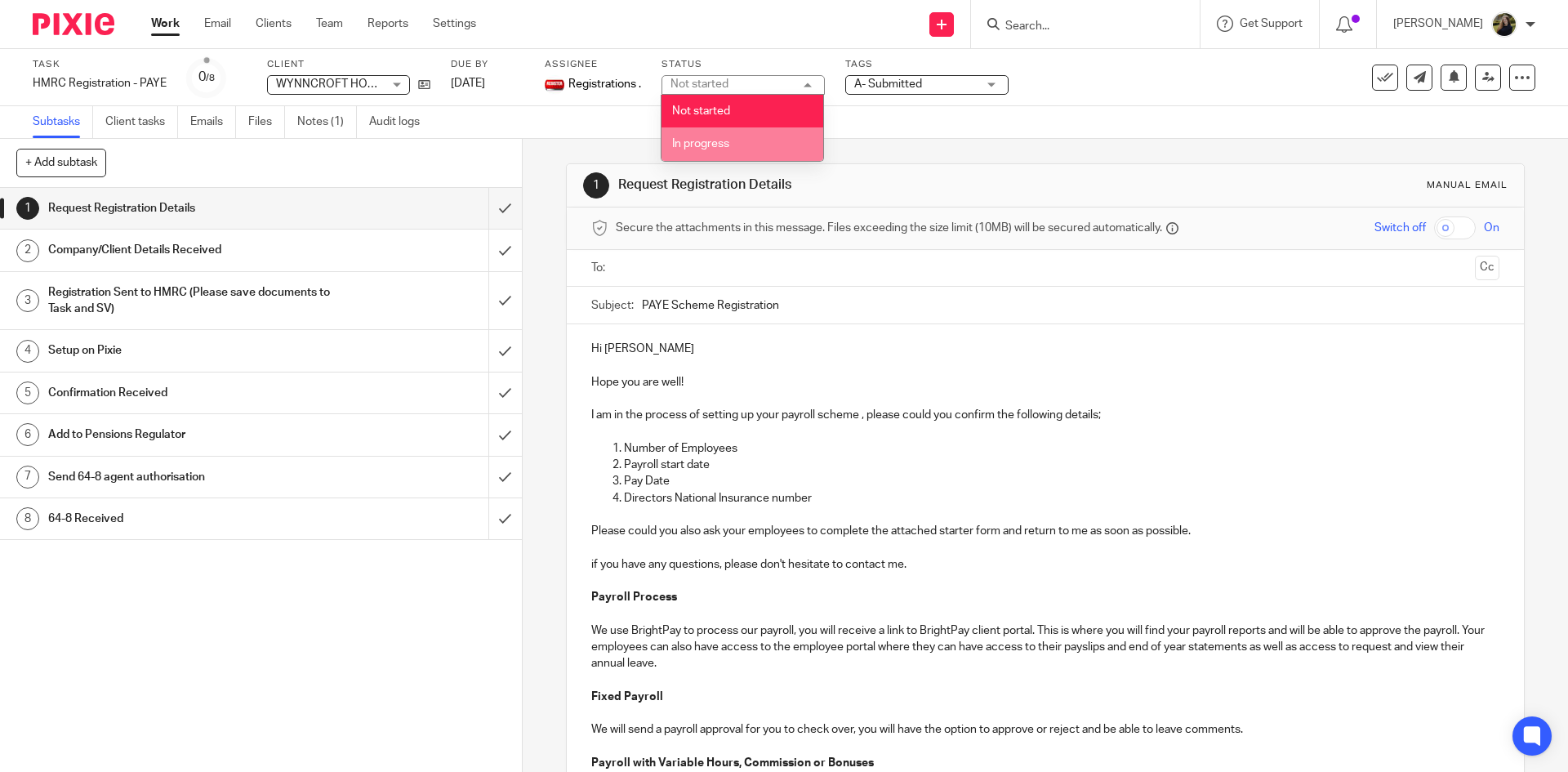
click at [713, 140] on span "In progress" at bounding box center [700, 143] width 57 height 11
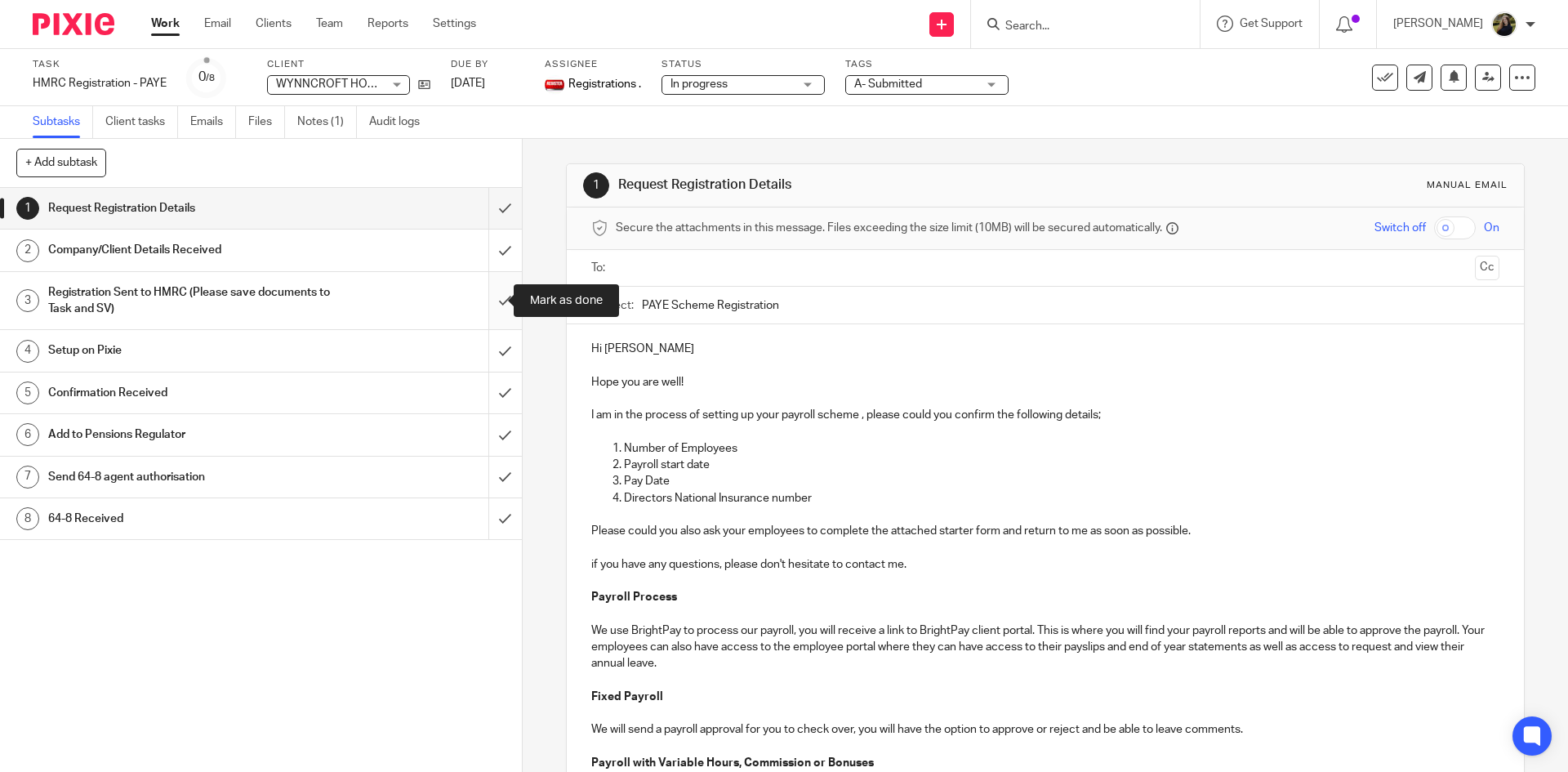
click at [493, 282] on input "submit" at bounding box center [260, 301] width 522 height 58
click at [494, 255] on input "submit" at bounding box center [260, 250] width 522 height 41
click at [489, 193] on input "submit" at bounding box center [260, 208] width 522 height 41
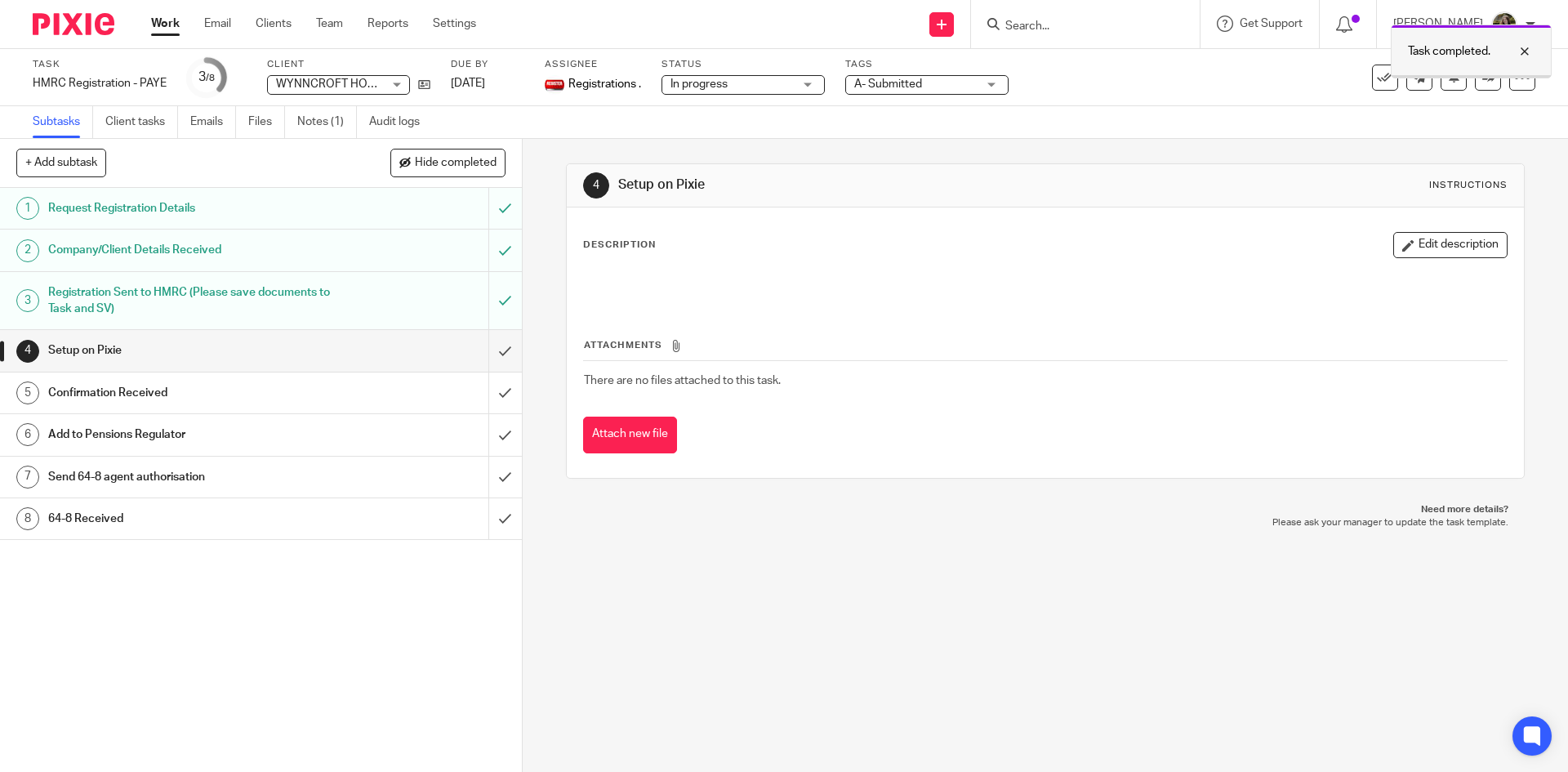
click at [1517, 48] on div at bounding box center [1512, 51] width 44 height 20
click at [1035, 24] on input "Search" at bounding box center [1076, 27] width 147 height 15
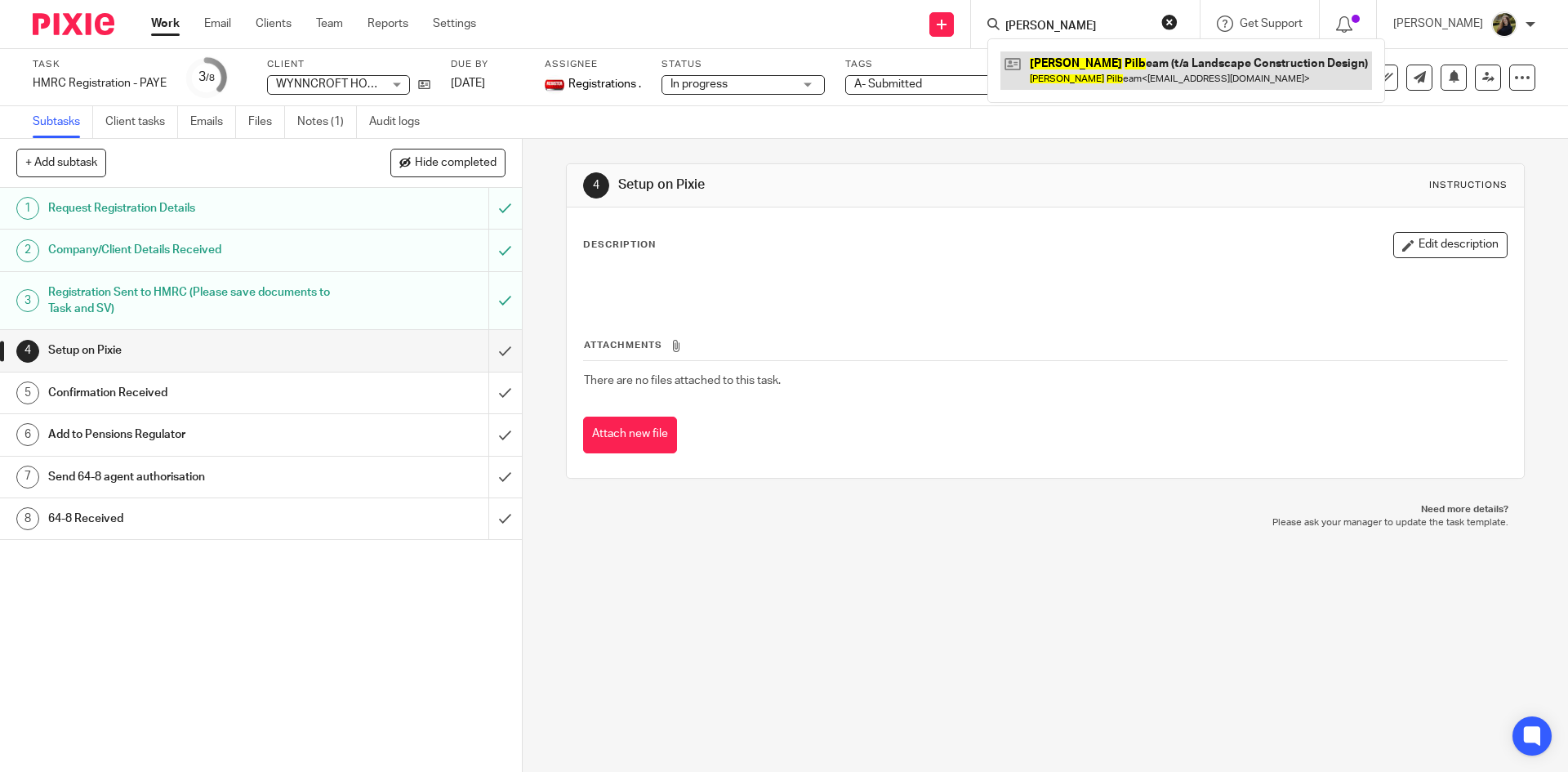
type input "[PERSON_NAME]"
click at [1076, 61] on link at bounding box center [1186, 70] width 372 height 37
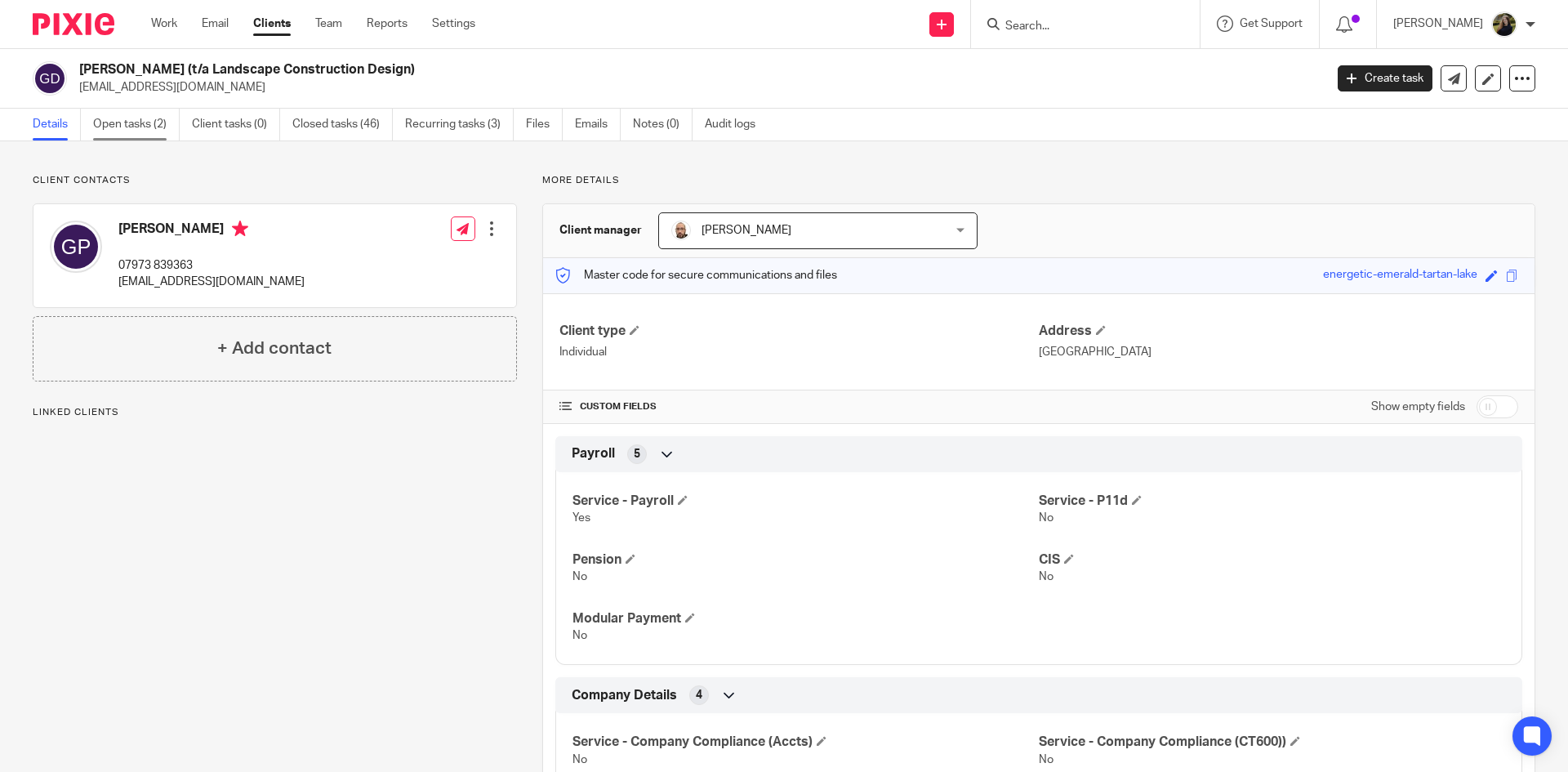
click at [126, 117] on link "Open tasks (2)" at bounding box center [136, 125] width 86 height 32
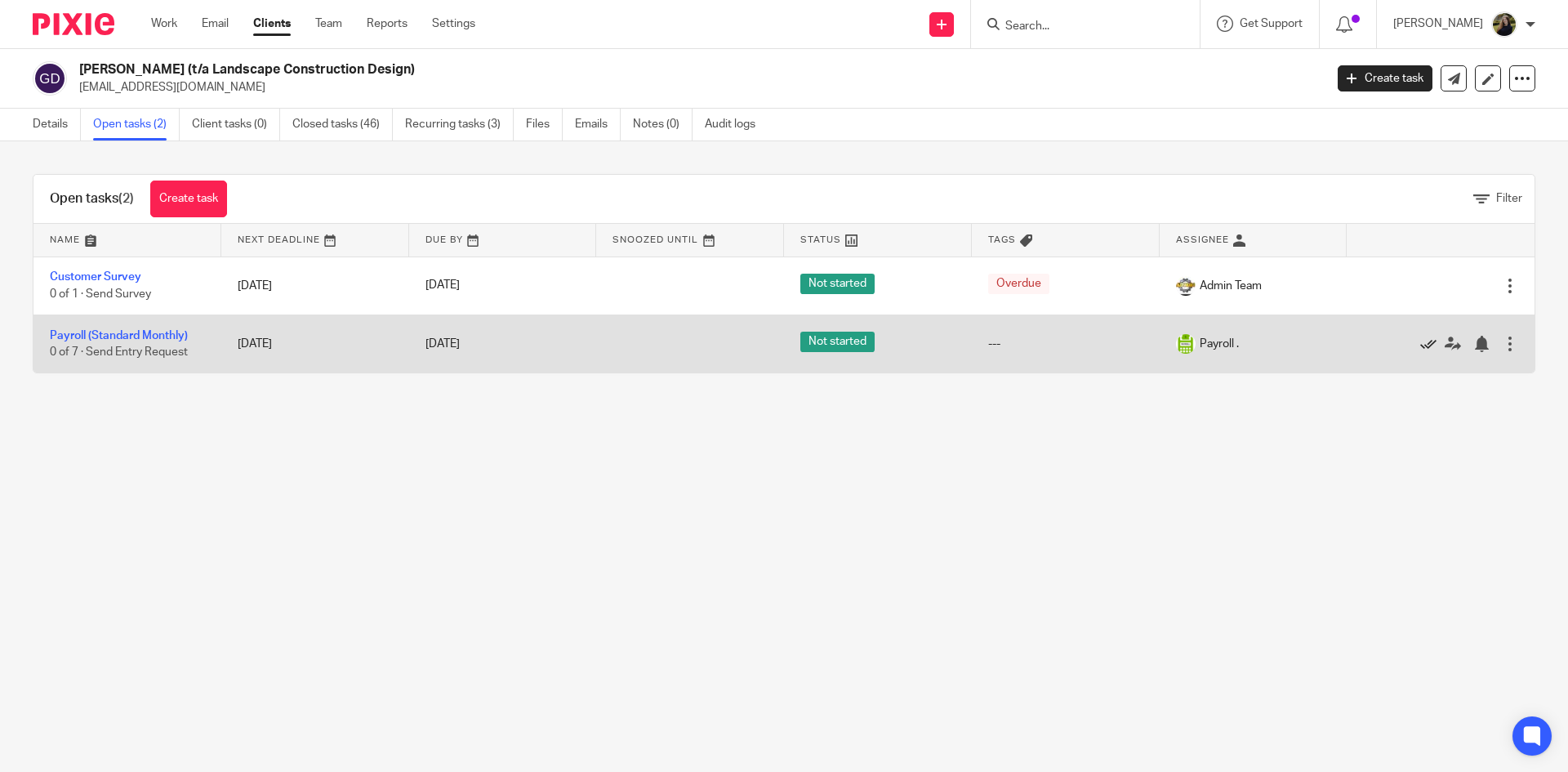
click at [1420, 345] on icon at bounding box center [1427, 343] width 16 height 16
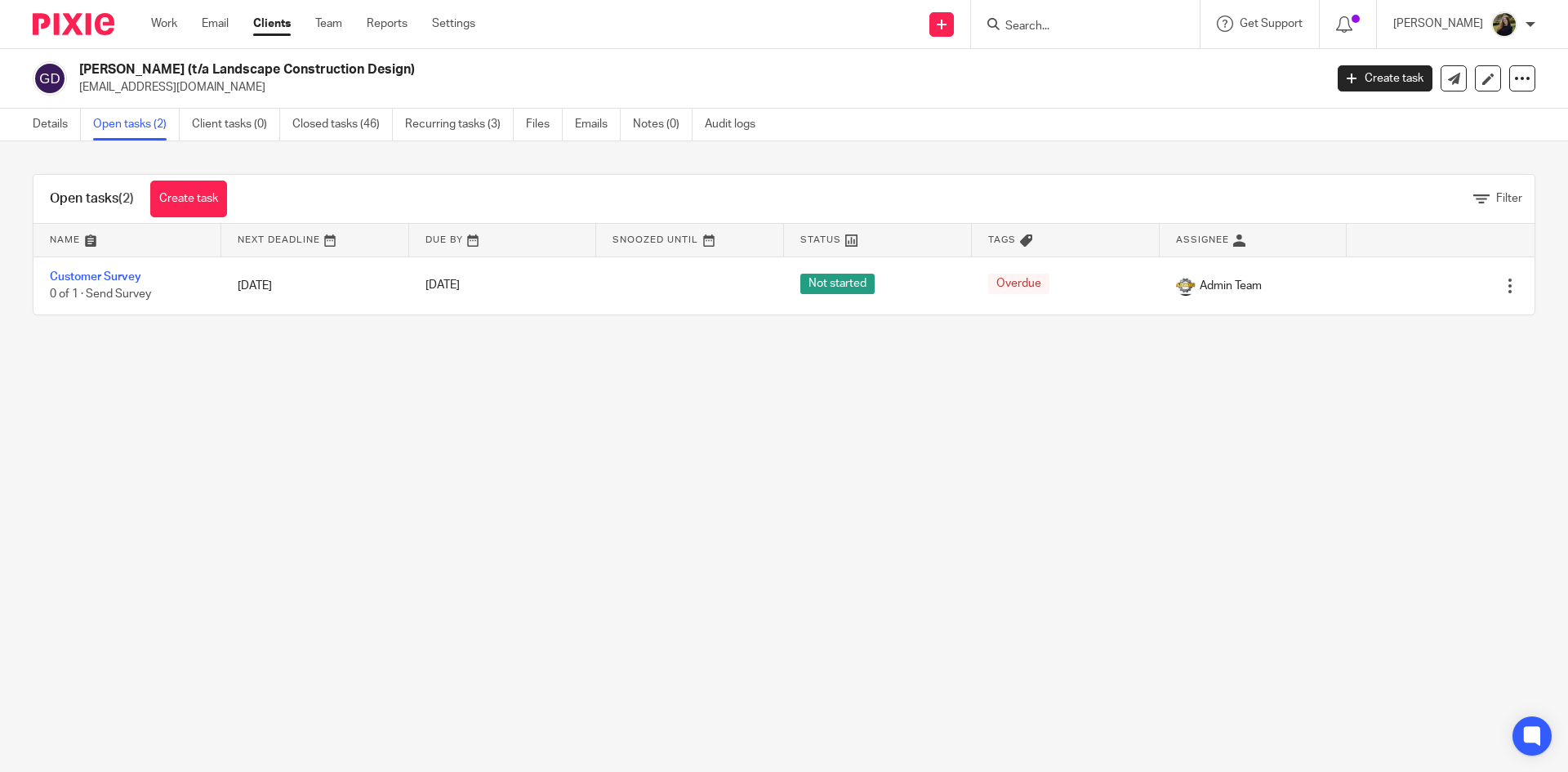
click at [93, 17] on img at bounding box center [73, 24] width 81 height 22
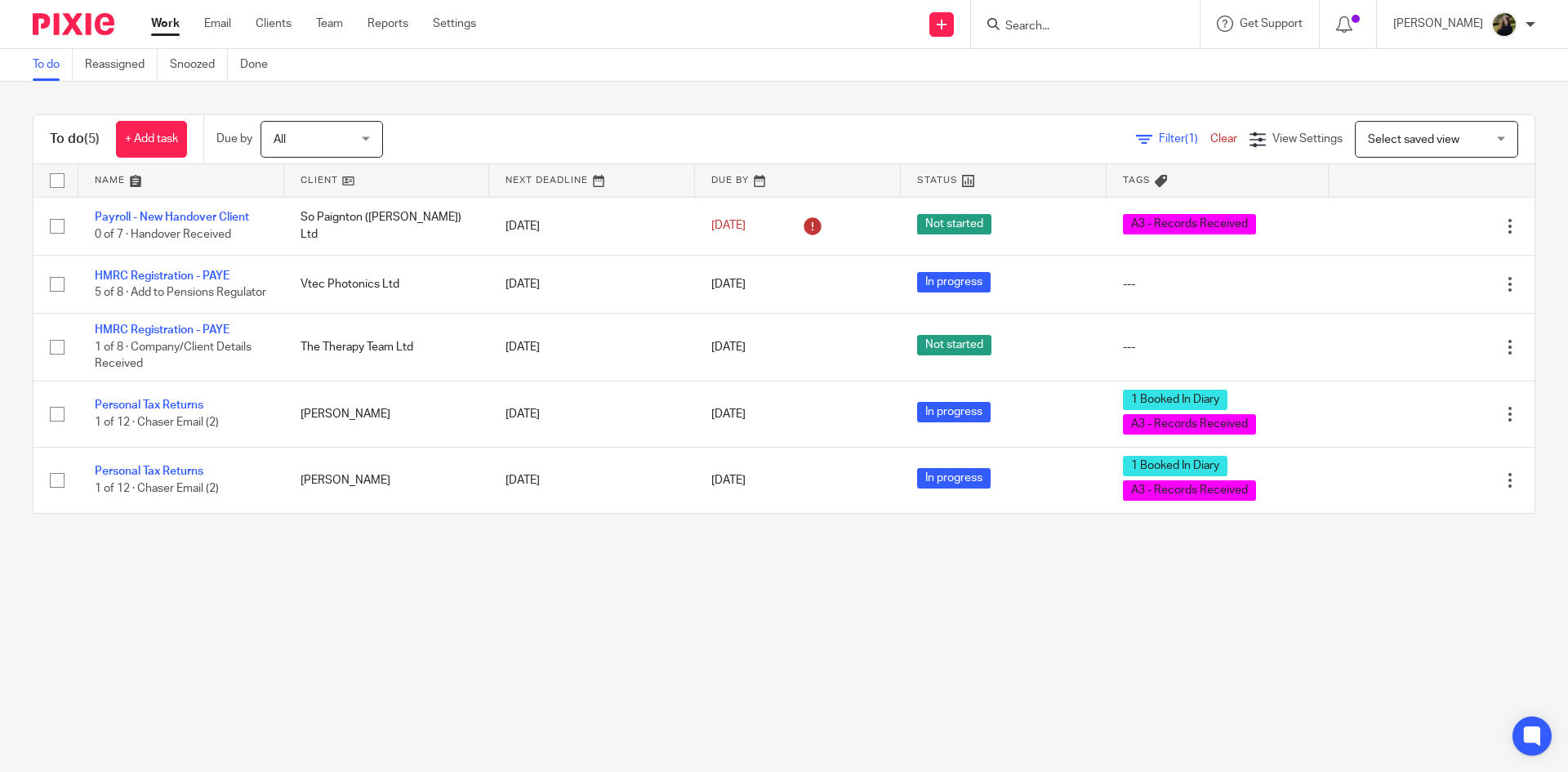
click at [1081, 32] on input "Search" at bounding box center [1076, 27] width 147 height 15
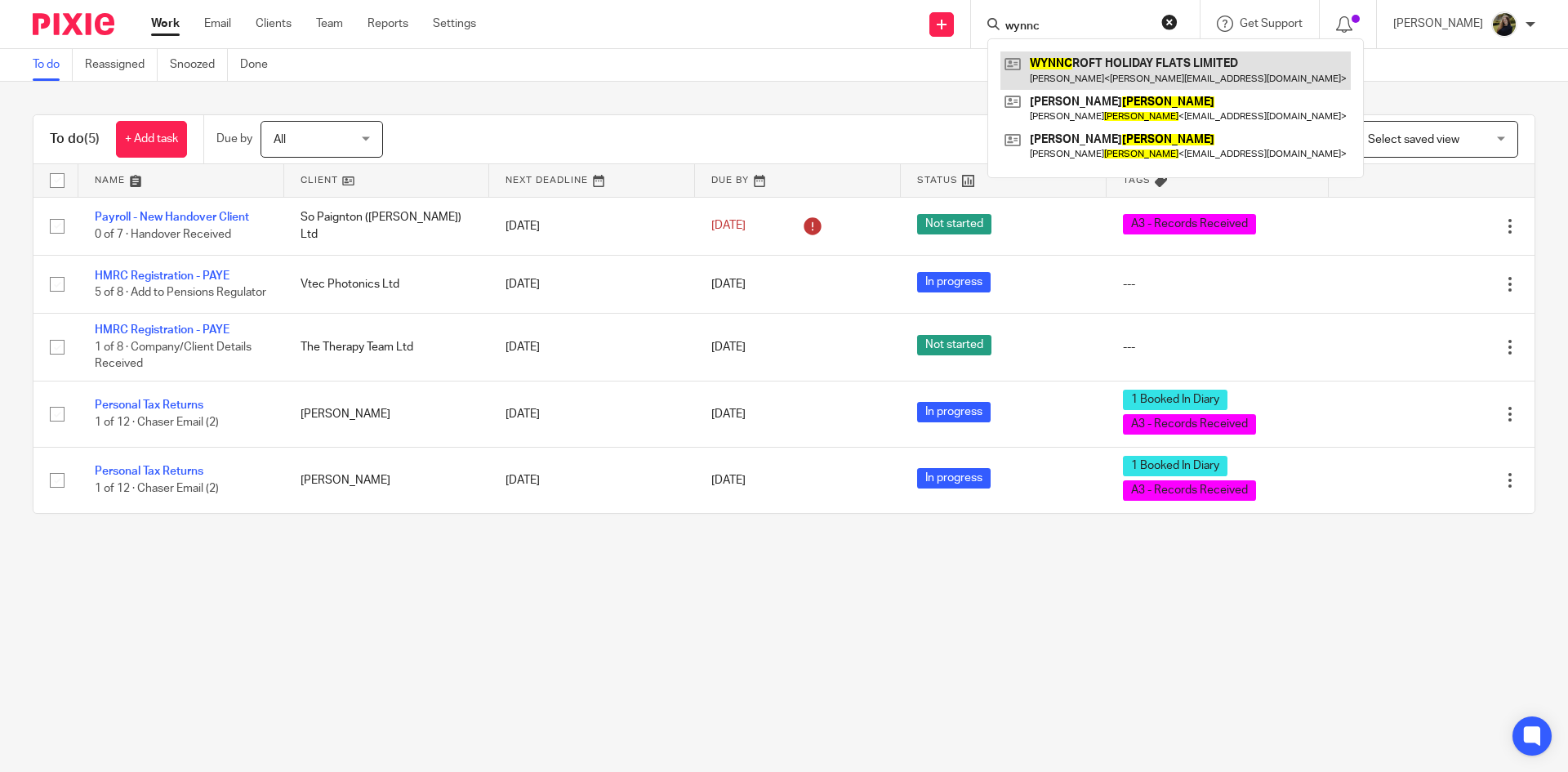
type input "wynnc"
click at [1101, 67] on link at bounding box center [1176, 70] width 350 height 37
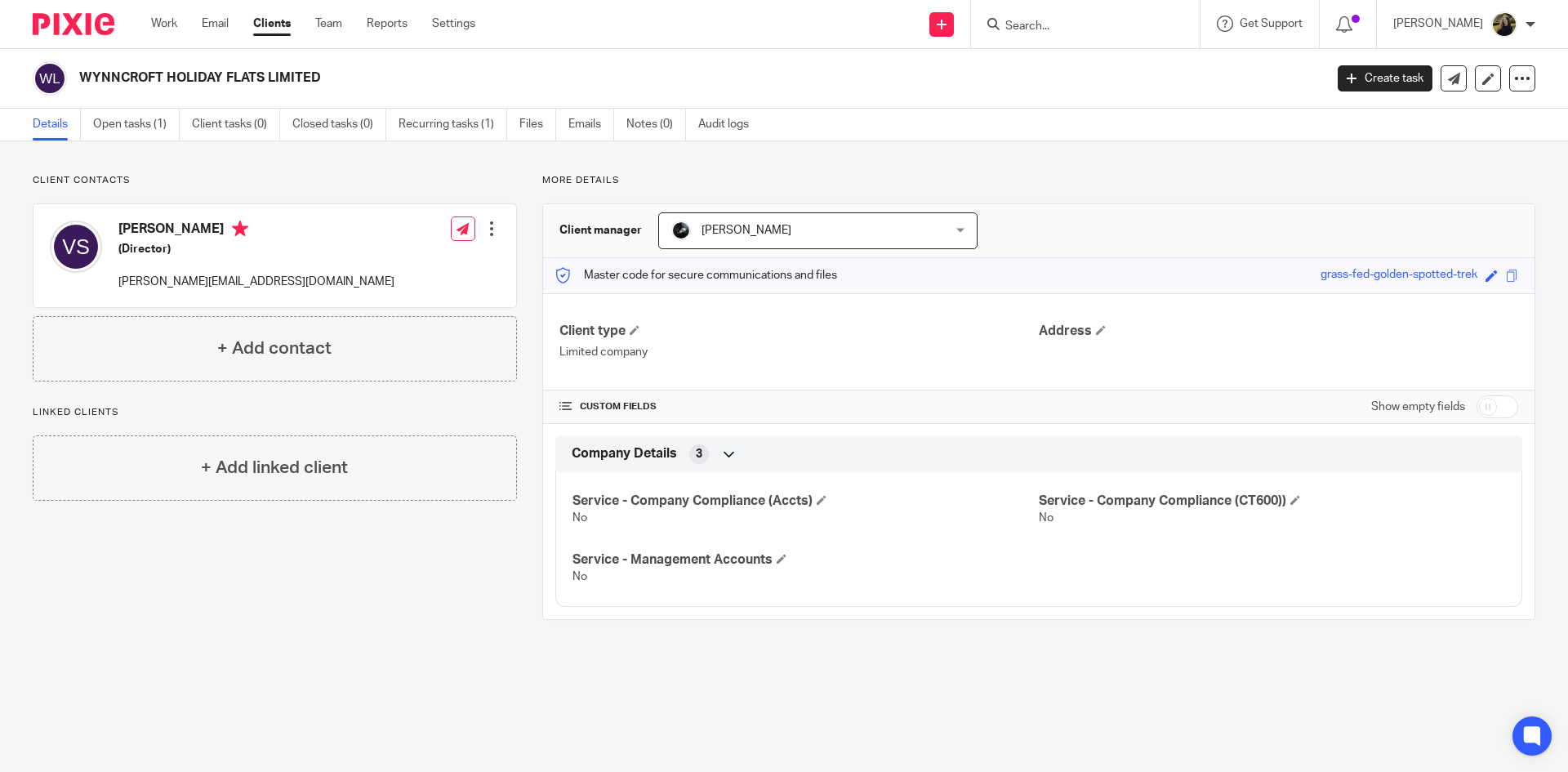
click at [1060, 28] on input "Search" at bounding box center [1076, 27] width 147 height 15
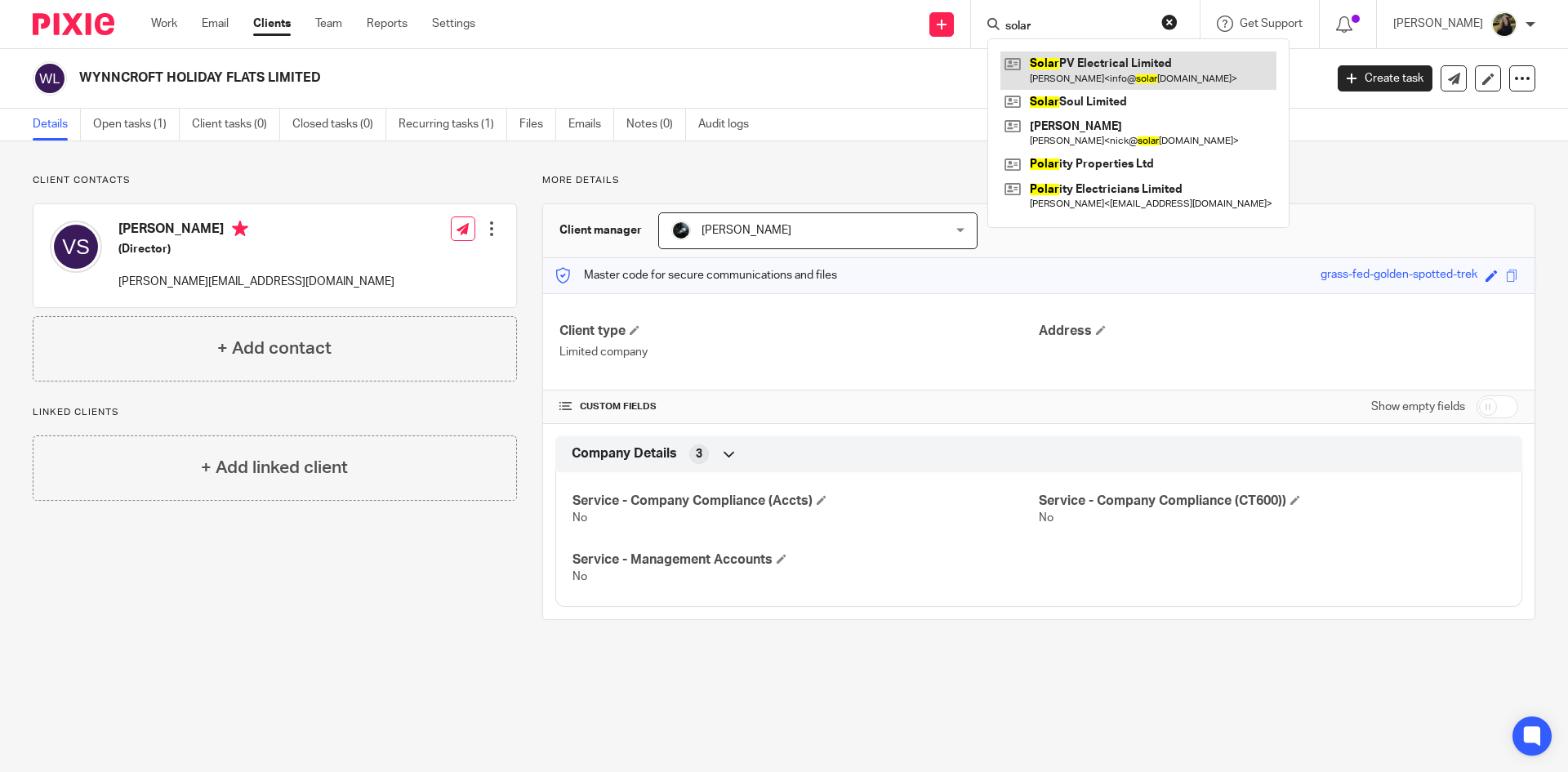
type input "solar"
